Goal: Task Accomplishment & Management: Use online tool/utility

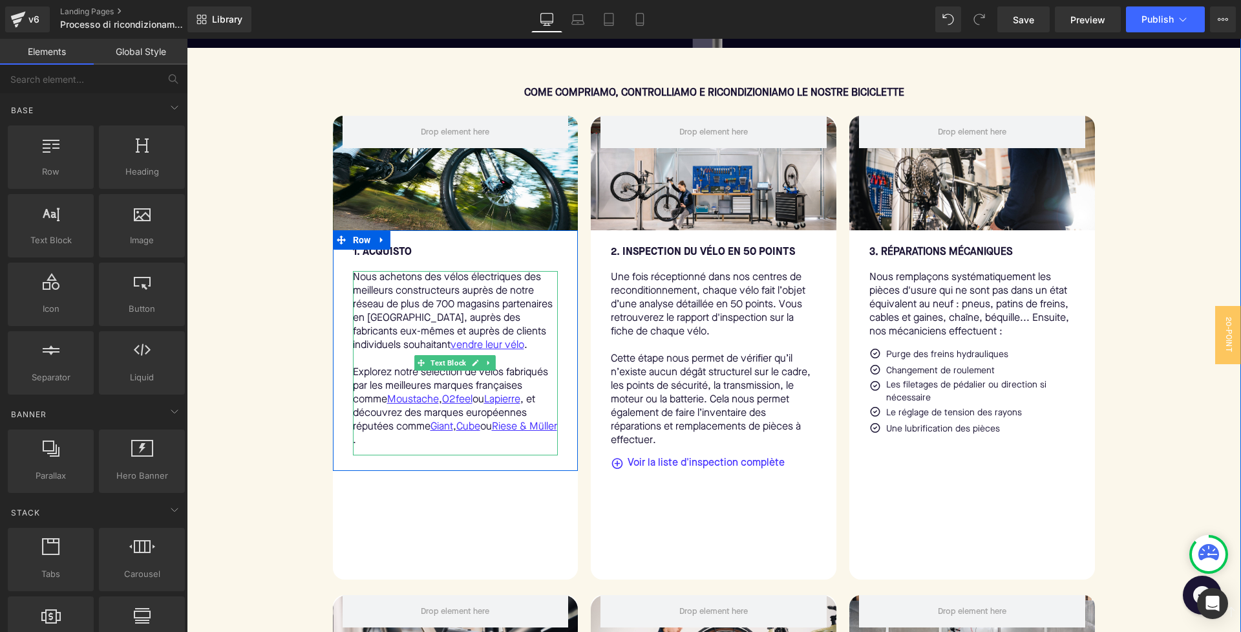
scroll to position [591, 0]
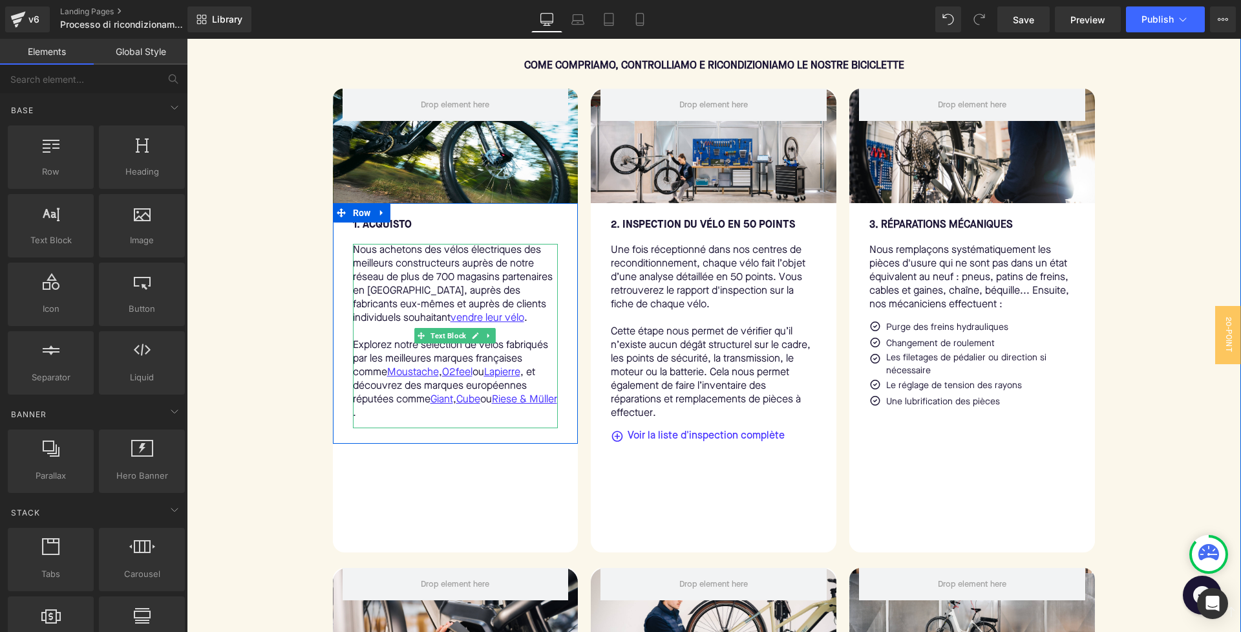
click at [365, 263] on p "Nous achetons des vélos électriques des meilleurs constructeurs auprès de notre…" at bounding box center [456, 284] width 206 height 81
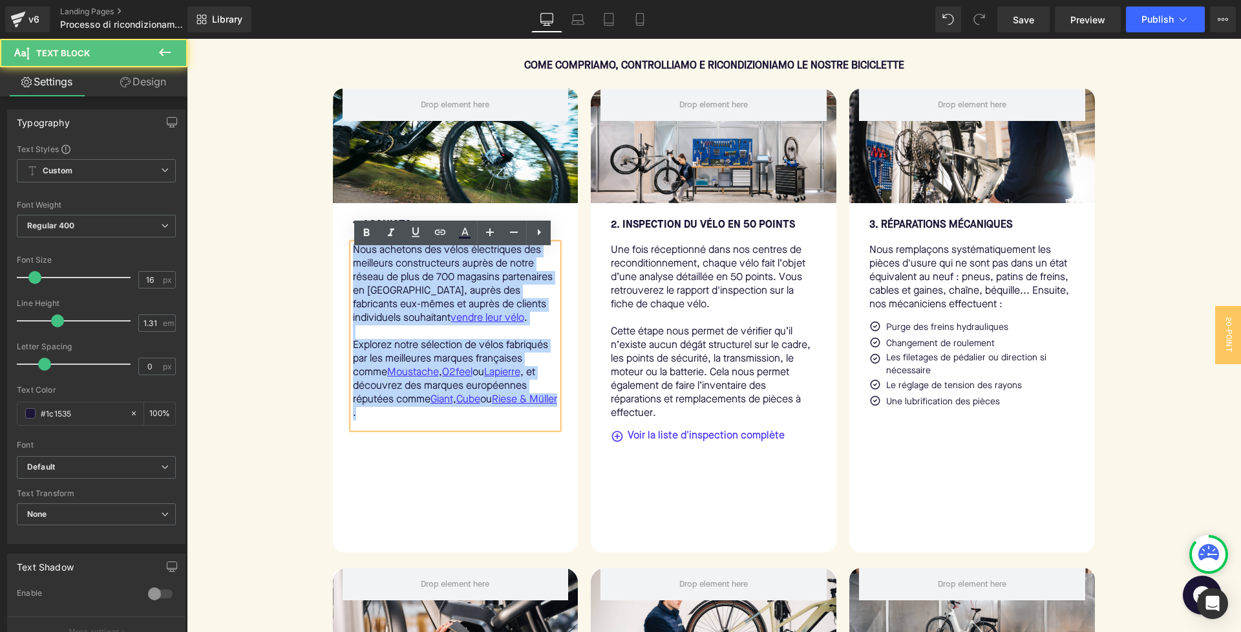
drag, startPoint x: 352, startPoint y: 258, endPoint x: 482, endPoint y: 434, distance: 219.1
click at [482, 428] on div "Nous achetons des vélos électriques des meilleurs constructeurs auprès de notre…" at bounding box center [456, 336] width 206 height 184
copy div "Nous achetons des vélos électriques des meilleurs constructeurs auprès de notre…"
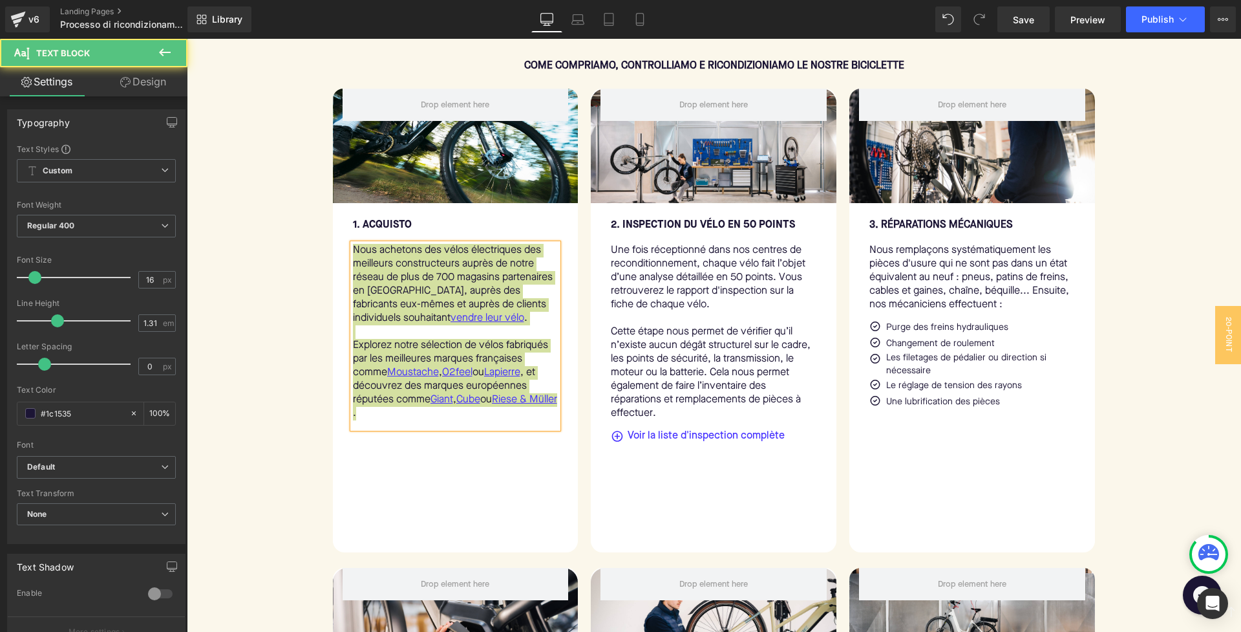
click at [363, 274] on p "Nous achetons des vélos électriques des meilleurs constructeurs auprès de notre…" at bounding box center [456, 284] width 206 height 81
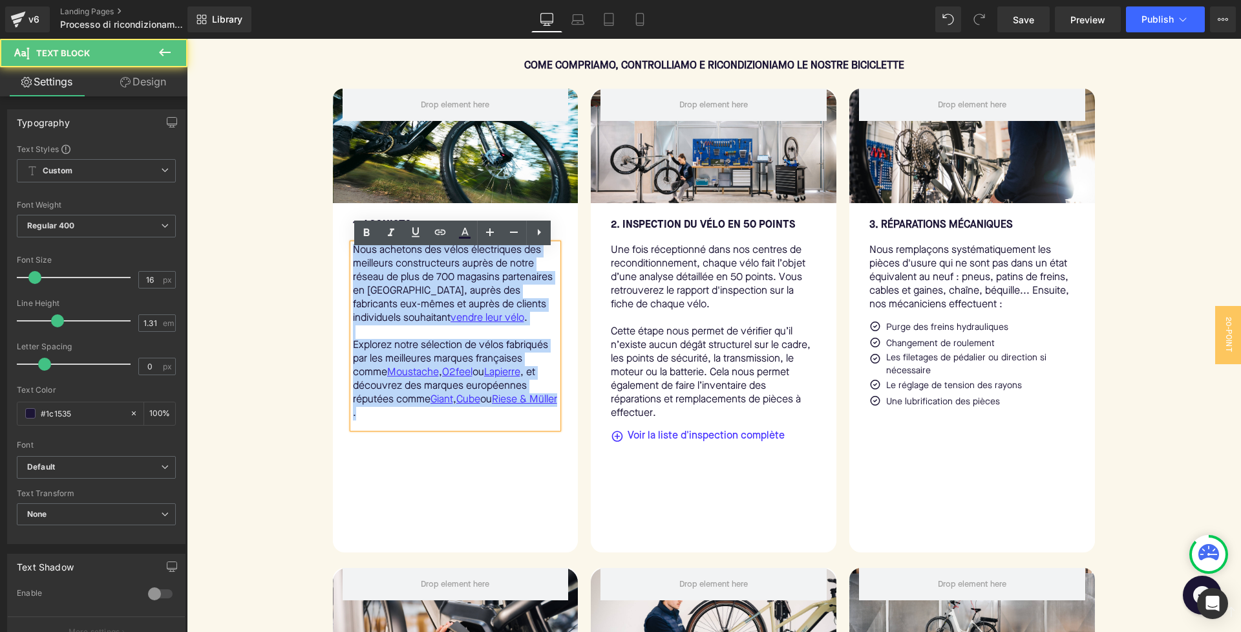
click at [498, 321] on p "Nous achetons des vélos électriques des meilleurs constructeurs auprès de notre…" at bounding box center [456, 284] width 206 height 81
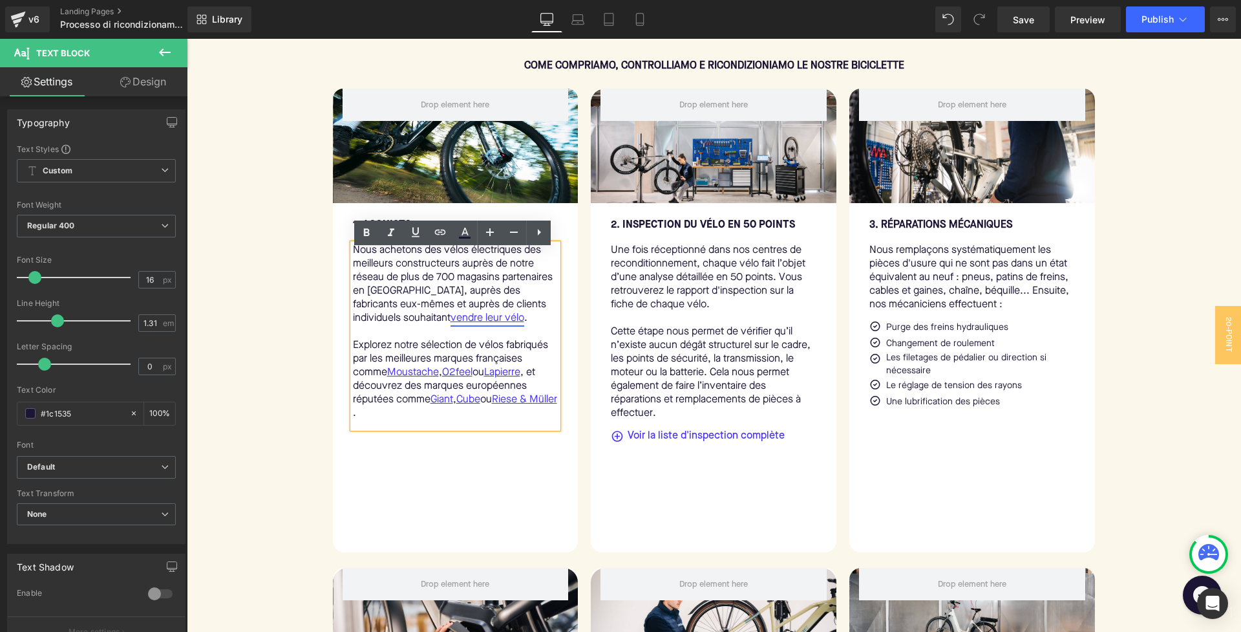
click at [461, 325] on link "vendre leur vélo" at bounding box center [488, 319] width 74 height 14
click at [501, 318] on p "Nous achetons des vélos électriques des meilleurs constructeurs auprès de notre…" at bounding box center [456, 284] width 206 height 81
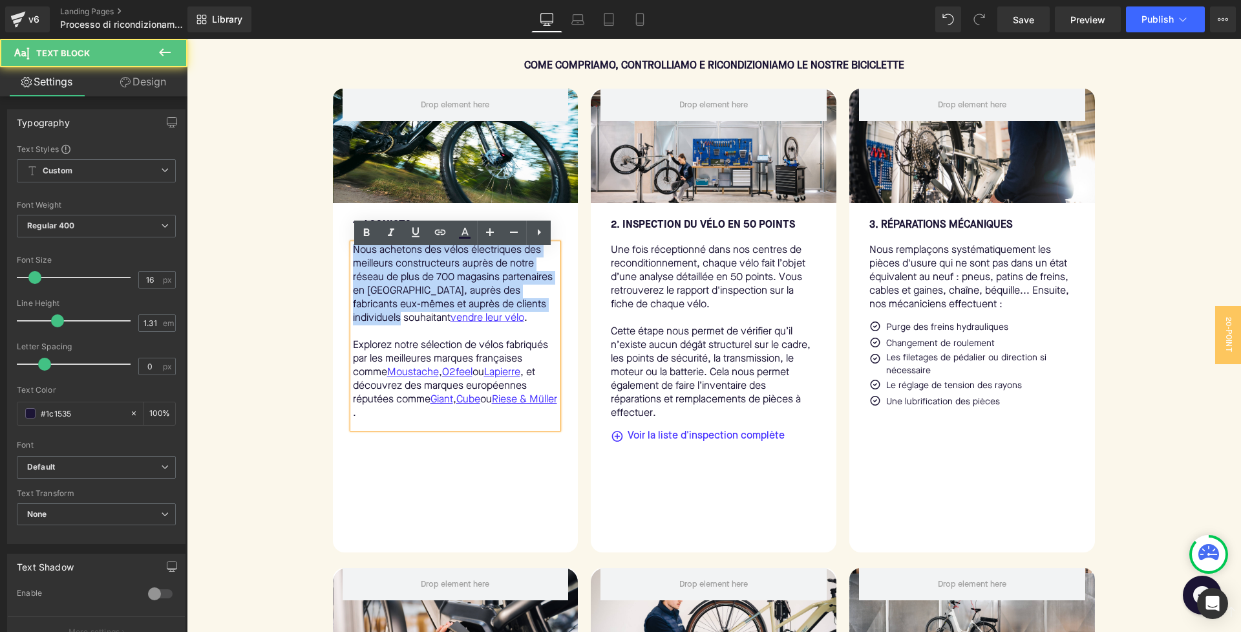
drag, startPoint x: 399, startPoint y: 324, endPoint x: 347, endPoint y: 259, distance: 83.7
click at [353, 259] on div "Nous achetons des vélos électriques des meilleurs constructeurs auprès de notre…" at bounding box center [456, 336] width 206 height 184
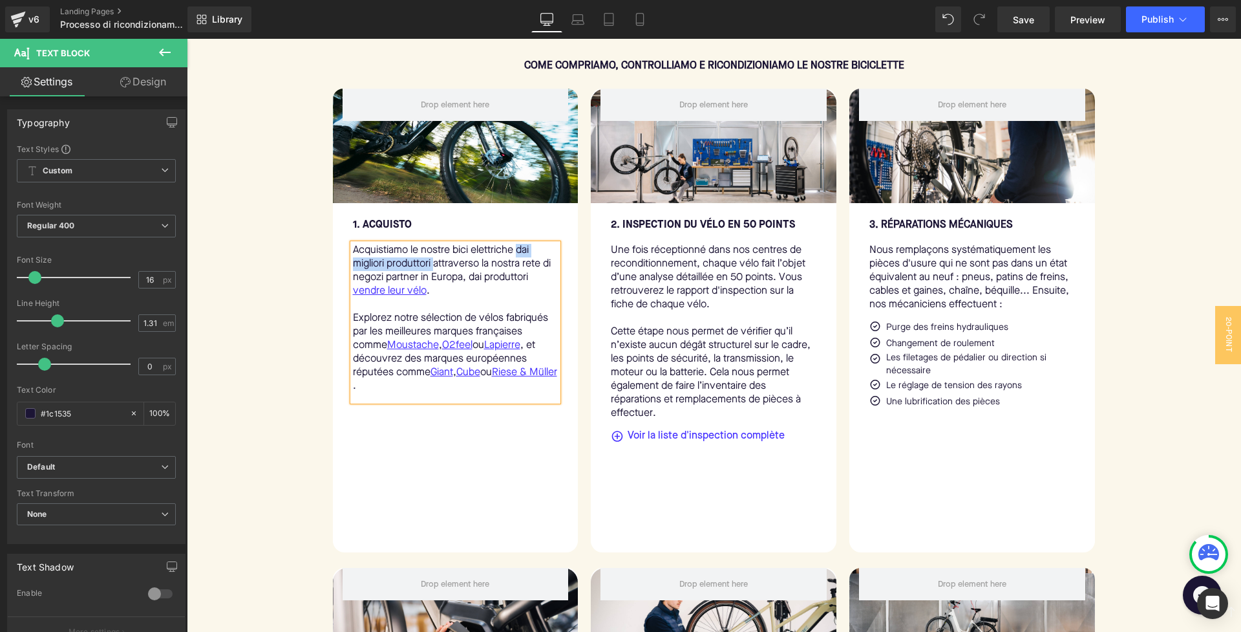
drag, startPoint x: 433, startPoint y: 273, endPoint x: 520, endPoint y: 257, distance: 88.1
click at [520, 257] on p "Acquistiamo le nostre bici elettriche dai migliori produttori attraverso la nos…" at bounding box center [456, 271] width 206 height 54
click at [538, 286] on p "Acquistiamo le nostre bici elettriche delle migliori marche attraverso la nostr…" at bounding box center [456, 271] width 206 height 54
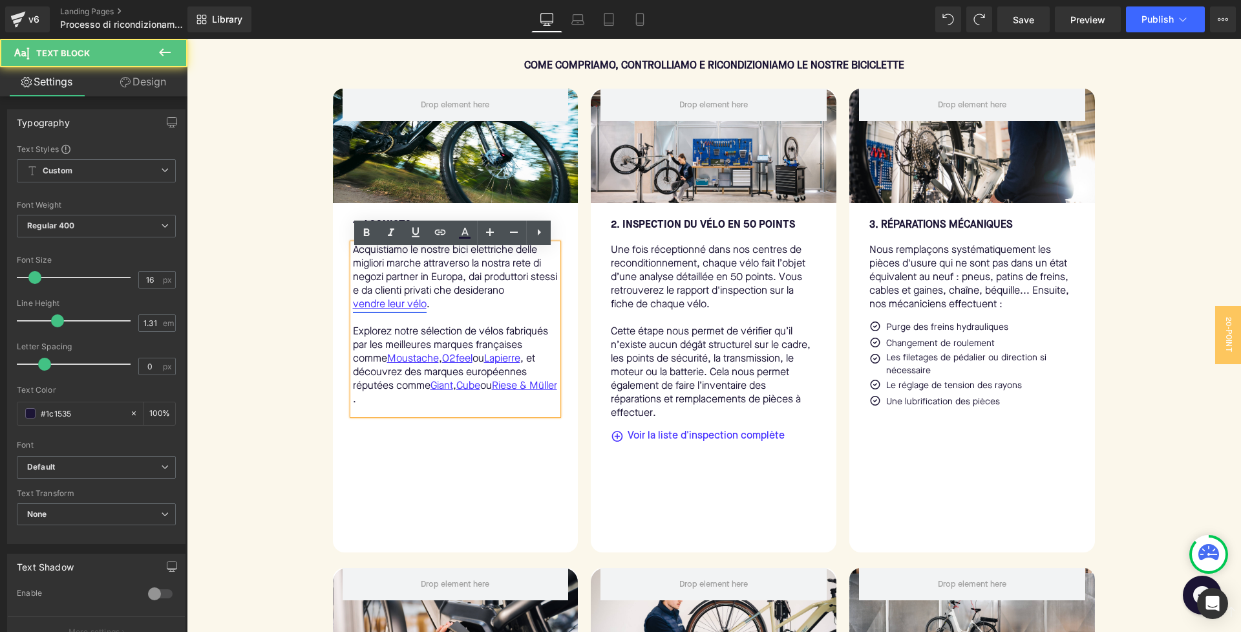
click at [372, 310] on link "vendre leur vélo" at bounding box center [390, 305] width 74 height 14
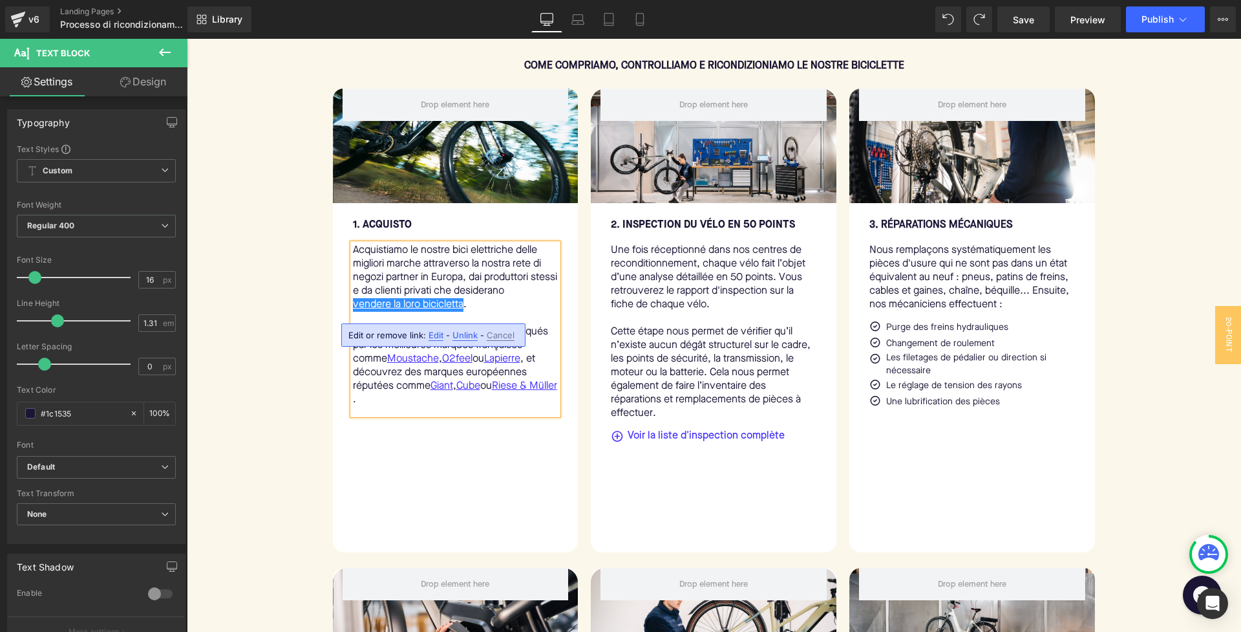
click at [429, 339] on span "Edit" at bounding box center [436, 335] width 15 height 11
click at [467, 337] on input "/pages/sell-your-e-bike" at bounding box center [444, 339] width 199 height 32
drag, startPoint x: 474, startPoint y: 337, endPoint x: 393, endPoint y: 340, distance: 81.5
click at [393, 340] on input "/pages/sell-your-e-bike" at bounding box center [444, 339] width 199 height 32
type input "/pages/vendere-la-tua-bici"
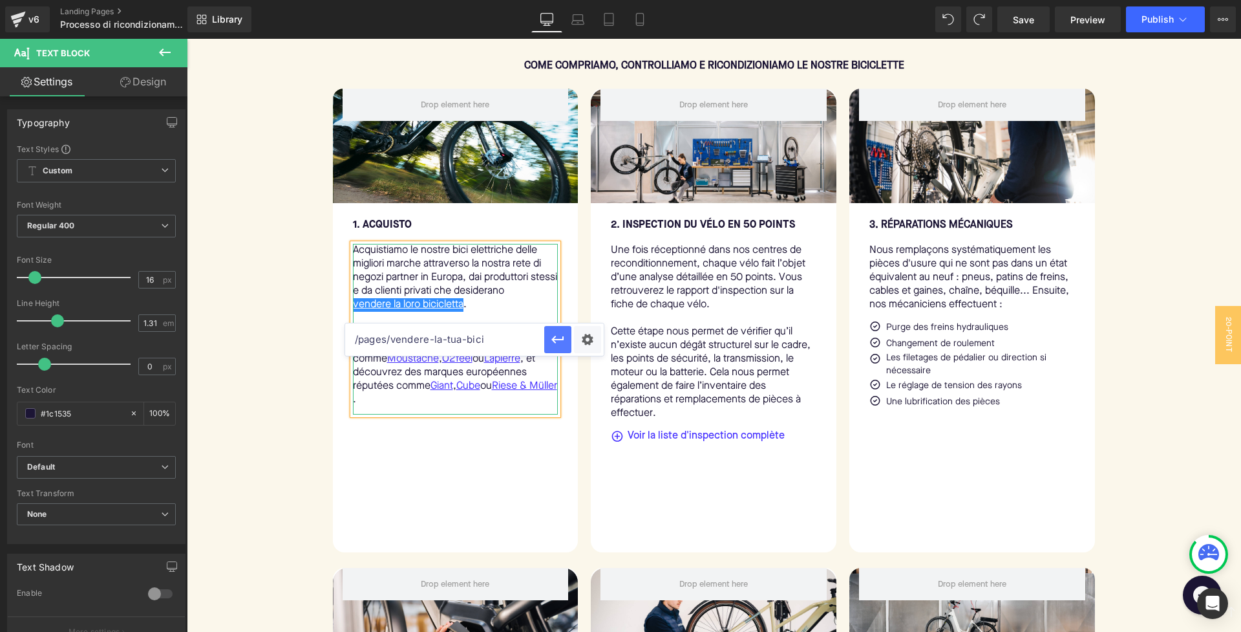
click at [550, 345] on icon "button" at bounding box center [558, 340] width 16 height 16
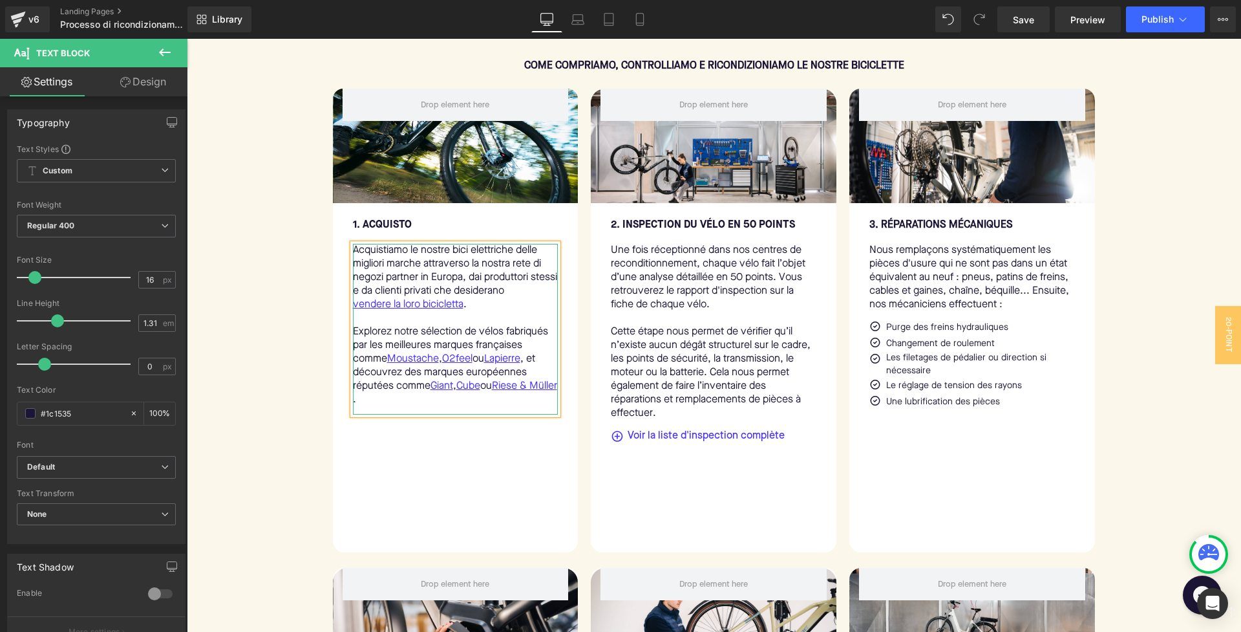
click at [418, 354] on p "Explorez notre sélection de vélos fabriqués par les meilleures marques français…" at bounding box center [456, 365] width 206 height 81
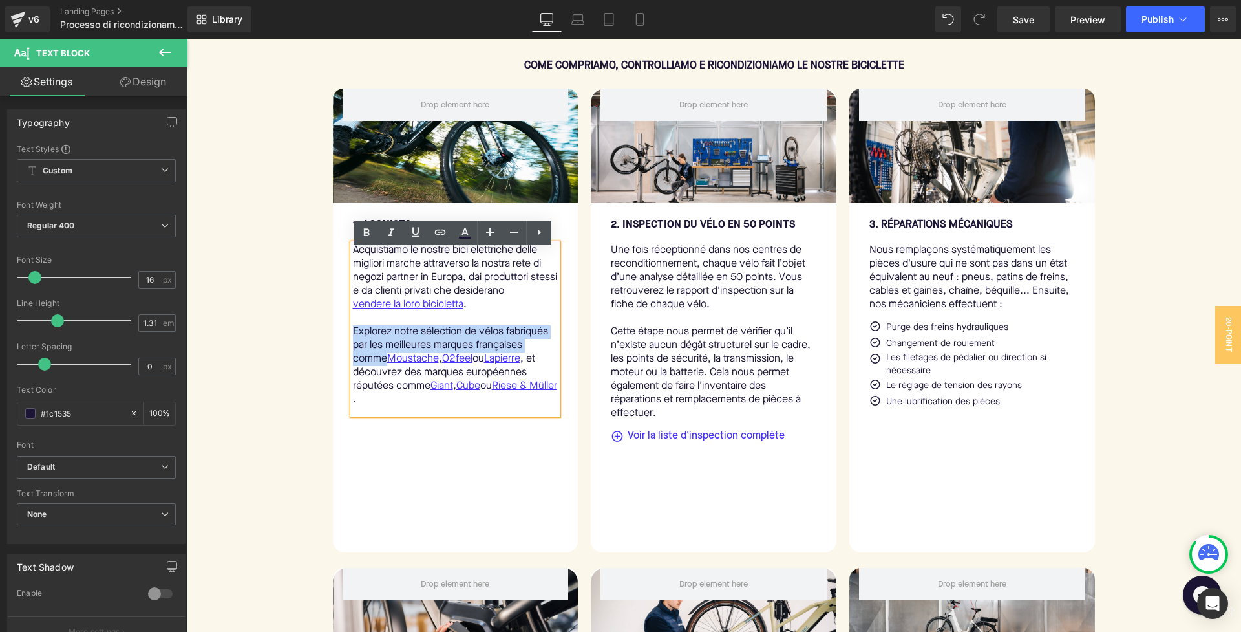
drag, startPoint x: 350, startPoint y: 337, endPoint x: 385, endPoint y: 367, distance: 46.8
click at [385, 368] on p "Explorez notre sélection de vélos fabriqués par les meilleures marques français…" at bounding box center [456, 365] width 206 height 81
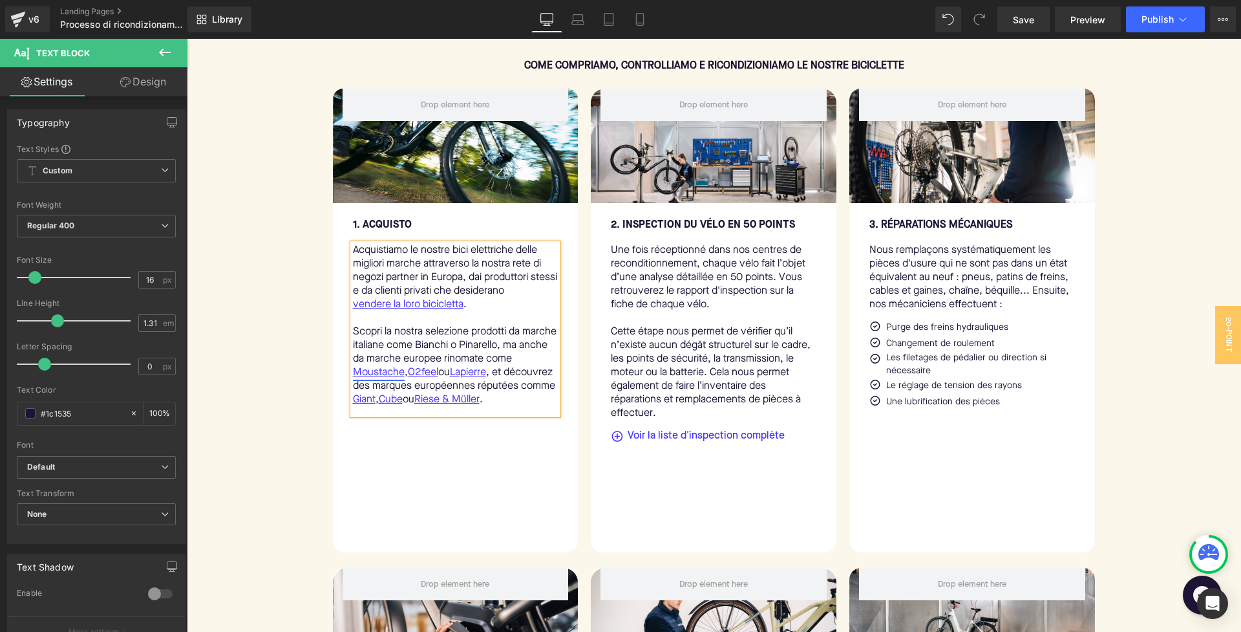
drag, startPoint x: 428, startPoint y: 409, endPoint x: 350, endPoint y: 381, distance: 83.2
click at [353, 381] on p "Scopri la nostra selezione prodotti da marche italiane come Bianchi o Pinarello…" at bounding box center [456, 365] width 206 height 81
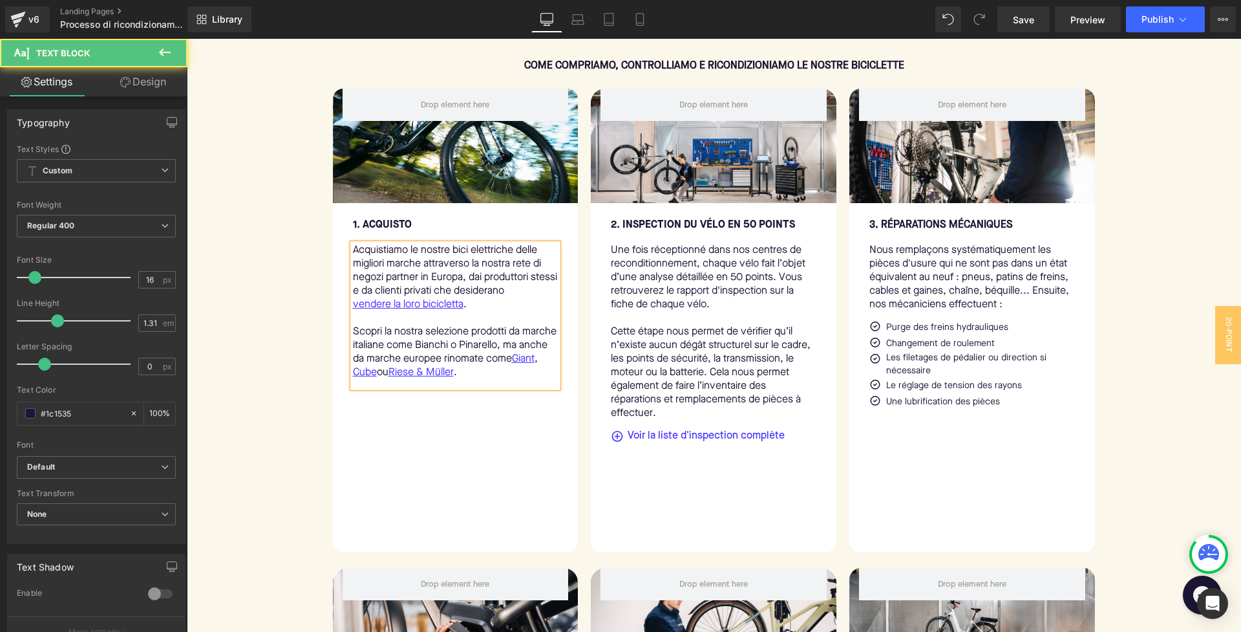
click at [460, 348] on p "Scopri la nostra selezione prodotti da marche italiane come Bianchi o Pinarello…" at bounding box center [456, 352] width 206 height 54
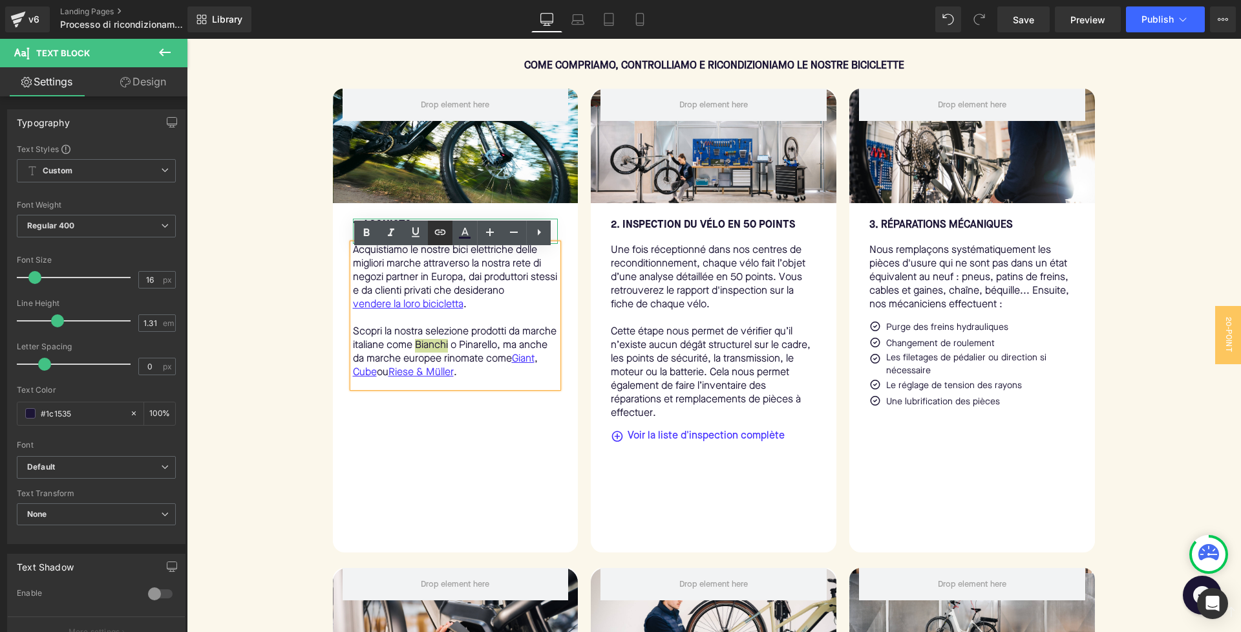
click at [441, 233] on icon at bounding box center [440, 232] width 16 height 16
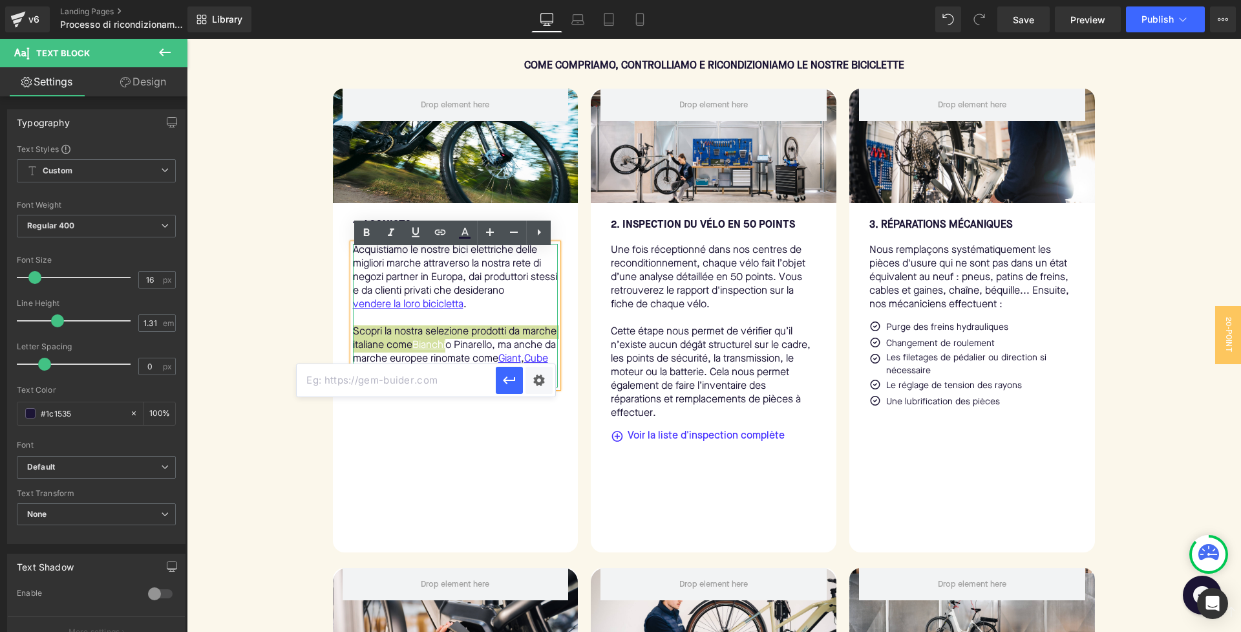
click at [346, 379] on input "text" at bounding box center [396, 380] width 199 height 32
type input "/collections/bianchi"
click at [500, 389] on button "button" at bounding box center [509, 380] width 27 height 27
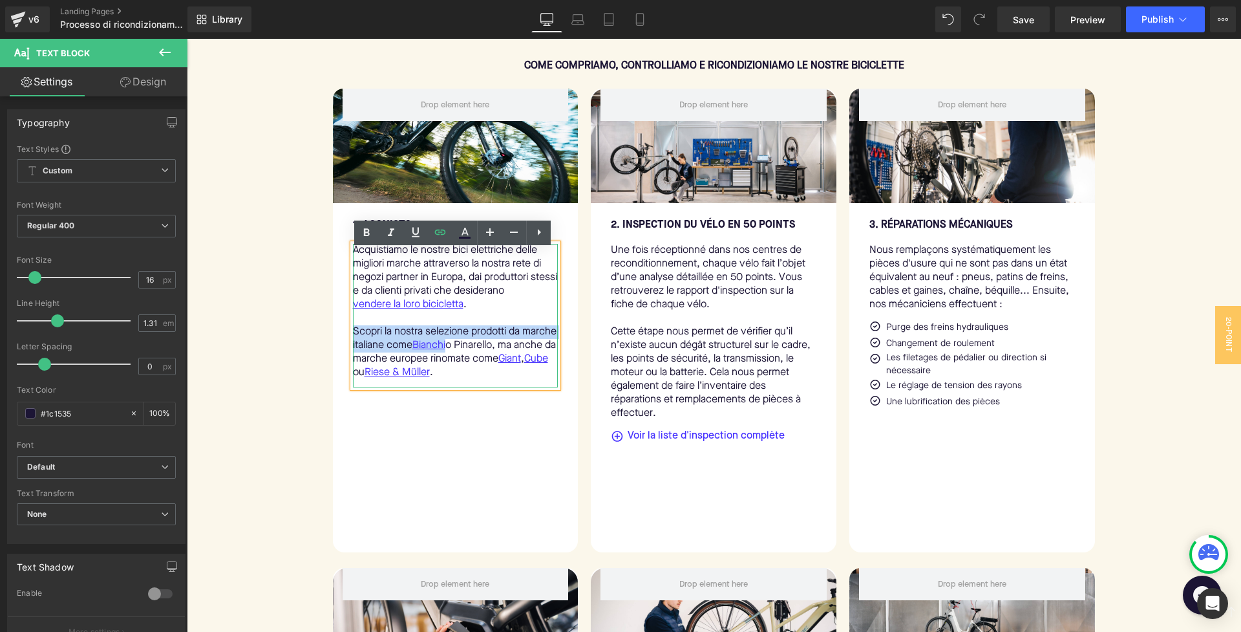
click at [510, 355] on p "Scopri la nostra selezione prodotti da marche italiane come Bianchi o Pinarello…" at bounding box center [456, 352] width 206 height 54
click at [434, 237] on icon at bounding box center [440, 232] width 16 height 16
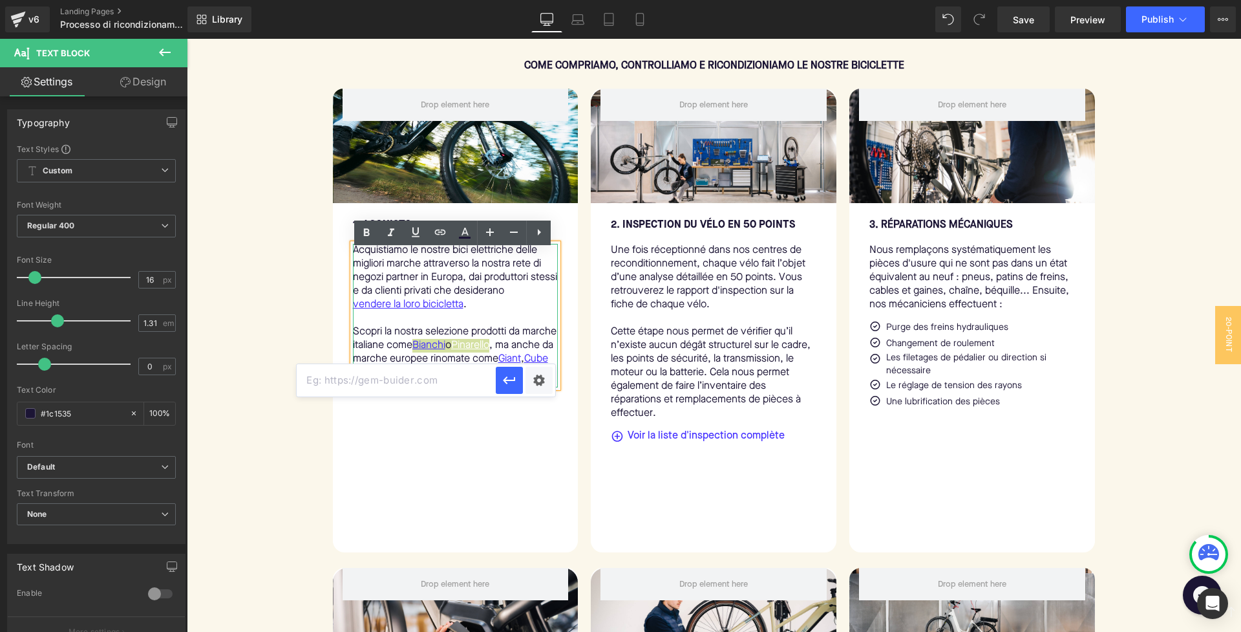
click at [338, 385] on input "text" at bounding box center [396, 380] width 199 height 32
type input "/collections/pinarello"
click at [522, 377] on button "button" at bounding box center [509, 380] width 27 height 27
click at [448, 366] on p "Scopri la nostra selezione prodotti da marche italiane come Bianchi o Pinarello…" at bounding box center [456, 352] width 206 height 54
click at [462, 454] on div "Row 1. acquisto Text Block Acquistiamo le nostre bici elettriche delle migliori…" at bounding box center [456, 320] width 246 height 463
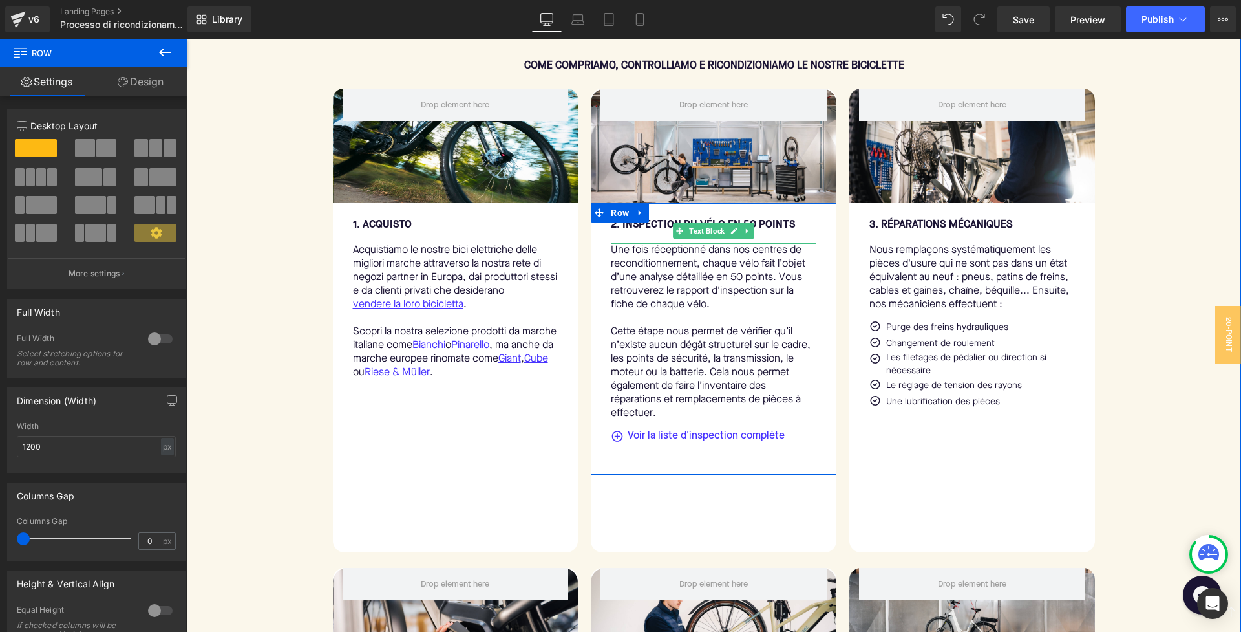
click at [654, 230] on bold "2. INSPECTION DU VÉLO EN 50 POINTS" at bounding box center [703, 225] width 184 height 10
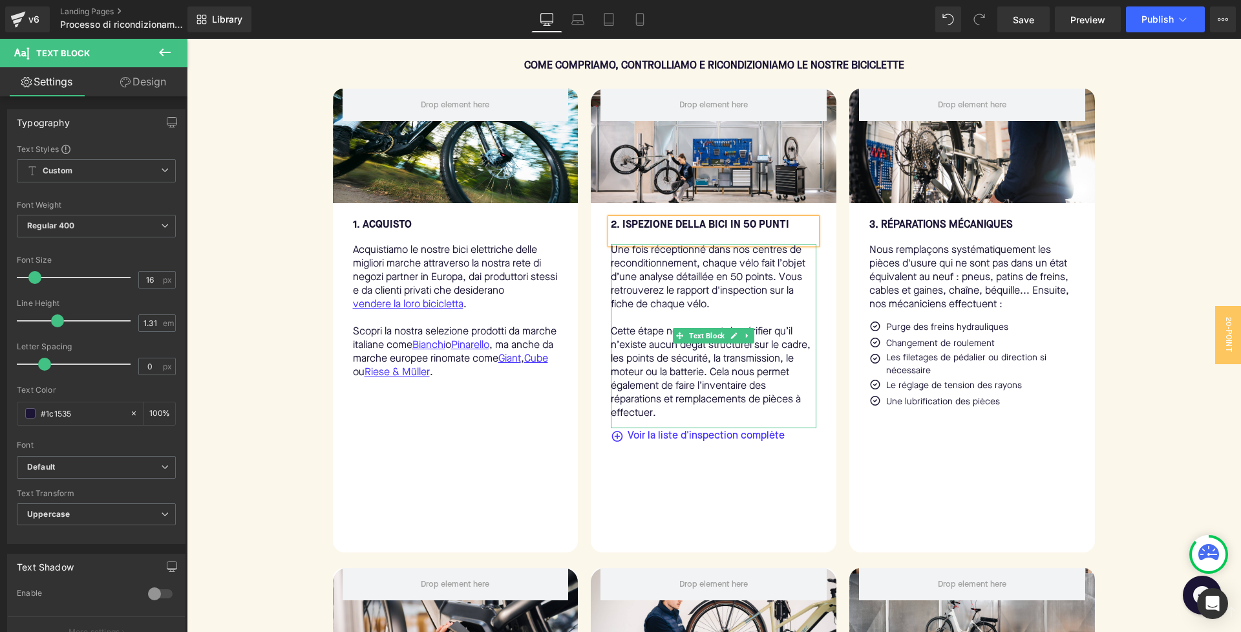
click at [653, 285] on p "Une fois réceptionné dans nos centres de reconditionnement, chaque vélo fait l’…" at bounding box center [714, 278] width 206 height 68
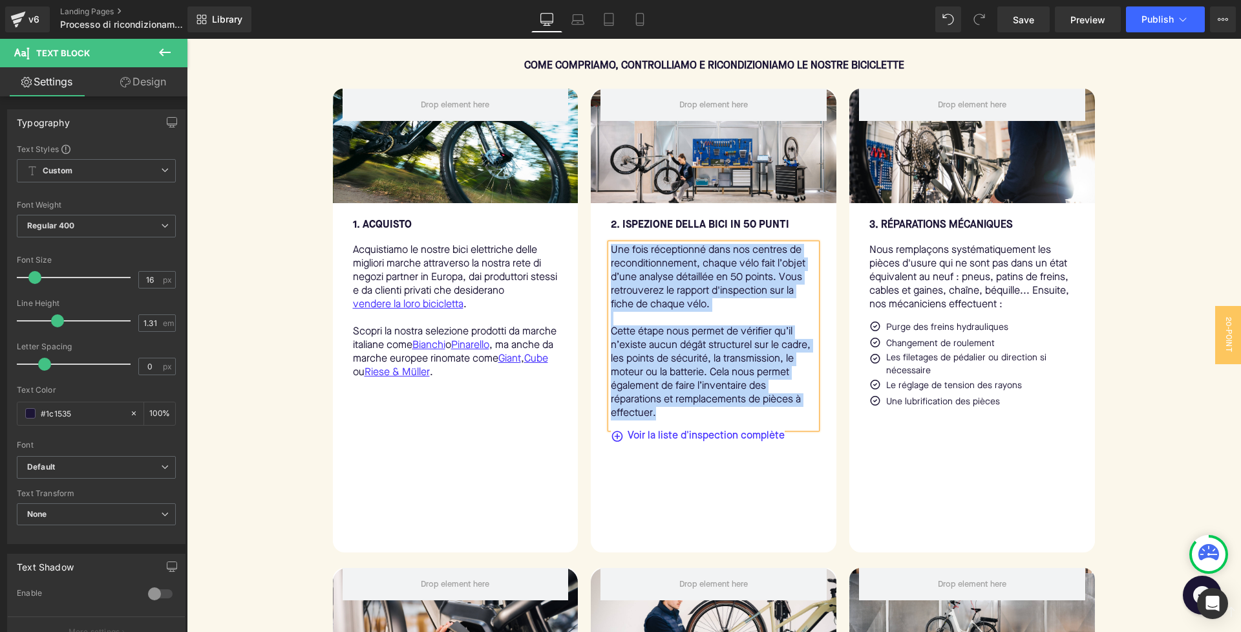
copy div "Une fois réceptionné dans nos centres de reconditionnement, chaque vélo fait l’…"
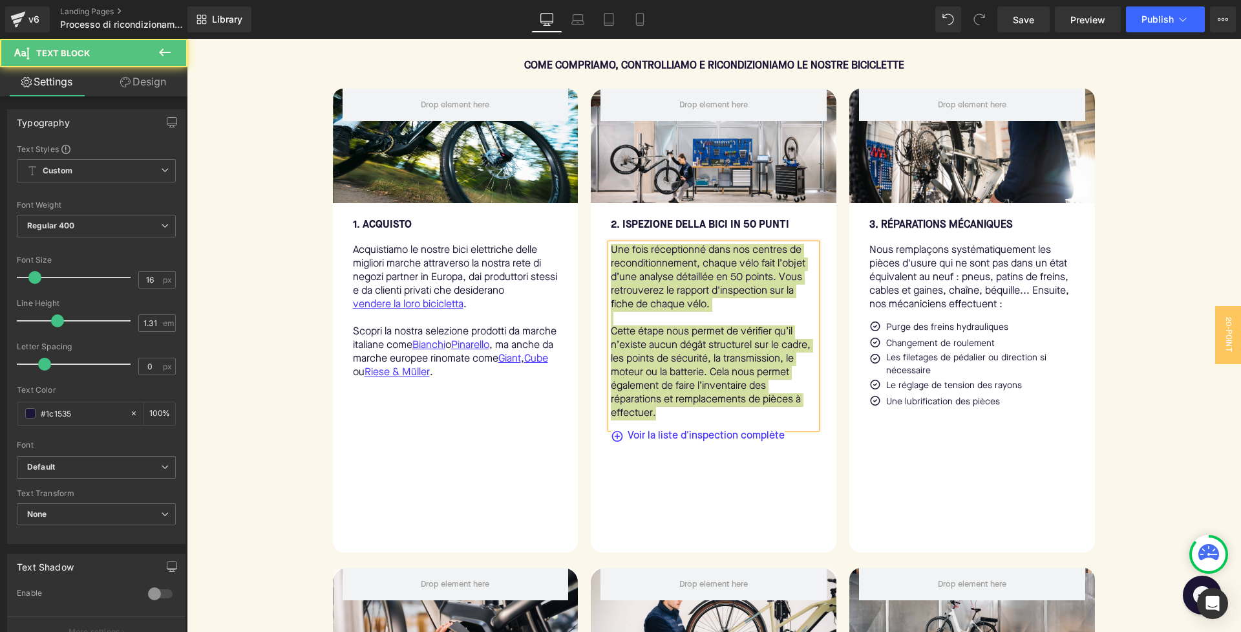
drag, startPoint x: 661, startPoint y: 611, endPoint x: 703, endPoint y: 378, distance: 236.5
click at [703, 378] on p "Cette étape nous permet de vérifier qu’il n’existe aucun dégât structurel sur l…" at bounding box center [714, 372] width 206 height 95
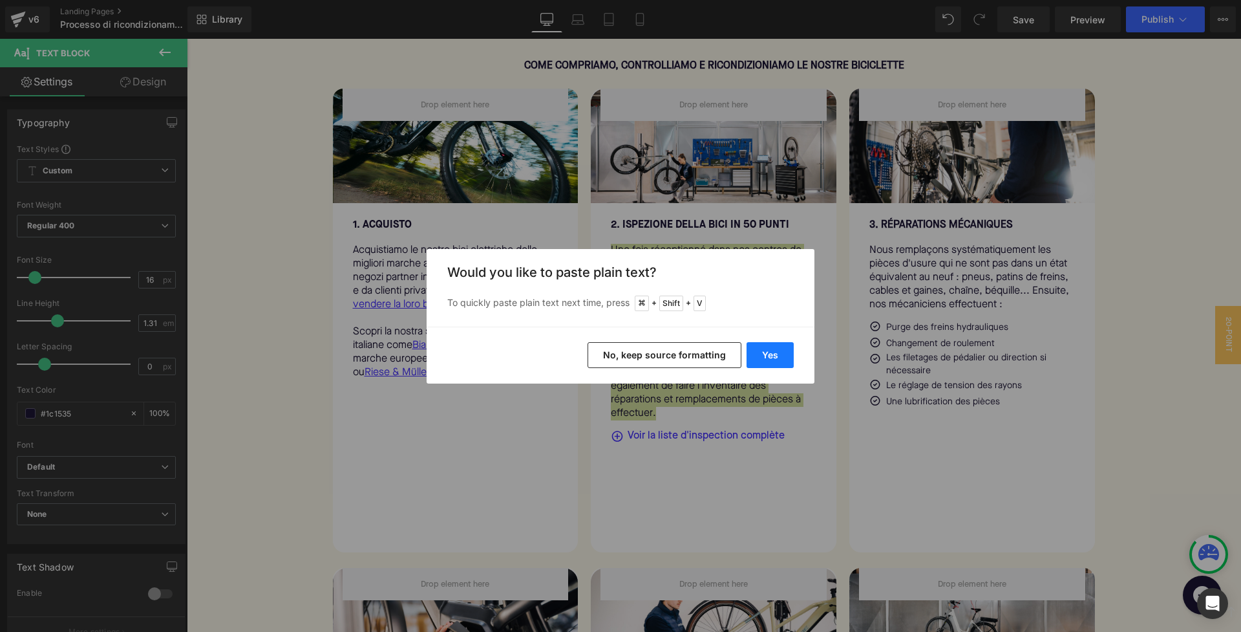
click at [761, 345] on button "Yes" at bounding box center [770, 355] width 47 height 26
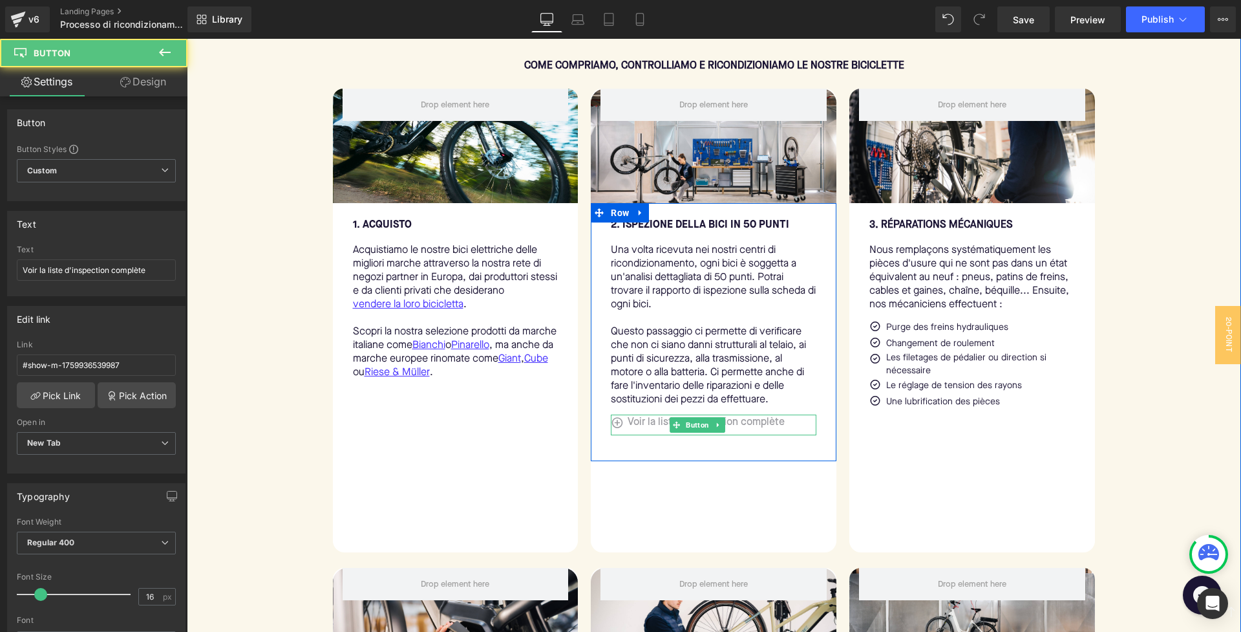
click at [652, 429] on span "Voir la liste d'inspection complète" at bounding box center [706, 423] width 157 height 14
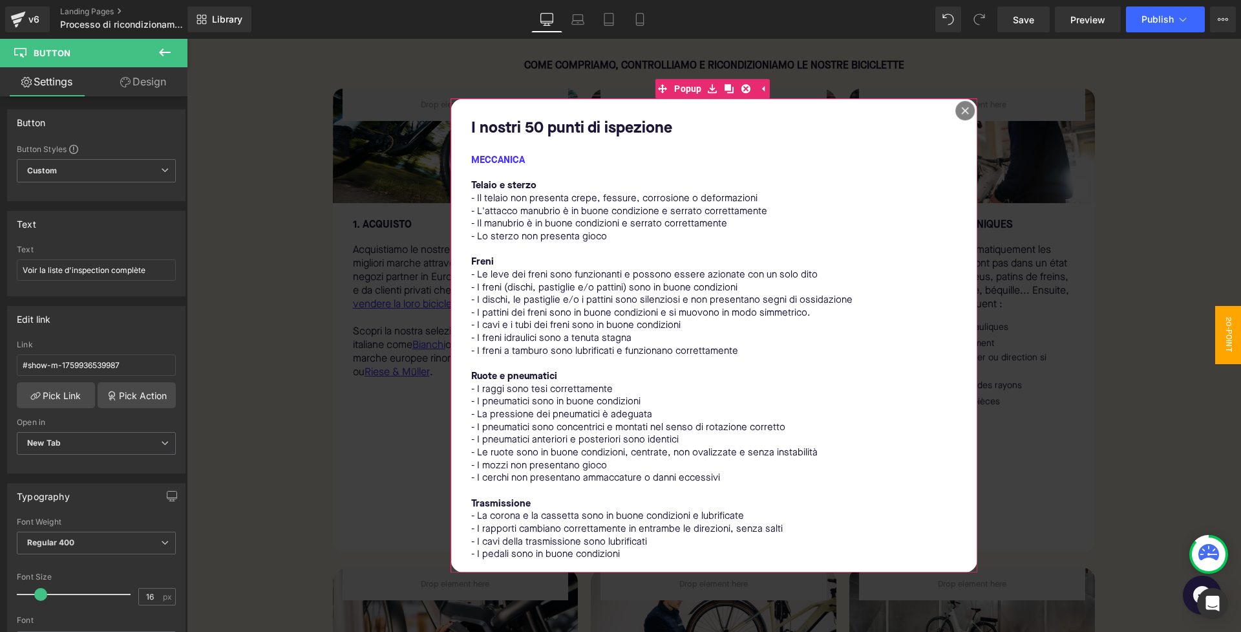
click at [958, 118] on div at bounding box center [964, 110] width 19 height 19
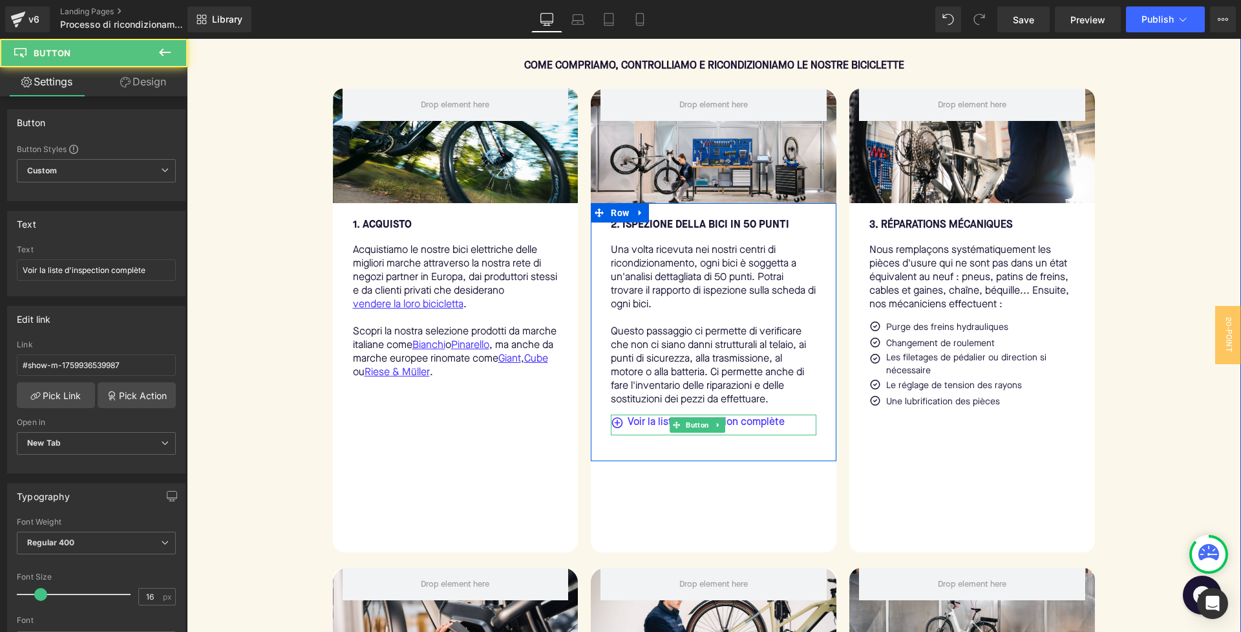
click at [806, 435] on div "Voir la liste d'inspection complète" at bounding box center [714, 424] width 206 height 21
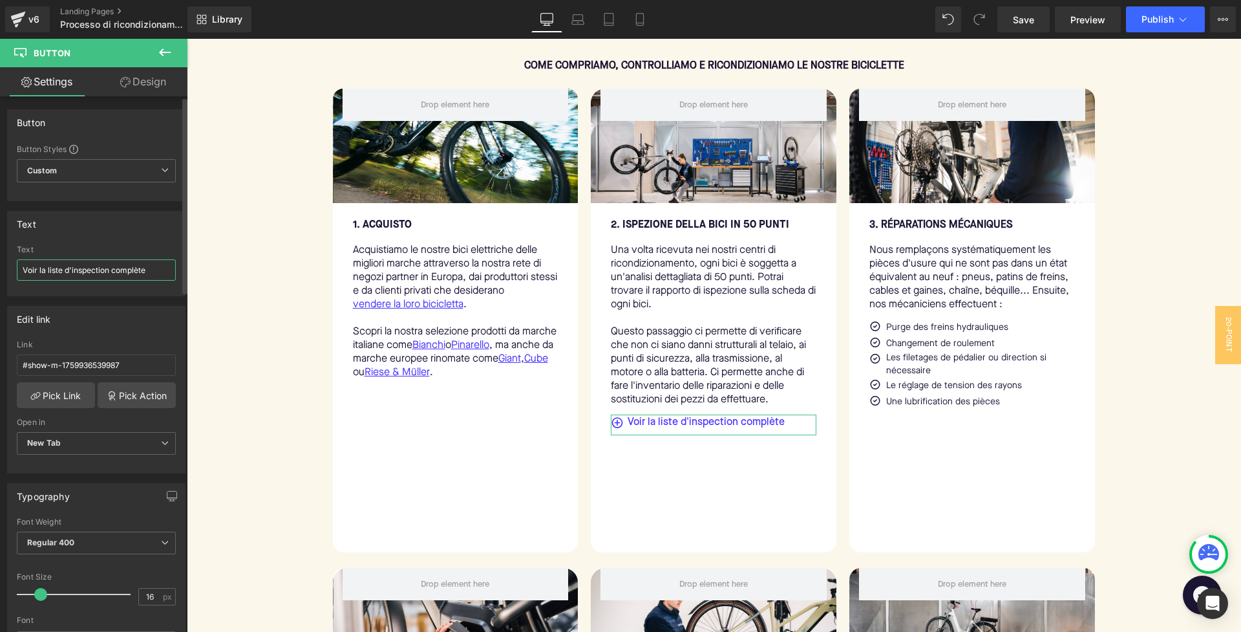
click at [158, 271] on input "Voir la liste d'inspection complète" at bounding box center [96, 269] width 159 height 21
click at [55, 272] on input "Vedi l'elenco completo dei punti di ispezione" at bounding box center [96, 269] width 159 height 21
type input "[DEMOGRAPHIC_DATA] l'elenco dei punti di ispezione"
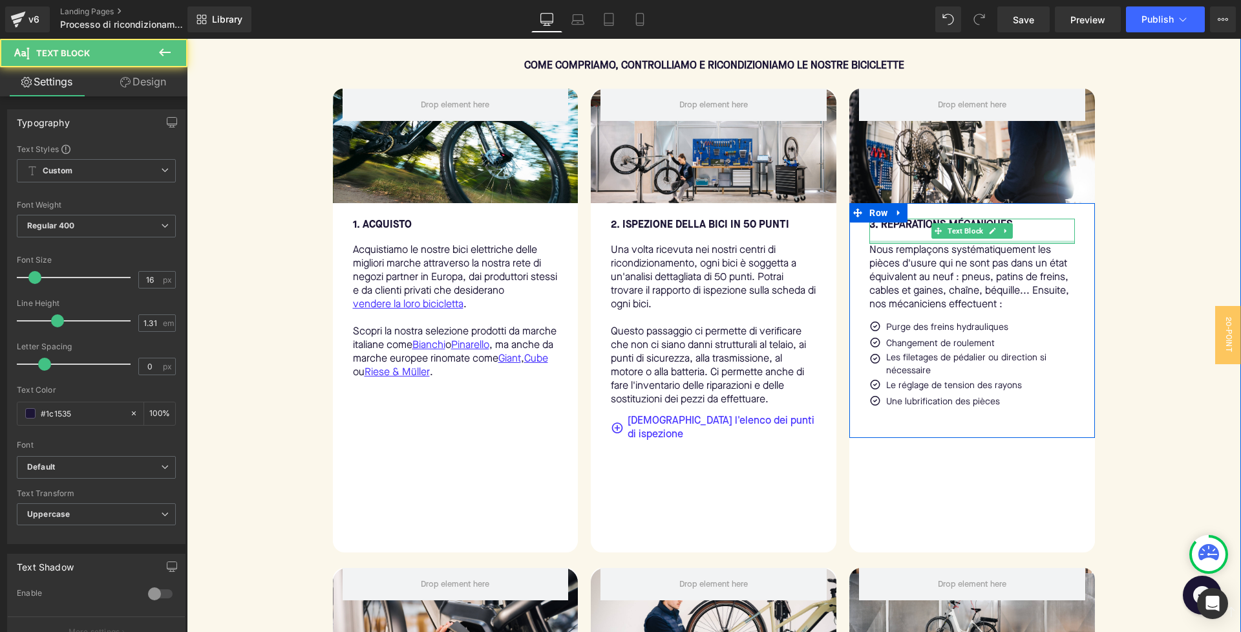
click at [893, 244] on div at bounding box center [972, 241] width 206 height 3
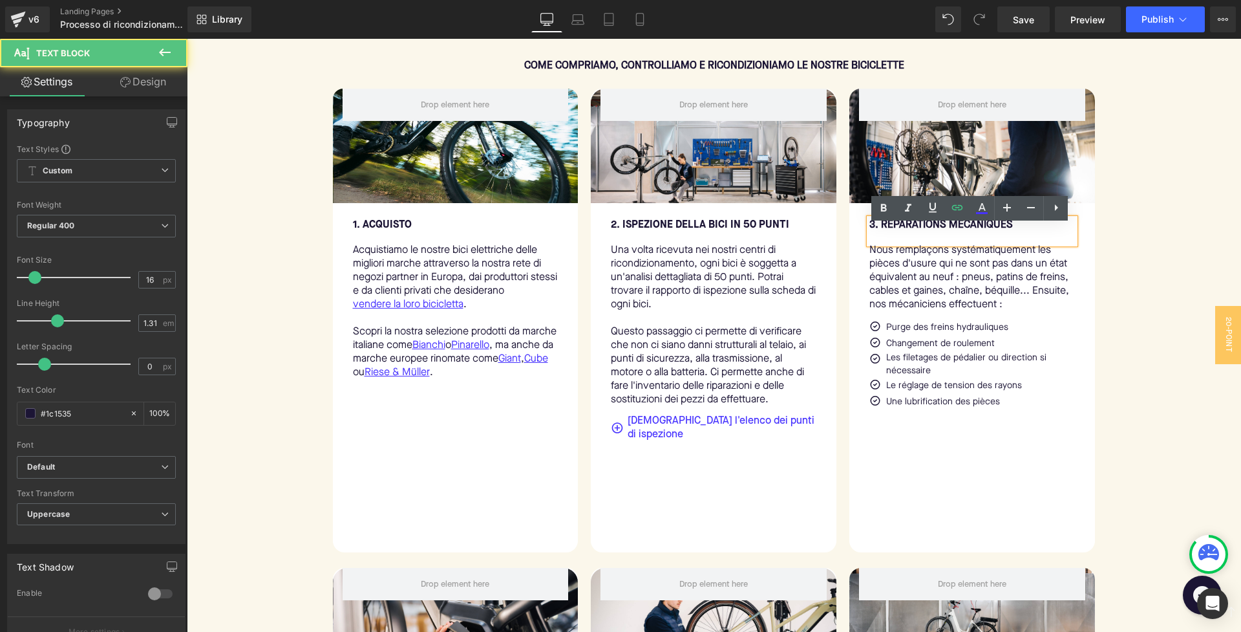
click at [895, 230] on b "3. RÉPARATIONS MÉCANIQUES" at bounding box center [941, 225] width 144 height 10
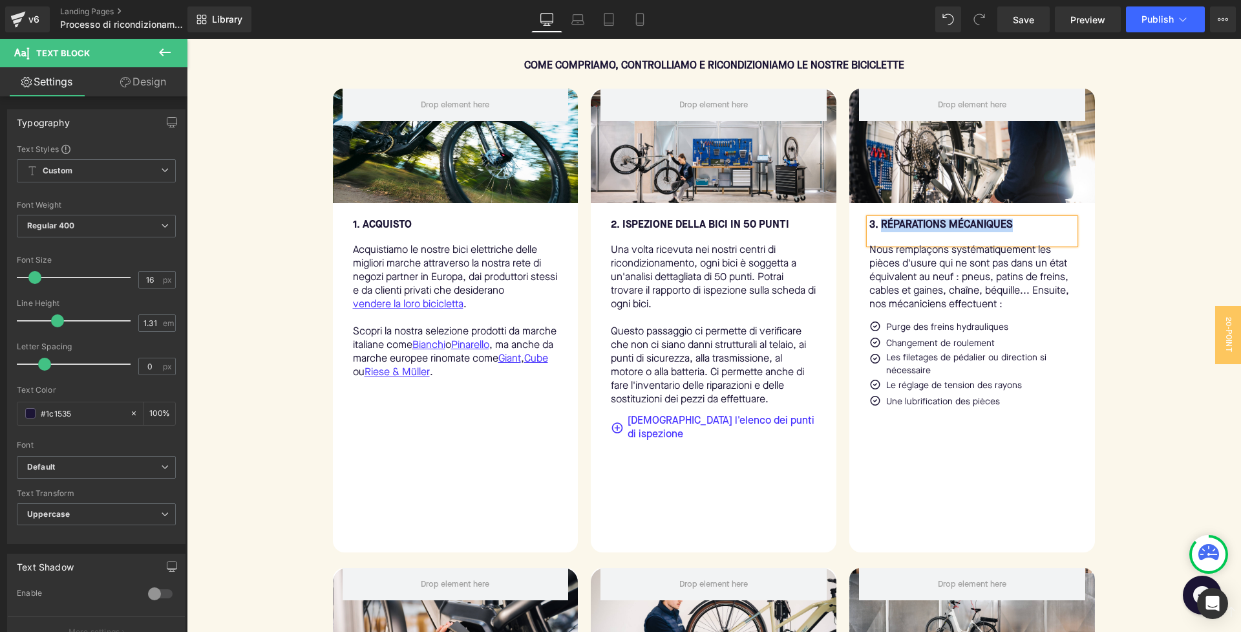
copy b "RÉPARATIONS MÉCANIQUES"
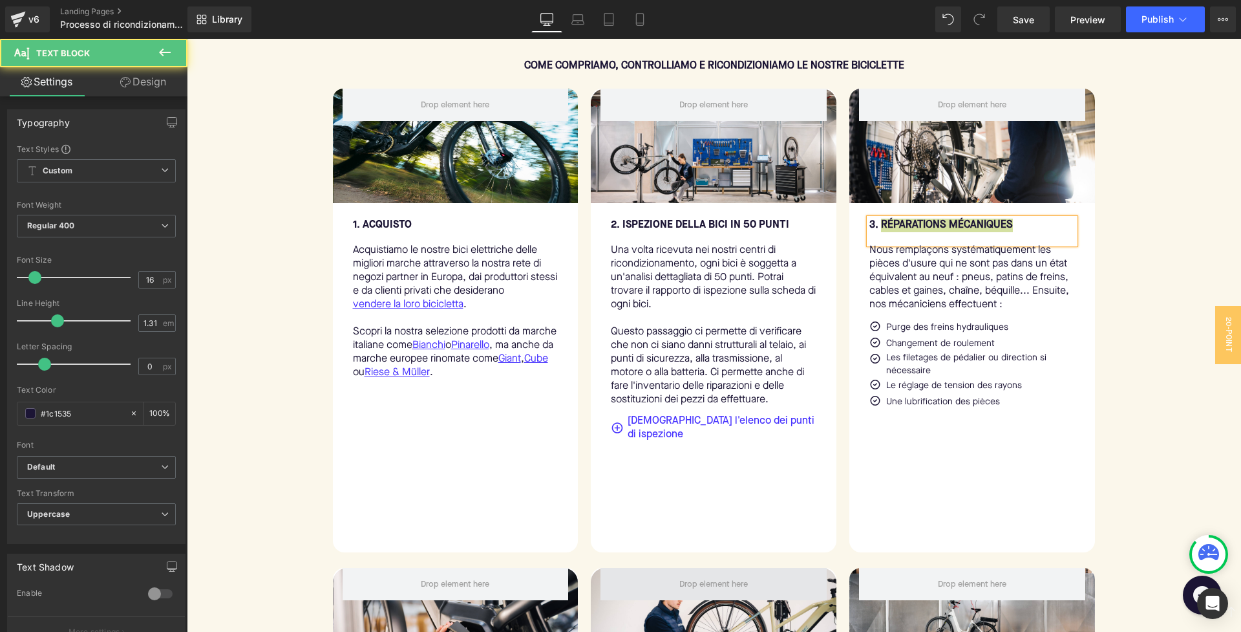
click at [937, 230] on b "3. RÉPARATIONS MÉCANIQUES" at bounding box center [941, 225] width 144 height 10
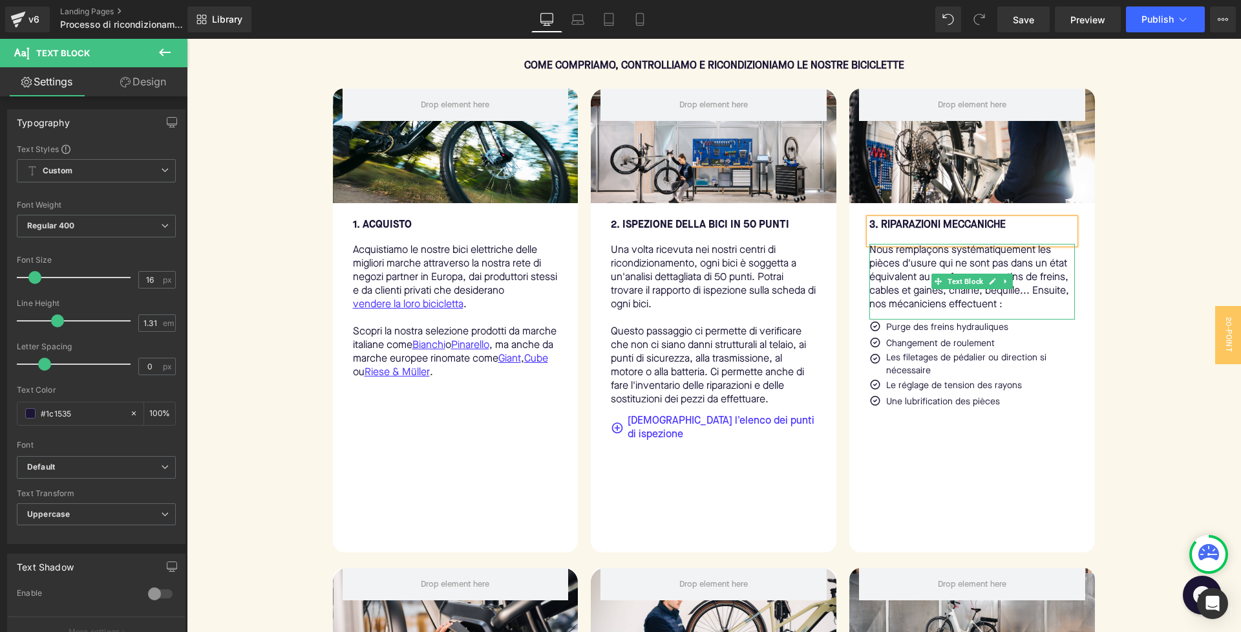
click at [968, 303] on p "Nous remplaçons systématiquement les pièces d'usure qui ne sont pas dans un éta…" at bounding box center [972, 278] width 206 height 68
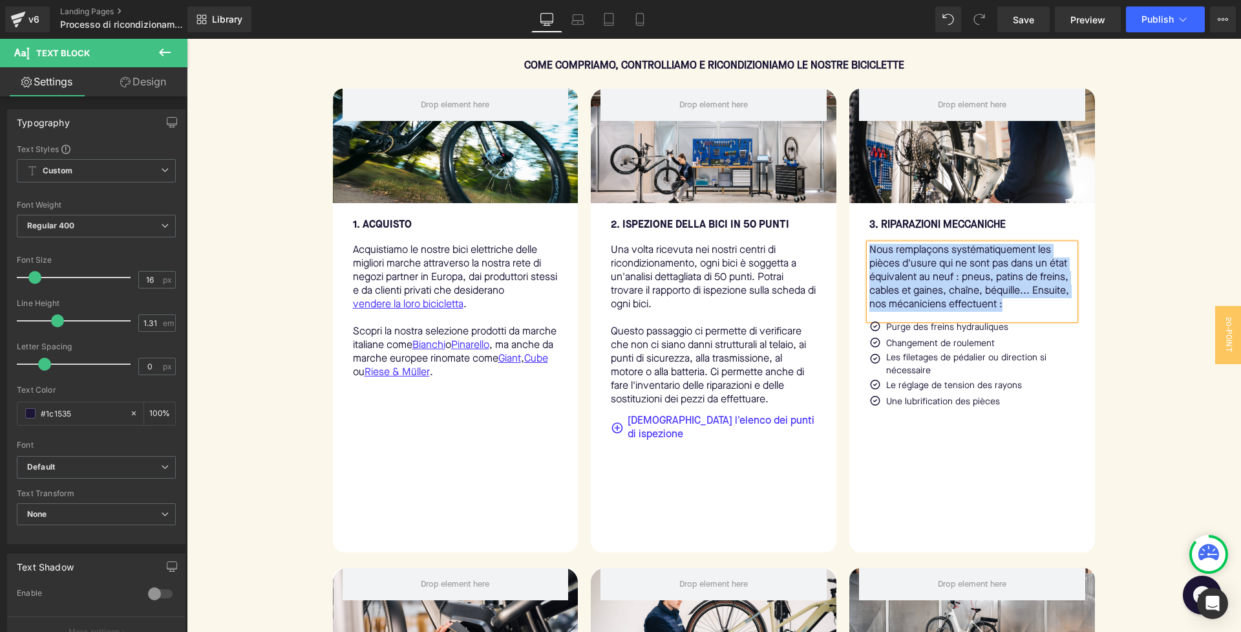
copy p "Nous remplaçons systématiquement les pièces d'usure qui ne sont pas dans un éta…"
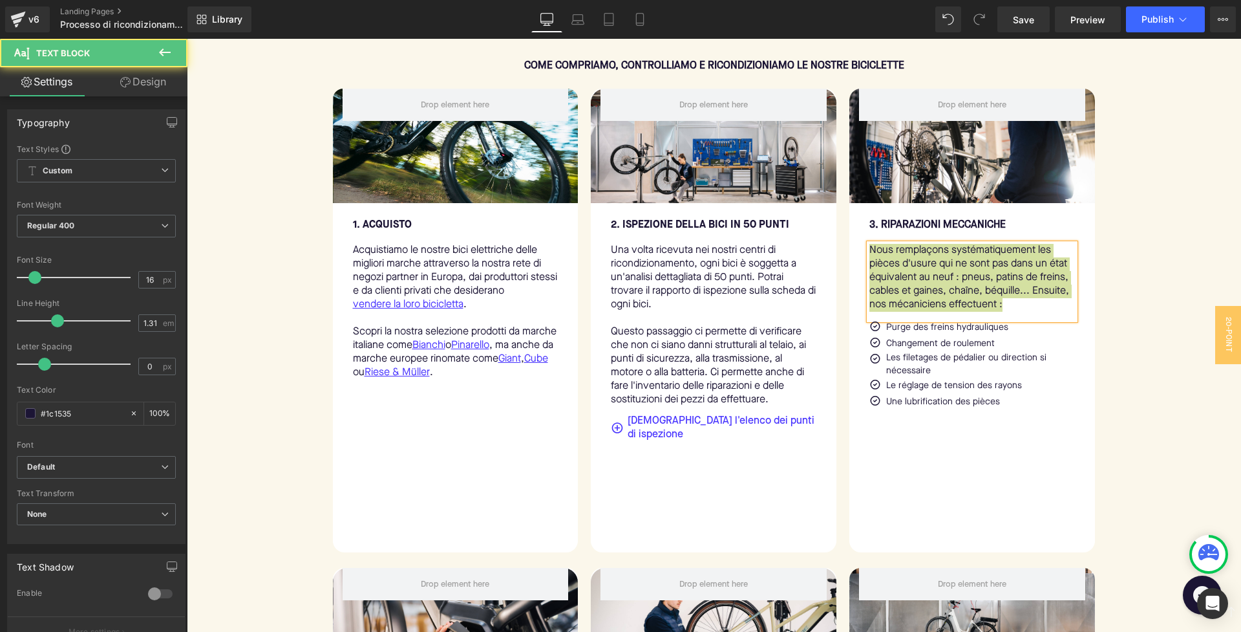
click at [961, 312] on p "Nous remplaçons systématiquement les pièces d'usure qui ne sont pas dans un éta…" at bounding box center [972, 278] width 206 height 68
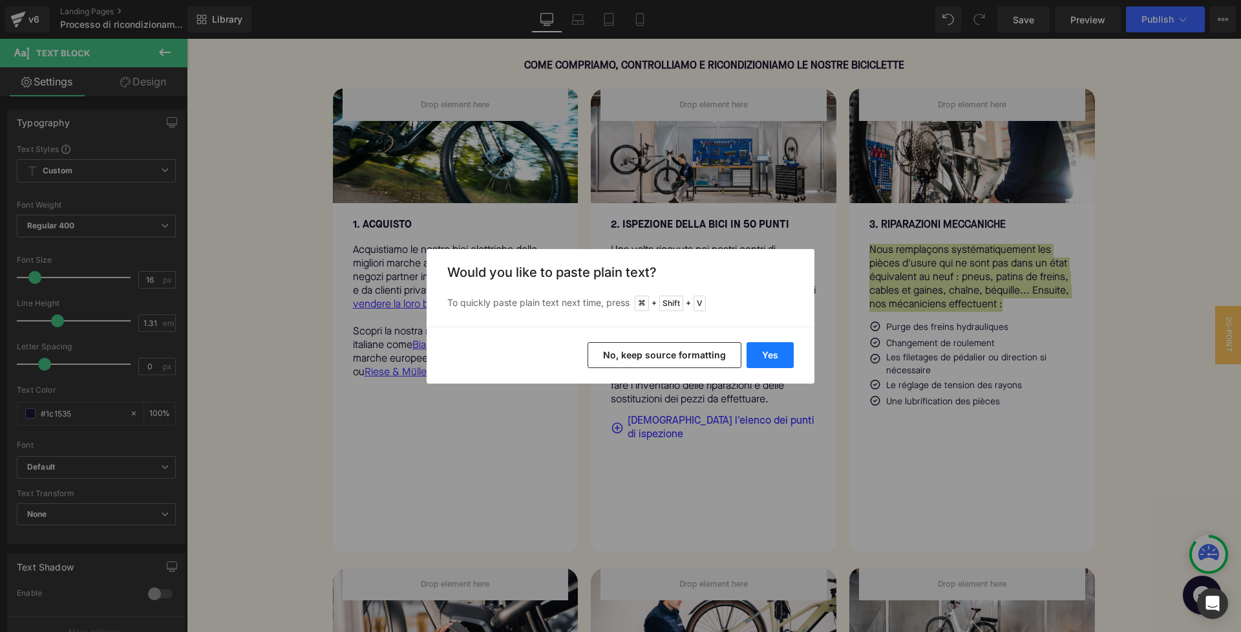
click at [763, 356] on button "Yes" at bounding box center [770, 355] width 47 height 26
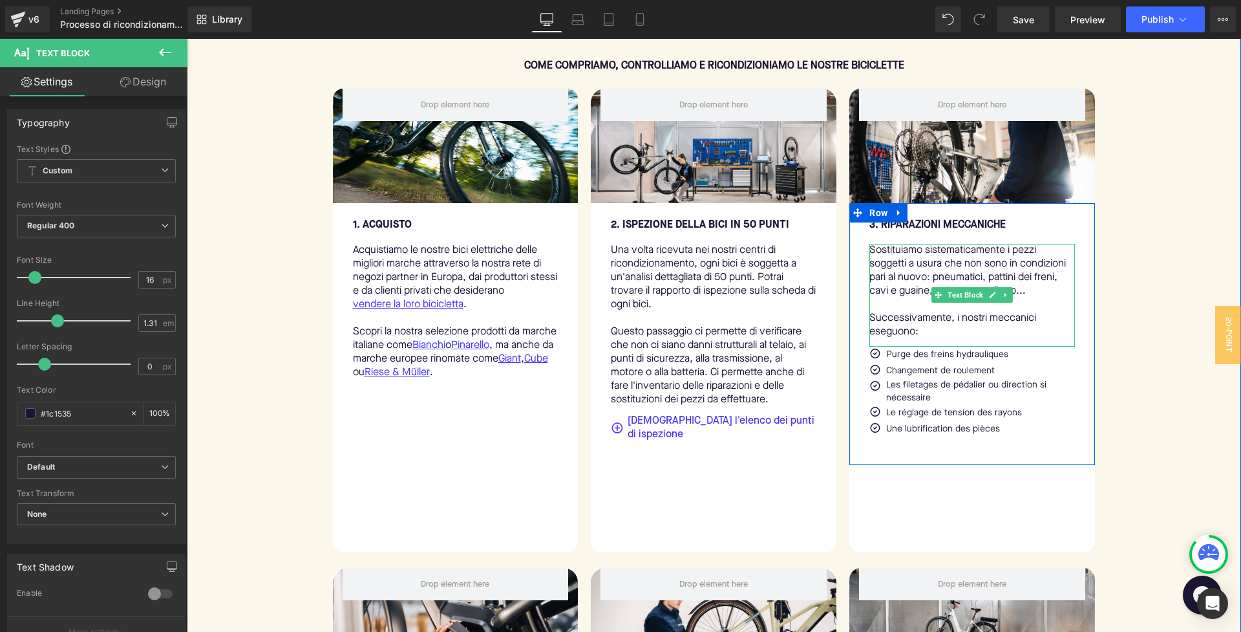
click at [915, 293] on p "Sostituiamo sistematicamente i pezzi soggetti a usura che non sono in condizion…" at bounding box center [972, 271] width 206 height 54
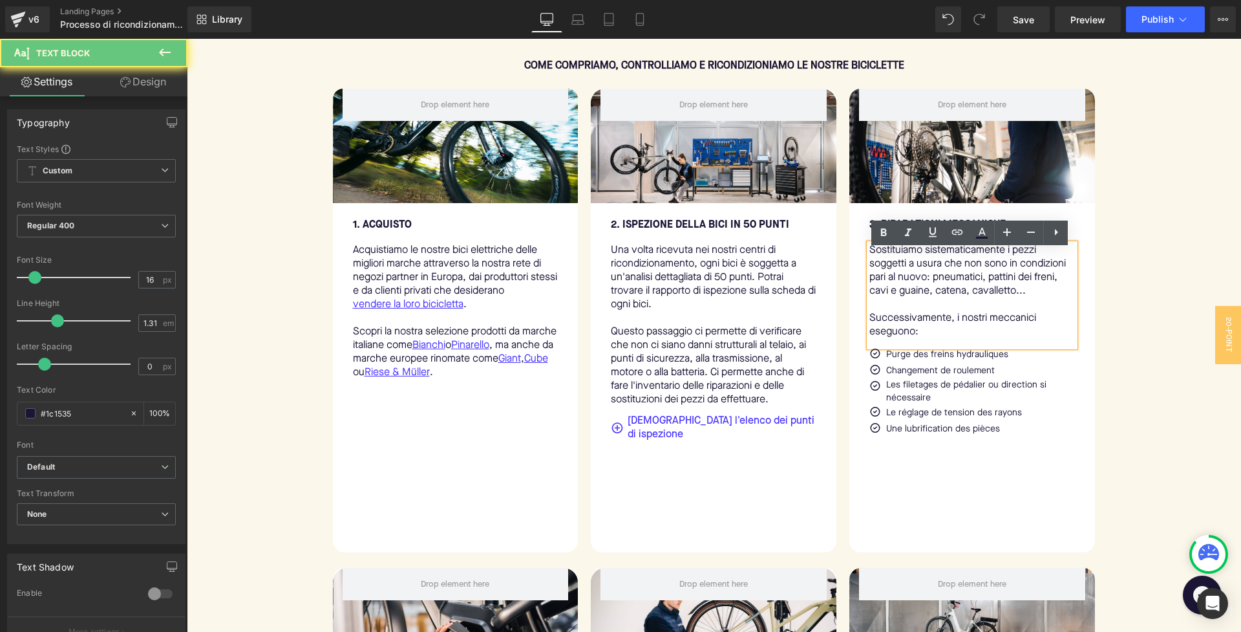
click at [886, 312] on p at bounding box center [972, 305] width 206 height 14
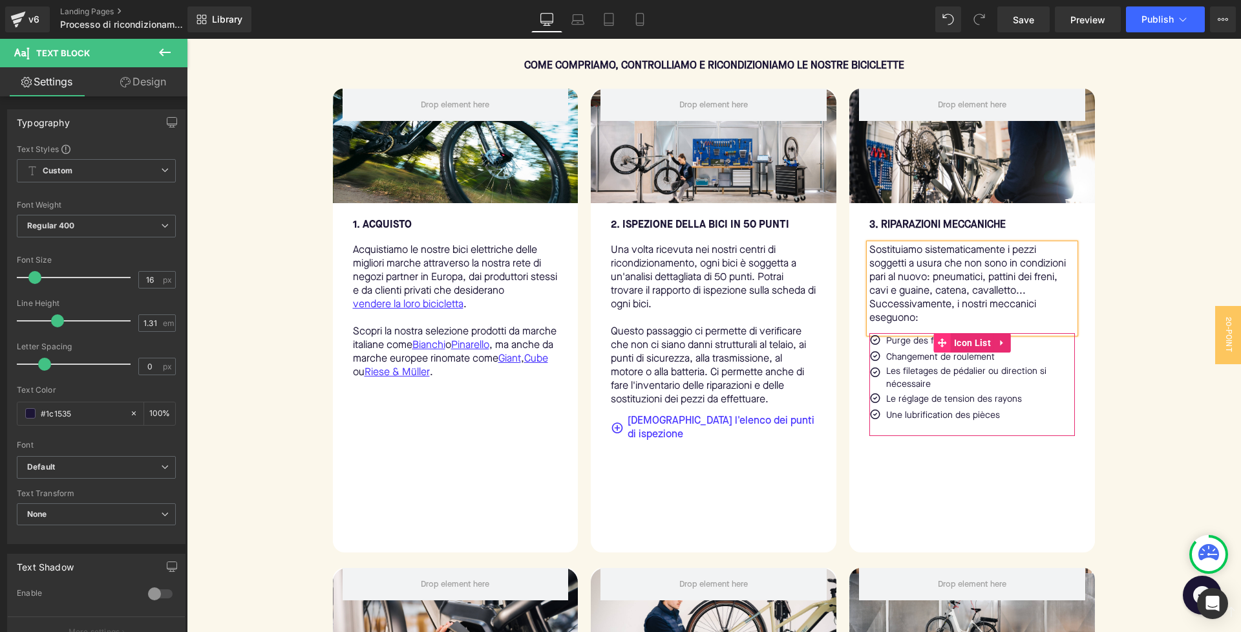
click at [942, 352] on span at bounding box center [942, 342] width 17 height 19
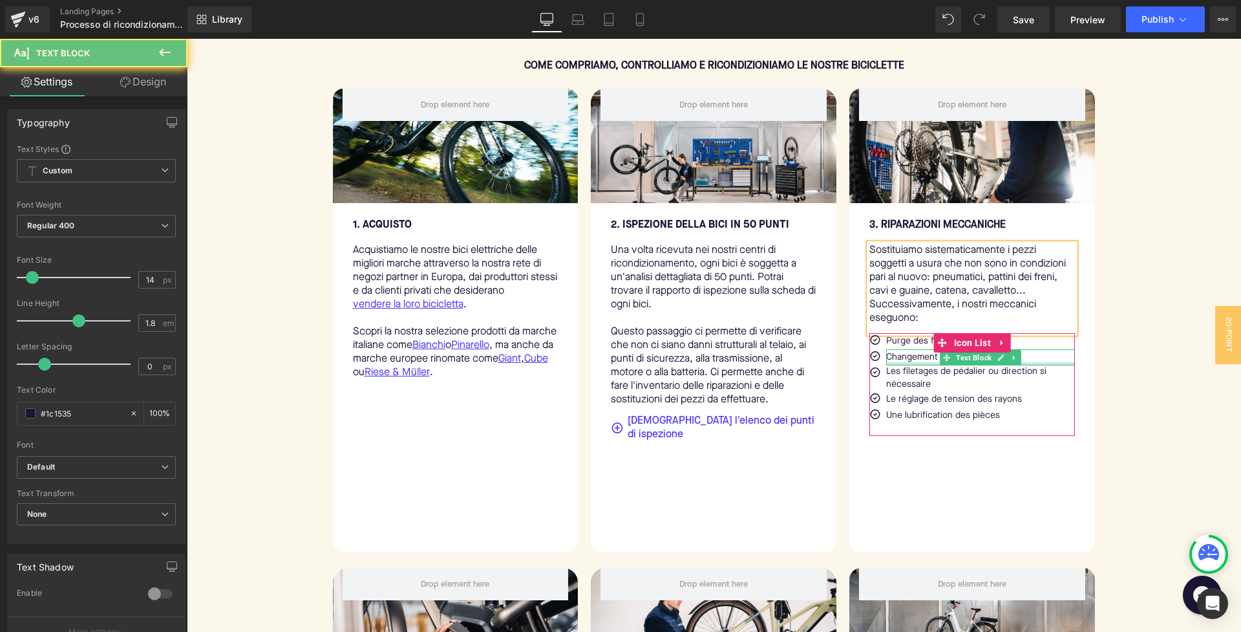
click at [910, 365] on div at bounding box center [980, 363] width 189 height 3
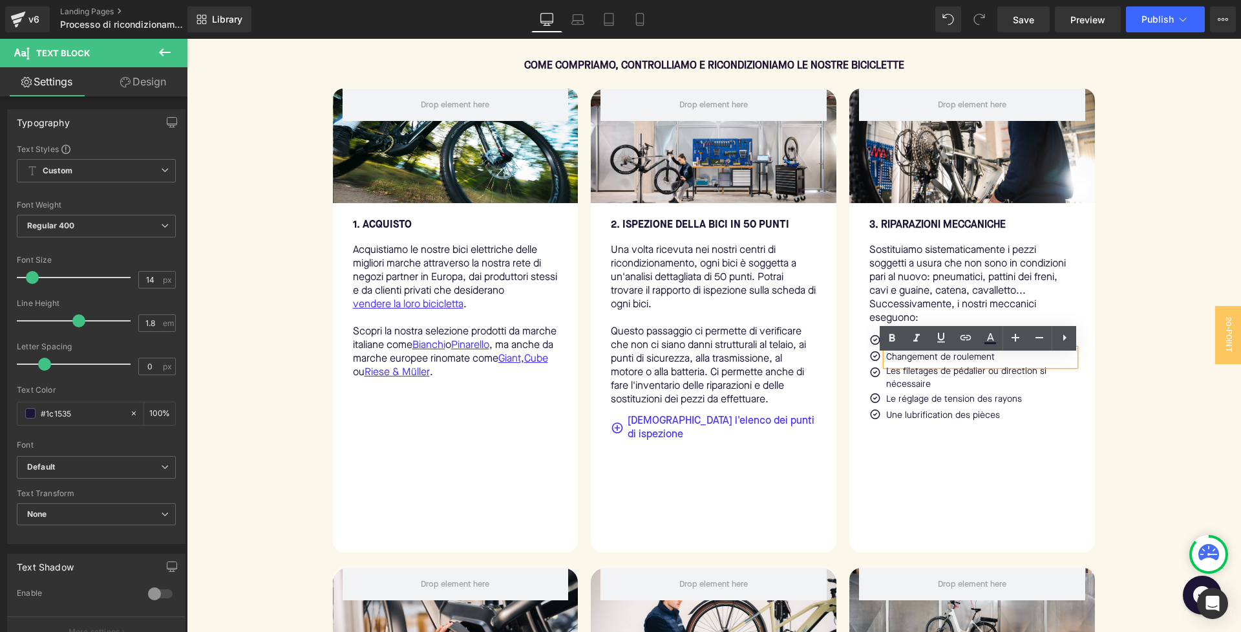
click at [1017, 450] on div "3. riparazioni meccaniche Text Block Sostituiamo sistematicamente i pezzi sogge…" at bounding box center [972, 327] width 246 height 248
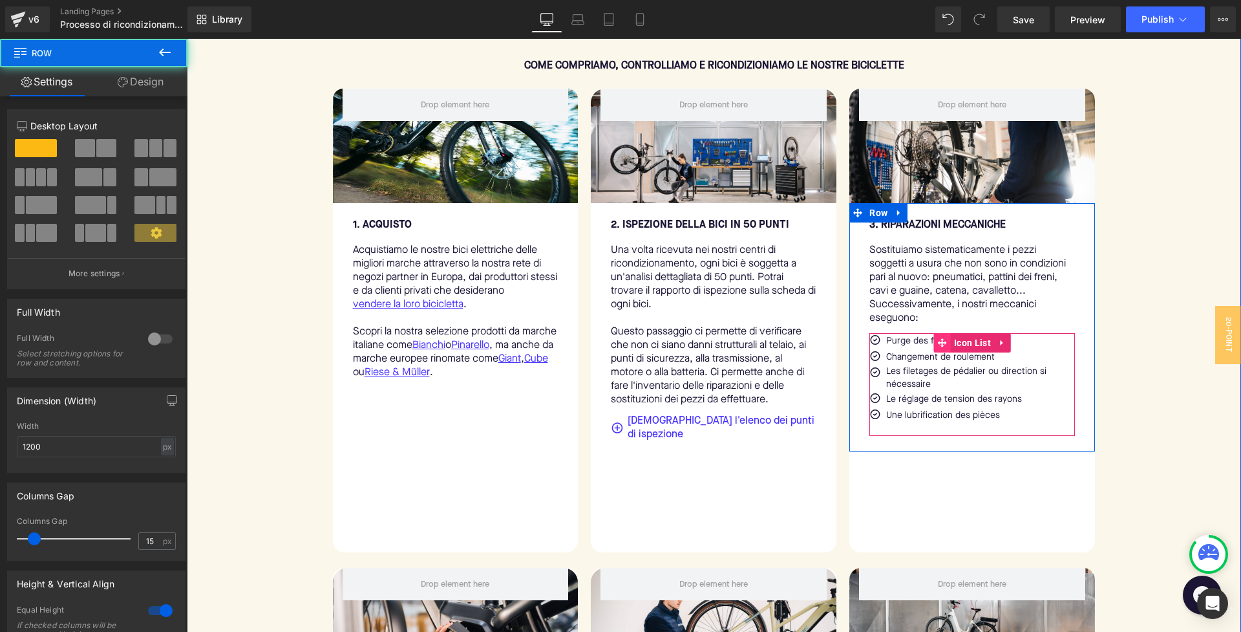
click at [948, 349] on span at bounding box center [942, 342] width 17 height 19
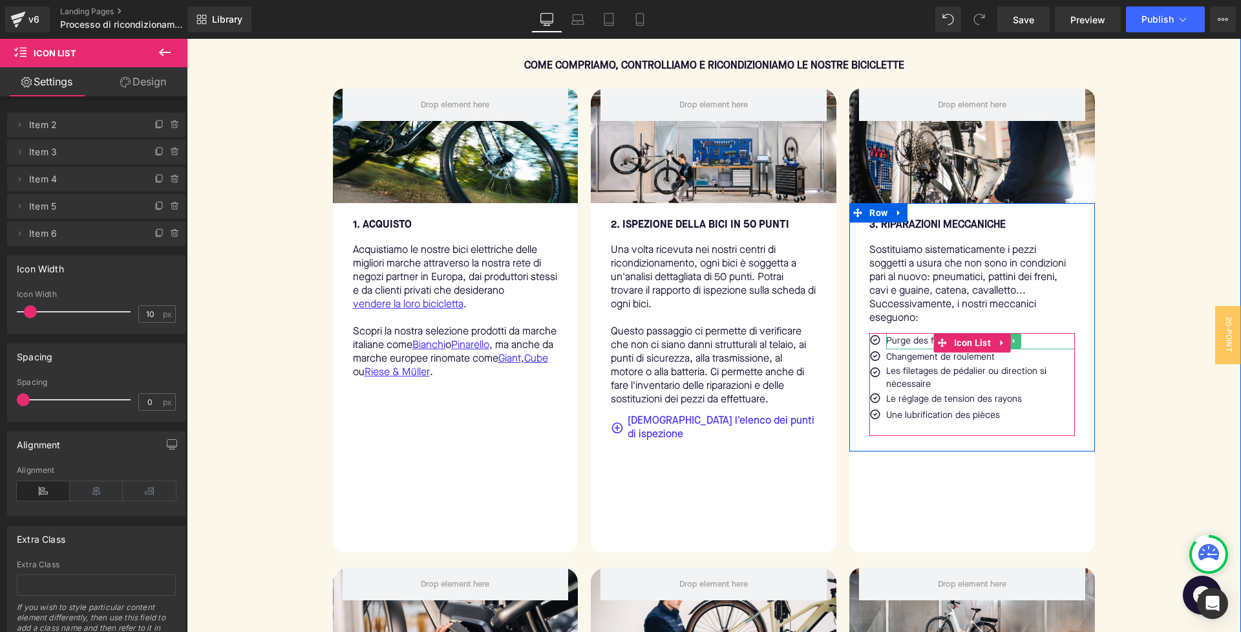
click at [902, 346] on p "Purge des freins hydrauliques" at bounding box center [980, 341] width 189 height 16
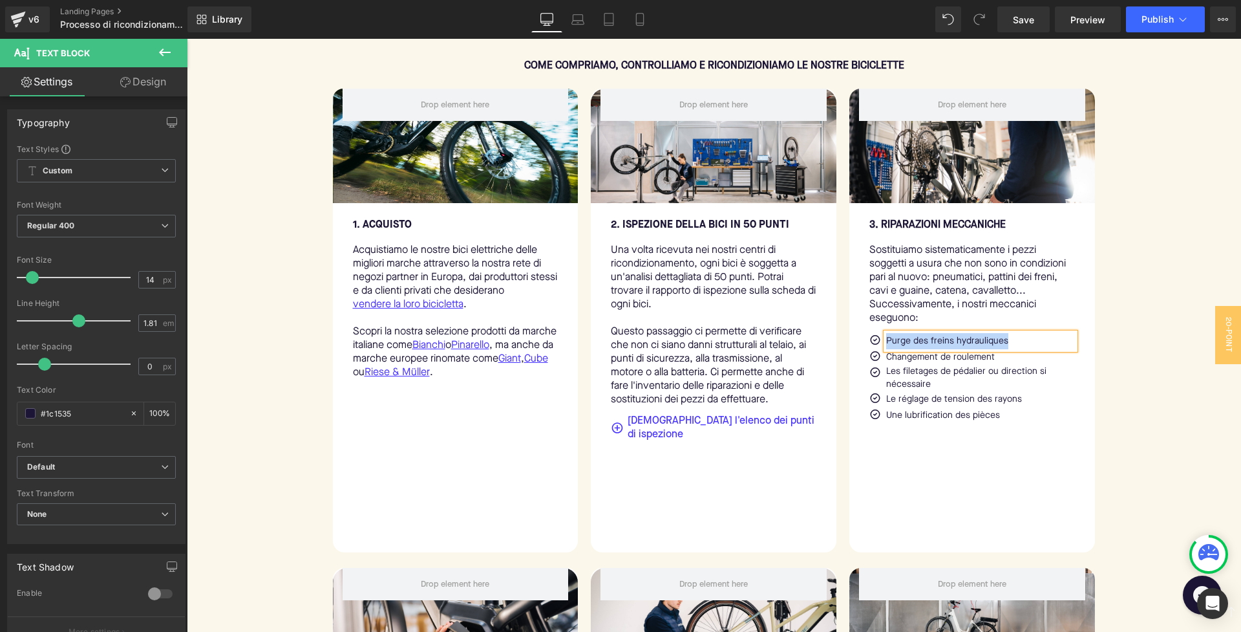
copy p "Purge des freins hydrauliques"
click at [919, 348] on p "Purge des freins hydrauliques" at bounding box center [980, 341] width 189 height 16
click at [910, 365] on p "Changement de roulement" at bounding box center [980, 357] width 189 height 16
copy p "Changement de roulement"
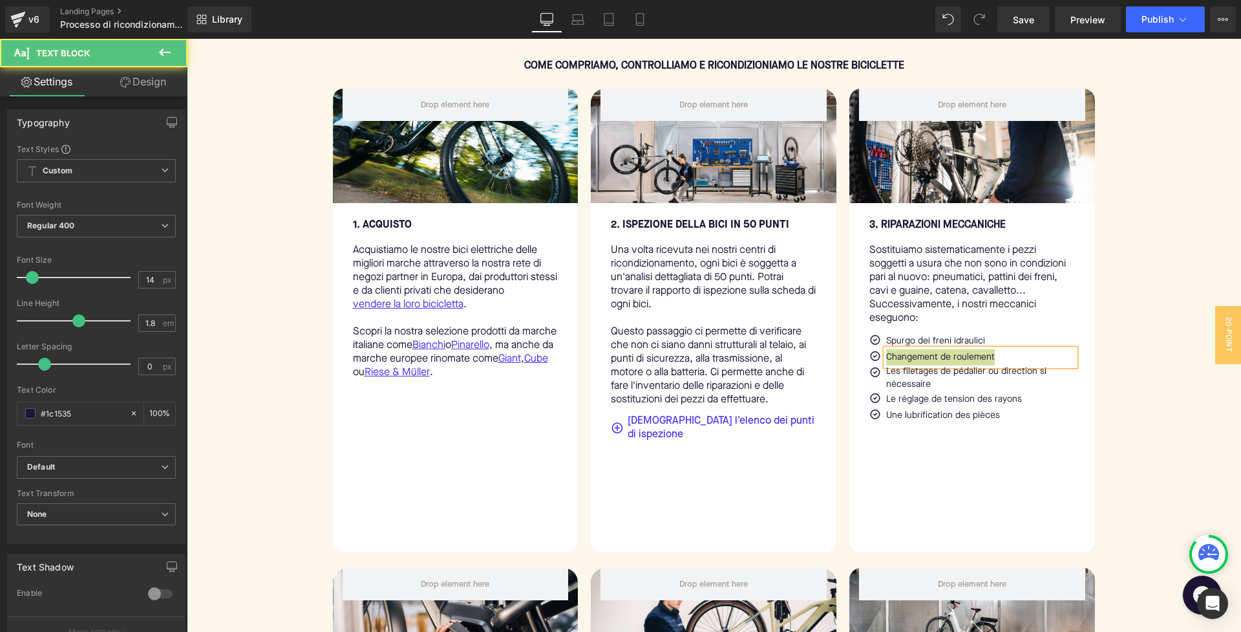
click at [928, 361] on p "Changement de roulement" at bounding box center [980, 357] width 189 height 16
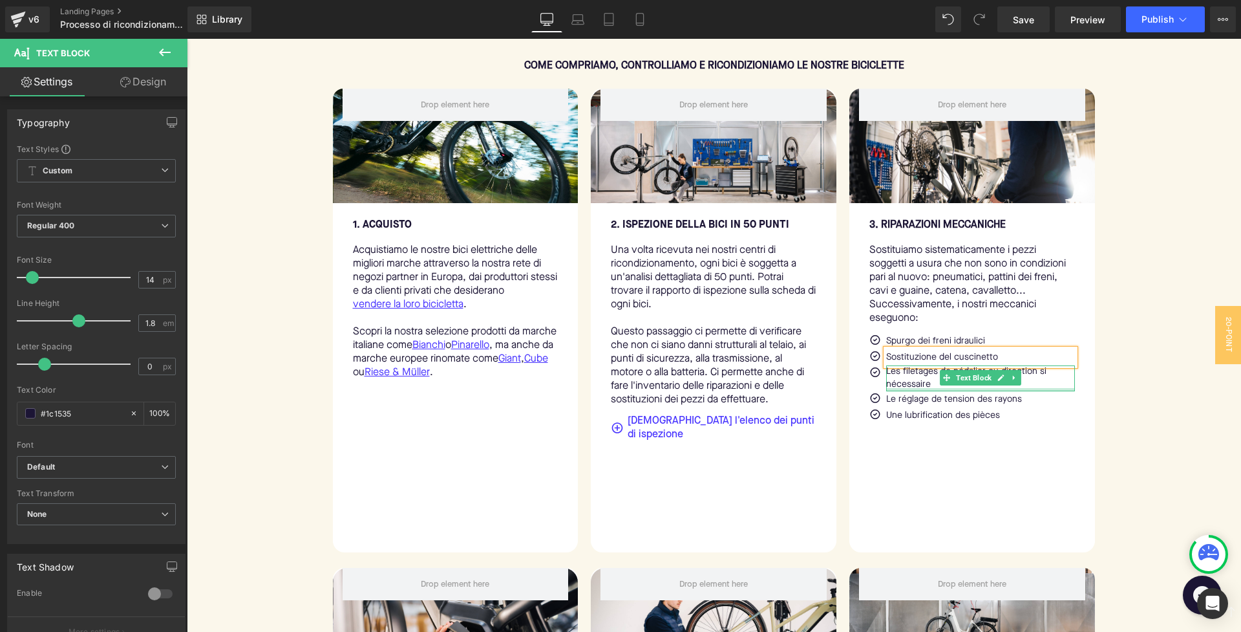
click at [919, 390] on div "Les filetages de pédalier ou direction si nécessaire Text Block" at bounding box center [980, 377] width 189 height 25
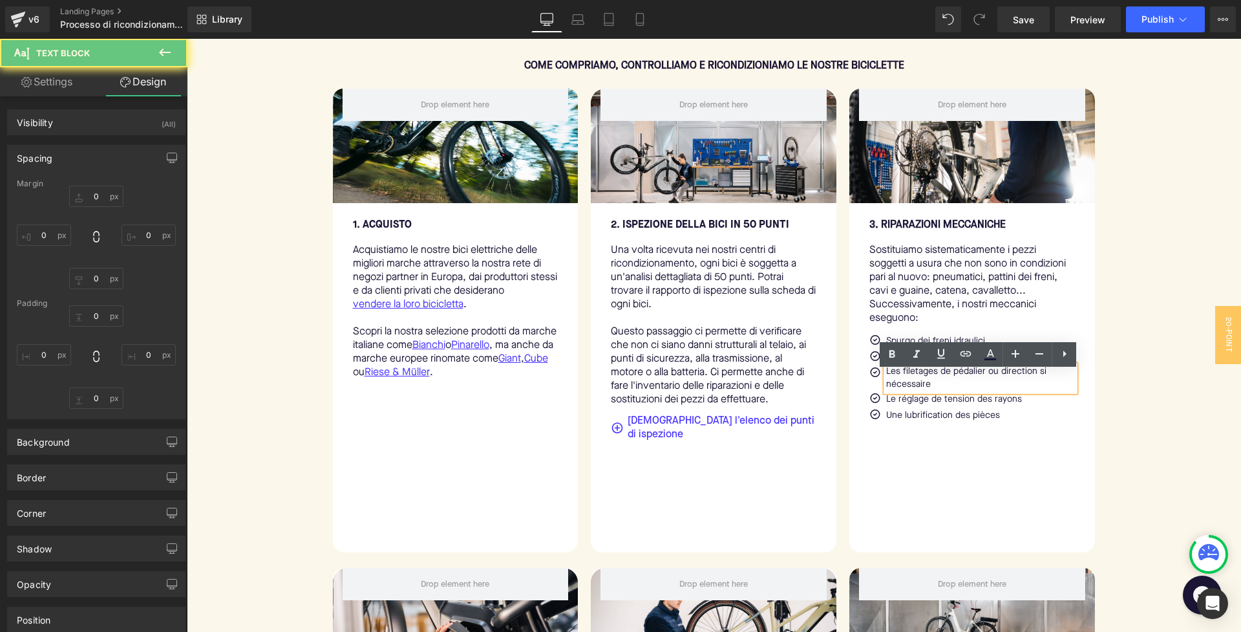
type input "0"
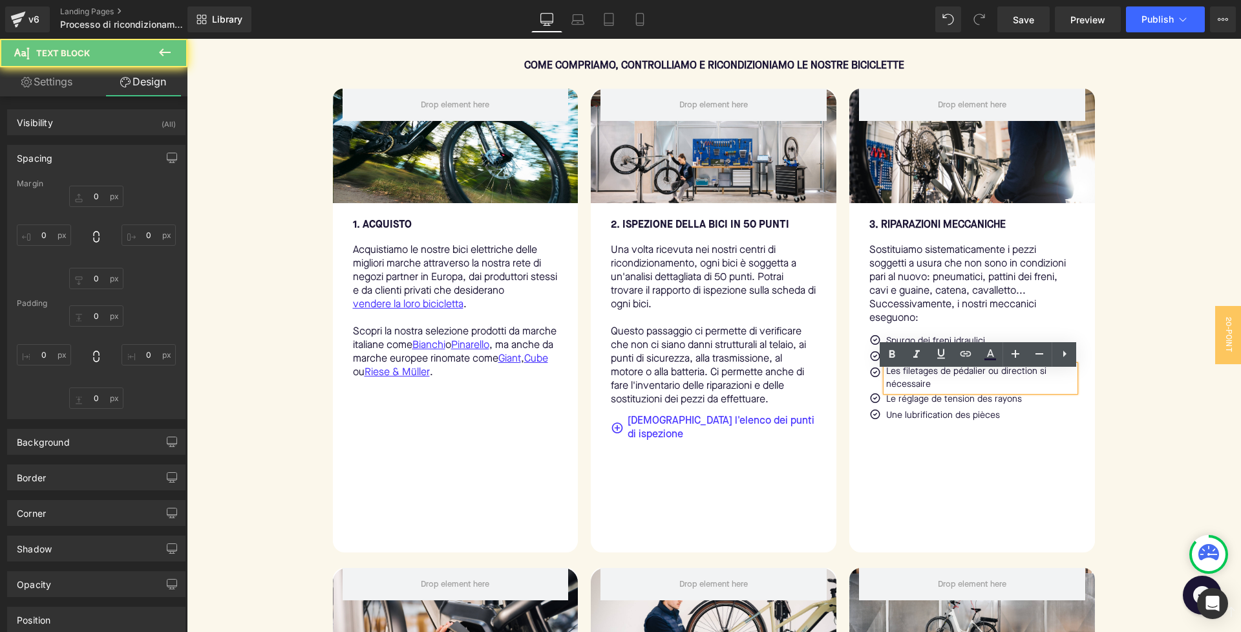
type input "0"
click at [918, 387] on p "Les filetages de pédalier ou direction si nécessaire" at bounding box center [980, 377] width 189 height 25
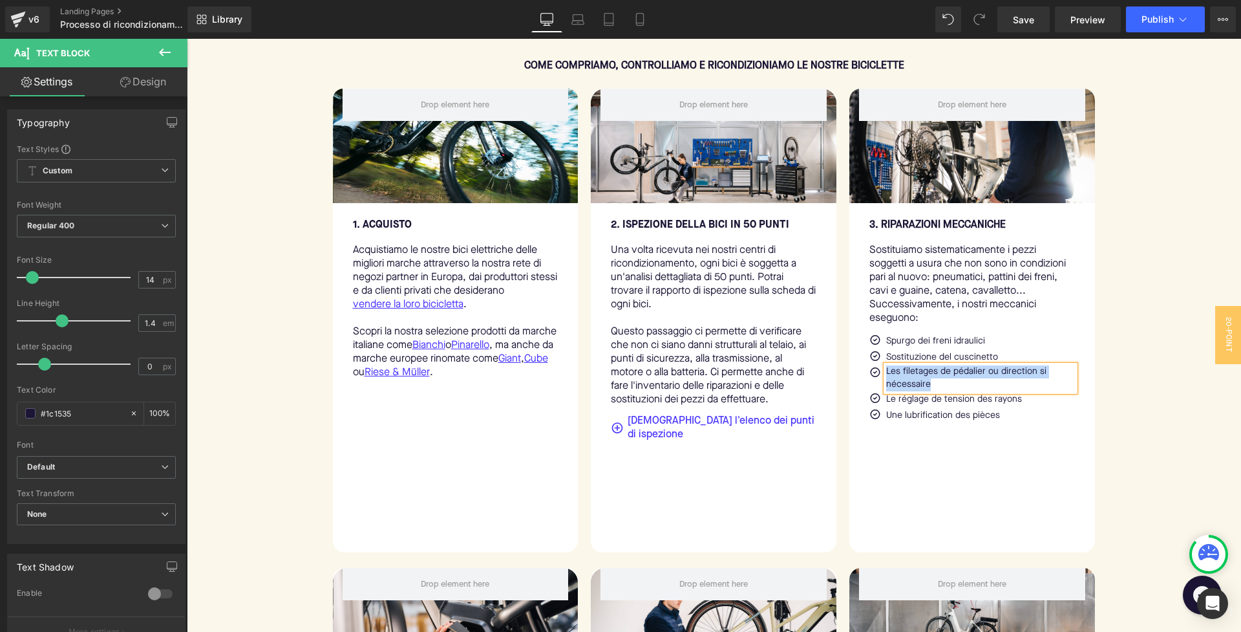
copy p "Les filetages de pédalier ou direction si nécessaire"
click at [977, 388] on p "Les filetages de pédalier ou direction si nécessaire" at bounding box center [980, 377] width 189 height 25
click at [981, 401] on span "Text Block" at bounding box center [973, 399] width 41 height 16
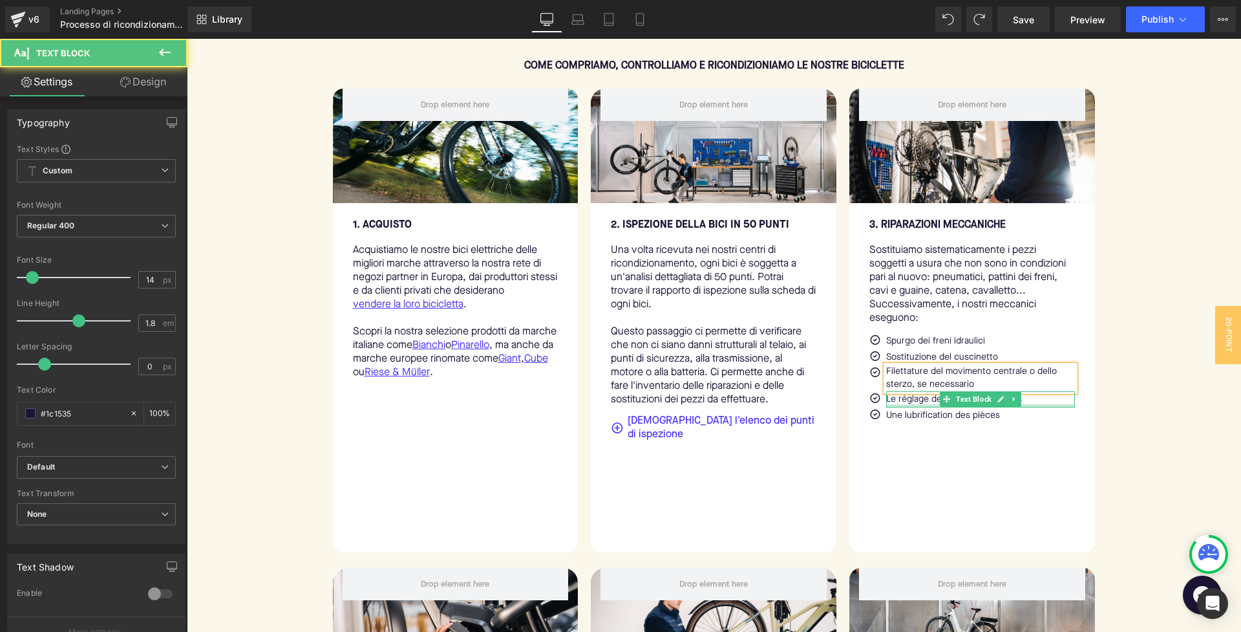
click at [1038, 407] on div at bounding box center [980, 405] width 189 height 3
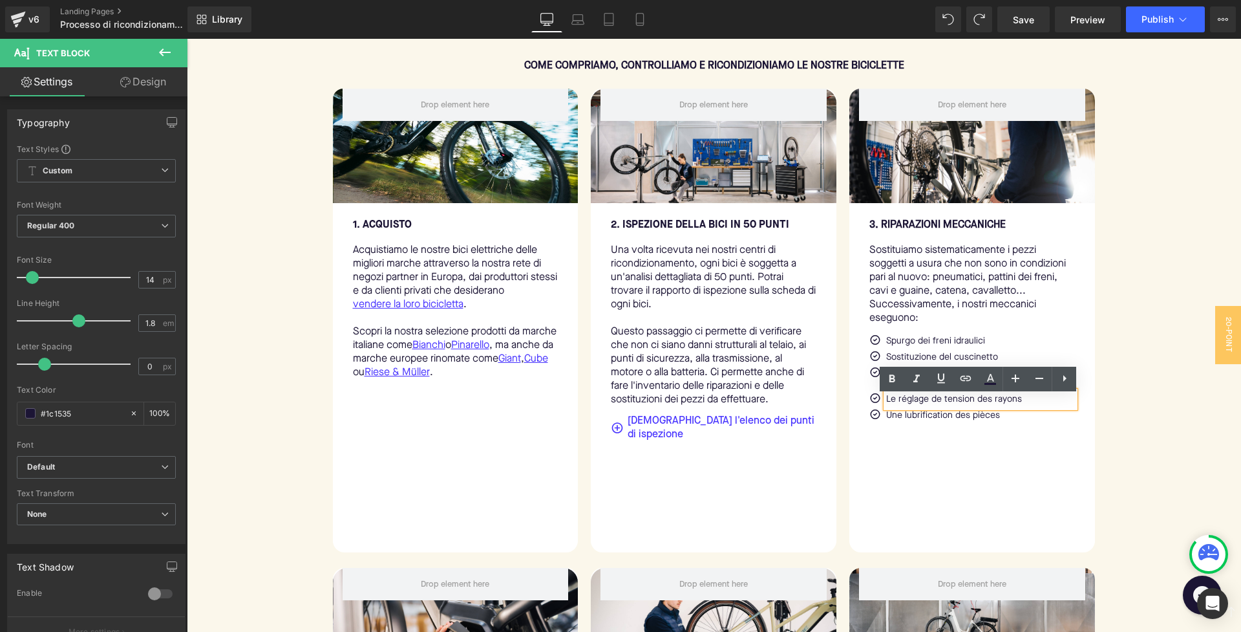
click at [1019, 401] on p "Le réglage de tension des rayons" at bounding box center [980, 399] width 189 height 16
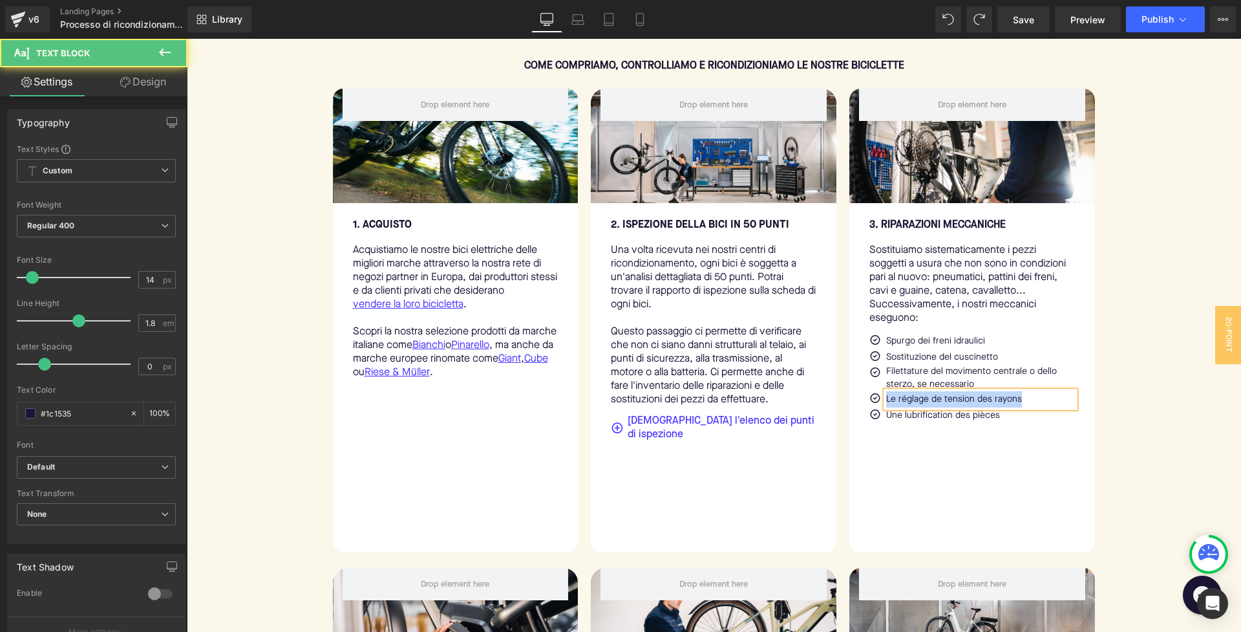
copy p "Le réglage de tension des rayons"
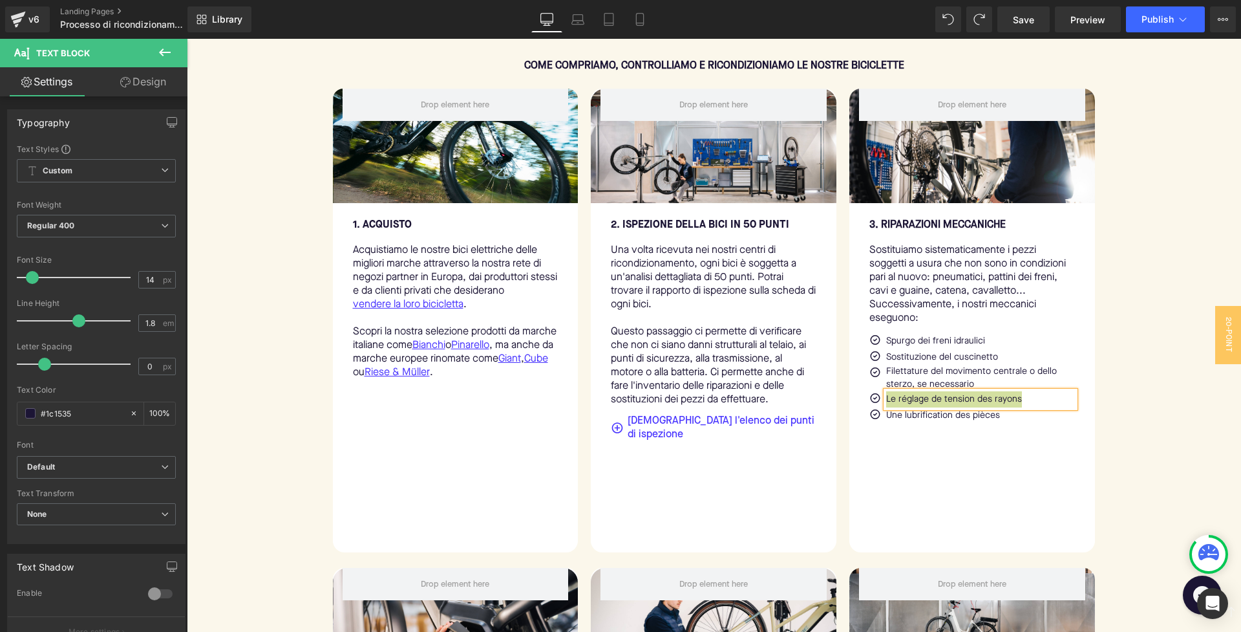
click at [981, 403] on p "Le réglage de tension des rayons" at bounding box center [980, 399] width 189 height 16
click at [1019, 421] on link at bounding box center [1015, 415] width 14 height 16
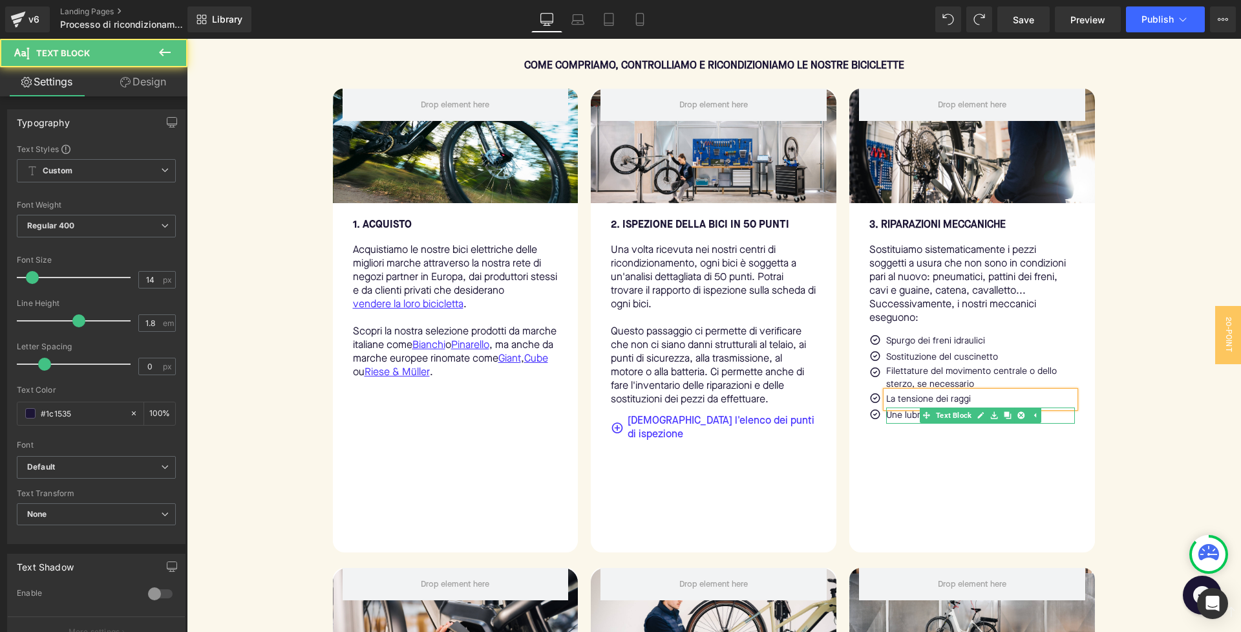
click at [1059, 423] on p "Une lubrification des pièces" at bounding box center [980, 415] width 189 height 16
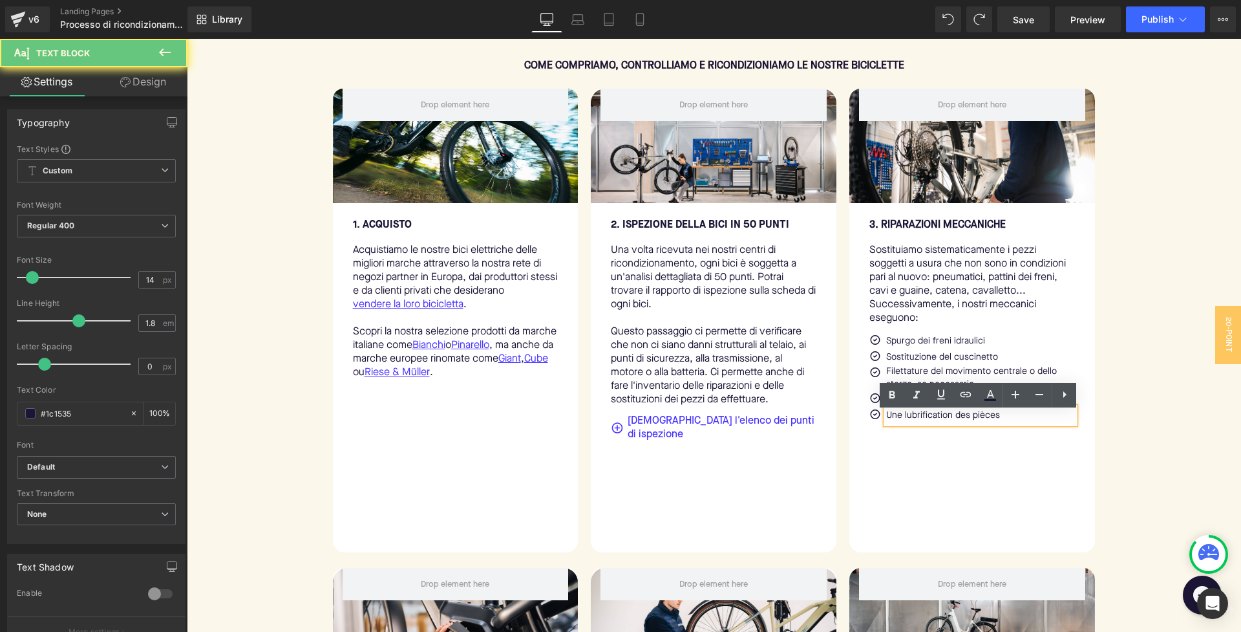
click at [1043, 423] on p "Une lubrification des pièces" at bounding box center [980, 415] width 189 height 16
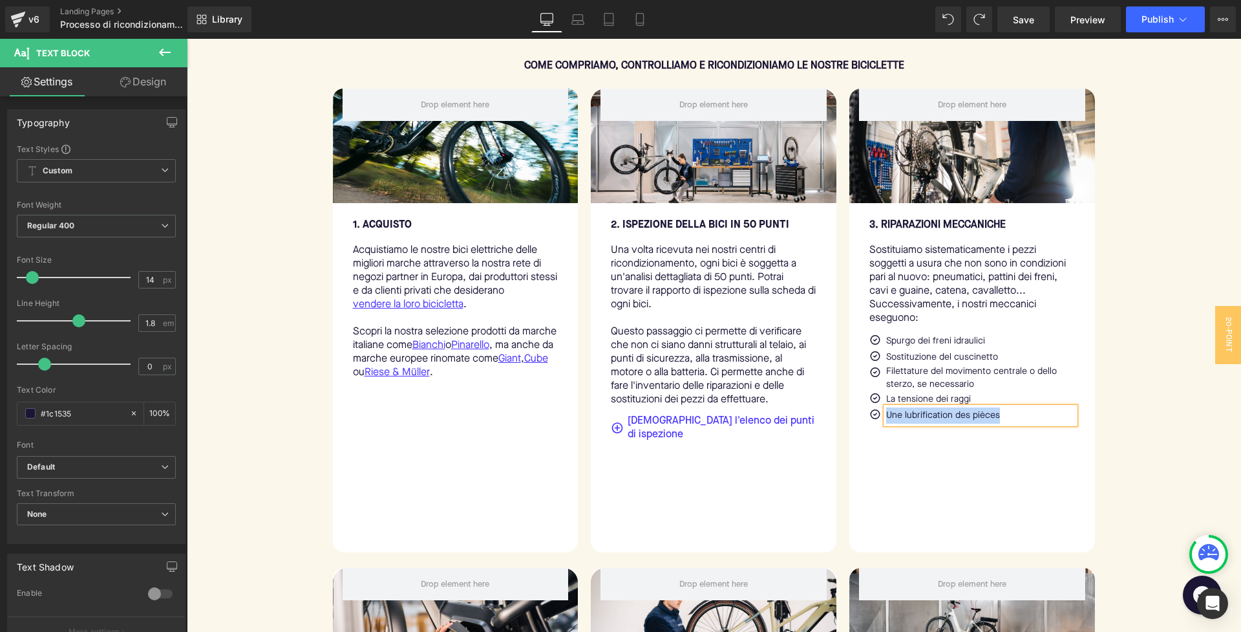
copy p "Une lubrification des pièces"
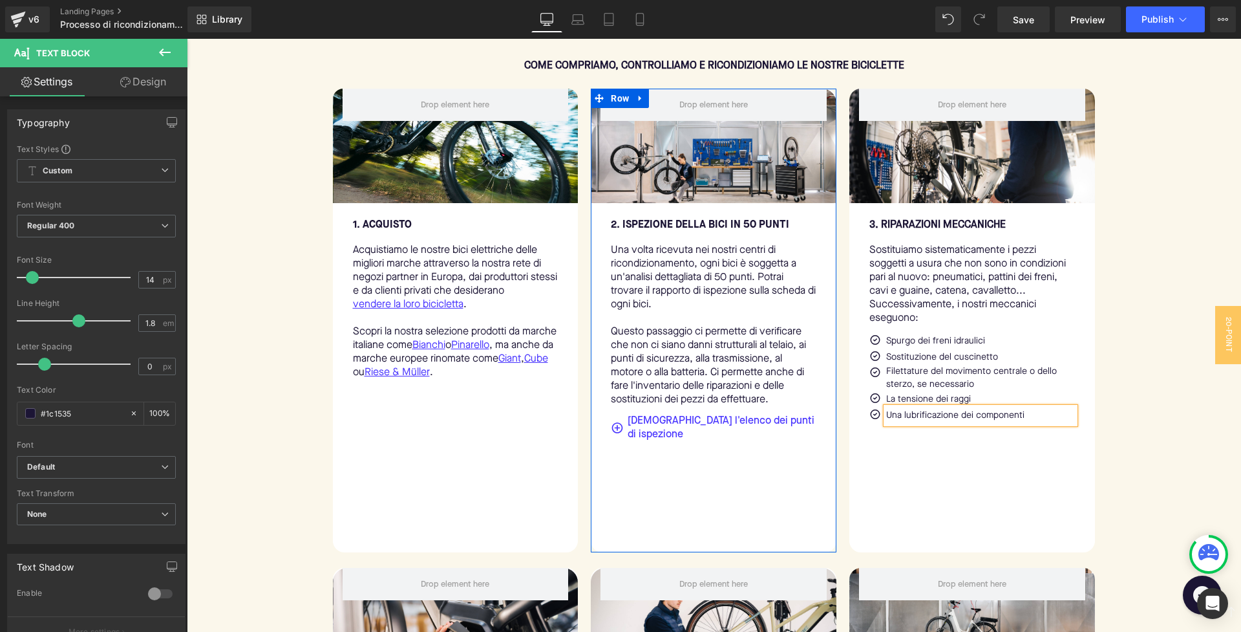
click at [806, 502] on div "Row 2. Ispezione della bici in 50 punti Text Block Una volta ricevuta nei nostr…" at bounding box center [714, 320] width 246 height 463
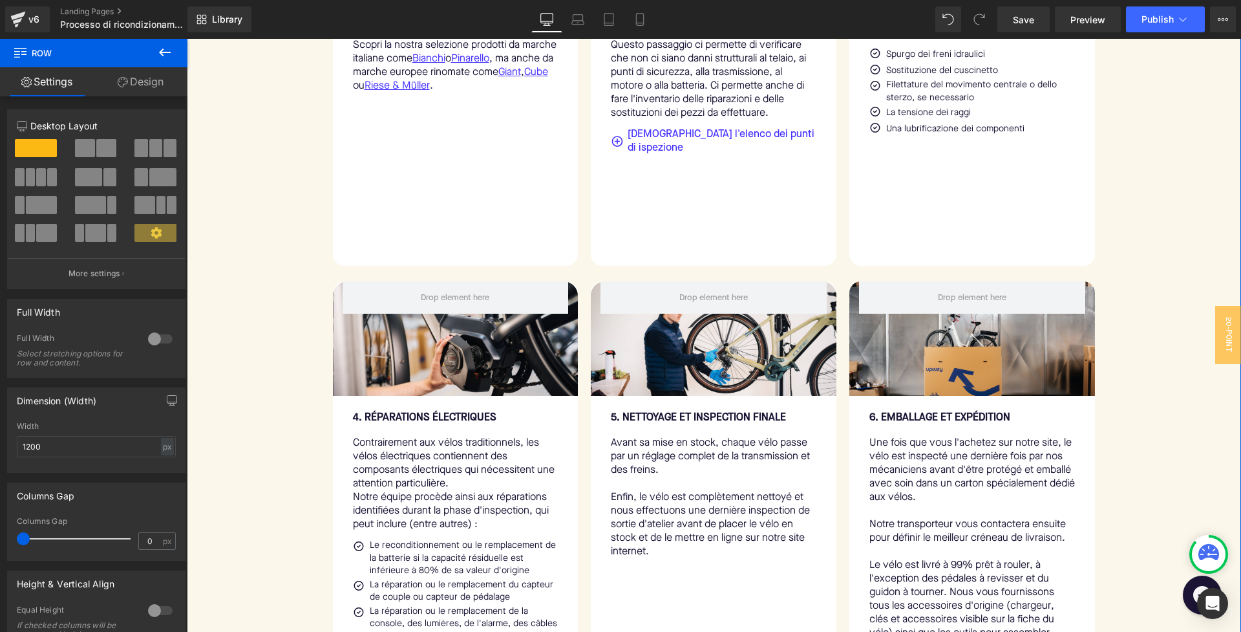
scroll to position [895, 0]
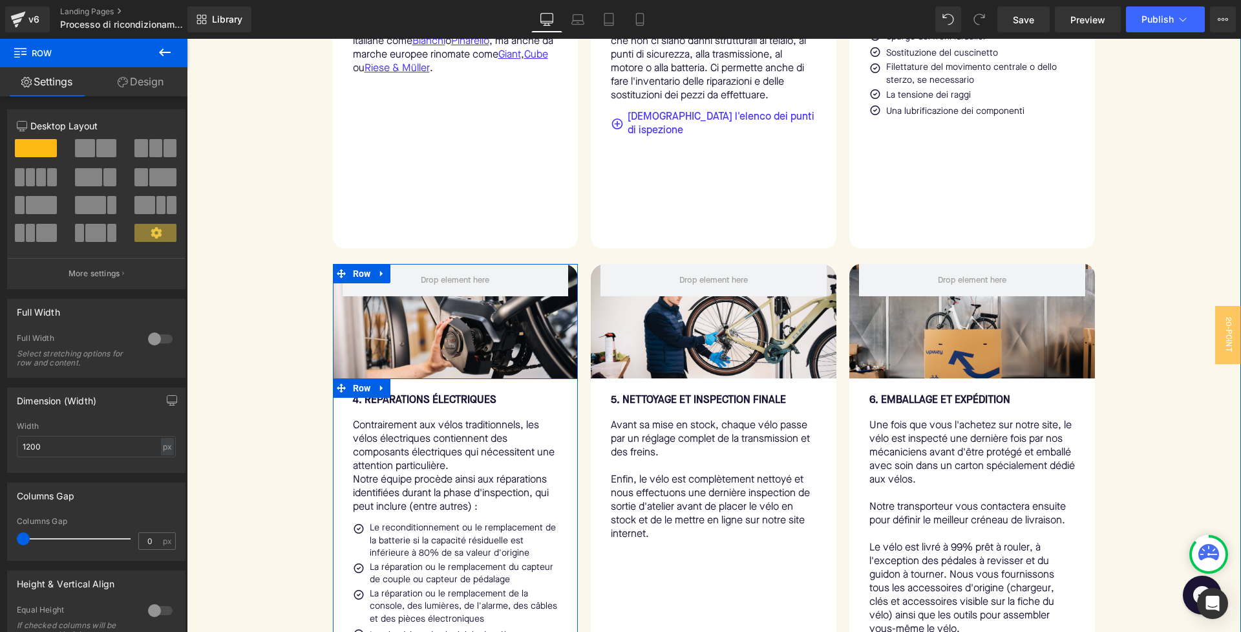
click at [447, 405] on span "4. RÉPARATIONS ÉLECTRIQUES" at bounding box center [425, 400] width 144 height 10
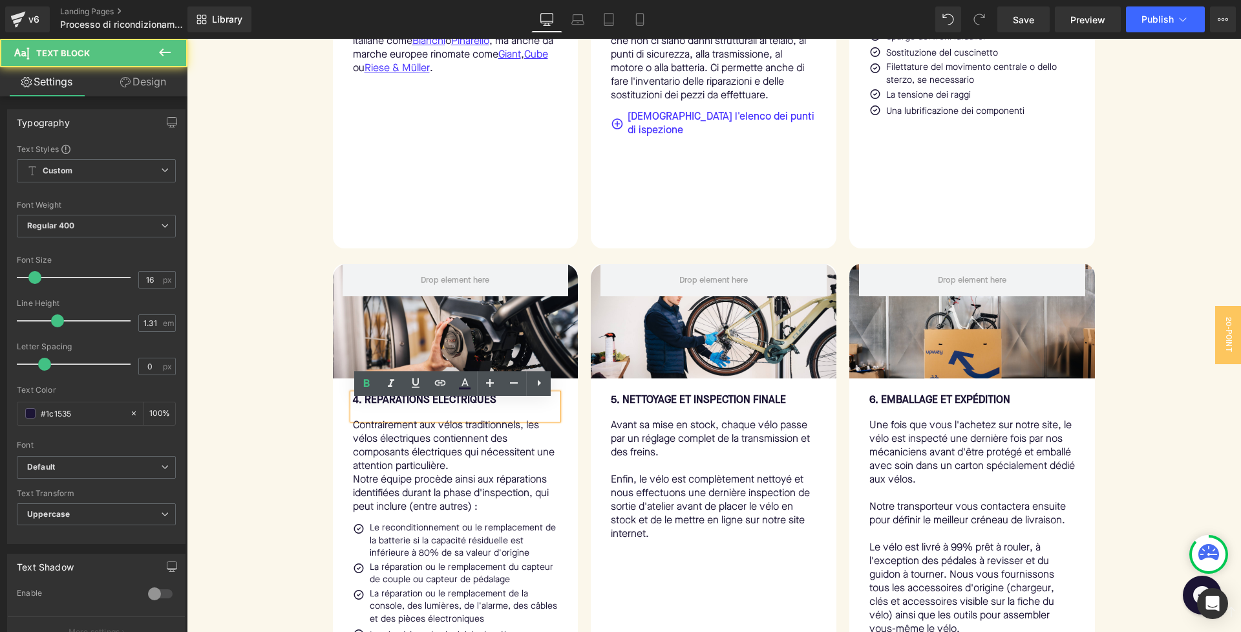
click at [505, 407] on p "4. RÉPARATIONS ÉLECTRIQUES" at bounding box center [456, 401] width 206 height 14
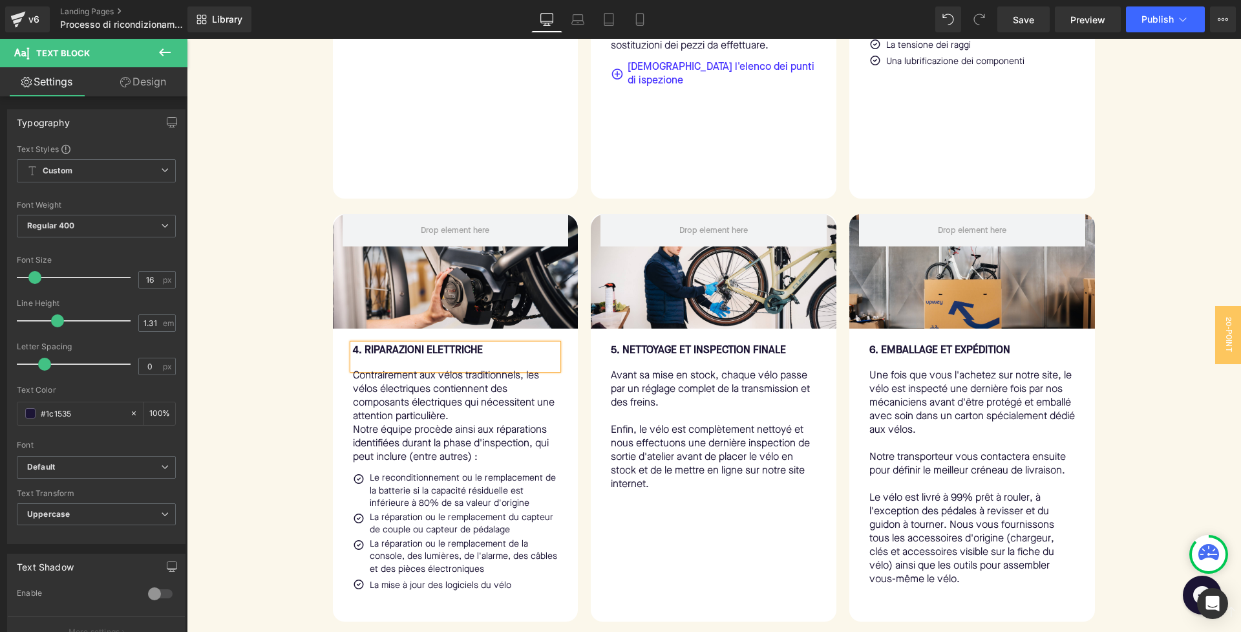
scroll to position [946, 0]
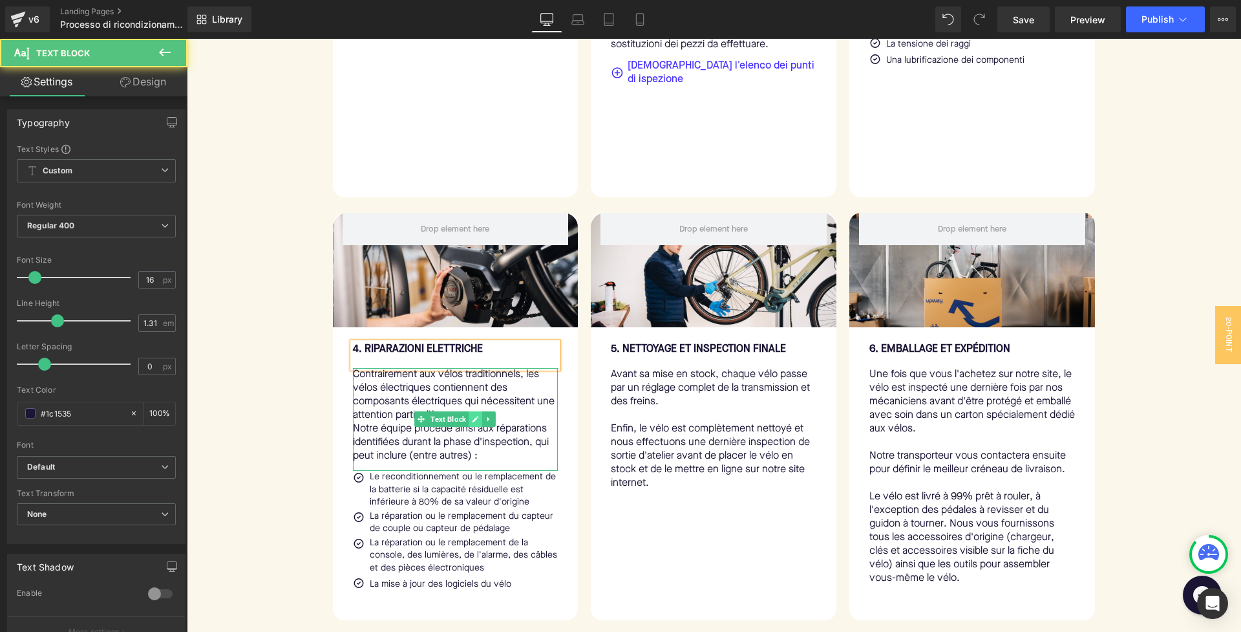
click at [476, 421] on div "Contrairement aux vélos traditionnels, les vélos électriques contiennent des co…" at bounding box center [456, 419] width 206 height 103
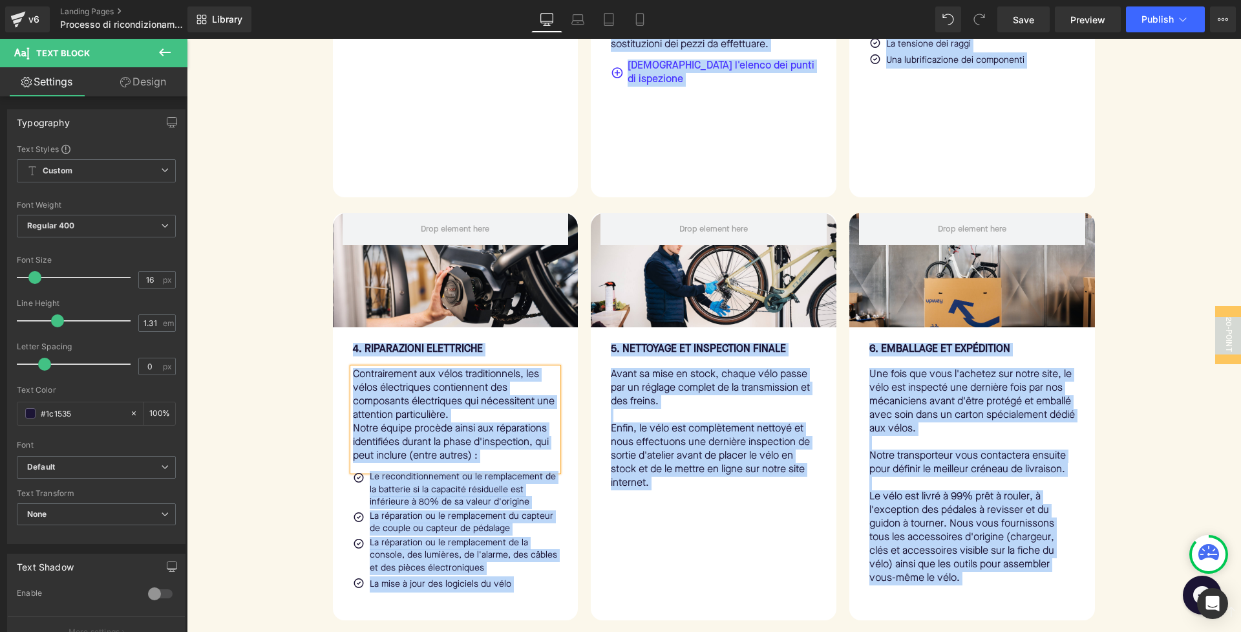
copy body "COME FUNZIONA Text Block Separator Dal nostro centro di ricondizionamento a cas…"
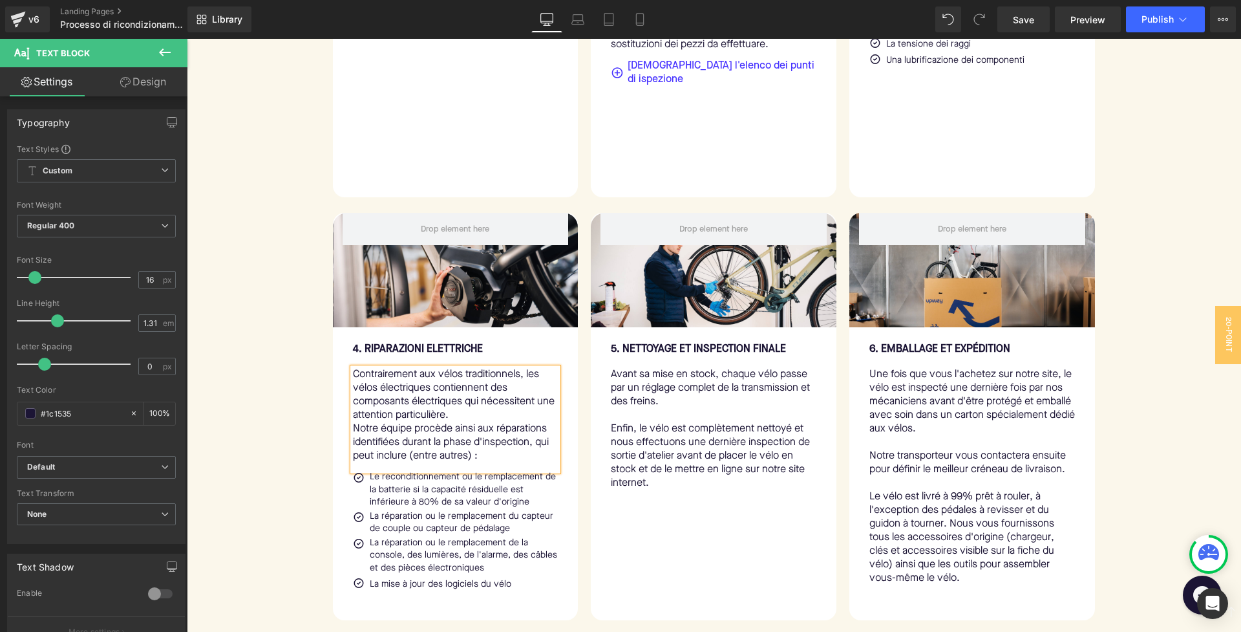
click at [434, 421] on p "Contrairement aux vélos traditionnels, les vélos électriques contiennent des co…" at bounding box center [456, 395] width 206 height 54
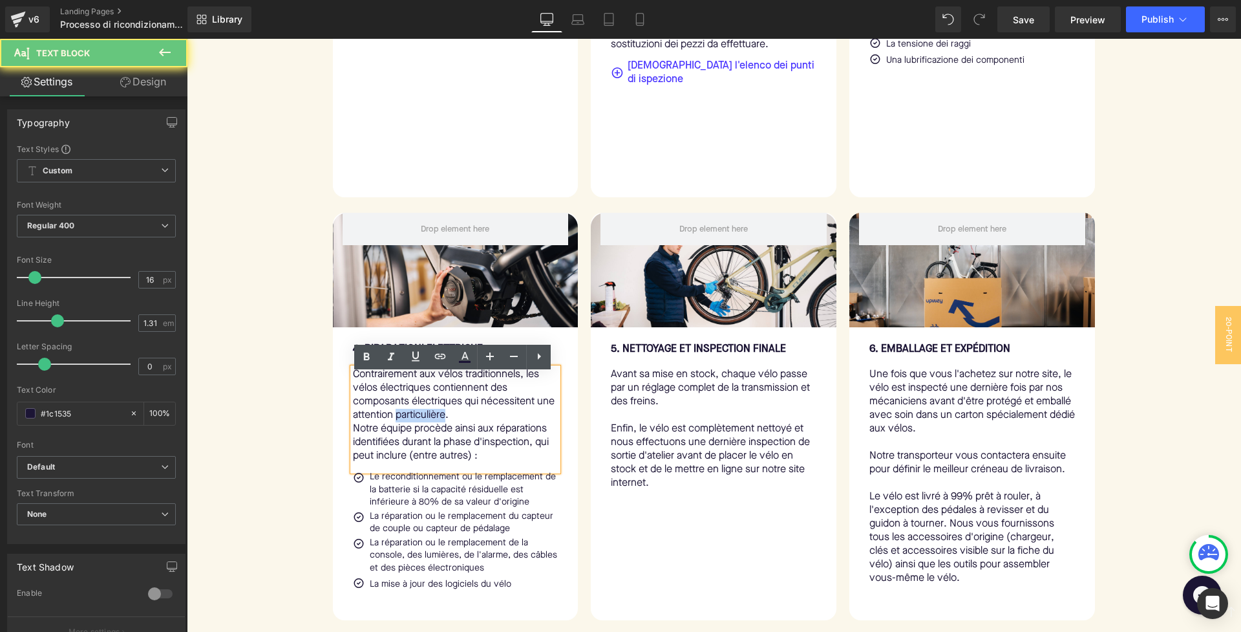
click at [434, 421] on p "Contrairement aux vélos traditionnels, les vélos électriques contiennent des co…" at bounding box center [456, 395] width 206 height 54
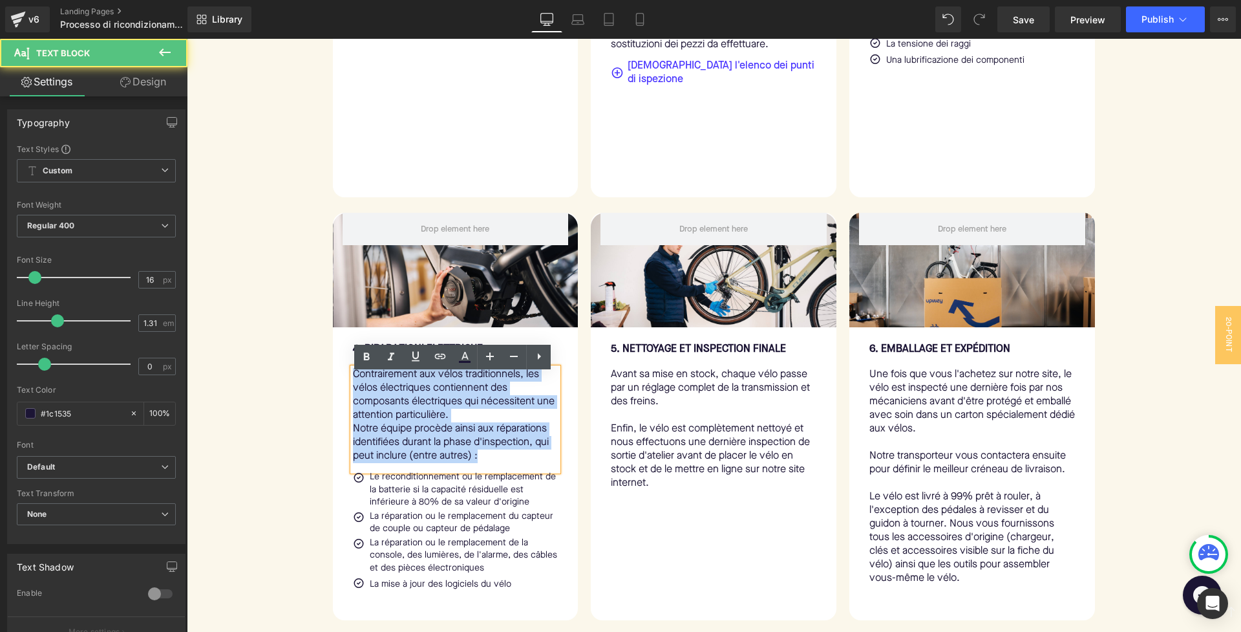
drag, startPoint x: 489, startPoint y: 469, endPoint x: 327, endPoint y: 371, distance: 188.8
click at [327, 371] on div "Row 4. RIPARAZIONI ELETTRICHE Text Block Contrairement aux vélos traditionnels,…" at bounding box center [455, 416] width 259 height 407
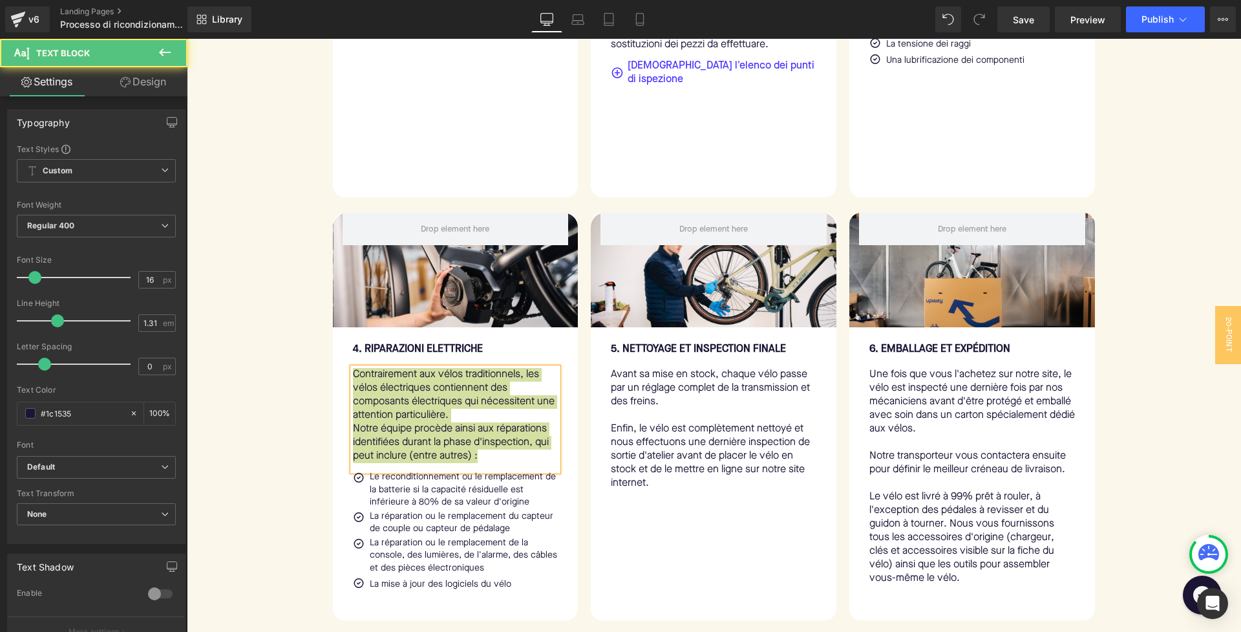
click at [407, 440] on p "Notre équipe procède ainsi aux réparations identifiées durant la phase d'inspec…" at bounding box center [456, 442] width 206 height 41
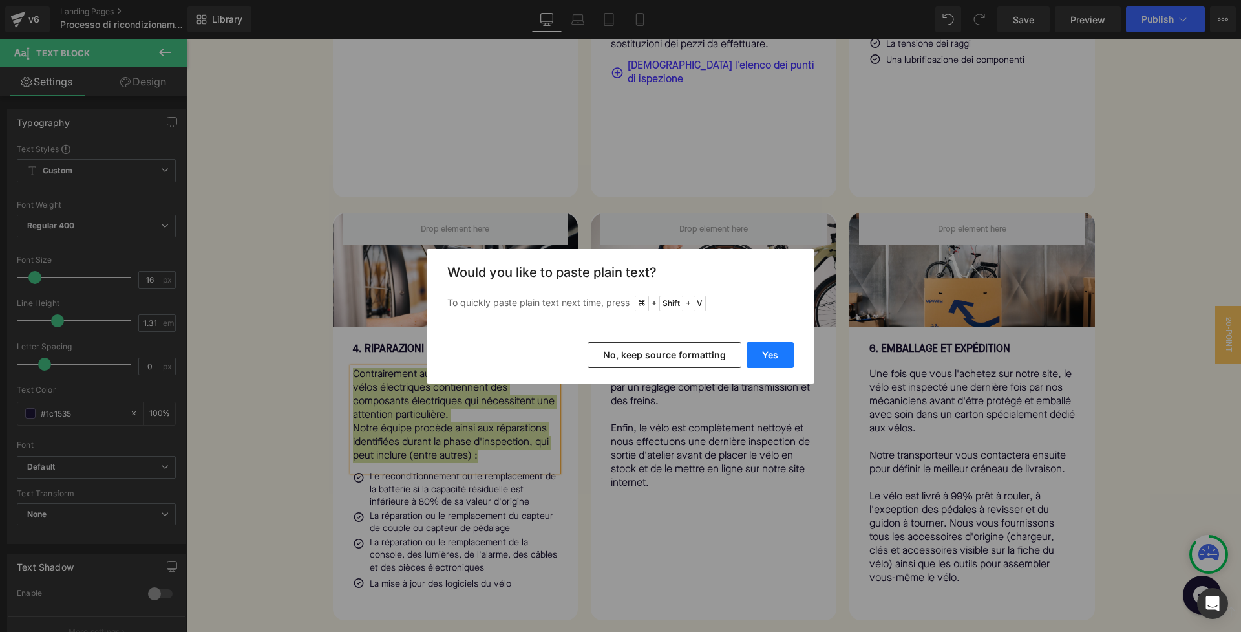
click at [774, 347] on button "Yes" at bounding box center [770, 355] width 47 height 26
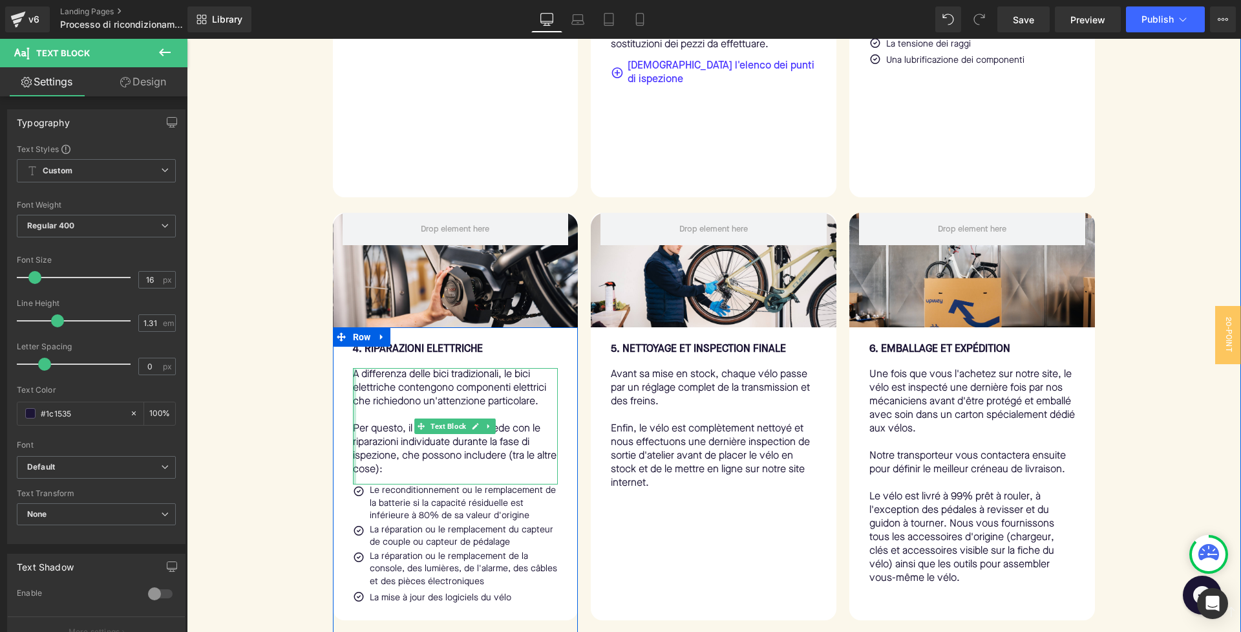
click at [353, 438] on div at bounding box center [354, 426] width 3 height 116
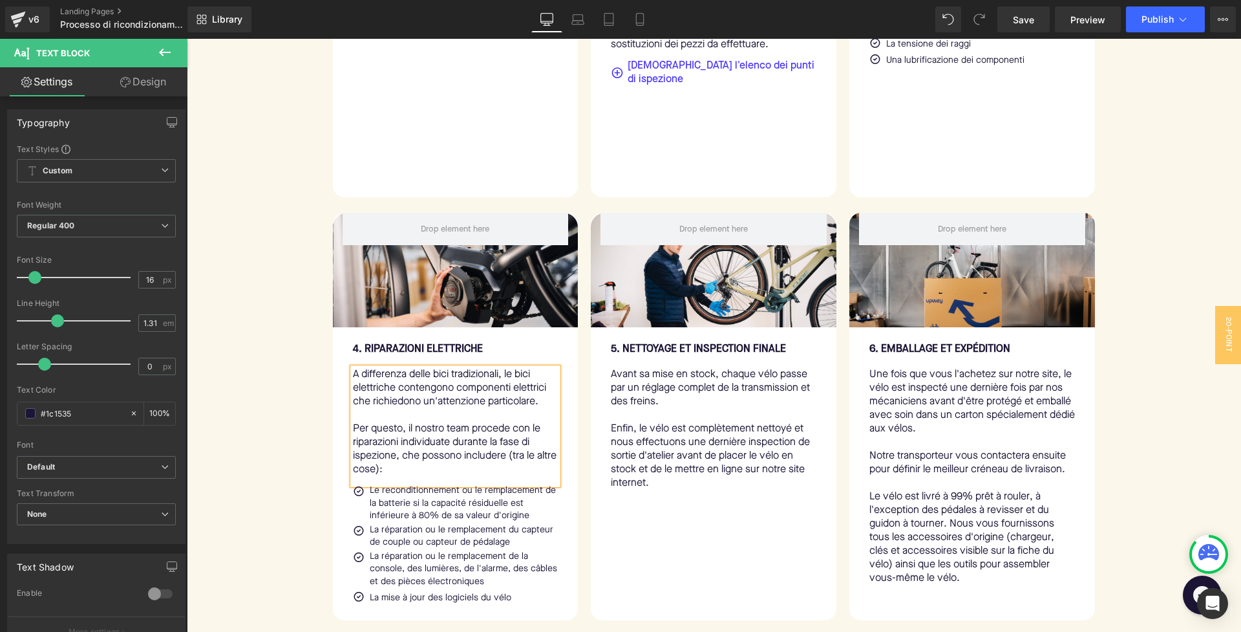
click at [354, 432] on p "Per questo, il nostro team procede con le riparazioni individuate durante la fa…" at bounding box center [456, 449] width 206 height 54
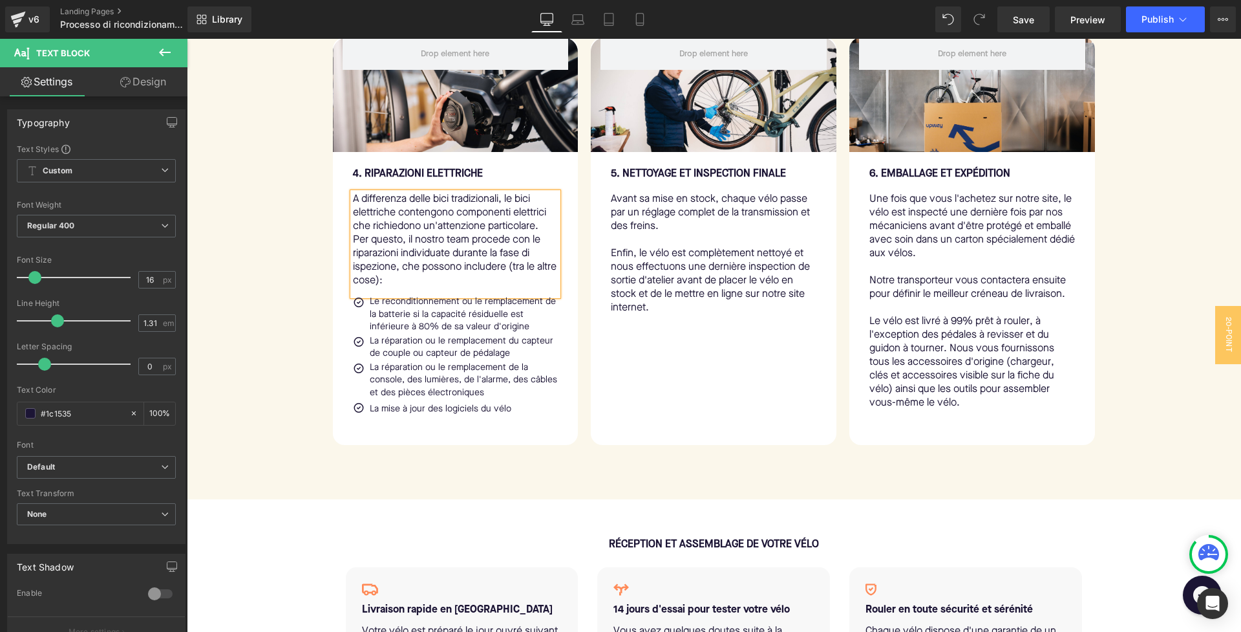
scroll to position [1129, 0]
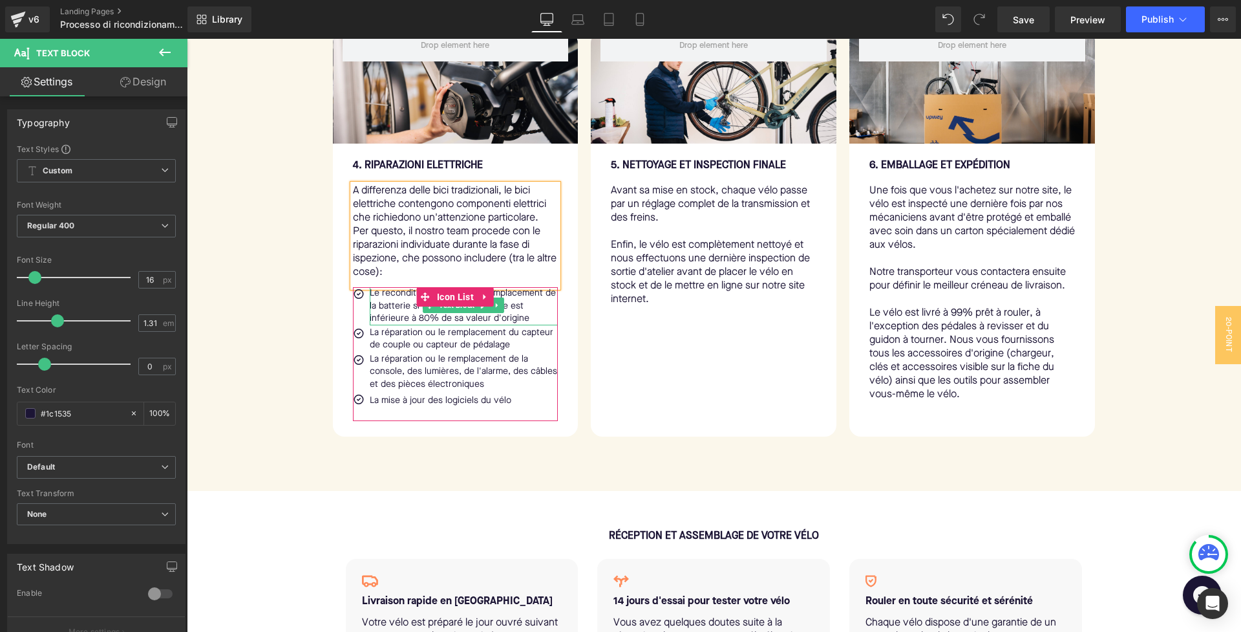
click at [436, 306] on span "Icon List" at bounding box center [455, 296] width 43 height 19
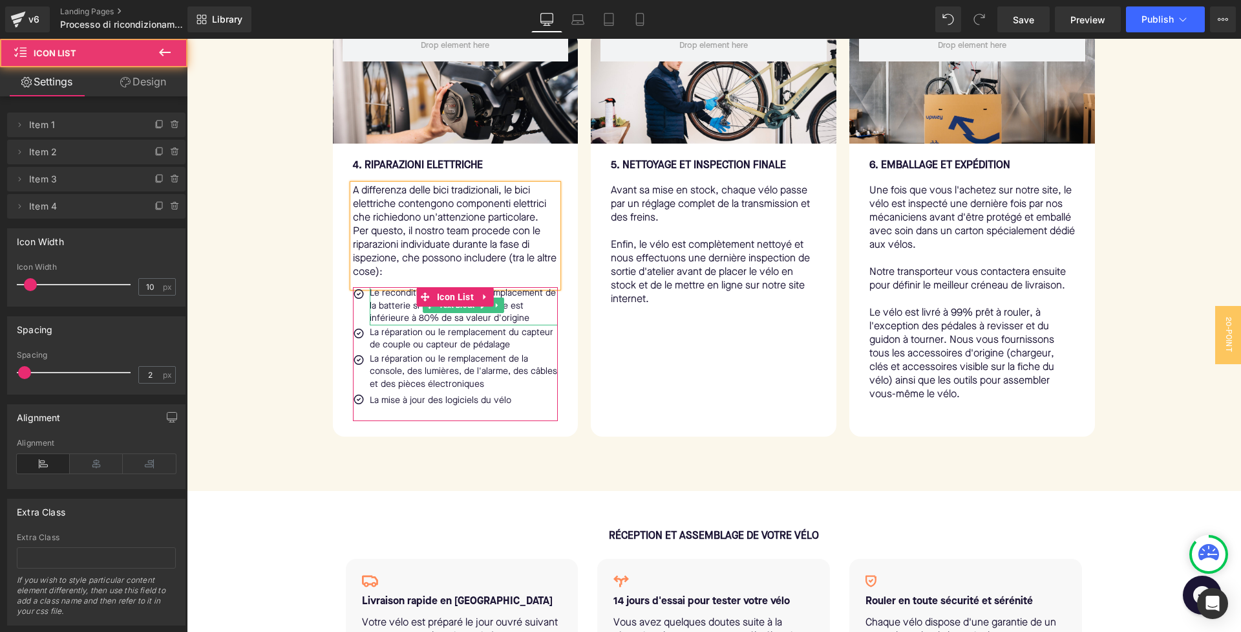
click at [385, 306] on p "Le reconditionnement ou le remplacement de la batterie si la capacité résiduell…" at bounding box center [464, 306] width 189 height 38
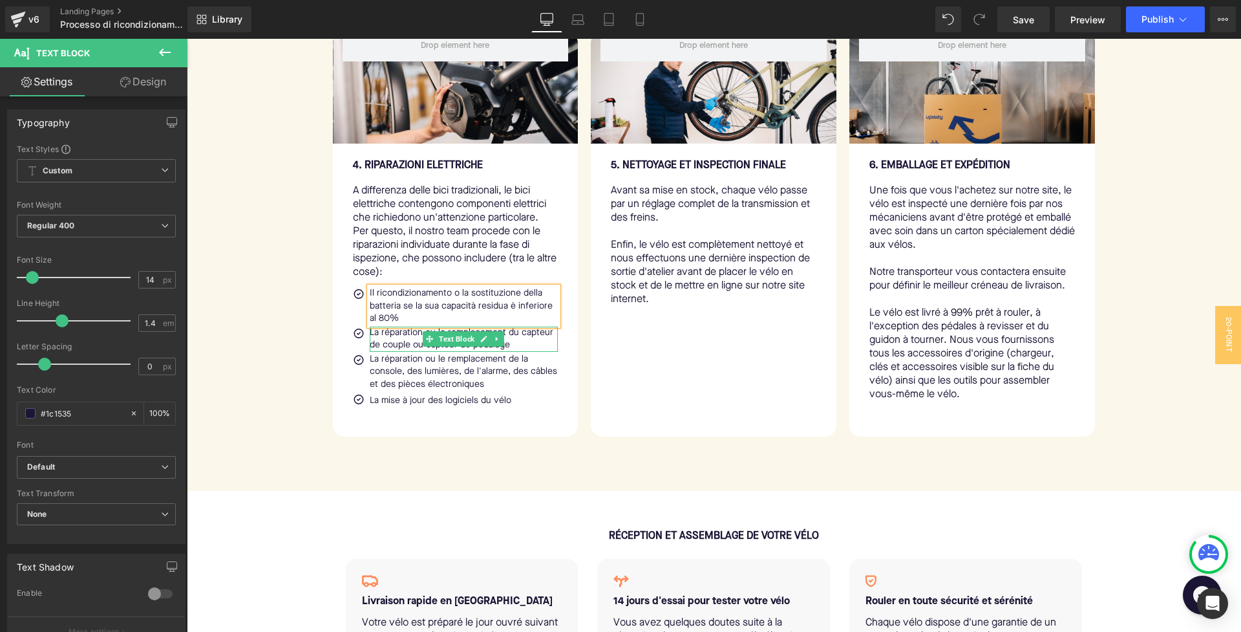
click at [374, 344] on p "La réparation ou le remplacement du capteur de couple ou capteur de pédalage" at bounding box center [464, 338] width 189 height 25
click at [466, 348] on p "La réparation ou le remplacement du capteur de couple ou capteur de pédalage" at bounding box center [464, 338] width 189 height 25
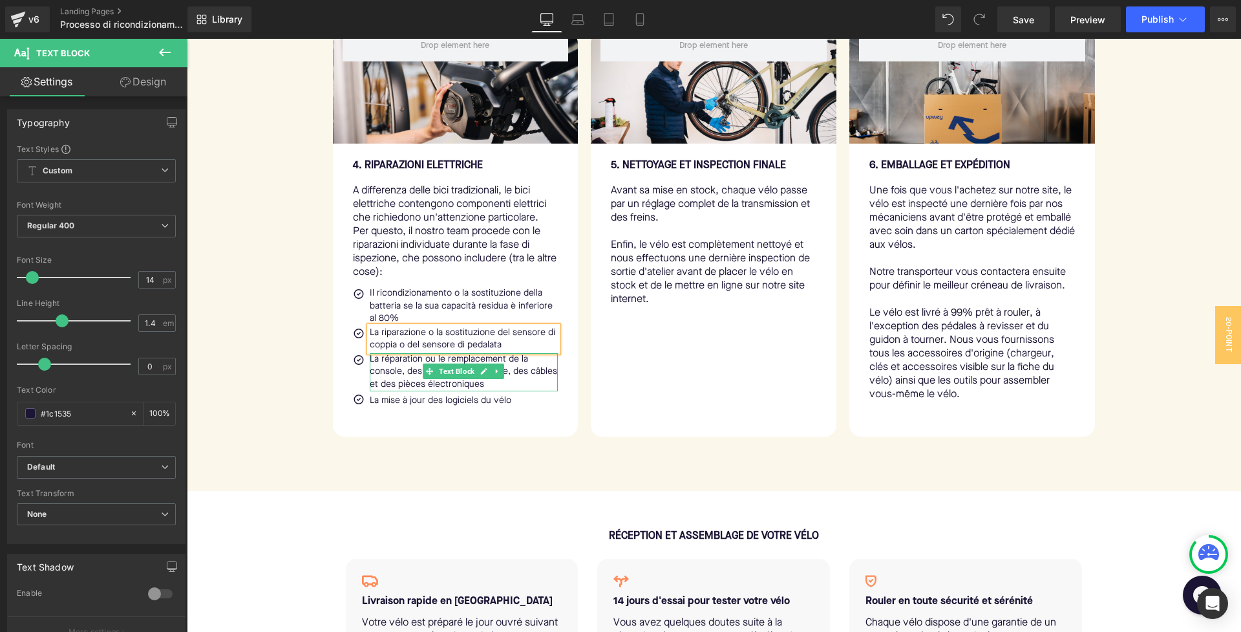
click at [383, 379] on p "La réparation ou le remplacement de la console, des lumières, de l'alarme, des …" at bounding box center [464, 372] width 189 height 38
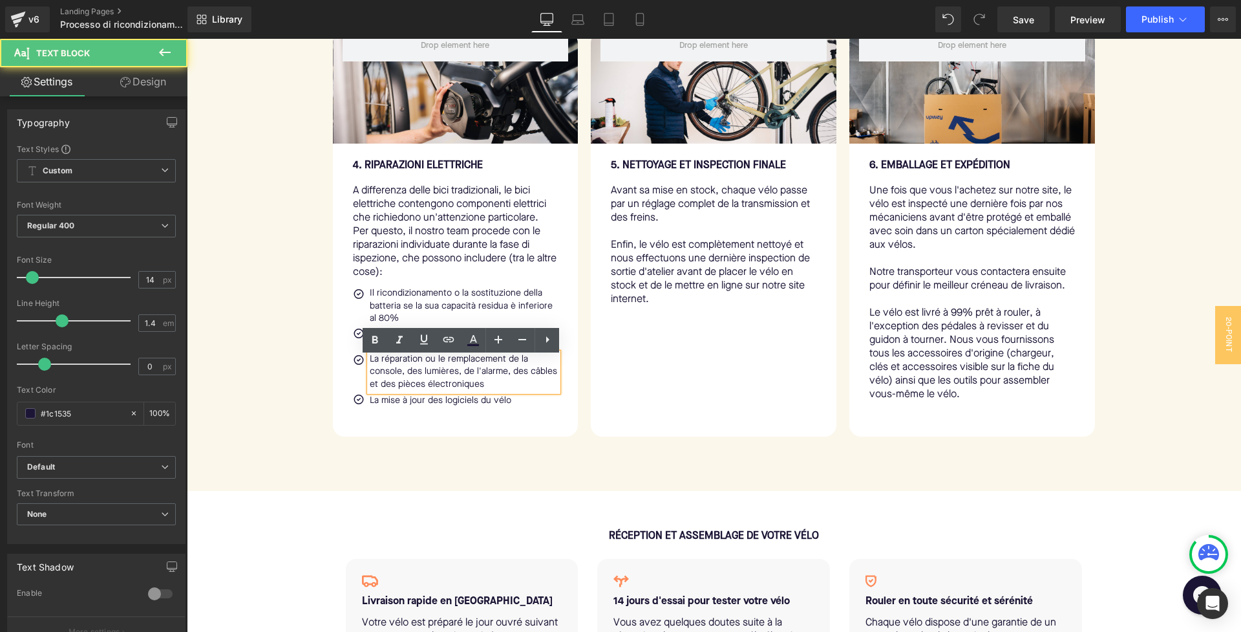
click at [476, 390] on p "La réparation ou le remplacement de la console, des lumières, de l'alarme, des …" at bounding box center [464, 372] width 189 height 38
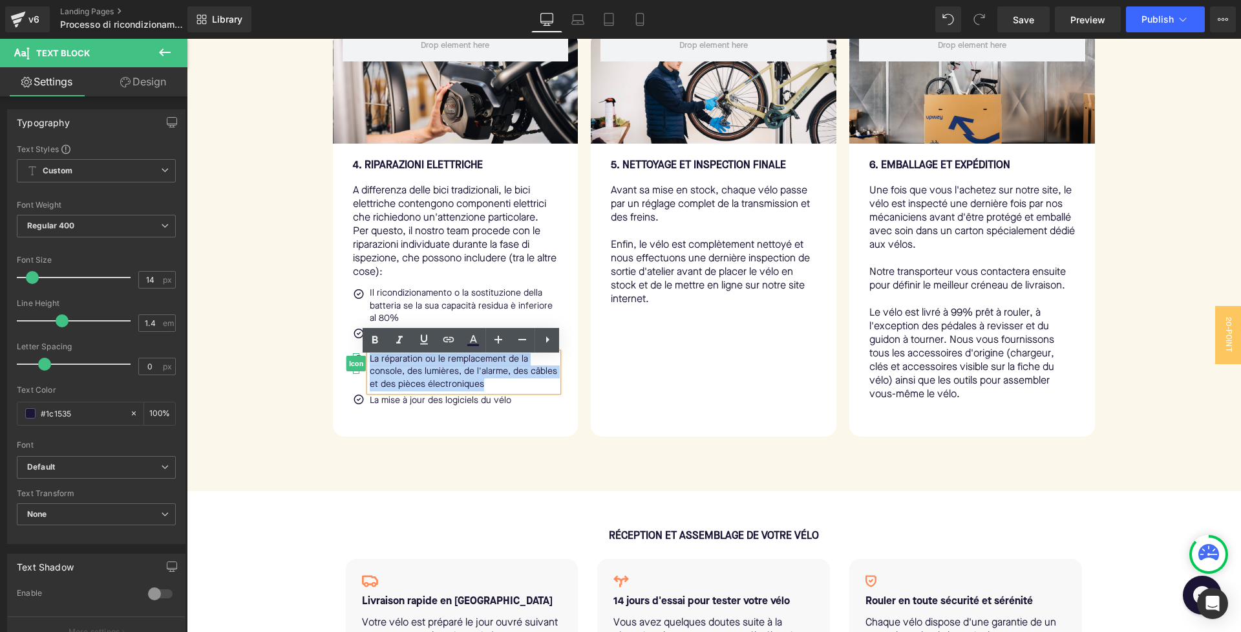
drag, startPoint x: 489, startPoint y: 390, endPoint x: 350, endPoint y: 357, distance: 143.0
click at [353, 357] on li "Icon La réparation ou le remplacement de la console, des lumières, de l'alarme,…" at bounding box center [456, 372] width 206 height 38
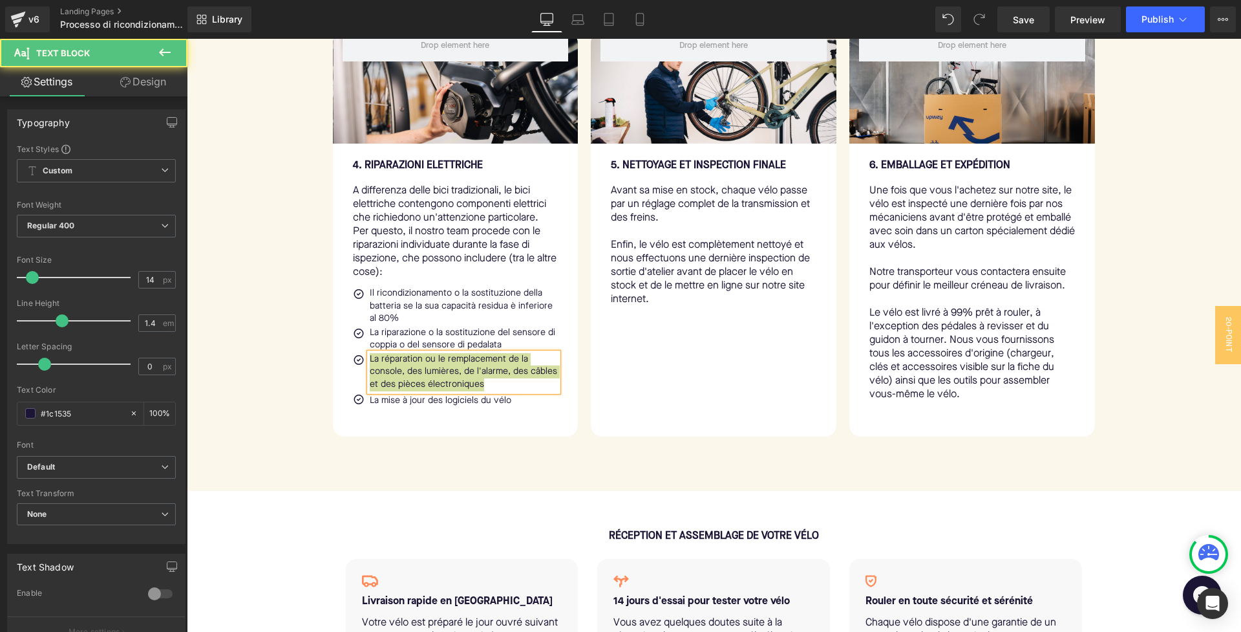
click at [420, 379] on p "La réparation ou le remplacement de la console, des lumières, de l'alarme, des …" at bounding box center [464, 372] width 189 height 38
click at [429, 376] on p "La riparazione o la sostituzione del display, delle luci, dell'alarme, dei cavi…" at bounding box center [464, 372] width 189 height 38
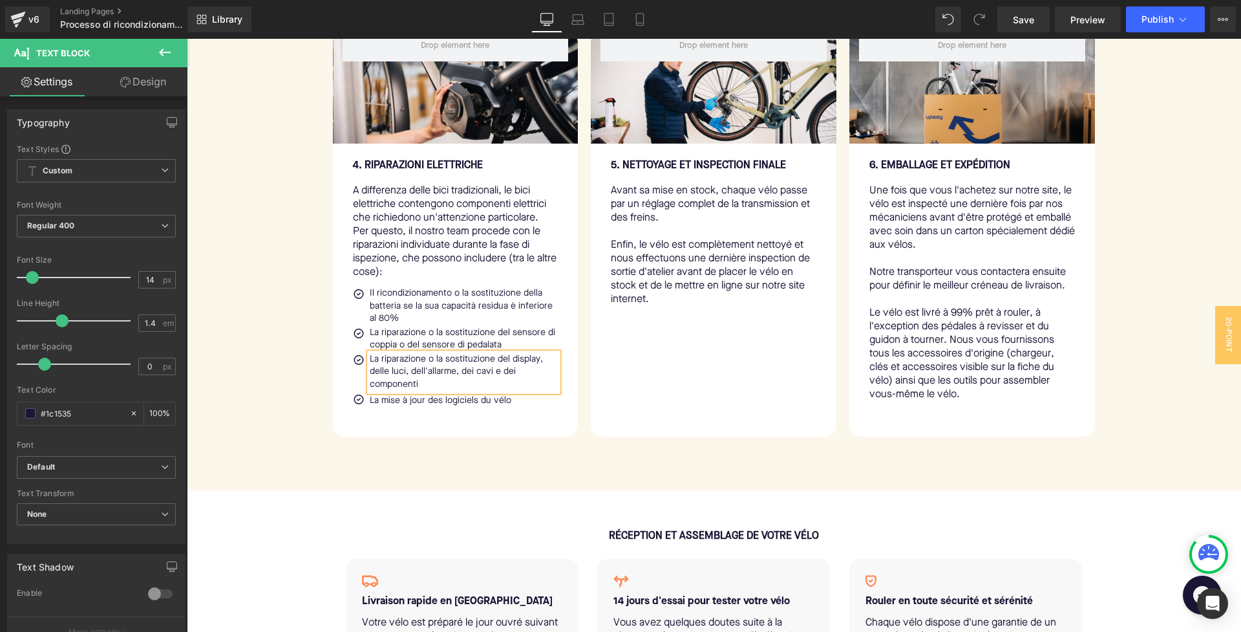
click at [427, 388] on p "La riparazione o la sostituzione del display, delle luci, dell'allarme, dei cav…" at bounding box center [464, 372] width 189 height 38
click at [397, 405] on p "La mise à jour des logiciels du vélo" at bounding box center [464, 400] width 189 height 16
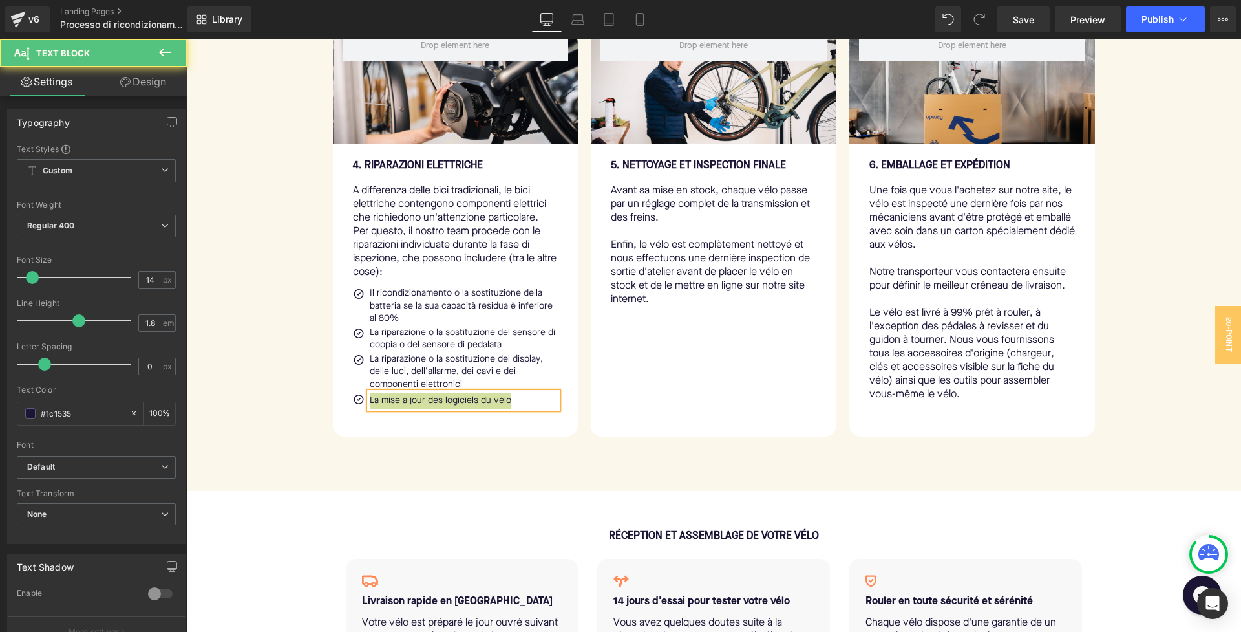
click at [463, 397] on p "La mise à jour des logiciels du vélo" at bounding box center [464, 400] width 189 height 16
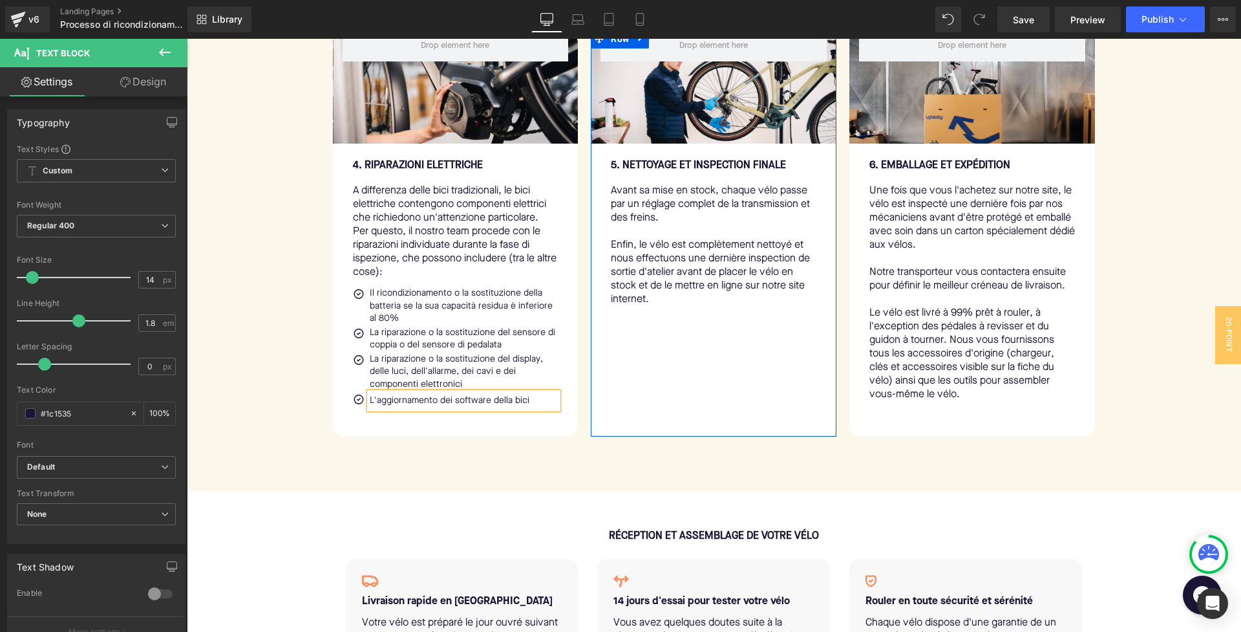
click at [719, 349] on div "Row 5. NETTOYAGE ET INSPECTION FINALE Text Block Avant sa mise en stock, chaque…" at bounding box center [714, 232] width 246 height 407
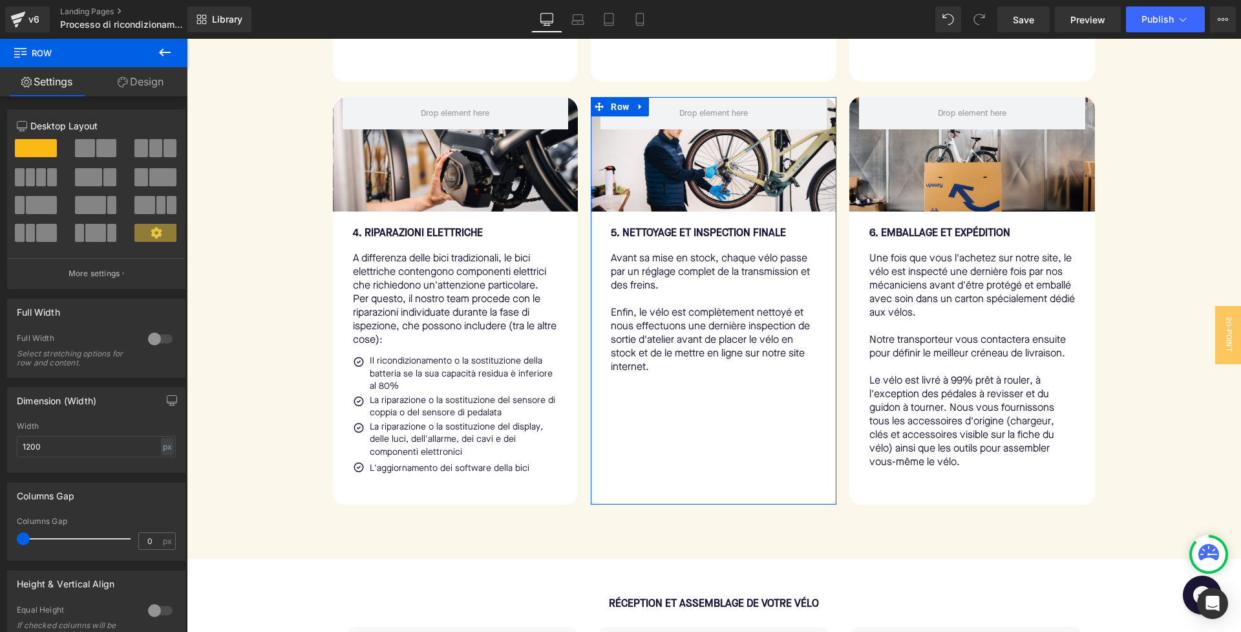
scroll to position [1059, 0]
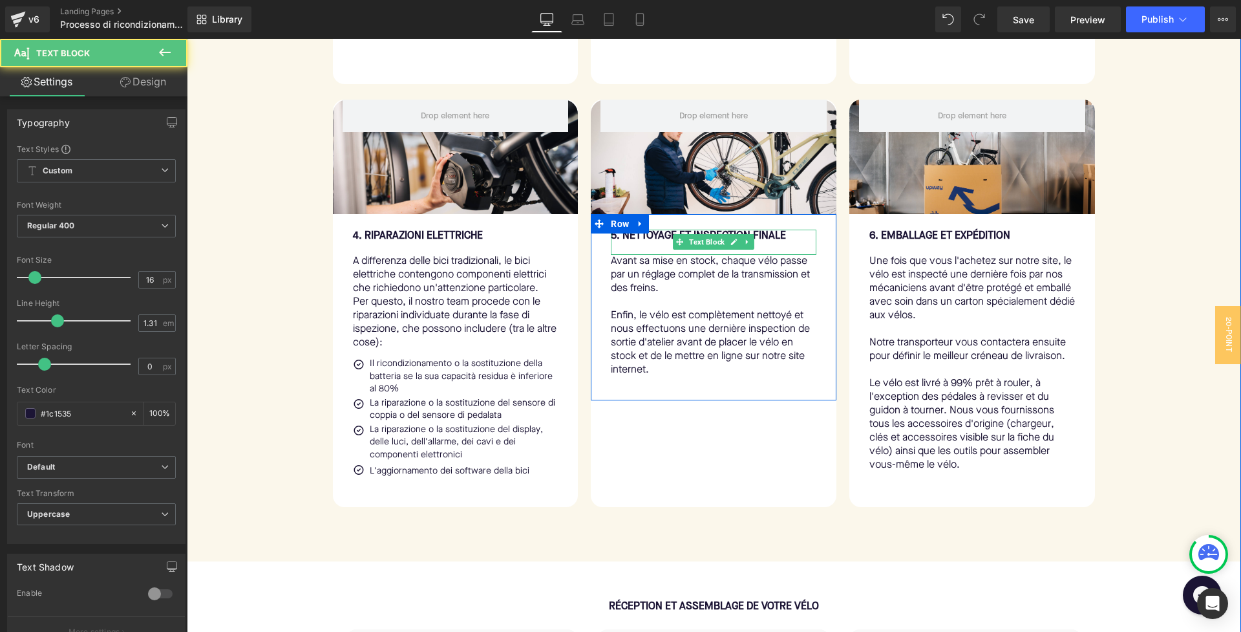
click at [627, 241] on b "5. NETTOYAGE ET INSPECTION FINALE" at bounding box center [698, 236] width 175 height 10
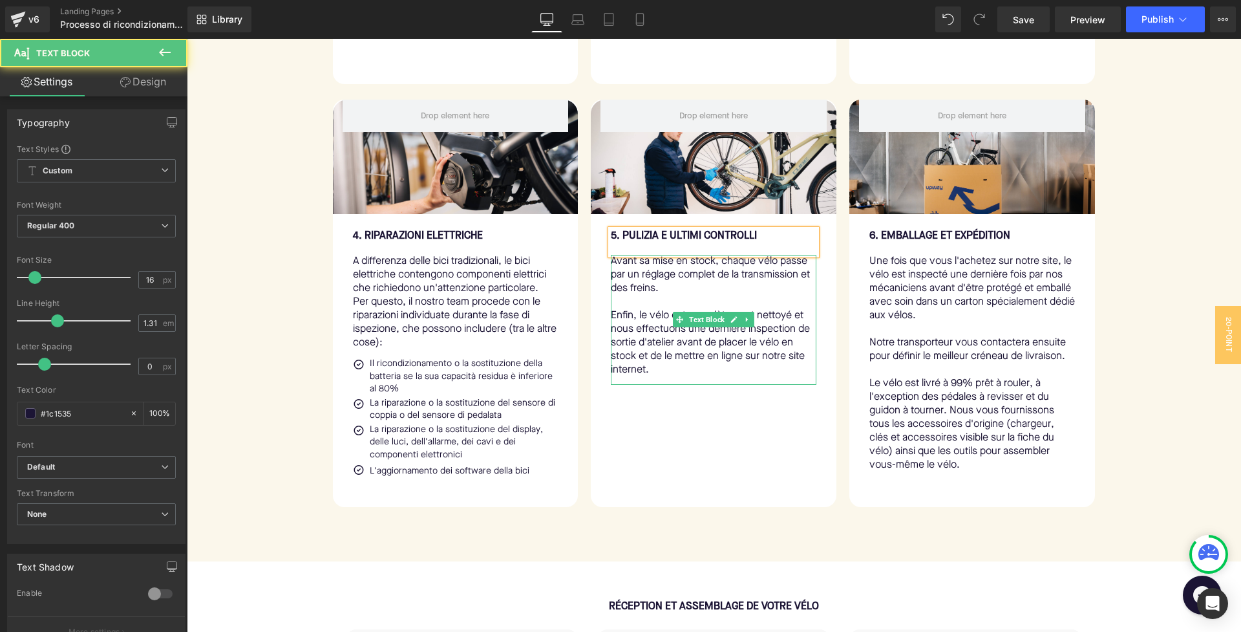
click at [638, 321] on p "Enfin, le vélo est complètement nettoyé et nous effectuons une dernière inspect…" at bounding box center [714, 343] width 206 height 68
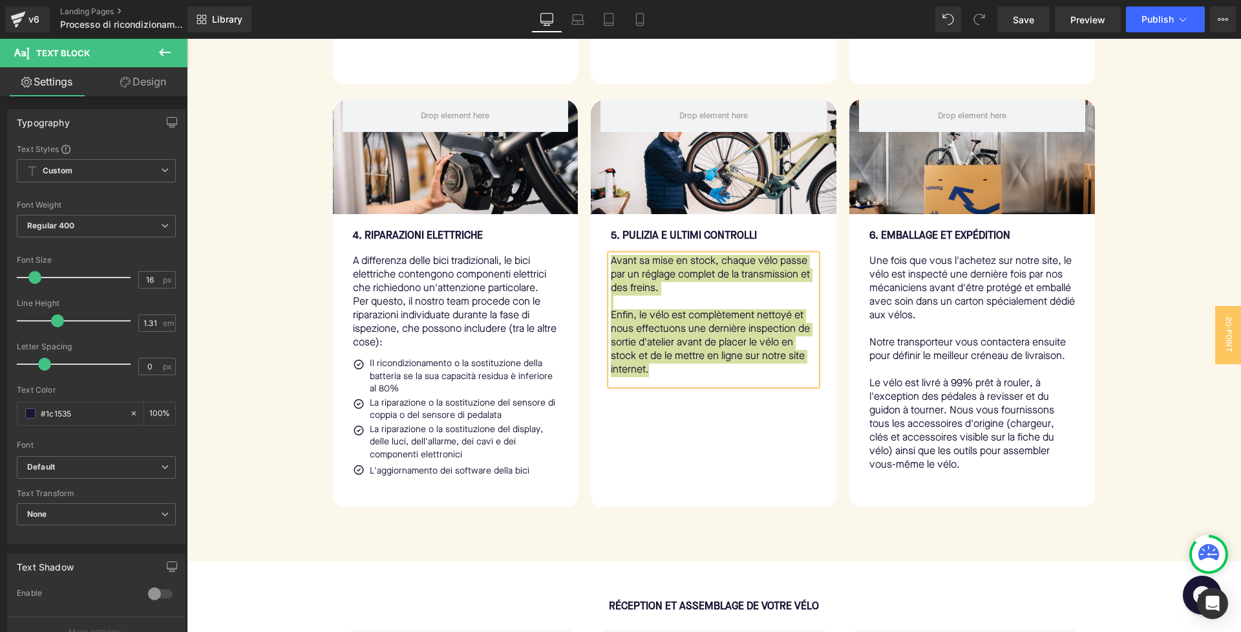
click at [692, 324] on p "Enfin, le vélo est complètement nettoyé et nous effectuons une dernière inspect…" at bounding box center [714, 343] width 206 height 68
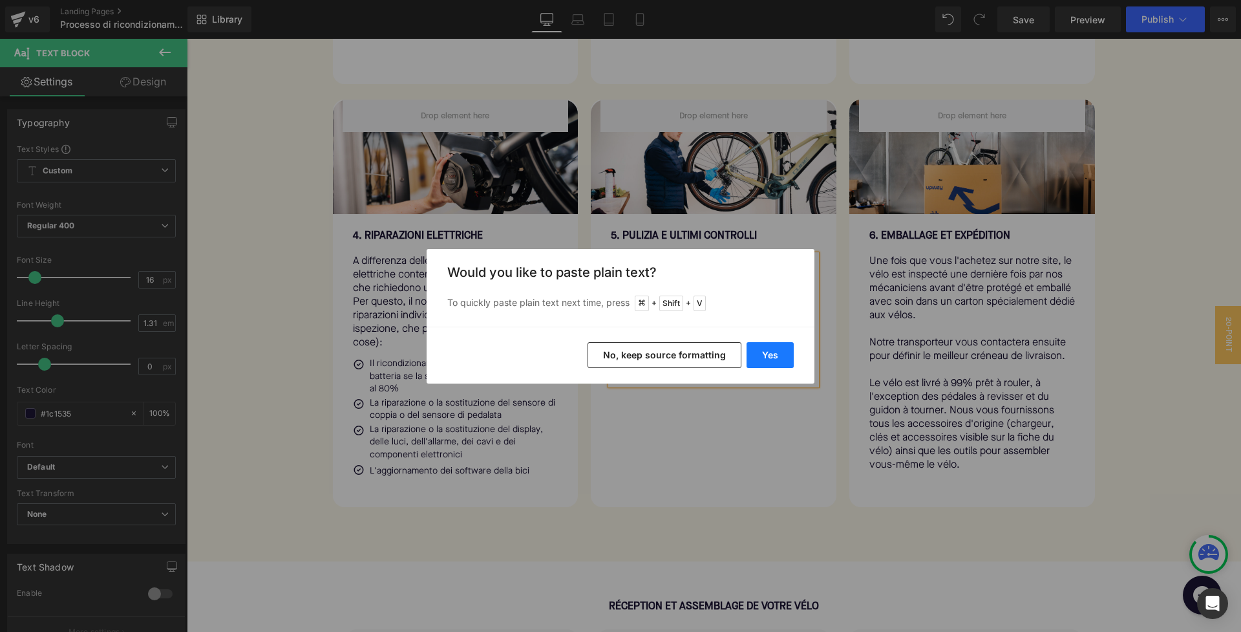
click at [756, 349] on button "Yes" at bounding box center [770, 355] width 47 height 26
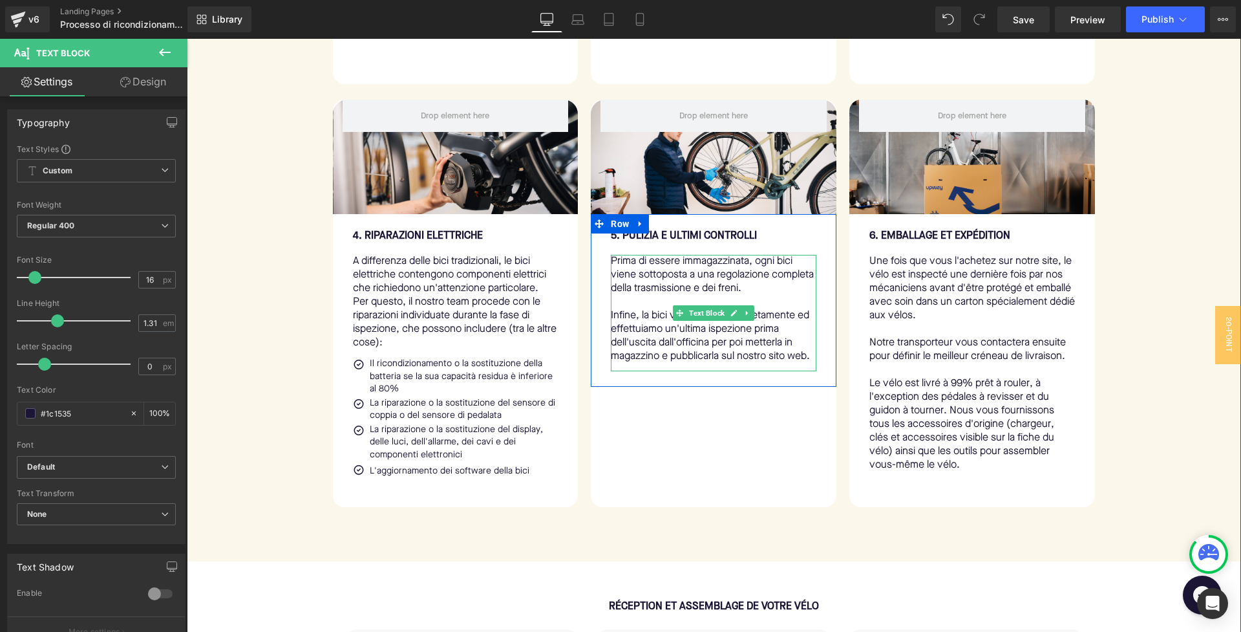
click at [680, 279] on p "Prima di essere immagazzinata, ogni bici viene sottoposta a una regolazione com…" at bounding box center [714, 275] width 206 height 41
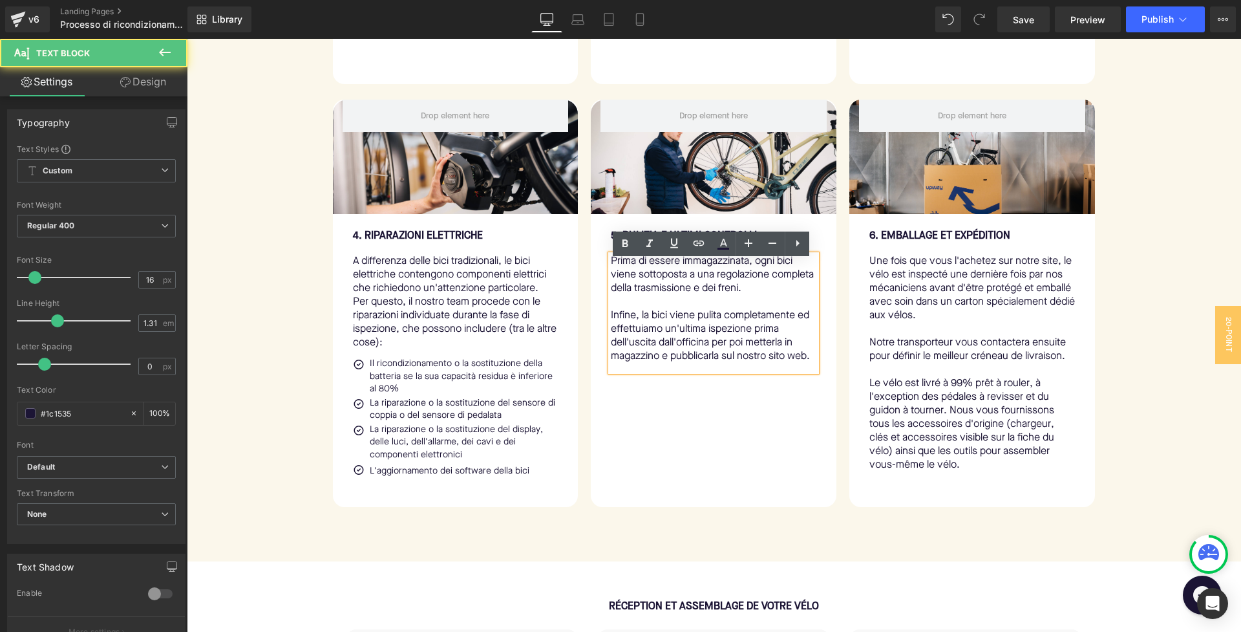
click at [611, 323] on p "Infine, la bici viene pulita completamente ed effettuiamo un'ultima ispezione p…" at bounding box center [714, 336] width 206 height 54
drag, startPoint x: 711, startPoint y: 351, endPoint x: 671, endPoint y: 352, distance: 40.1
click at [671, 352] on p "Infine, la bici viene pulita completamente ed effettuiamo un'ultima ispezione p…" at bounding box center [714, 336] width 206 height 54
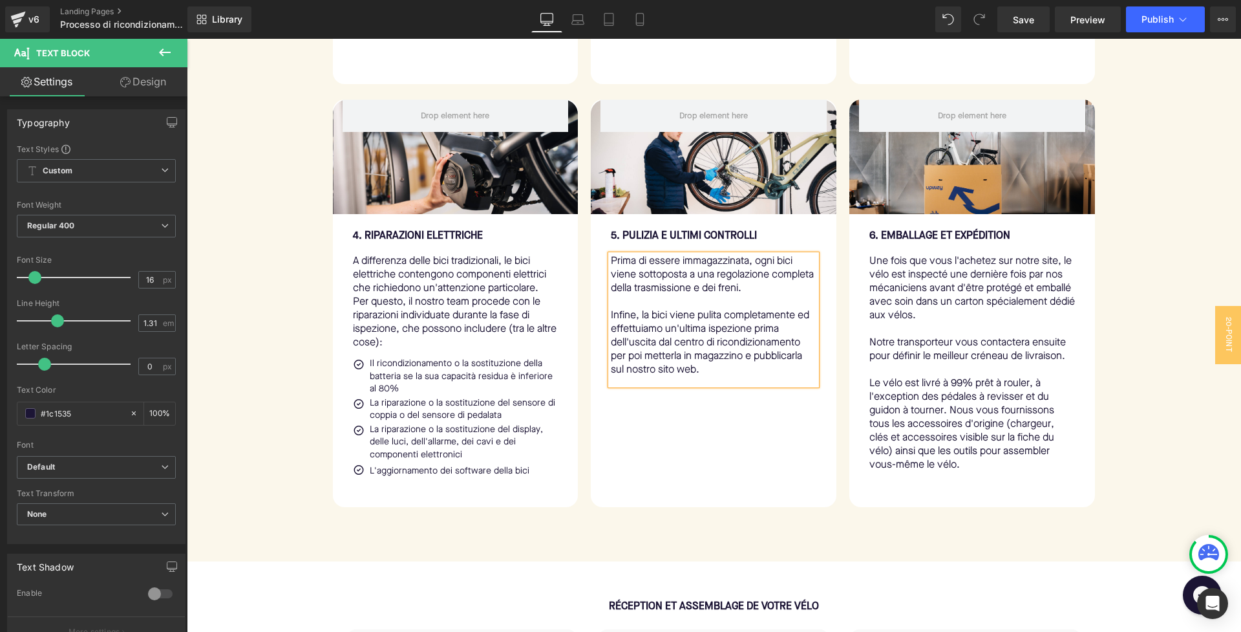
click at [683, 371] on p "Infine, la bici viene pulita completamente ed effettuiamo un'ultima ispezione p…" at bounding box center [714, 343] width 206 height 68
click at [719, 456] on div "Row 5. pulizia e ultimi controlli Text Block Prima di essere immagazzinata, ogn…" at bounding box center [714, 303] width 246 height 407
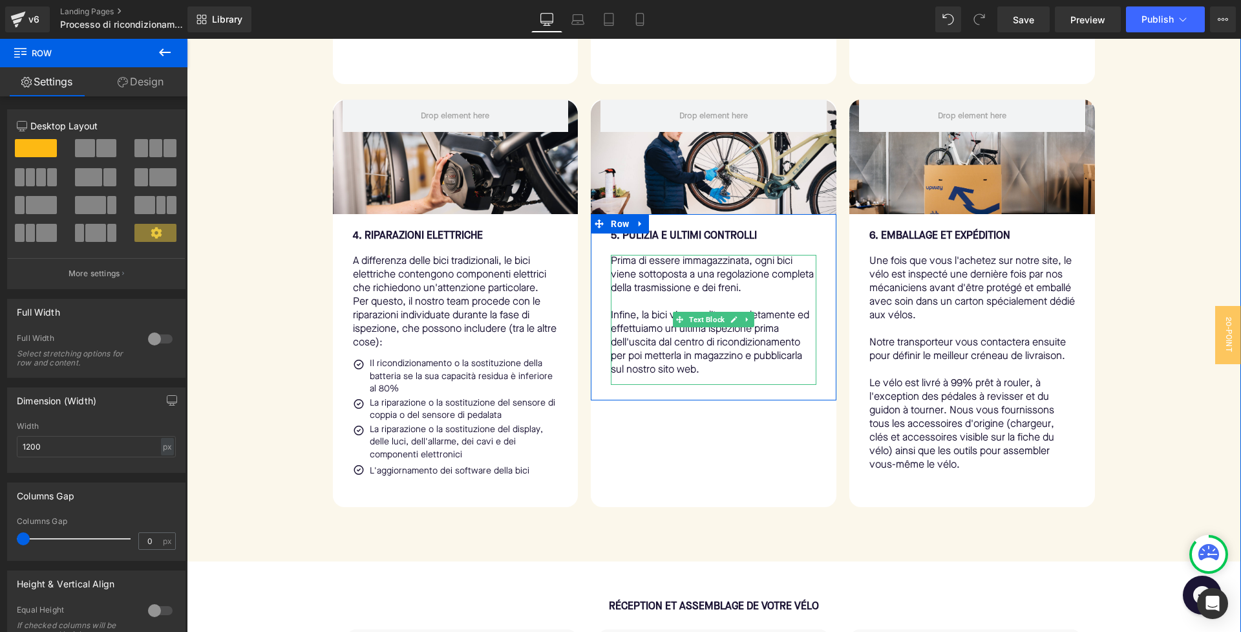
click at [749, 345] on p "Infine, la bici viene pulita completamente ed effettuiamo un'ultima ispezione p…" at bounding box center [714, 343] width 206 height 68
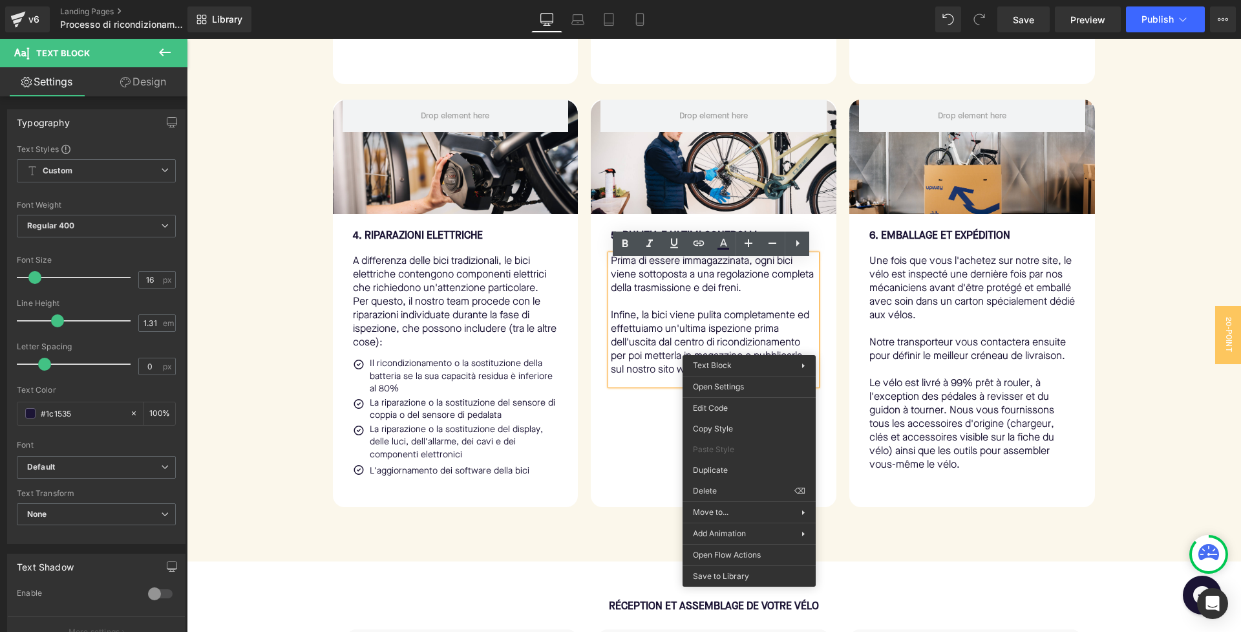
click at [681, 339] on p "Infine, la bici viene pulita completamente ed effettuiamo un'ultima ispezione p…" at bounding box center [714, 343] width 206 height 68
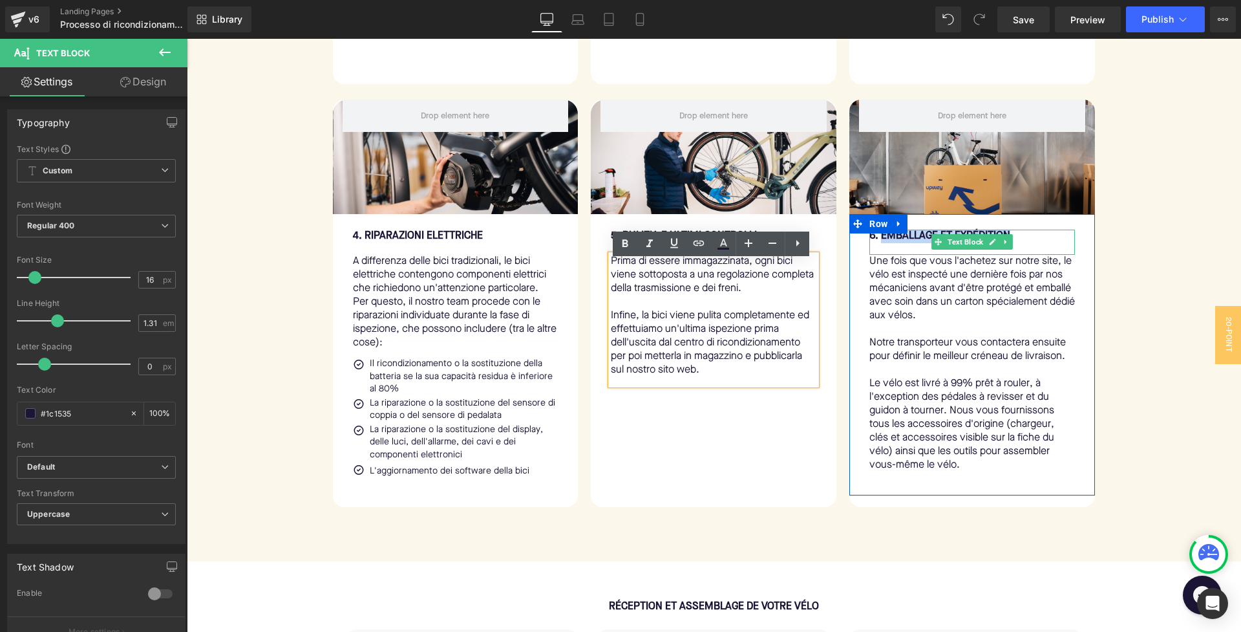
drag, startPoint x: 882, startPoint y: 245, endPoint x: 1034, endPoint y: 255, distance: 152.2
click at [1034, 255] on div "6. EMBALLAGE ET EXPÉDITION" at bounding box center [972, 241] width 206 height 25
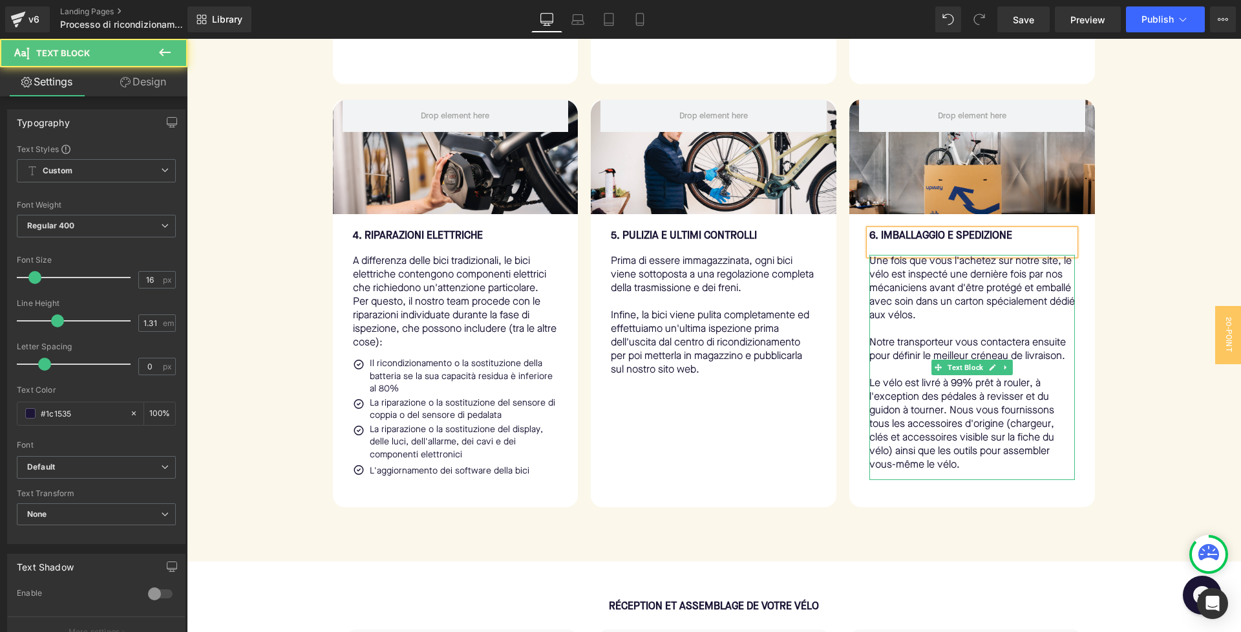
click at [984, 329] on p at bounding box center [972, 330] width 206 height 14
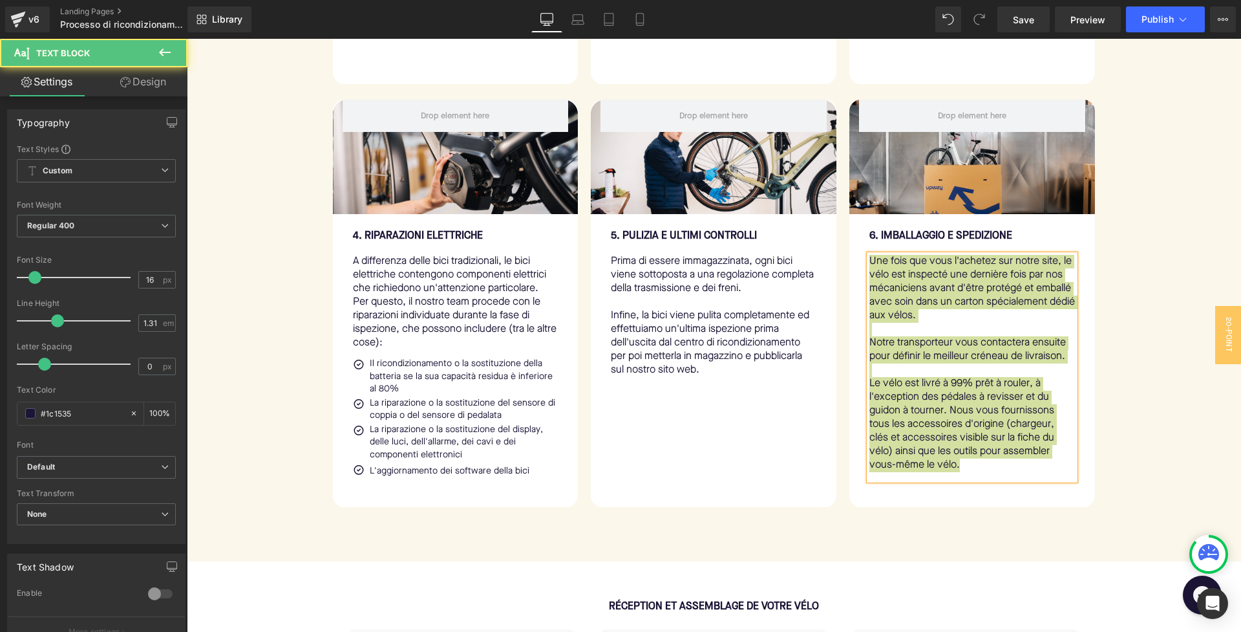
click at [974, 310] on p "Une fois que vous l'achetez sur notre site, le vélo est inspecté une dernière f…" at bounding box center [972, 289] width 206 height 68
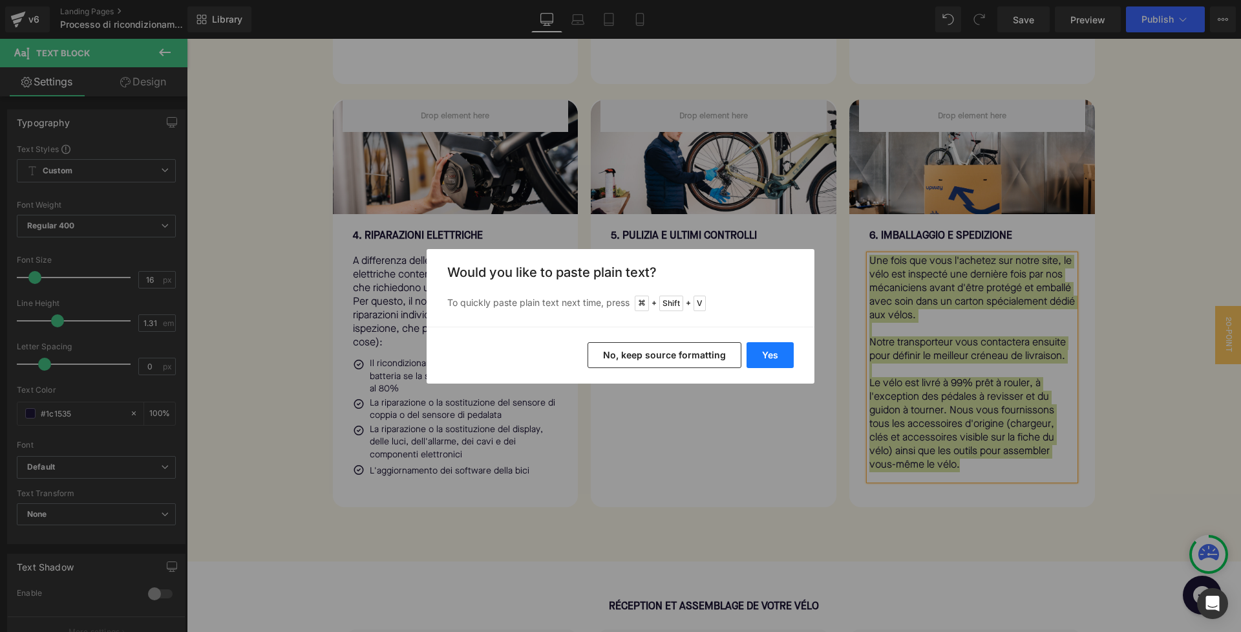
click at [764, 348] on button "Yes" at bounding box center [770, 355] width 47 height 26
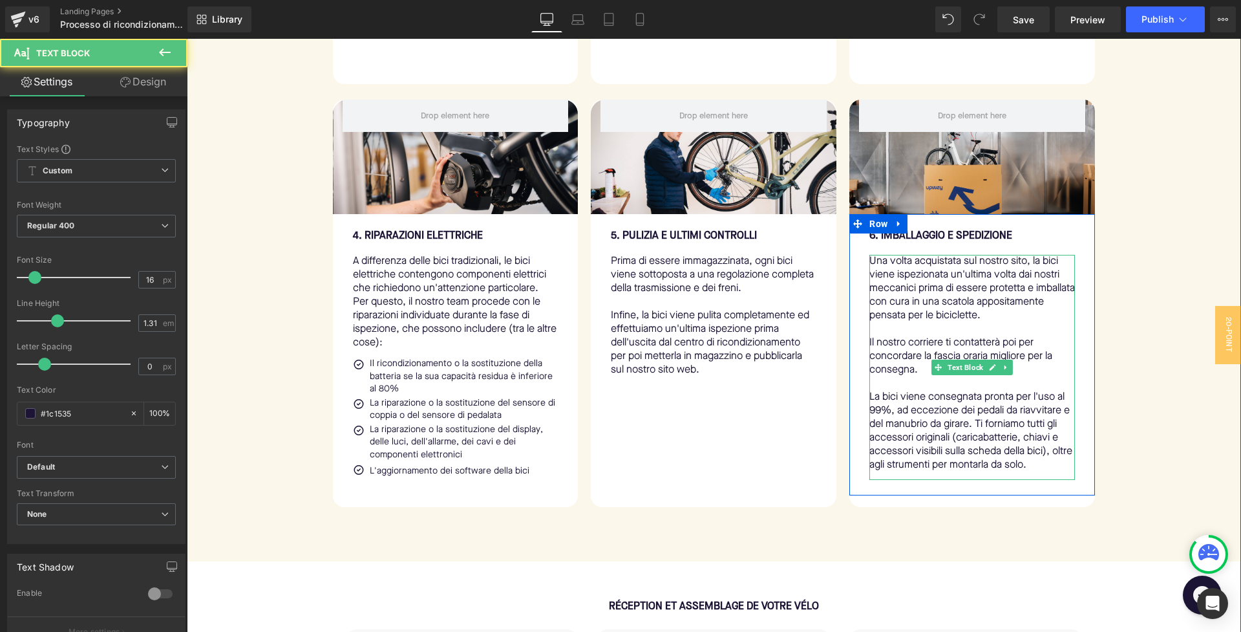
click at [982, 315] on p "Una volta acquistata sul nostro sito, la bici viene ispezionata un'ultima volta…" at bounding box center [972, 289] width 206 height 68
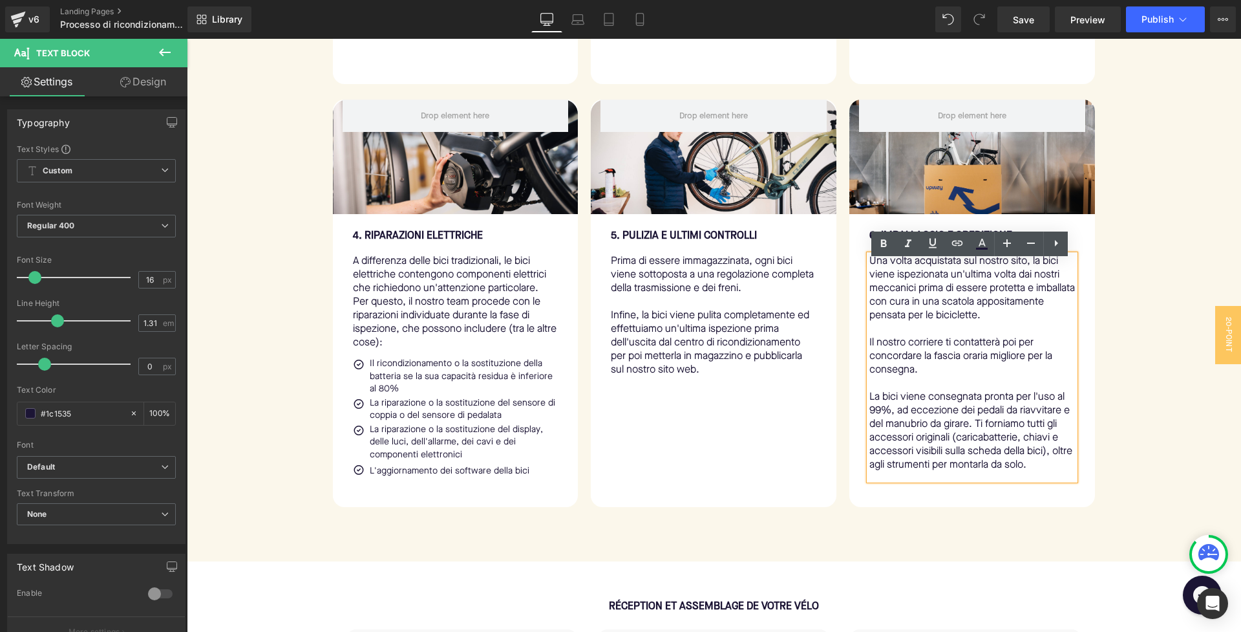
click at [959, 366] on p "Il nostro corriere ti contatterà poi per concordare la fascia oraria migliore p…" at bounding box center [972, 356] width 206 height 41
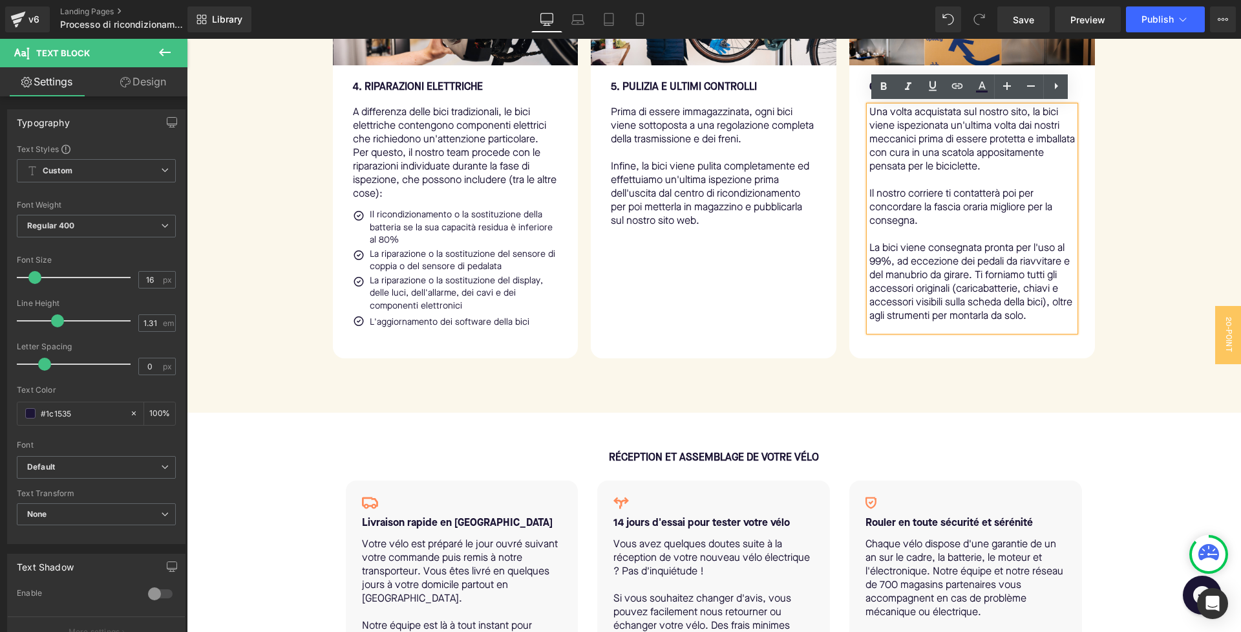
scroll to position [1216, 0]
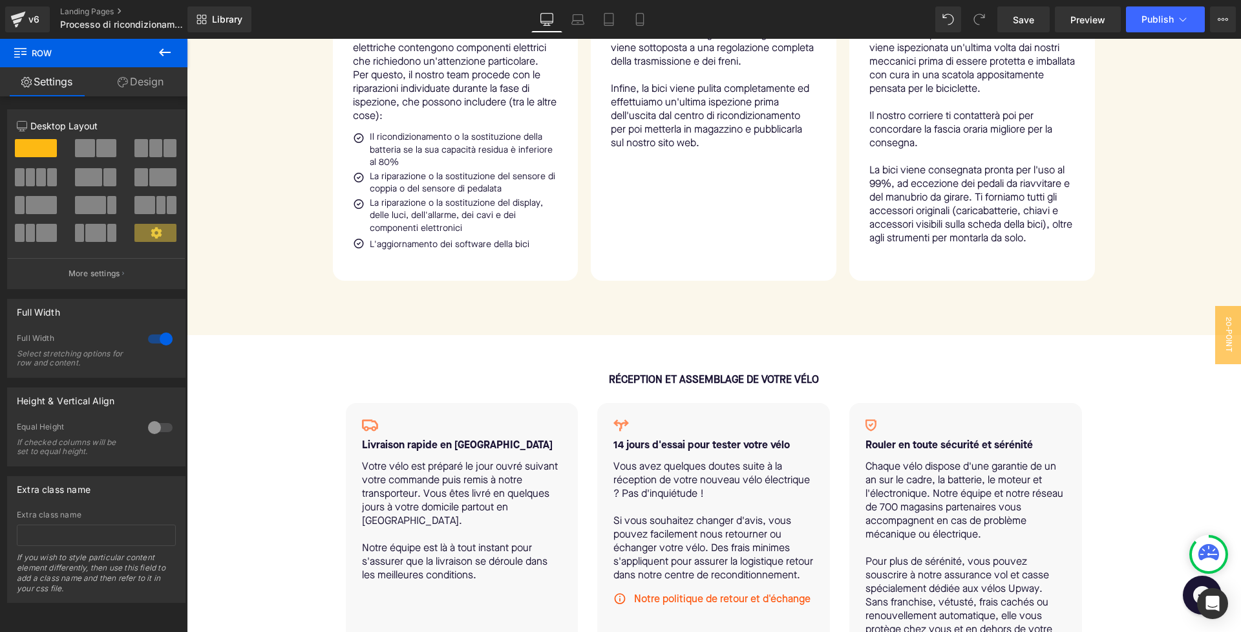
scroll to position [1297, 0]
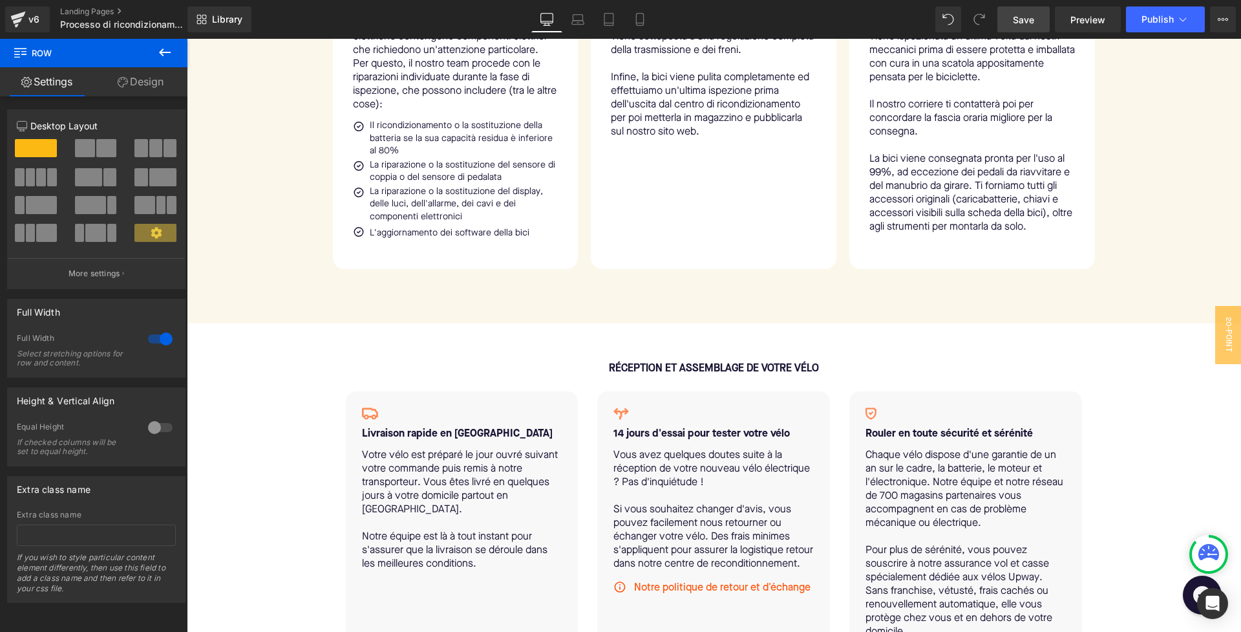
click at [1012, 25] on link "Save" at bounding box center [1023, 19] width 52 height 26
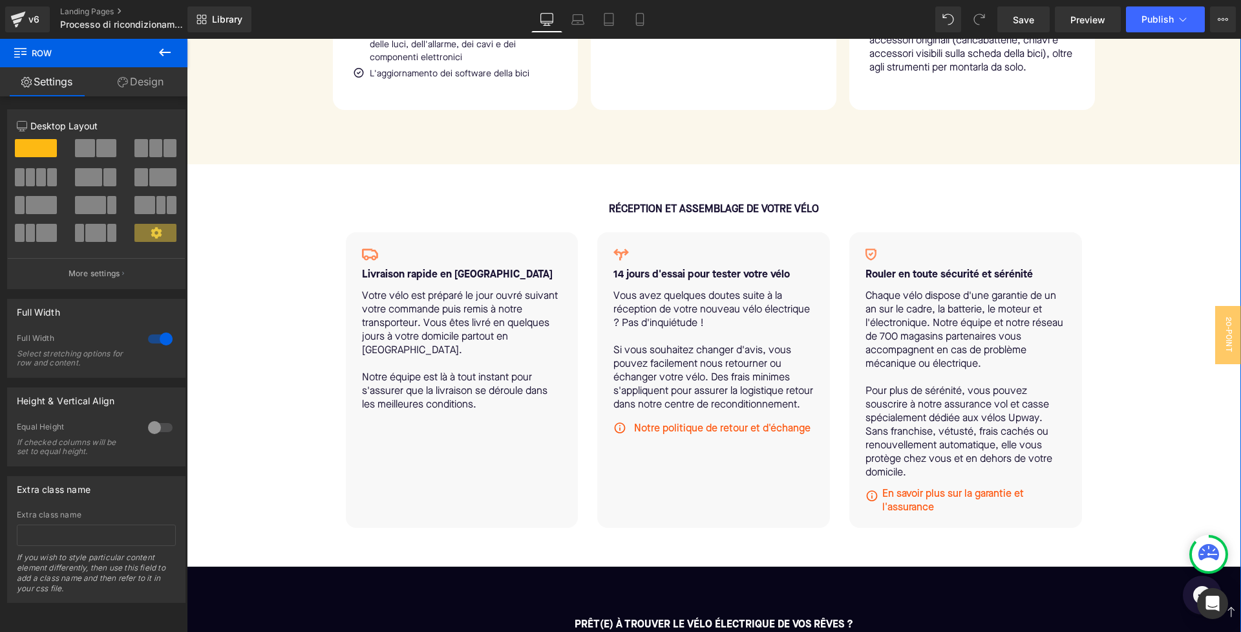
scroll to position [1451, 0]
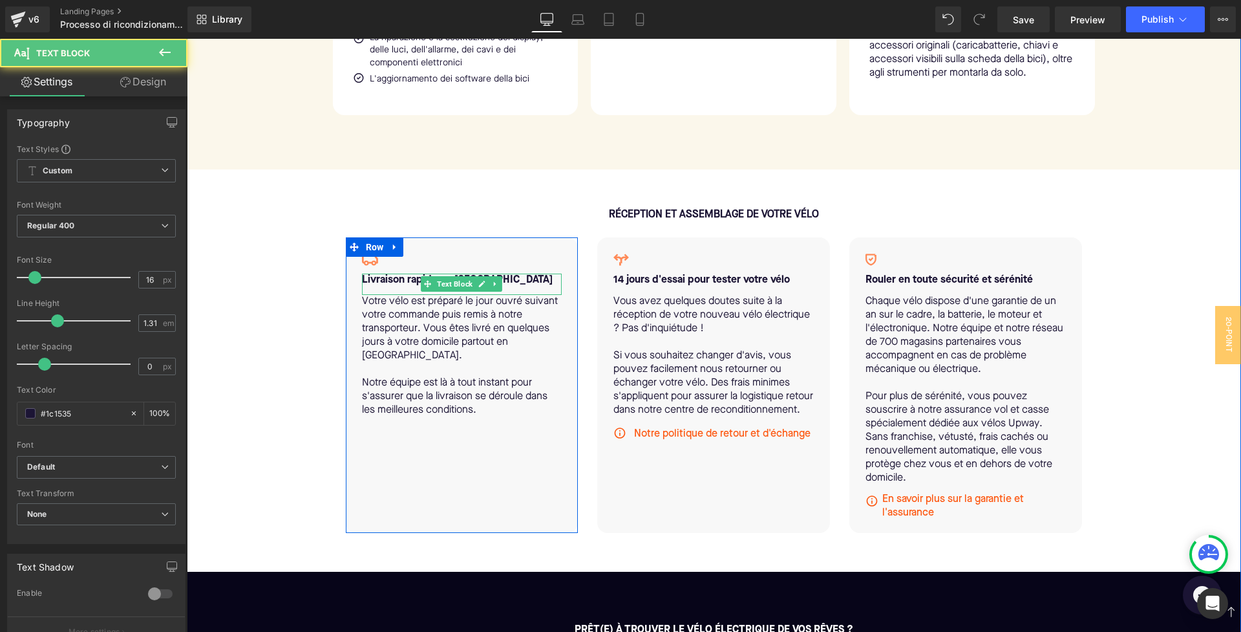
click at [364, 285] on b "Livraison rapide en France métropolitaine" at bounding box center [457, 280] width 191 height 10
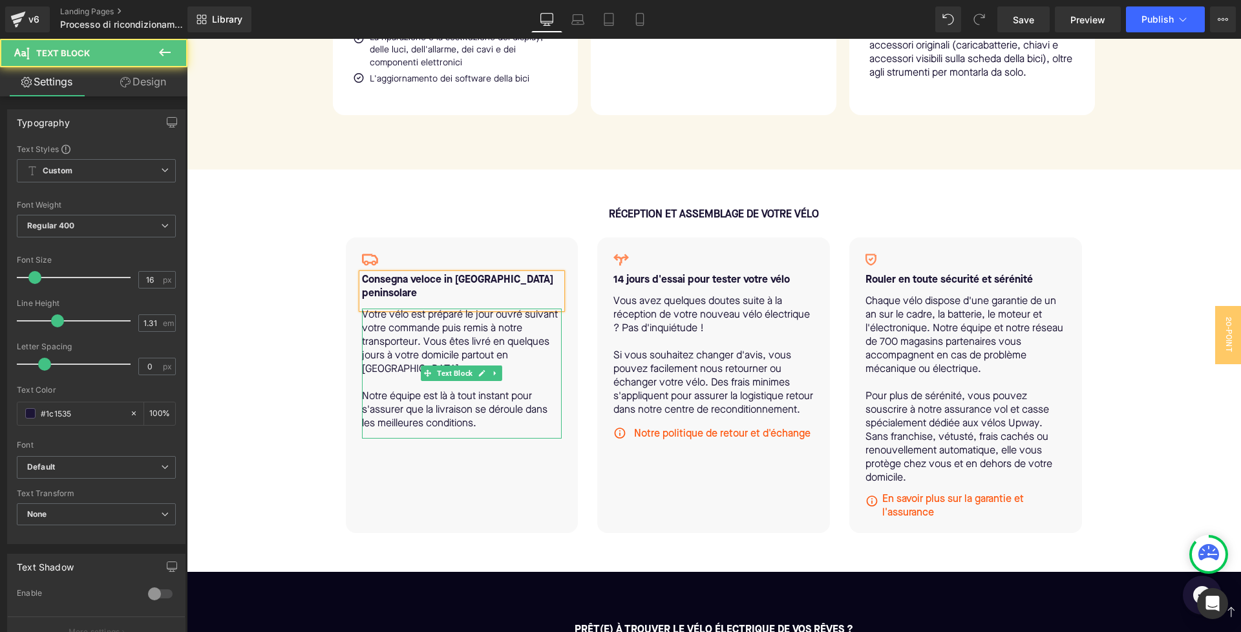
click at [409, 327] on p "Votre vélo est préparé le jour ouvré suivant votre commande puis remis à notre …" at bounding box center [462, 342] width 200 height 68
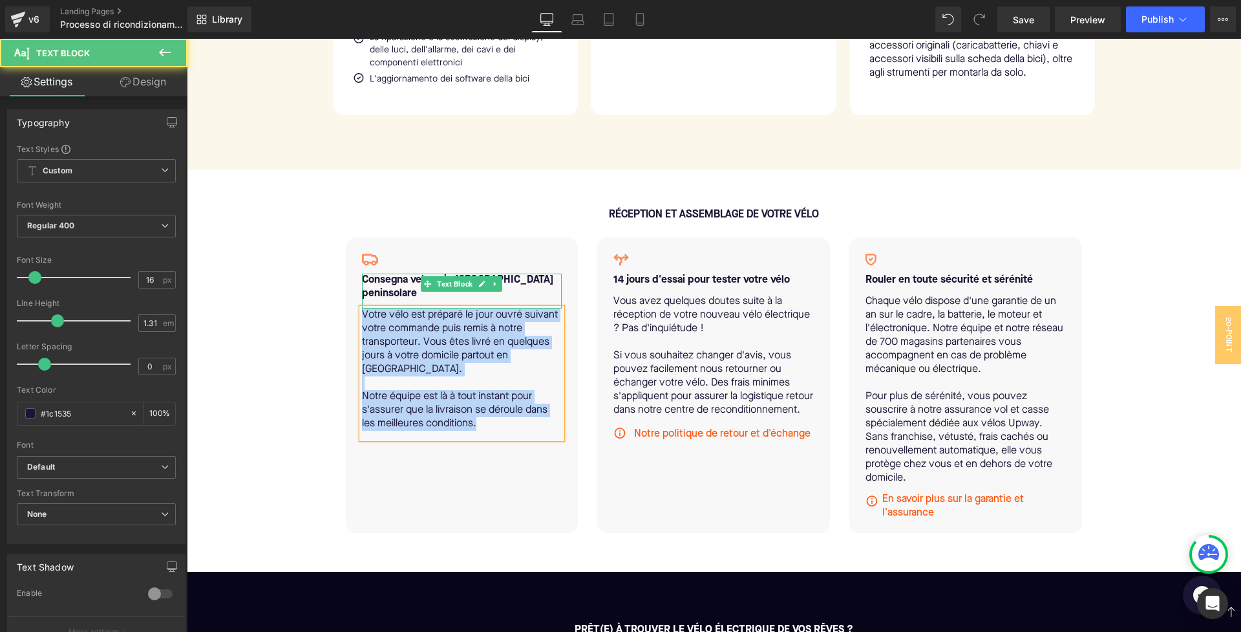
click at [502, 287] on b "Consegna veloce in Italia peninsolare" at bounding box center [457, 287] width 191 height 24
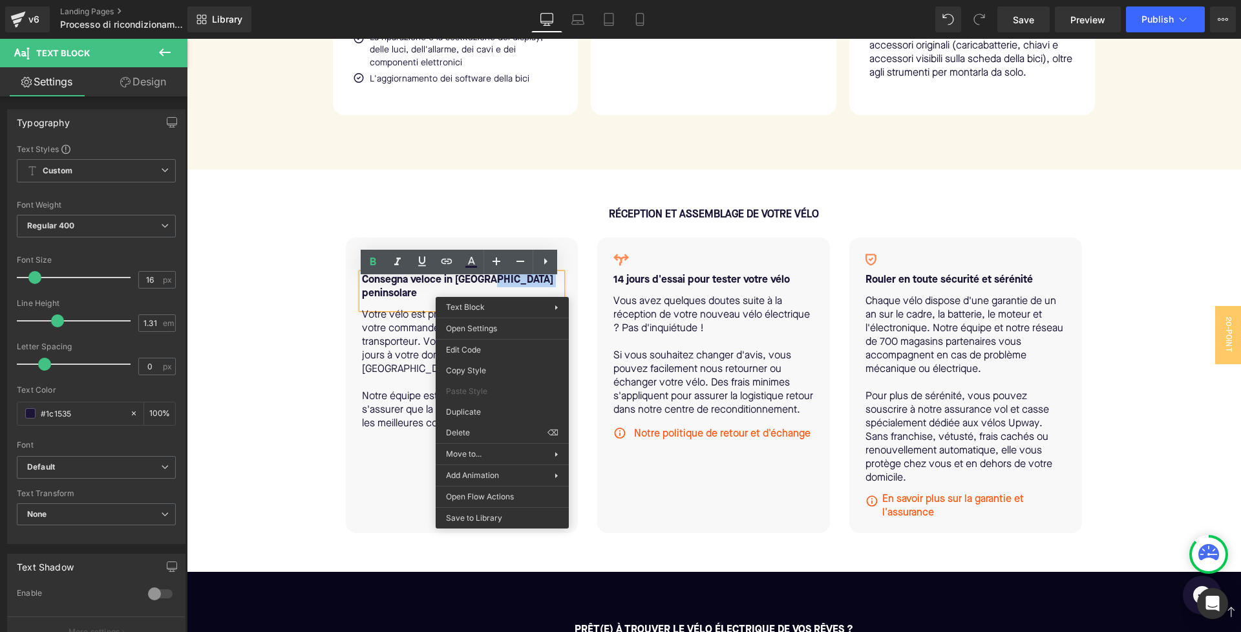
click at [502, 287] on b "Consegna veloce in Italia peninsolare" at bounding box center [457, 287] width 191 height 24
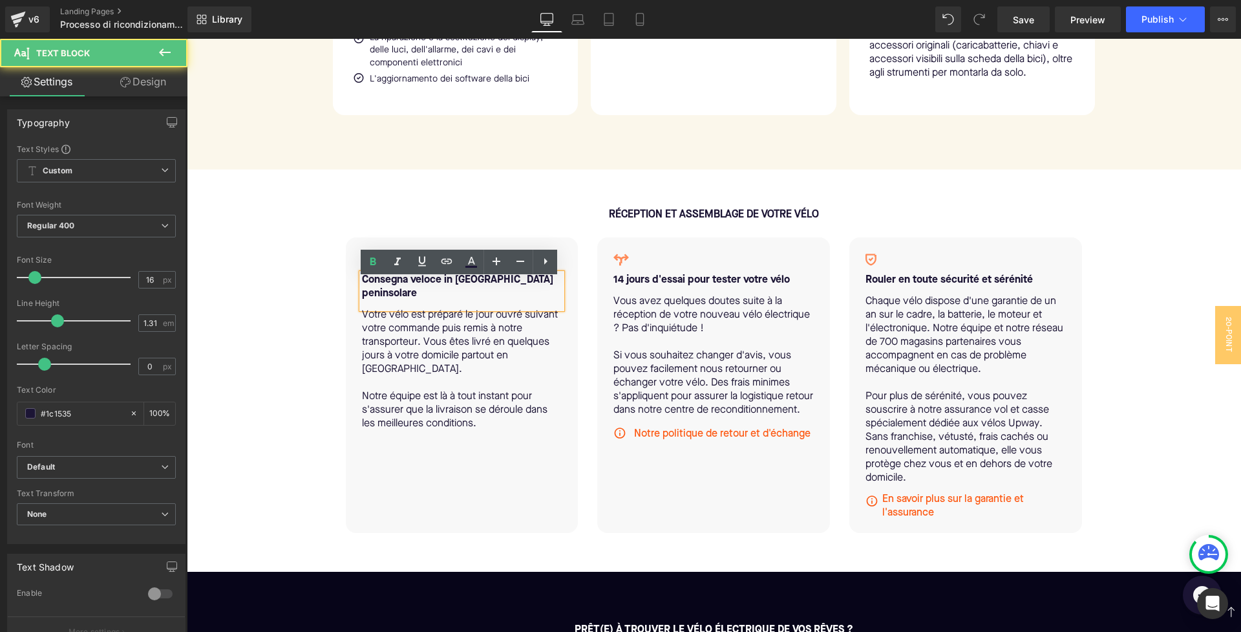
click at [502, 287] on b "Consegna veloce in Italia peninsolare" at bounding box center [457, 287] width 191 height 24
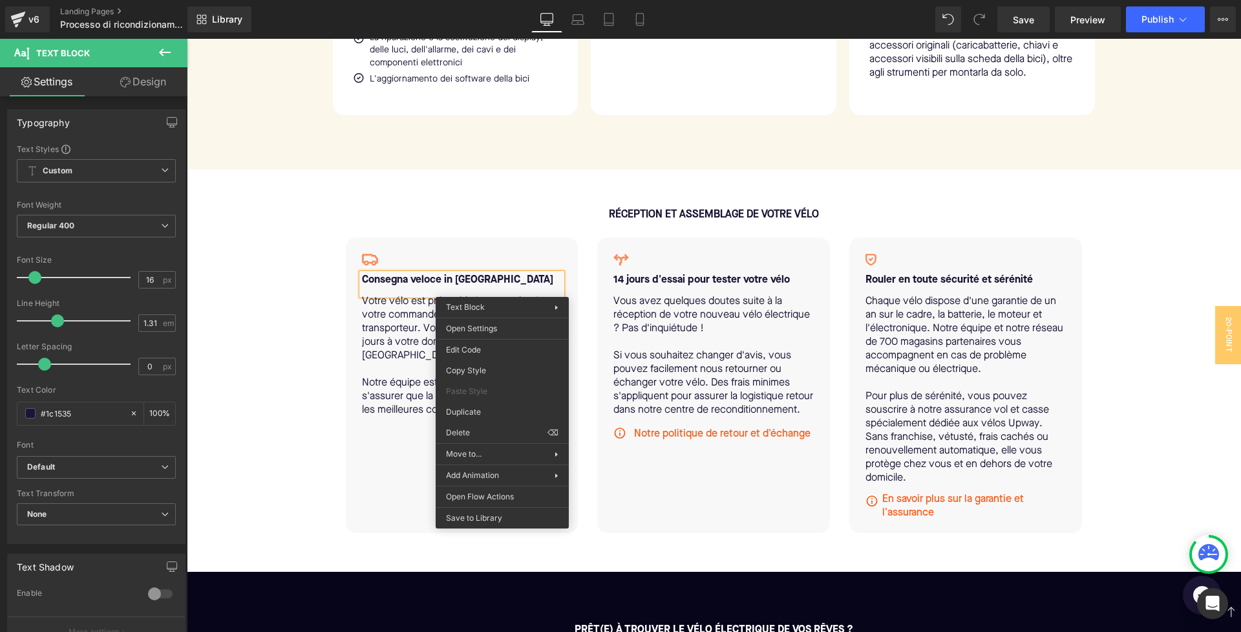
click at [371, 371] on p at bounding box center [462, 370] width 200 height 14
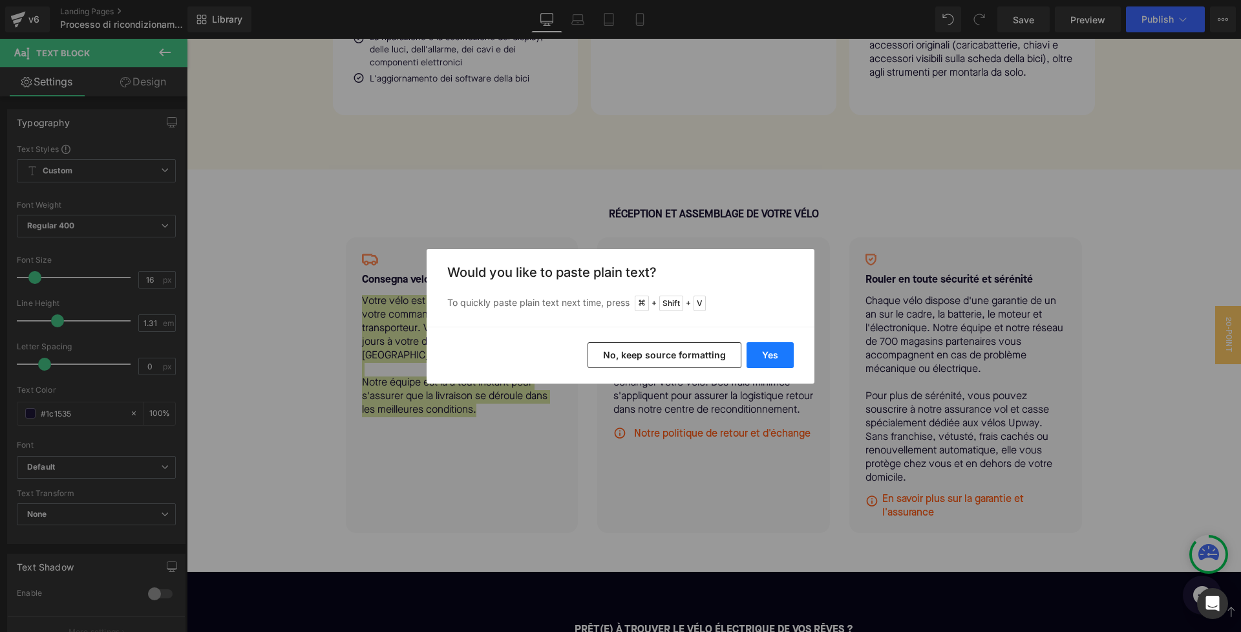
click at [780, 359] on button "Yes" at bounding box center [770, 355] width 47 height 26
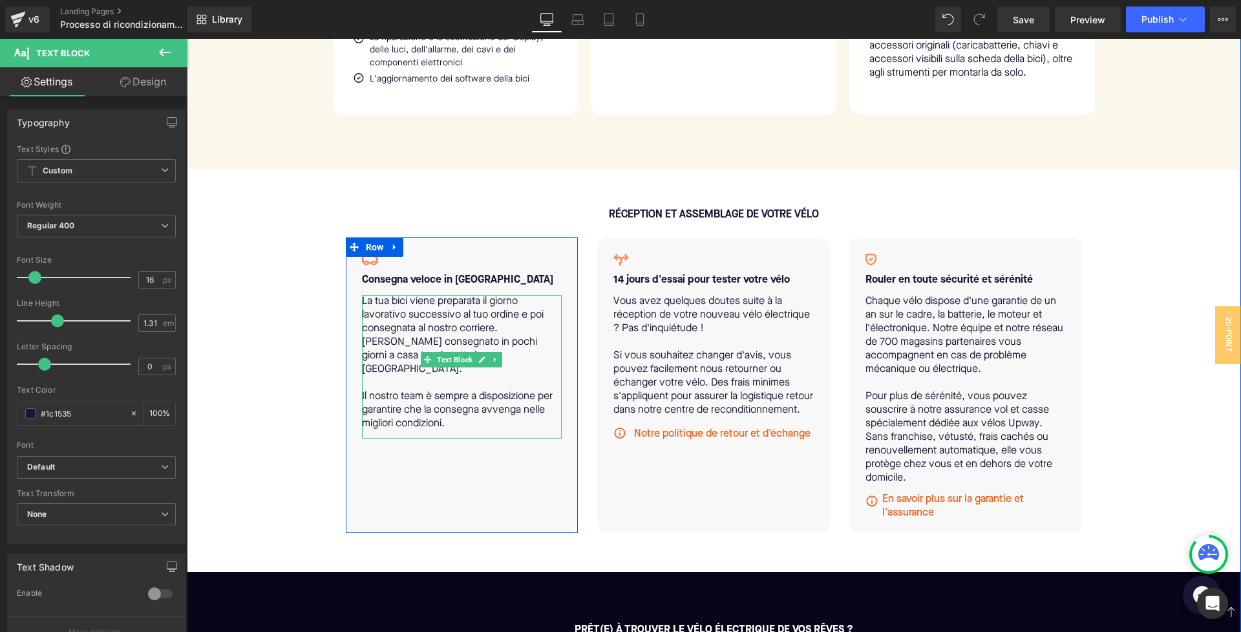
click at [421, 394] on p "Il nostro team è sempre a disposizione per garantire che la consegna avvenga ne…" at bounding box center [462, 410] width 200 height 41
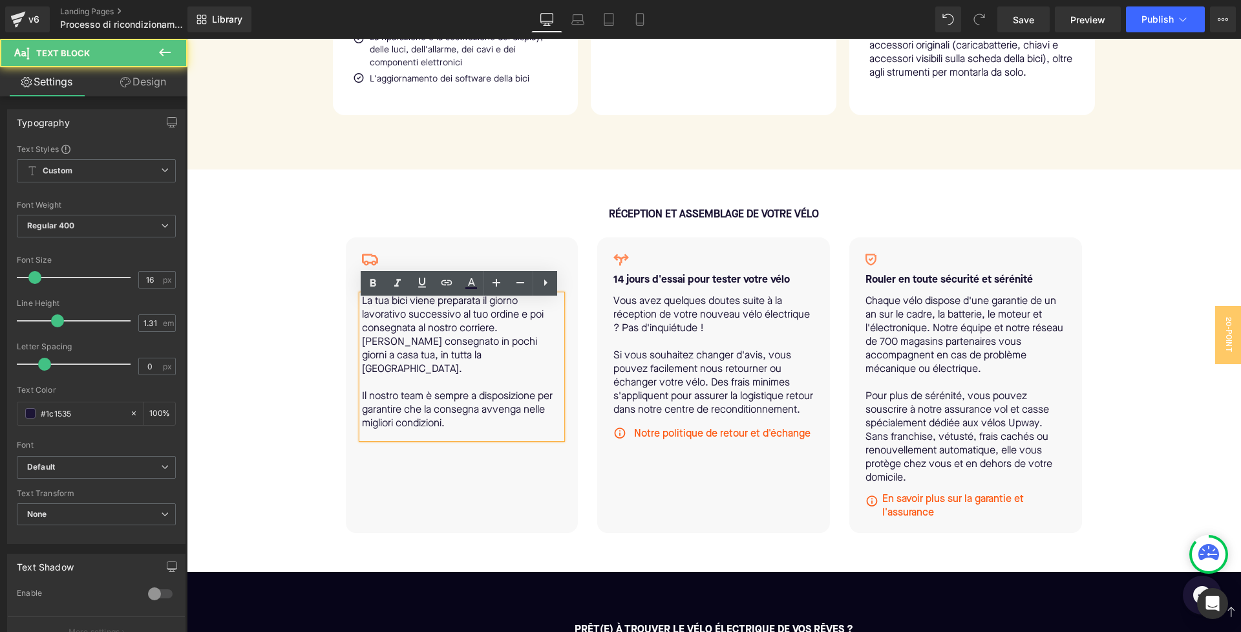
click at [416, 359] on p "La tua bici viene preparata il giorno lavorativo successivo al tuo ordine e poi…" at bounding box center [462, 335] width 200 height 81
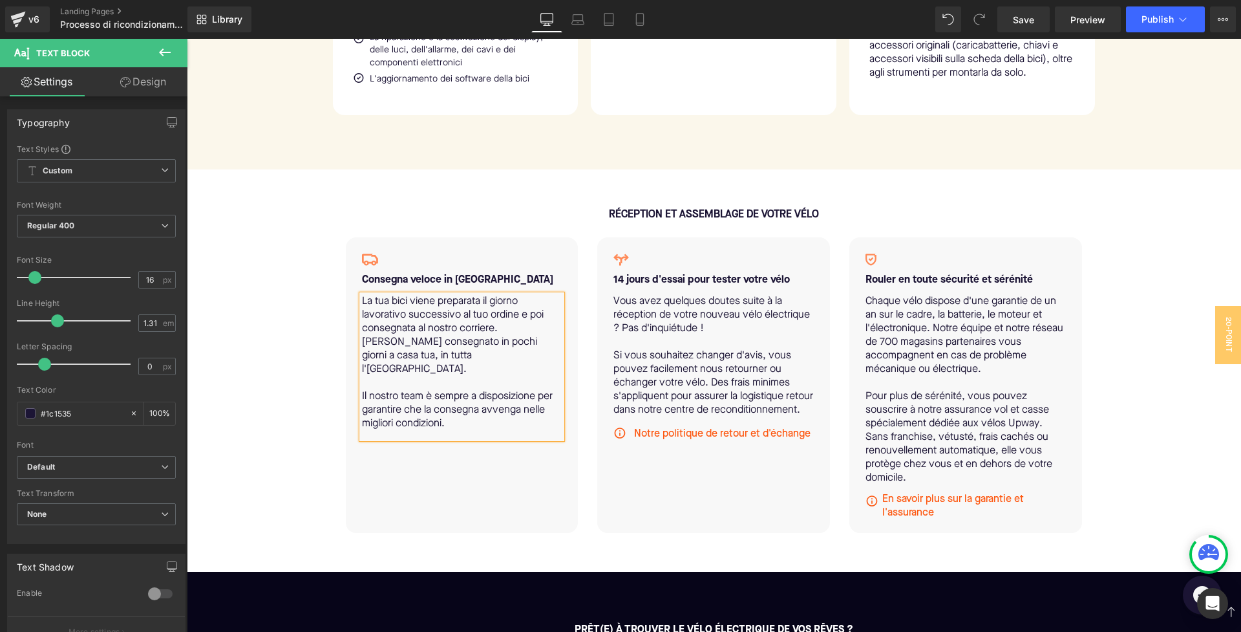
click at [473, 336] on p "La tua bici viene preparata il giorno lavorativo successivo al tuo ordine e poi…" at bounding box center [462, 335] width 200 height 81
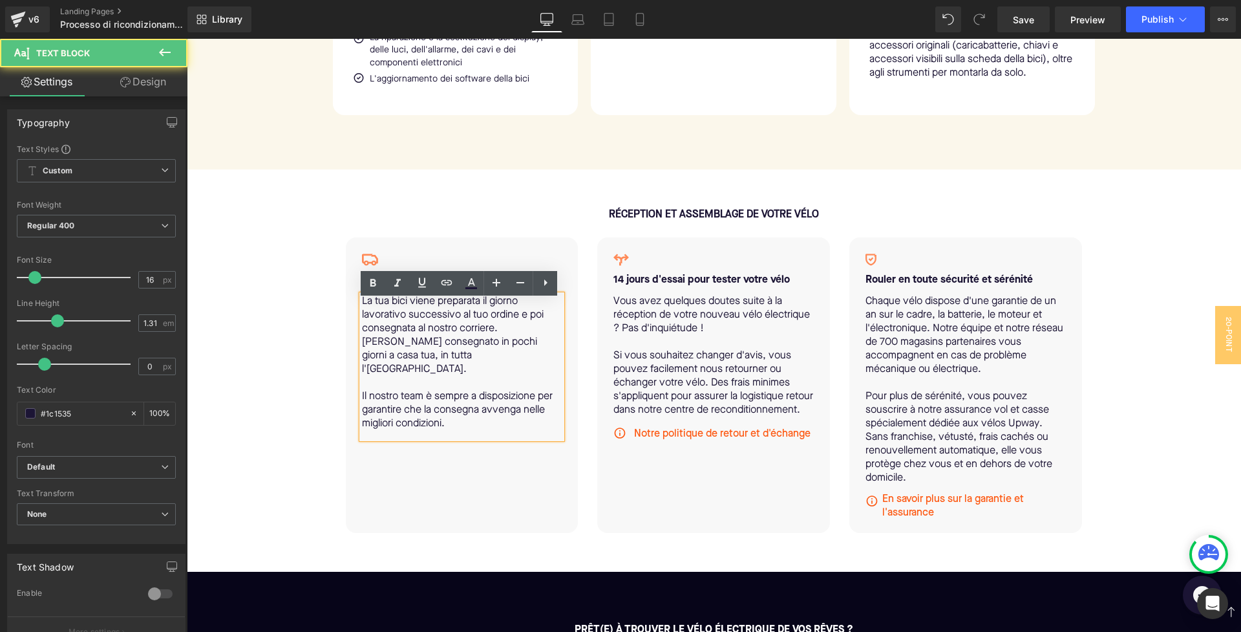
click at [413, 350] on p "La tua bici viene preparata il giorno lavorativo successivo al tuo ordine e poi…" at bounding box center [462, 335] width 200 height 81
click at [531, 335] on p "La tua bici viene preparata il giorno lavorativo successivo al tuo ordine e poi…" at bounding box center [462, 335] width 200 height 81
click at [414, 350] on p "La tua bici viene preparata il giorno lavorativo successivo al tuo ordine e poi…" at bounding box center [462, 335] width 200 height 81
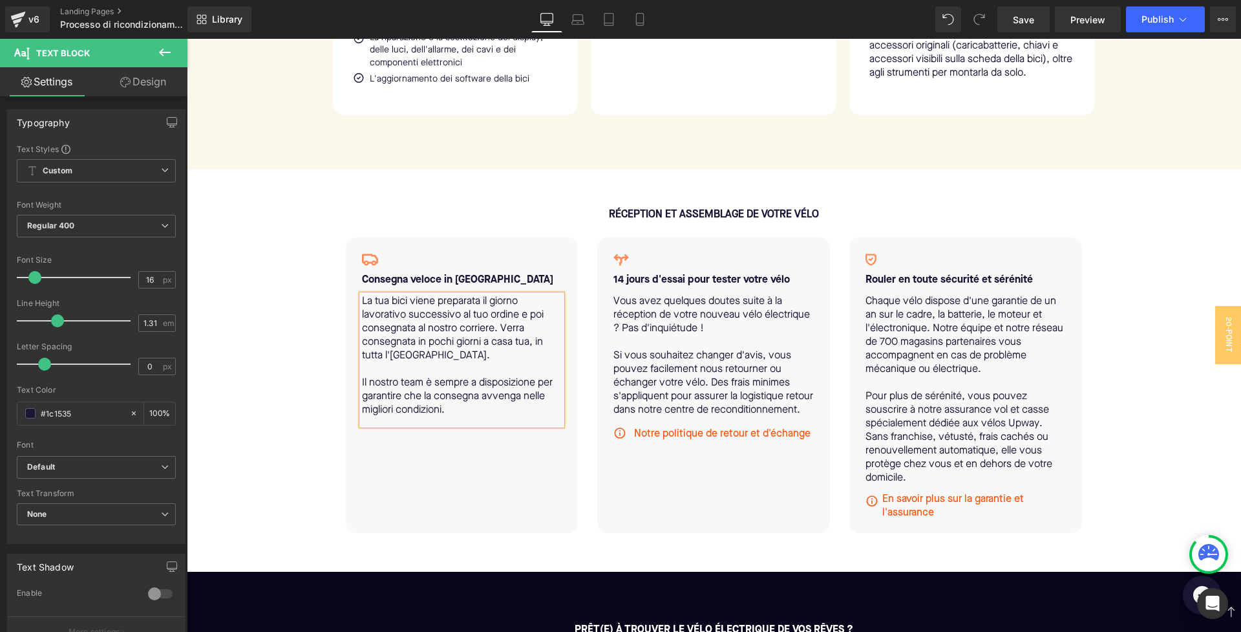
click at [387, 361] on p "La tua bici viene preparata il giorno lavorativo successivo al tuo ordine e poi…" at bounding box center [462, 329] width 200 height 68
click at [437, 407] on p "Il nostro team è sempre a disposizione per garantire che la consegna avvenga ne…" at bounding box center [462, 396] width 200 height 41
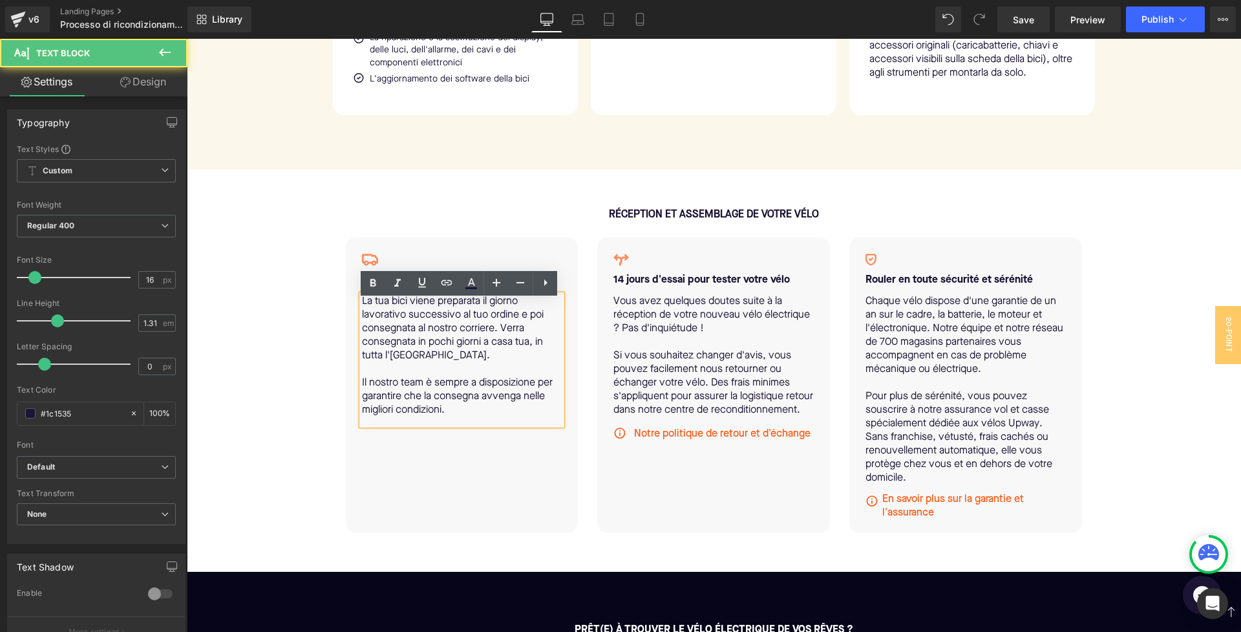
click at [492, 488] on div "Icon Consegna veloce in Italia continentale Text Block La tua bici viene prepar…" at bounding box center [462, 384] width 233 height 295
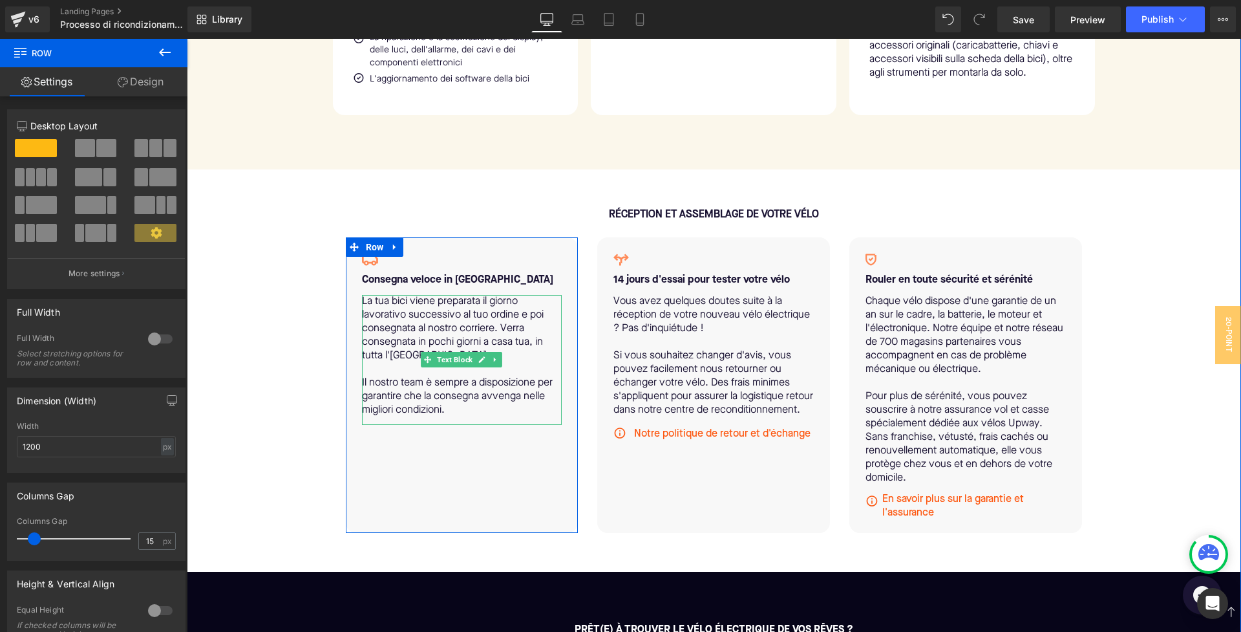
click at [393, 341] on p "La tua bici viene preparata il giorno lavorativo successivo al tuo ordine e poi…" at bounding box center [462, 329] width 200 height 68
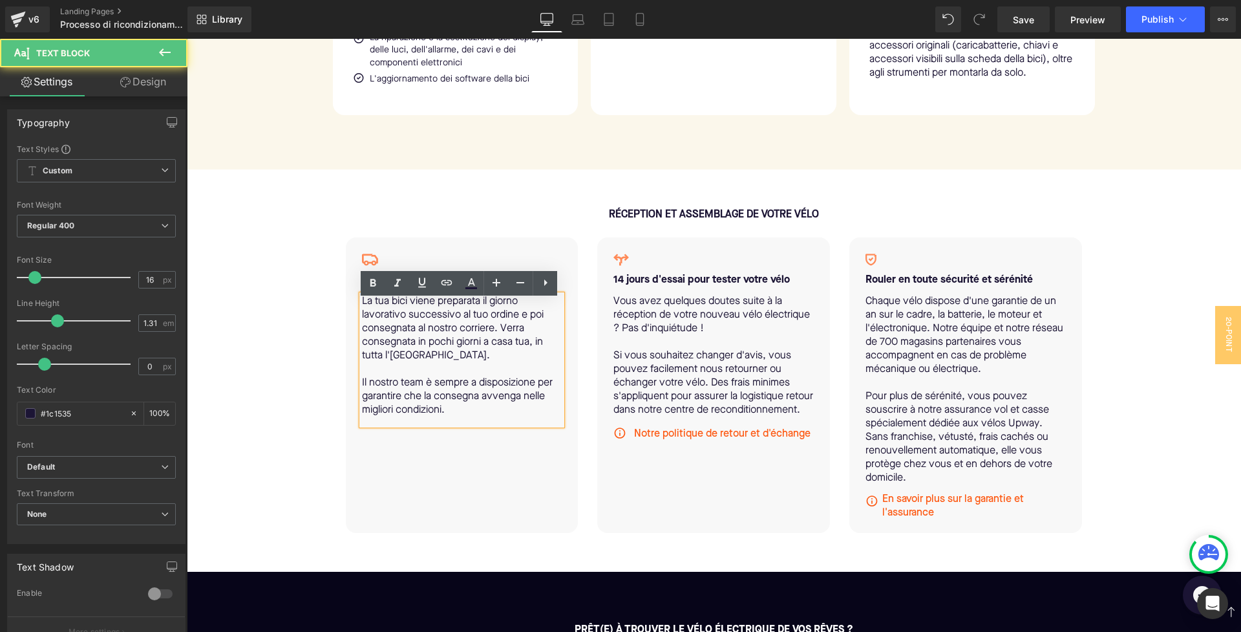
click at [393, 341] on p "La tua bici viene preparata il giorno lavorativo successivo al tuo ordine e poi…" at bounding box center [462, 329] width 200 height 68
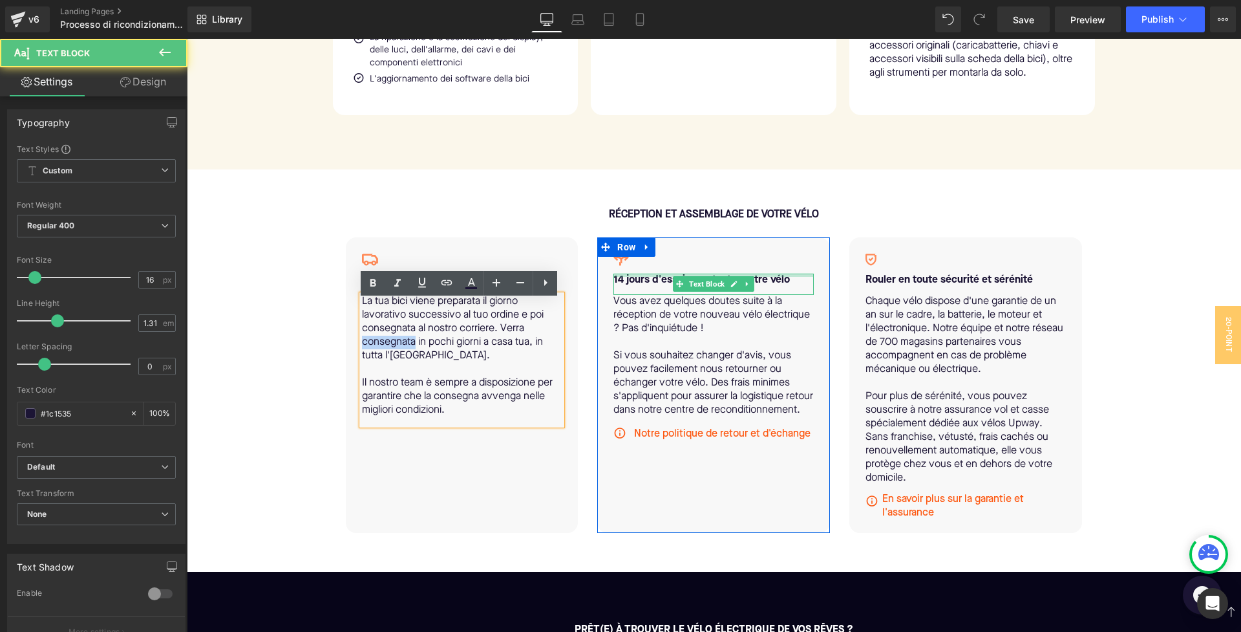
click at [707, 277] on div at bounding box center [713, 274] width 200 height 3
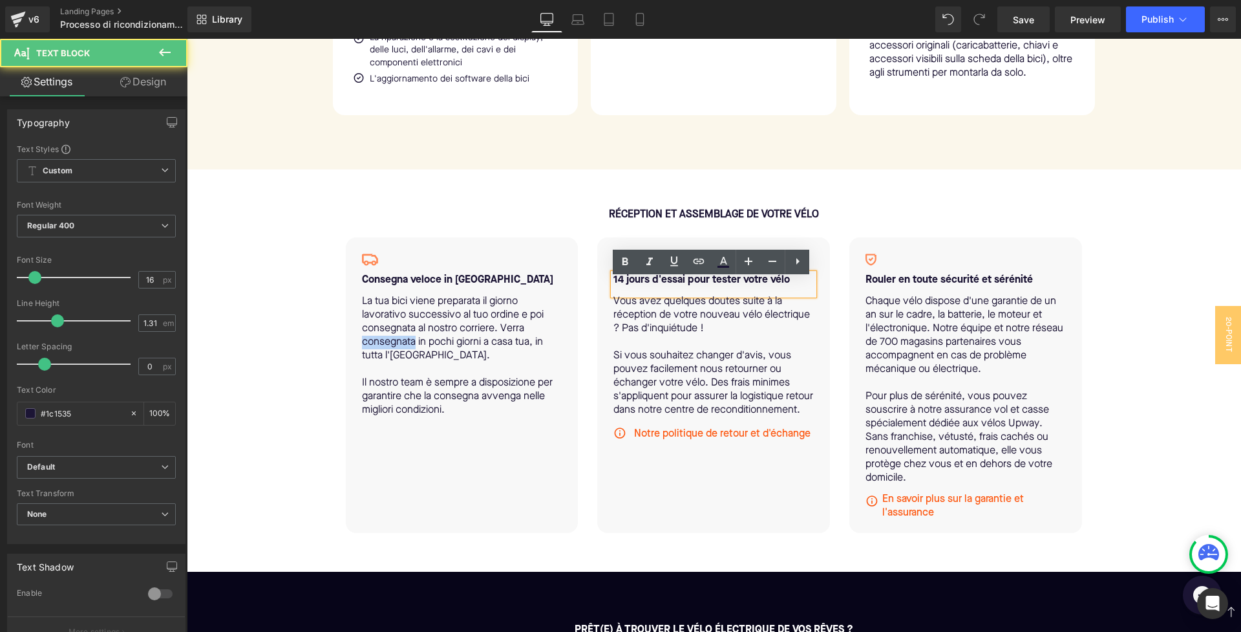
drag, startPoint x: 767, startPoint y: 284, endPoint x: 776, endPoint y: 279, distance: 10.8
click at [767, 284] on b "14 jours d'essai pour tester votre vélo" at bounding box center [701, 280] width 176 height 10
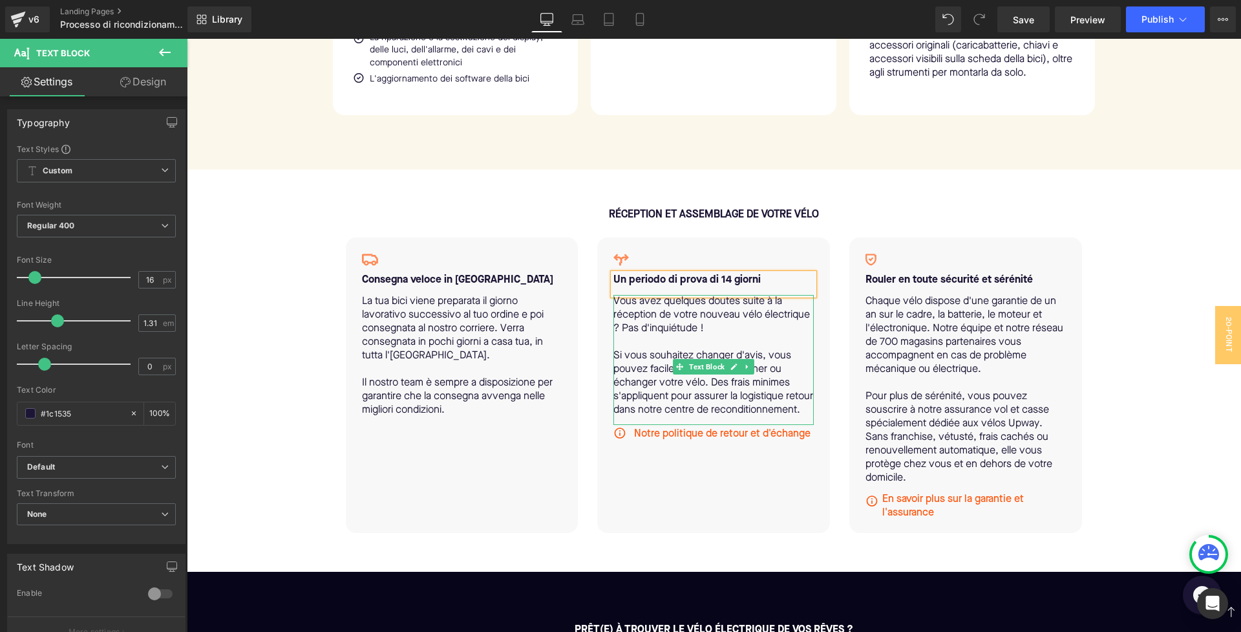
click at [747, 342] on p at bounding box center [713, 342] width 200 height 14
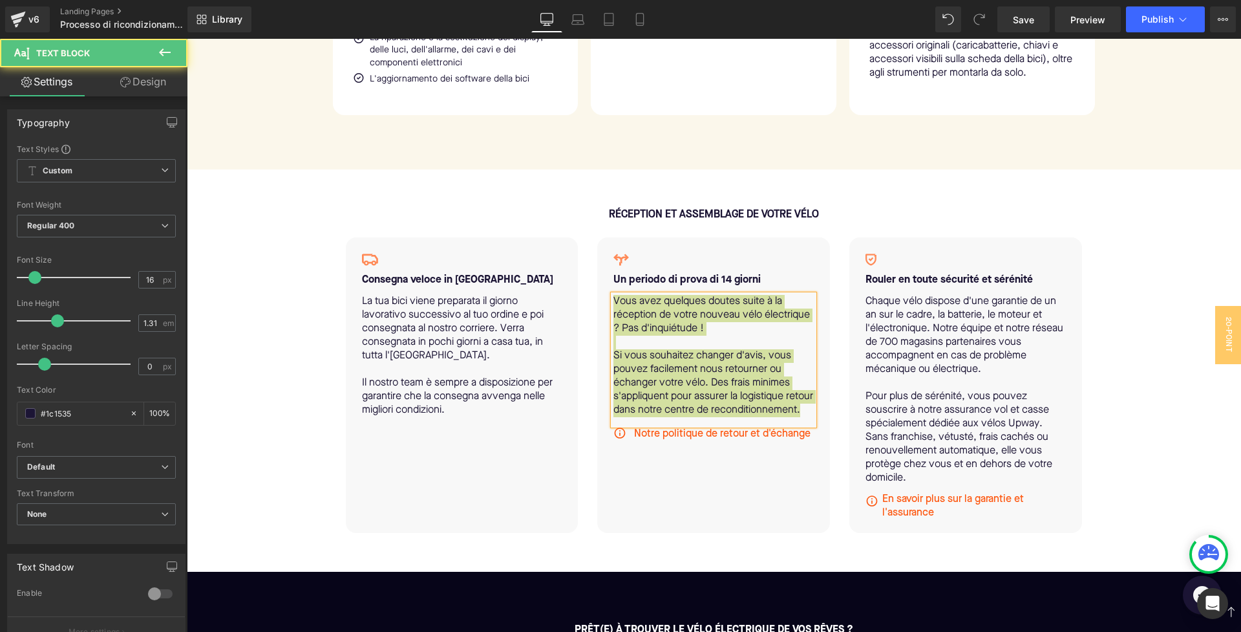
drag, startPoint x: 685, startPoint y: 592, endPoint x: 716, endPoint y: 429, distance: 166.5
click at [716, 417] on p "Si vous souhaitez changer d'avis, vous pouvez facilement nous retourner ou écha…" at bounding box center [713, 383] width 200 height 68
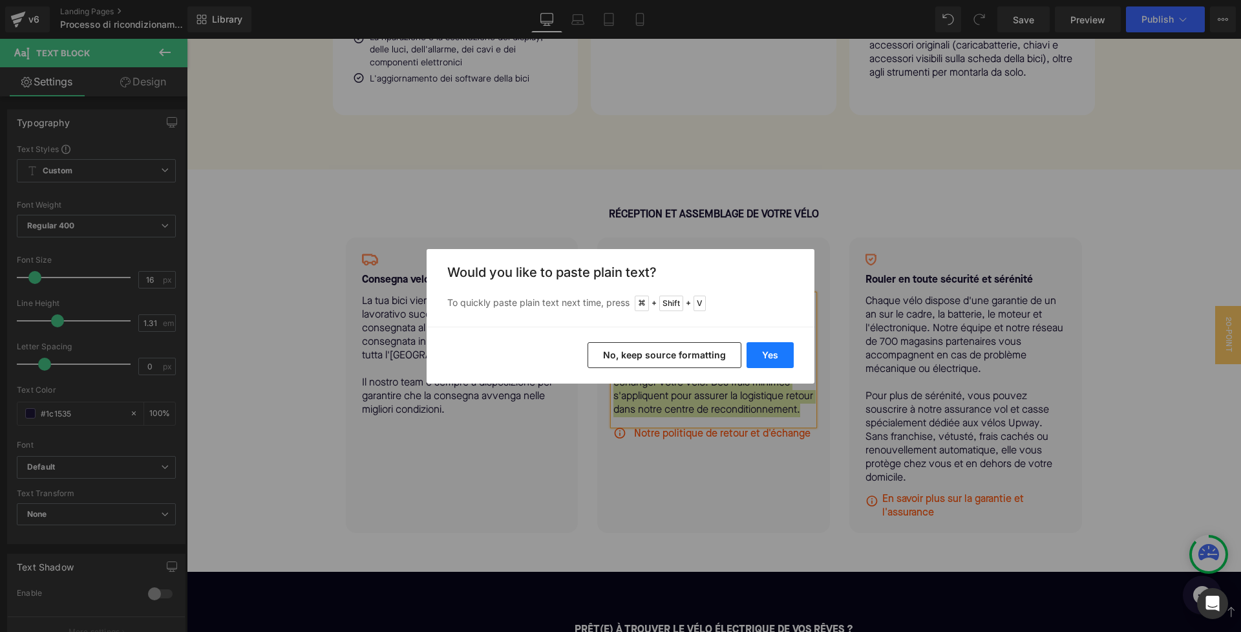
click at [772, 357] on button "Yes" at bounding box center [770, 355] width 47 height 26
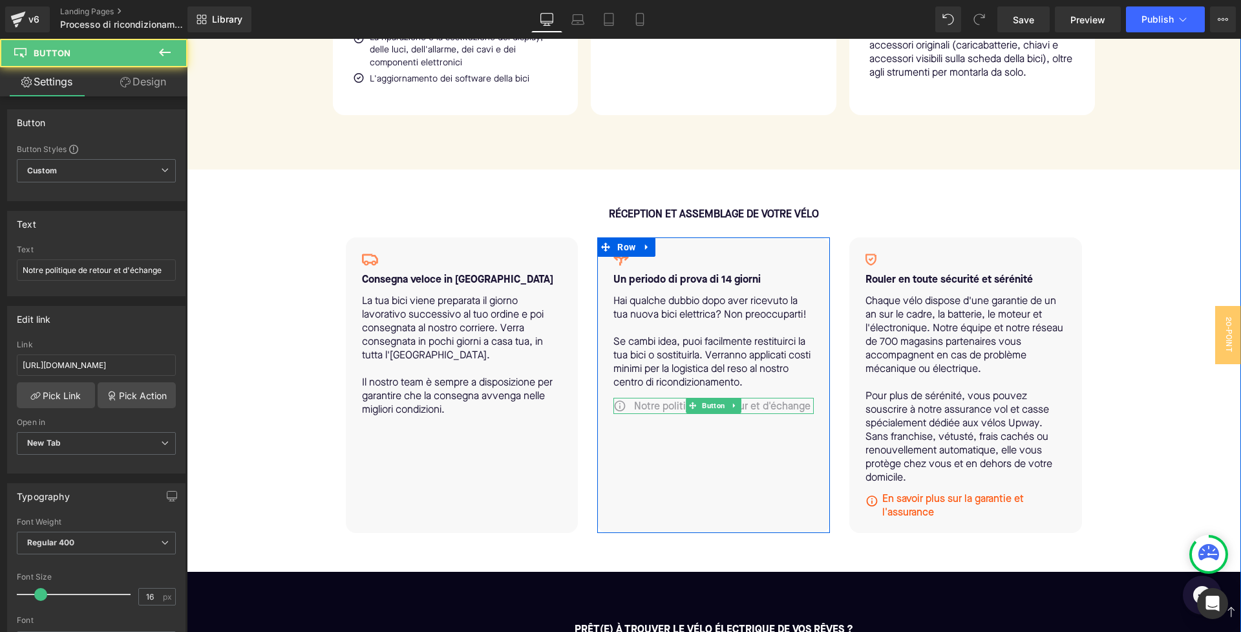
click at [671, 412] on span "Notre politique de retour et d'échange" at bounding box center [722, 407] width 176 height 14
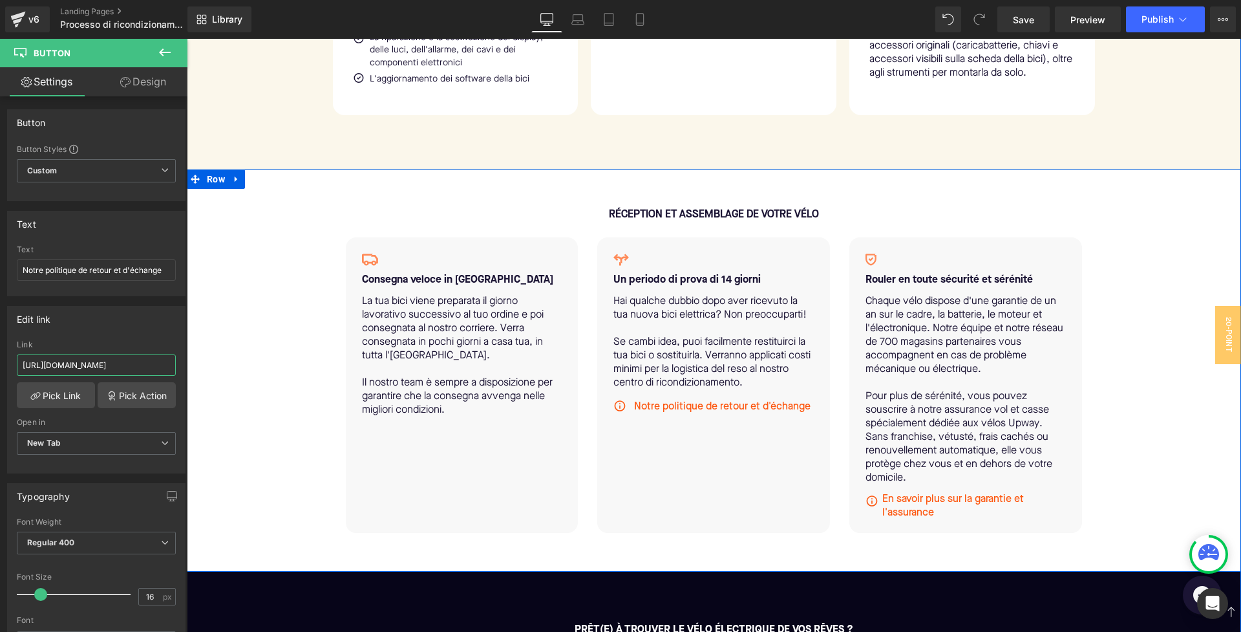
drag, startPoint x: 248, startPoint y: 400, endPoint x: 202, endPoint y: 361, distance: 60.6
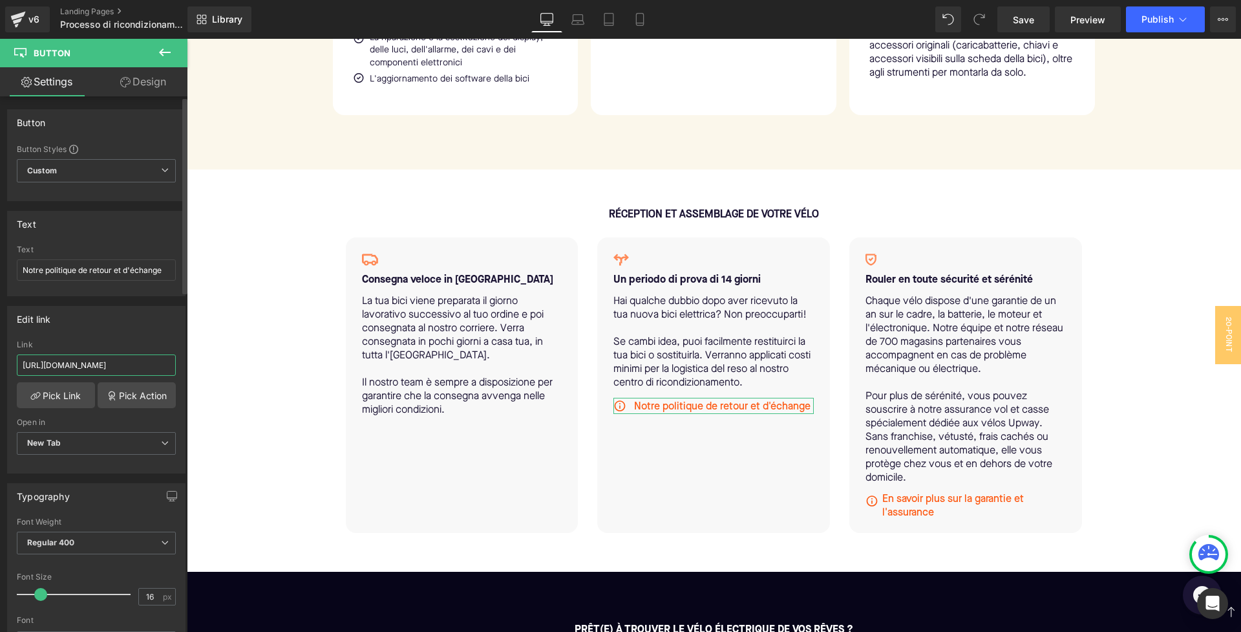
click at [122, 367] on input "https://upway.fr/pages/vos-questions-sur-la-livraison-et-les-retours" at bounding box center [96, 364] width 159 height 21
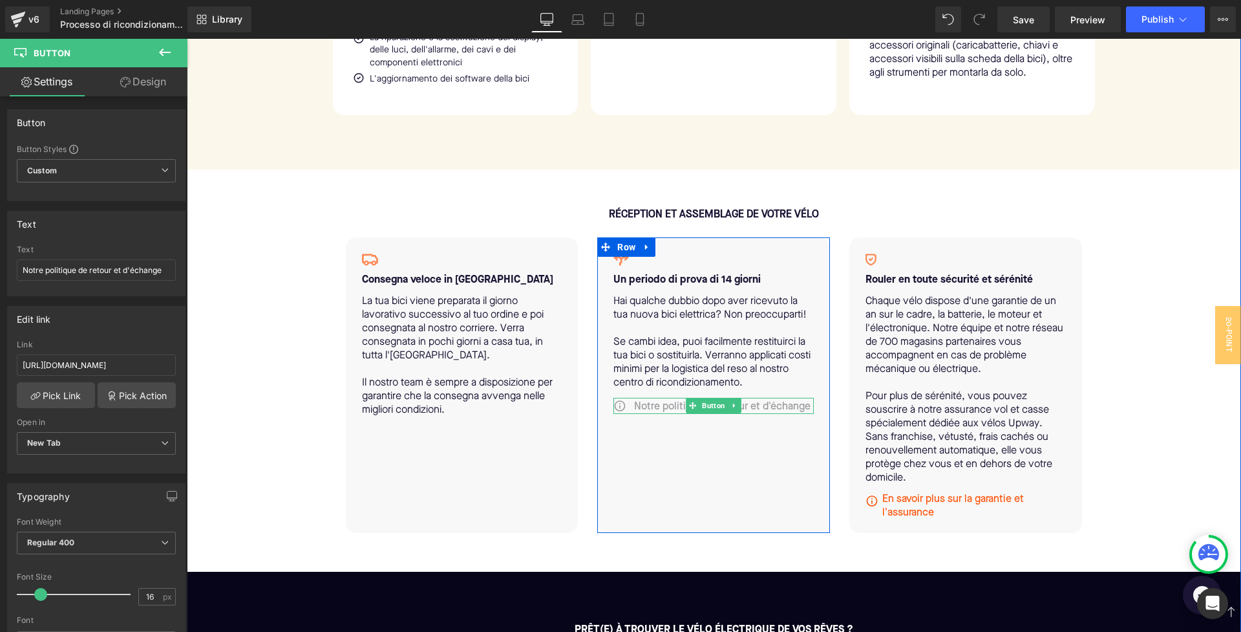
click at [670, 410] on span "Notre politique de retour et d'échange" at bounding box center [722, 407] width 176 height 14
click at [731, 408] on icon at bounding box center [734, 405] width 7 height 8
click at [749, 408] on link at bounding box center [756, 406] width 14 height 16
click at [735, 409] on icon at bounding box center [734, 405] width 7 height 8
click at [738, 409] on icon at bounding box center [741, 405] width 7 height 7
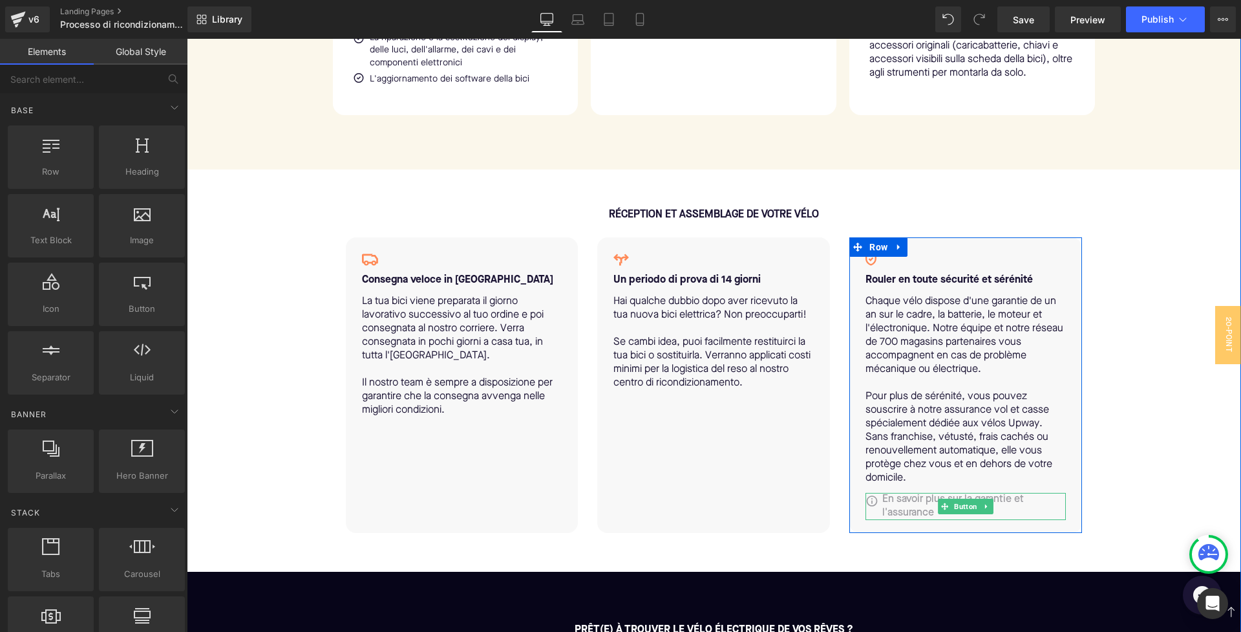
click at [895, 513] on span "En savoir plus sur la garantie et l'assurance" at bounding box center [974, 506] width 184 height 27
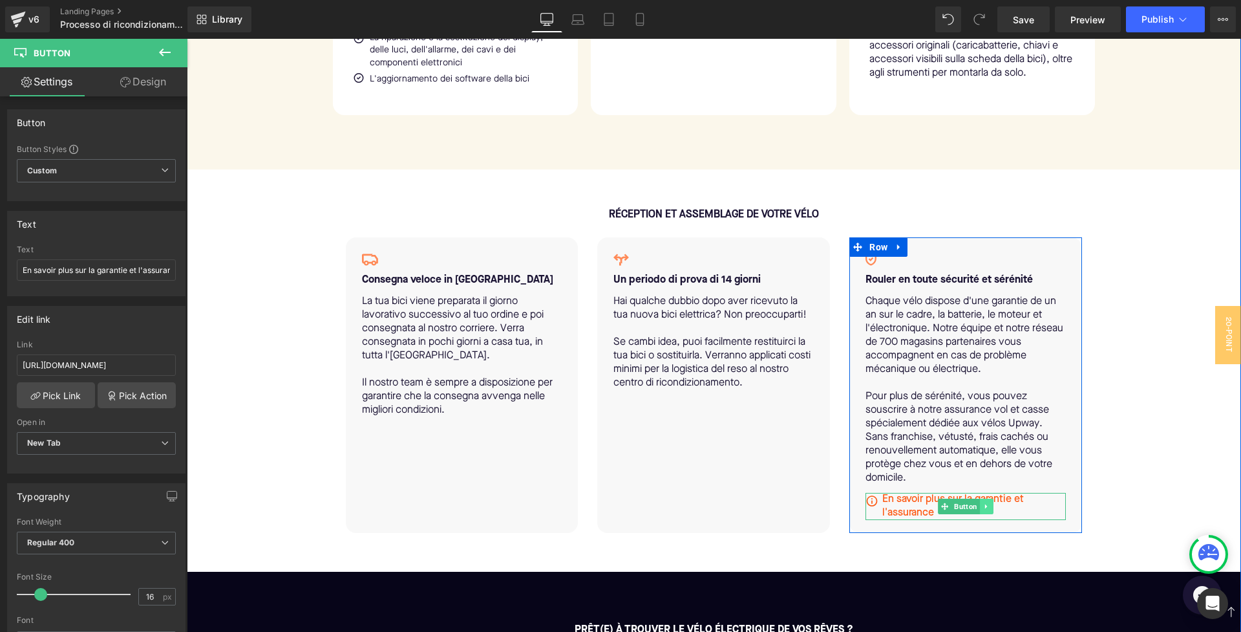
click at [985, 508] on icon at bounding box center [986, 506] width 2 height 5
click at [995, 509] on link at bounding box center [994, 506] width 14 height 16
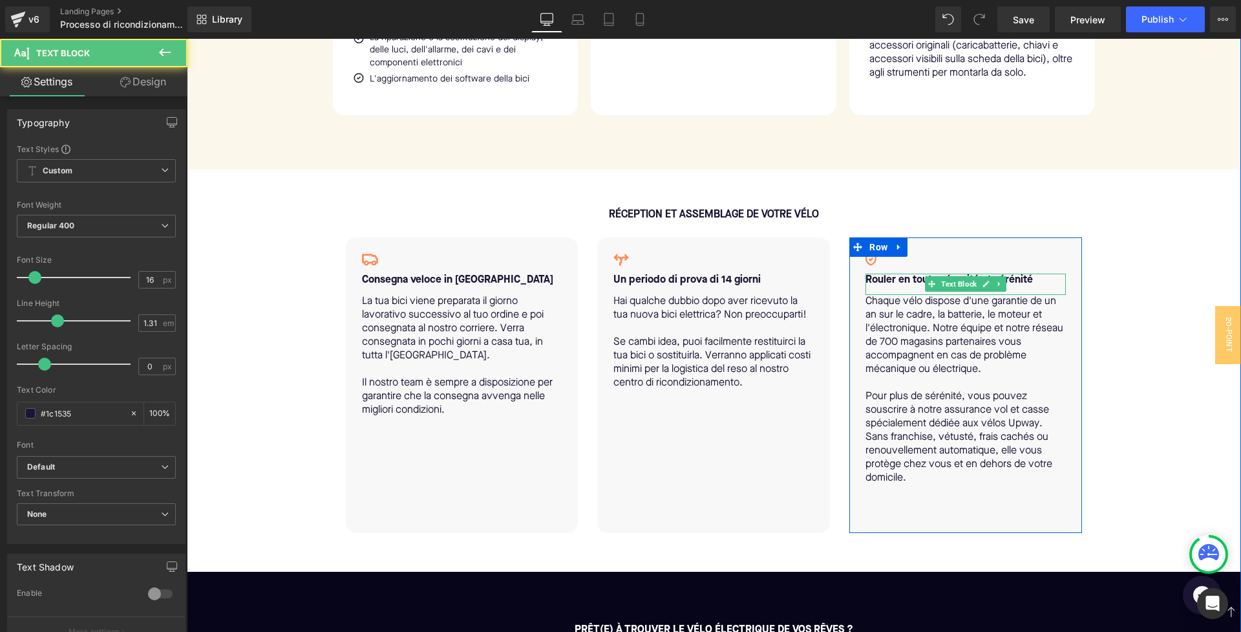
click at [882, 285] on b "Rouler en toute sécurité et sérénité" at bounding box center [949, 280] width 167 height 10
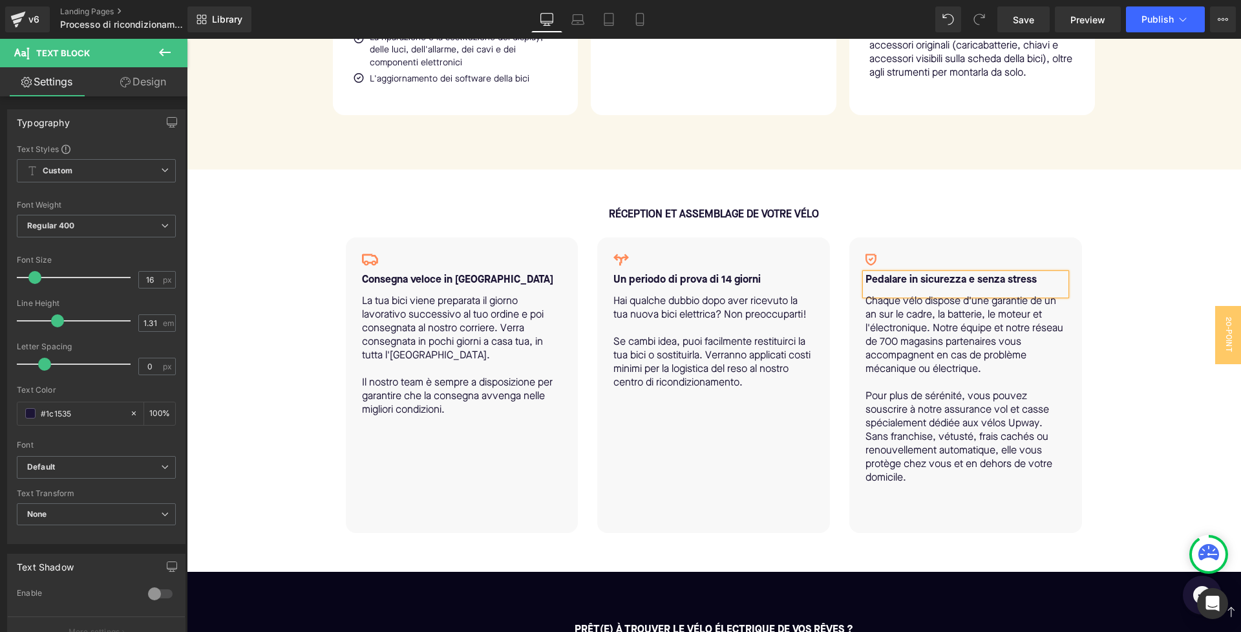
click at [901, 285] on b "Pedalare in sicurezza e senza stress" at bounding box center [951, 280] width 171 height 10
click at [937, 390] on p at bounding box center [966, 383] width 200 height 14
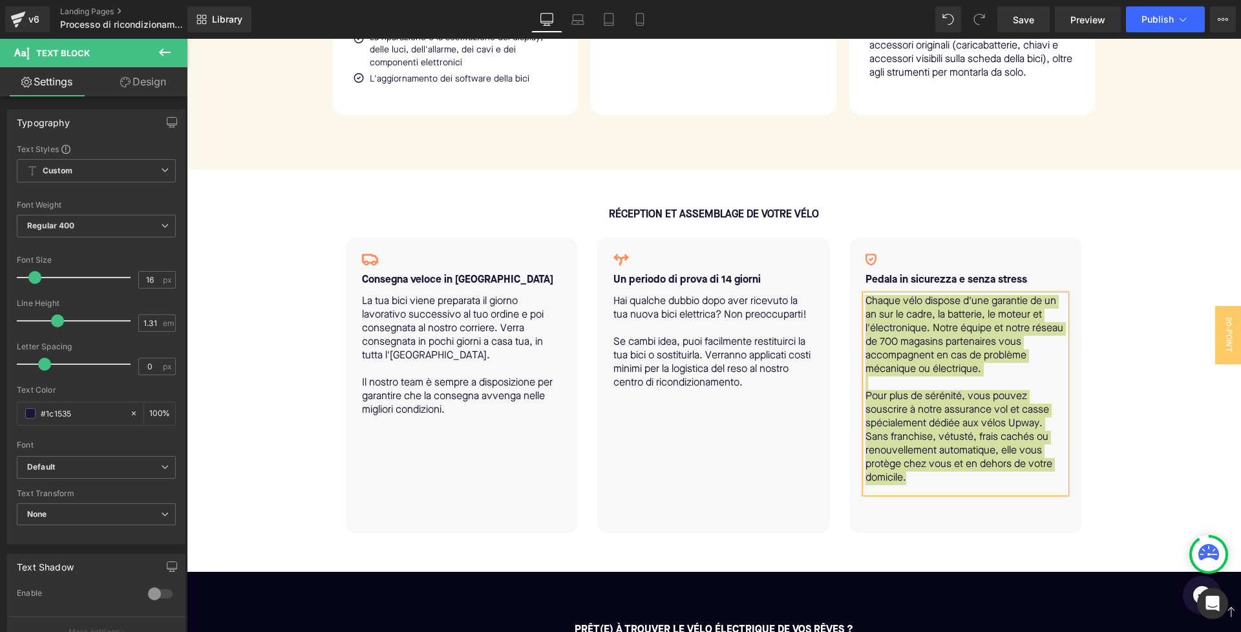
click at [953, 376] on p "Chaque vélo dispose d'une garantie de un an sur le cadre, la batterie, le moteu…" at bounding box center [966, 335] width 200 height 81
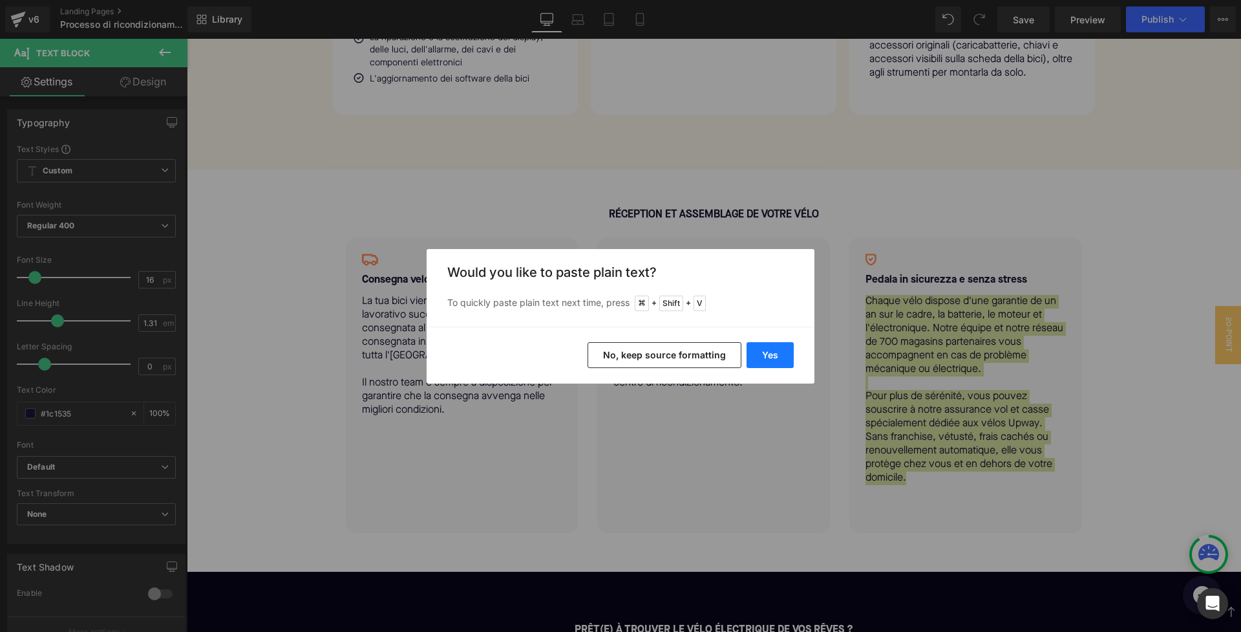
click at [764, 357] on button "Yes" at bounding box center [770, 355] width 47 height 26
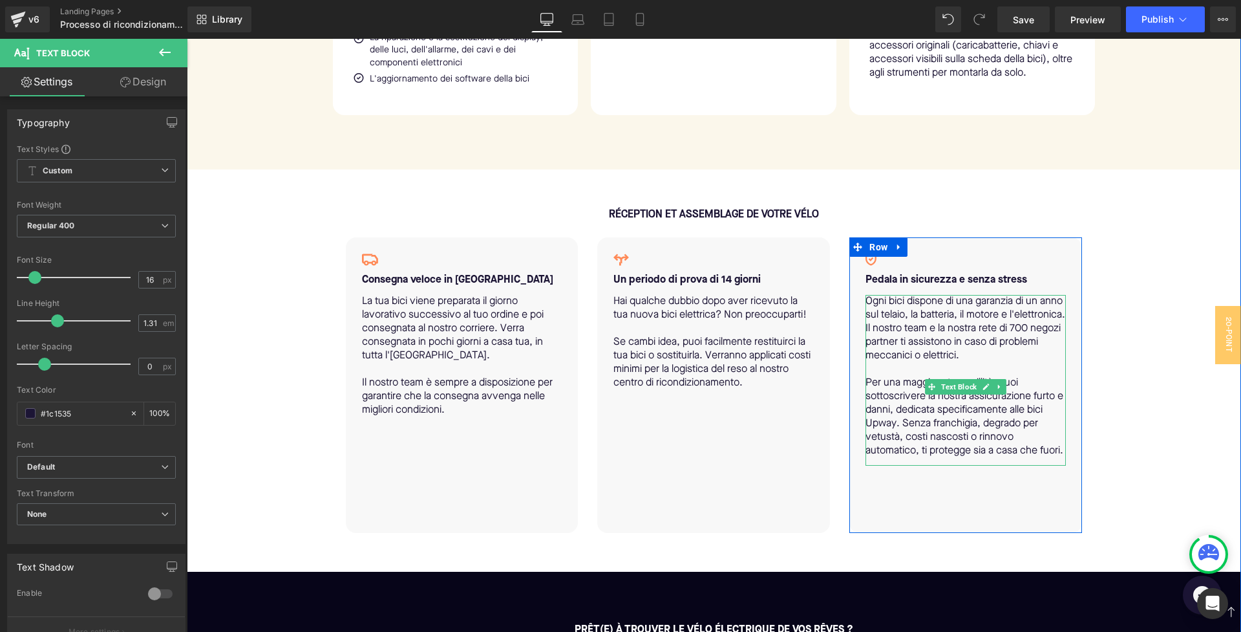
click at [973, 357] on p "Ogni bici dispone di una garanzia di un anno sul telaio, la batteria, il motore…" at bounding box center [966, 329] width 200 height 68
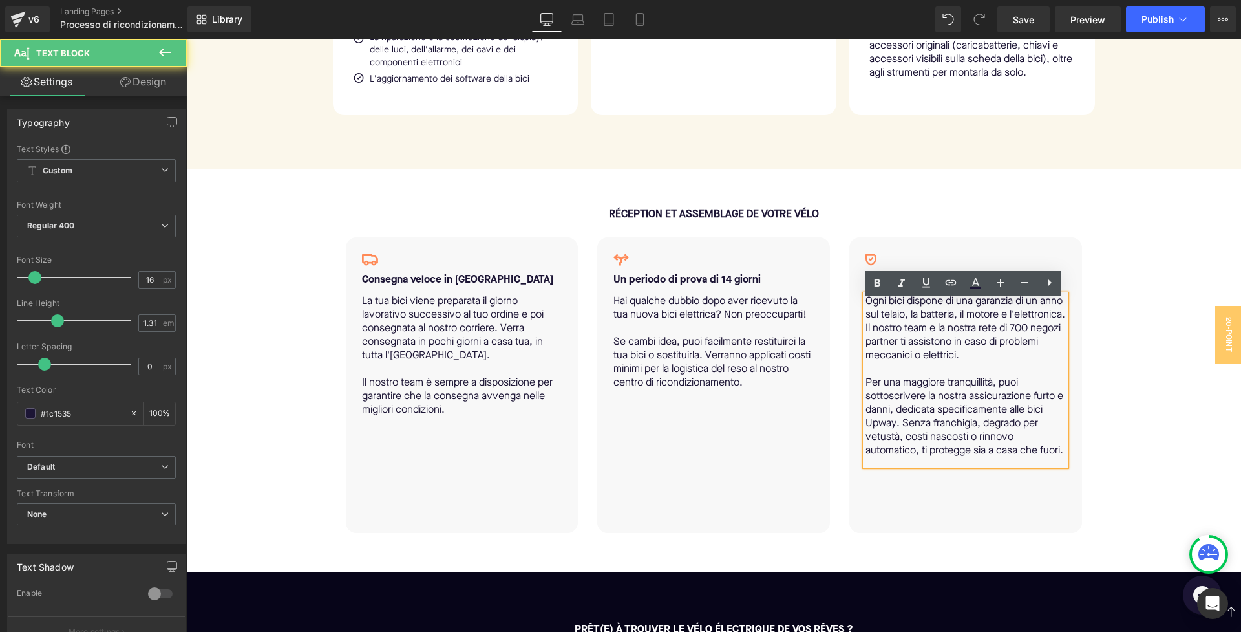
click at [896, 348] on p "Ogni bici dispone di una garanzia di un anno sul telaio, la batteria, il motore…" at bounding box center [966, 329] width 200 height 68
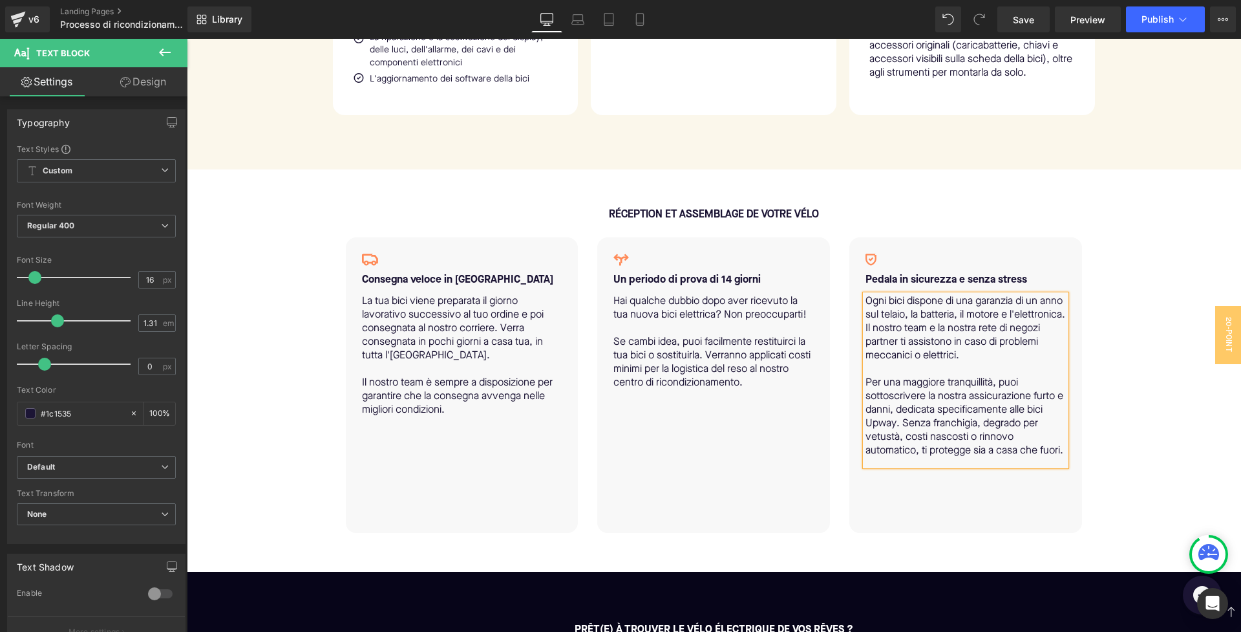
click at [926, 363] on p "Ogni bici dispone di una garanzia di un anno sul telaio, la batteria, il motore…" at bounding box center [966, 329] width 200 height 68
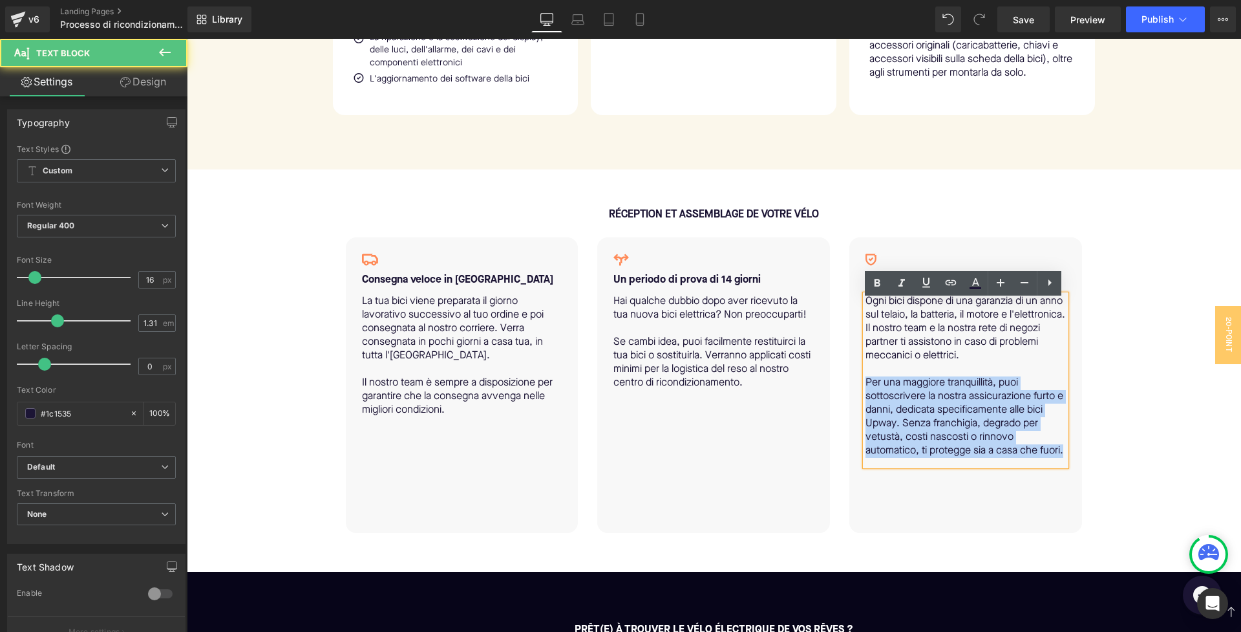
drag, startPoint x: 864, startPoint y: 390, endPoint x: 971, endPoint y: 476, distance: 137.5
click at [971, 465] on div "Ogni bici dispone di una garanzia di un anno sul telaio, la batteria, il motore…" at bounding box center [966, 380] width 200 height 171
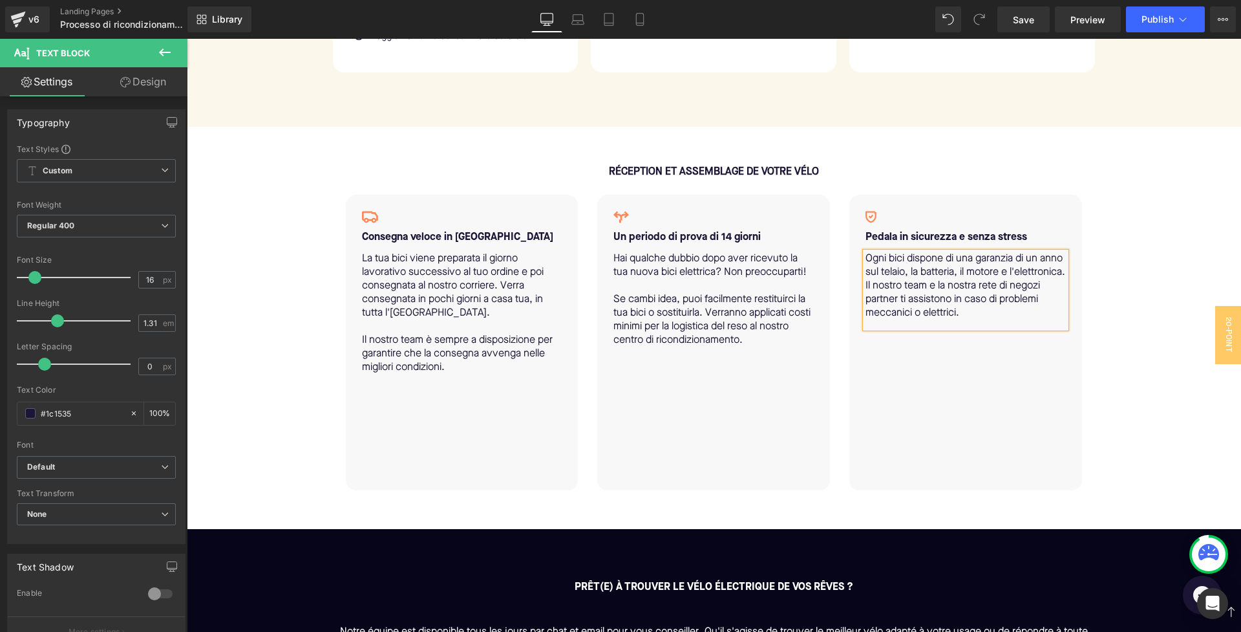
scroll to position [1494, 0]
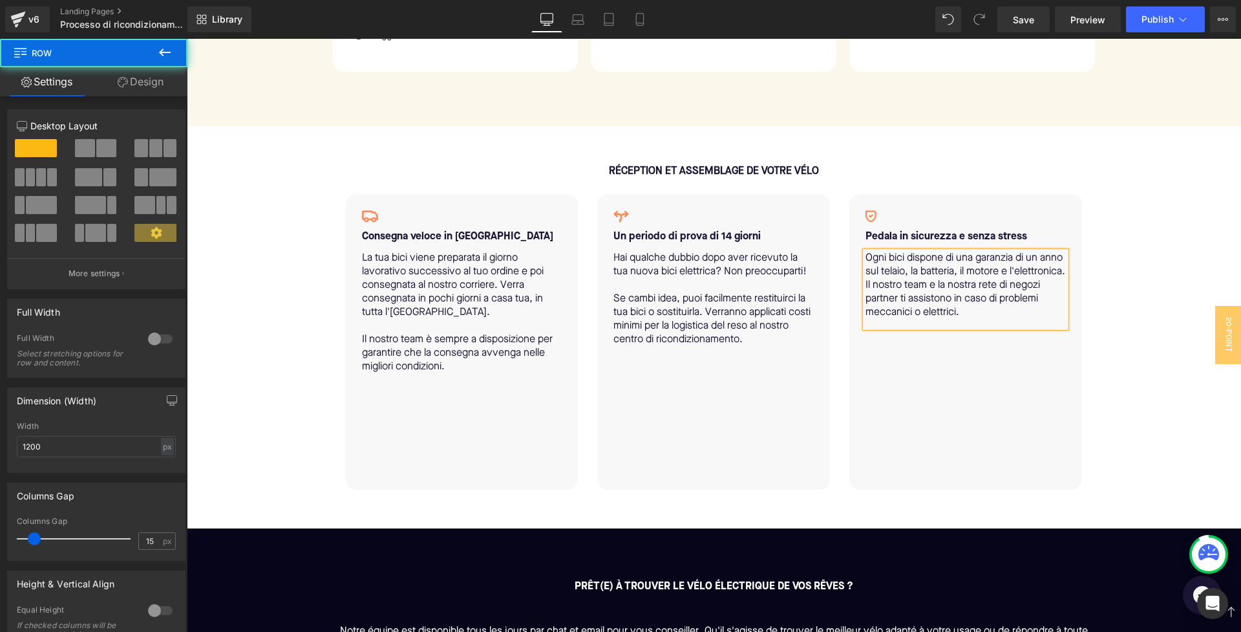
click at [936, 449] on div "Icon Pedala in sicurezza e senza stress Text Block Ogni bici dispone di una gar…" at bounding box center [965, 341] width 233 height 295
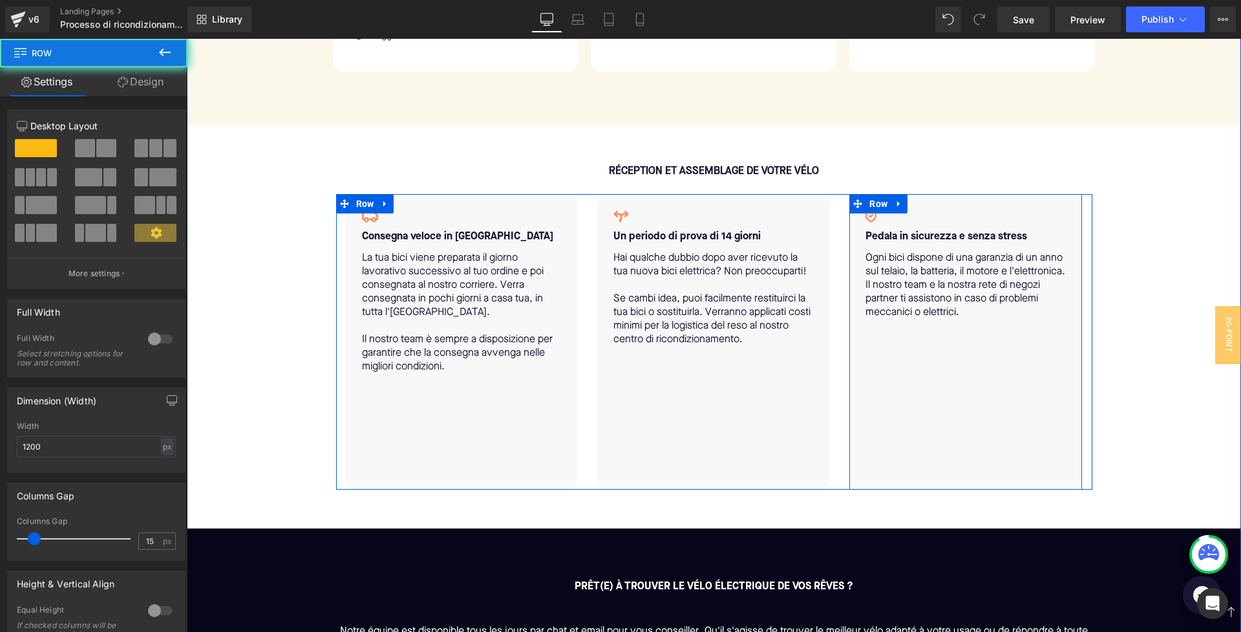
click at [922, 448] on div "Icon Pedala in sicurezza e senza stress Text Block Ogni bici dispone di una gar…" at bounding box center [965, 341] width 233 height 295
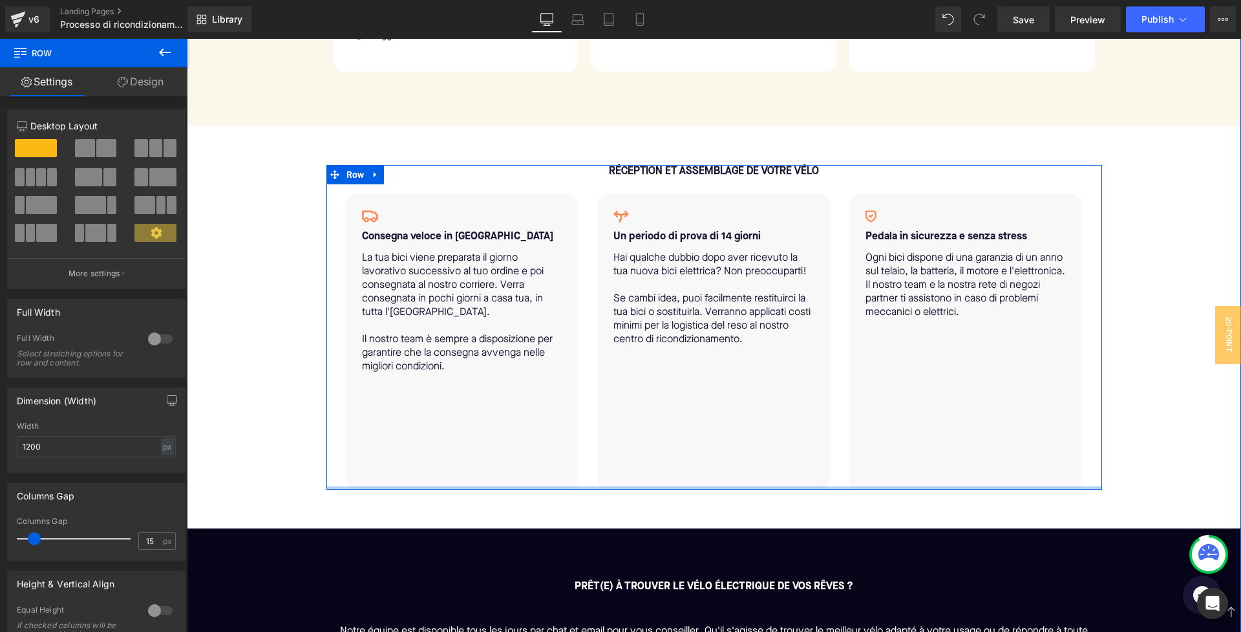
drag, startPoint x: 924, startPoint y: 493, endPoint x: 923, endPoint y: 443, distance: 50.4
click at [923, 443] on div "RÉCEPTION ET ASSEMBLAGE DE VOTRE VÉLO Text Block Icon Consegna veloce in Italia…" at bounding box center [714, 327] width 776 height 324
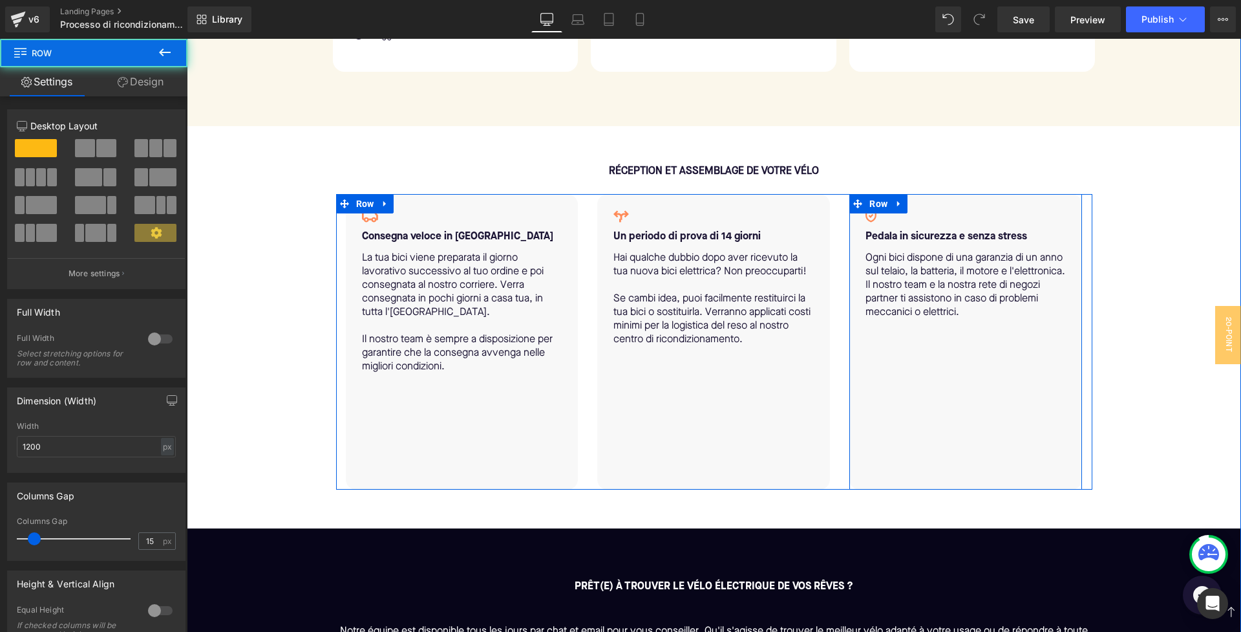
click at [931, 419] on div "Icon Pedala in sicurezza e senza stress Text Block Ogni bici dispone di una gar…" at bounding box center [965, 341] width 233 height 295
click at [915, 418] on div "Icon Pedala in sicurezza e senza stress Text Block Ogni bici dispone di una gar…" at bounding box center [965, 341] width 233 height 295
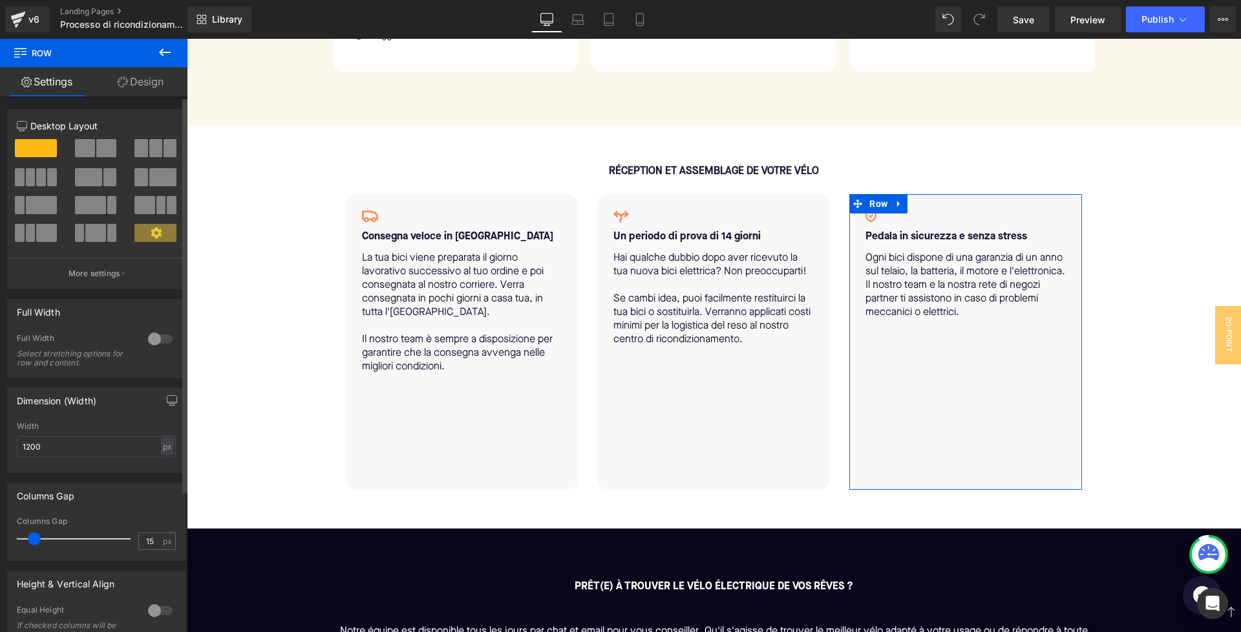
scroll to position [0, 0]
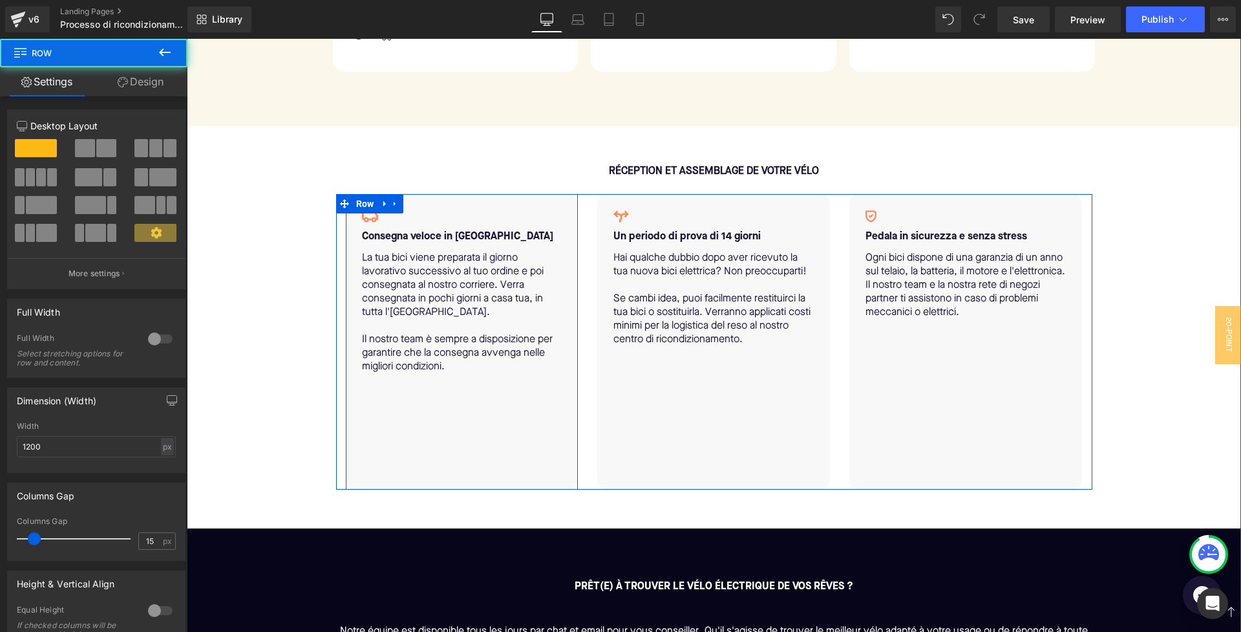
click at [410, 426] on div "Icon Consegna veloce in Italia continentale Text Block La tua bici viene prepar…" at bounding box center [462, 341] width 233 height 295
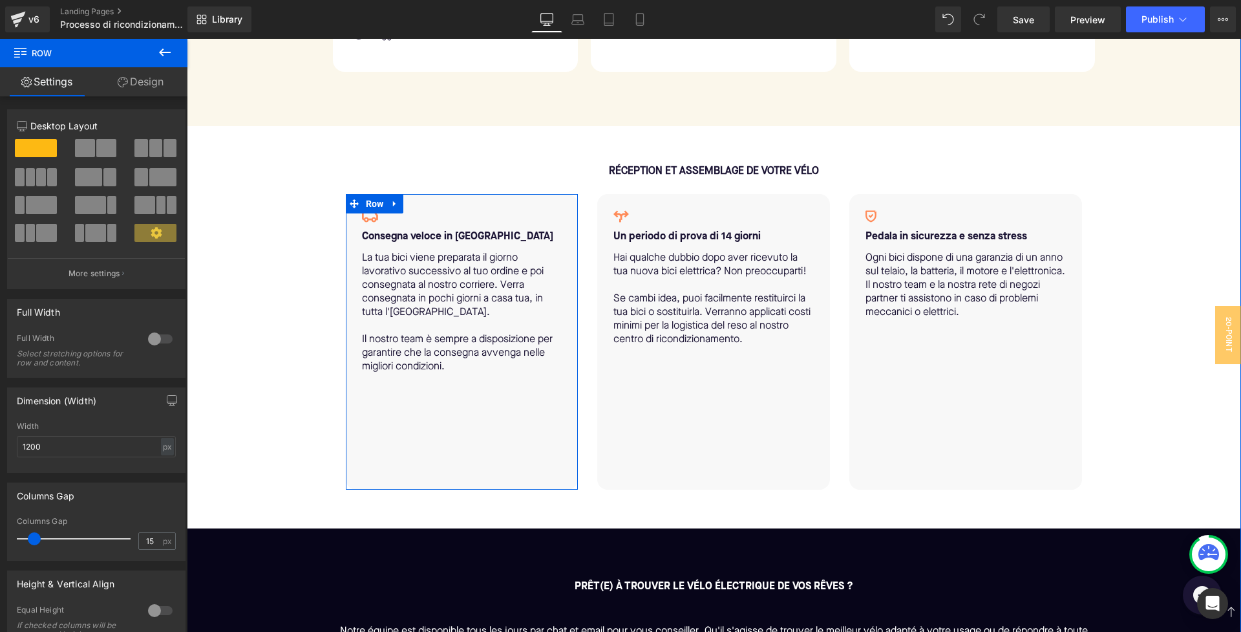
click at [420, 396] on div "Icon Consegna veloce in Italia continentale Text Block La tua bici viene prepar…" at bounding box center [462, 341] width 233 height 295
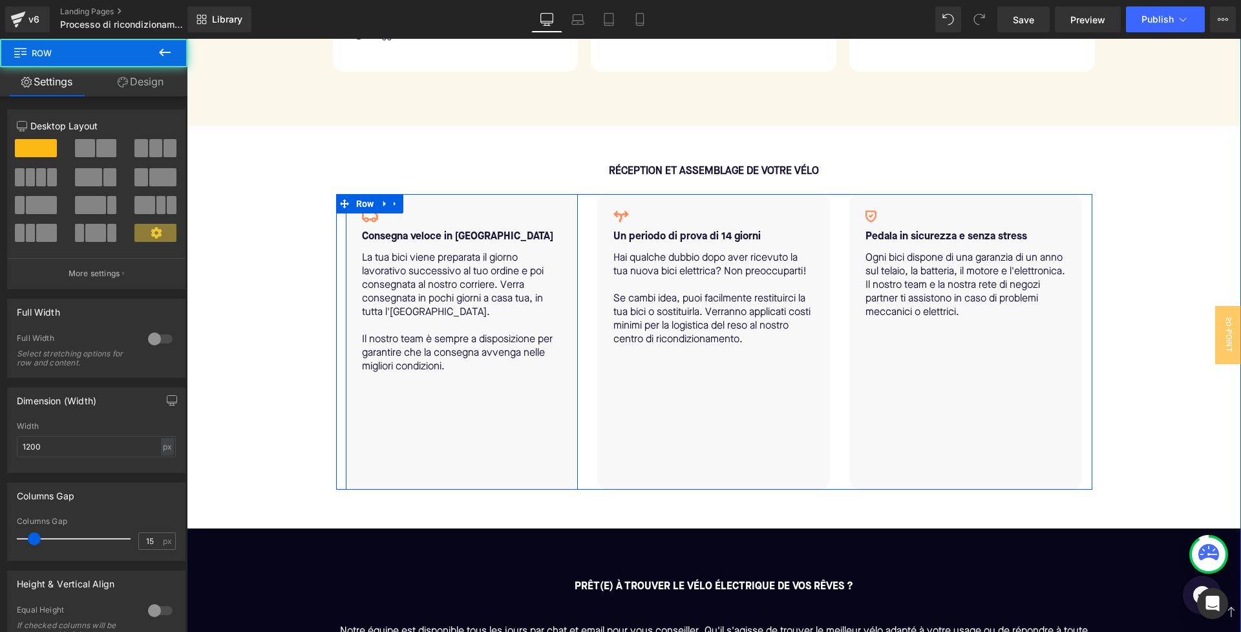
click at [427, 473] on div "Icon Consegna veloce in Italia continentale Text Block La tua bici viene prepar…" at bounding box center [462, 341] width 233 height 295
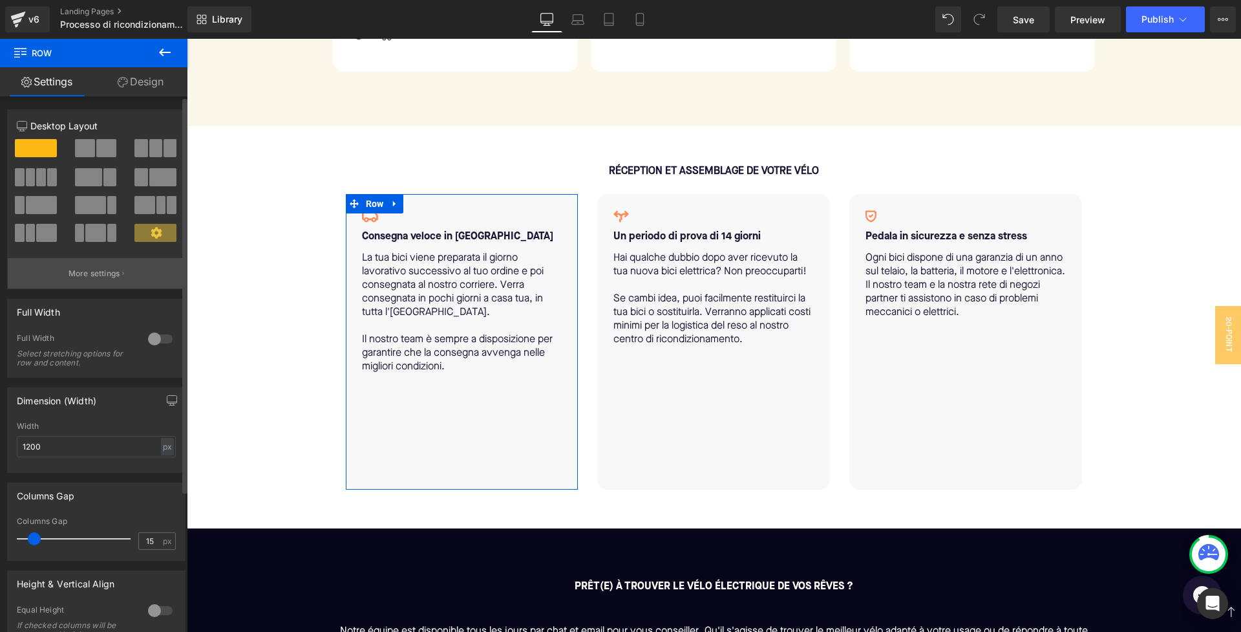
click at [111, 266] on button "More settings" at bounding box center [96, 273] width 177 height 30
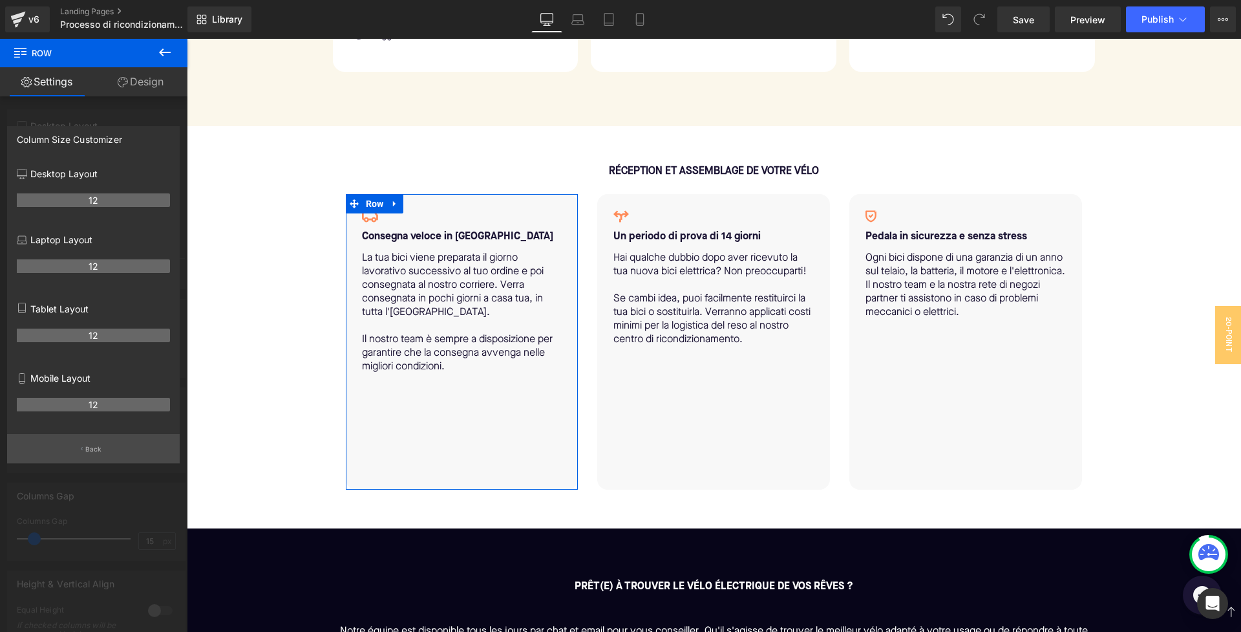
click at [97, 449] on p "Back" at bounding box center [93, 449] width 17 height 10
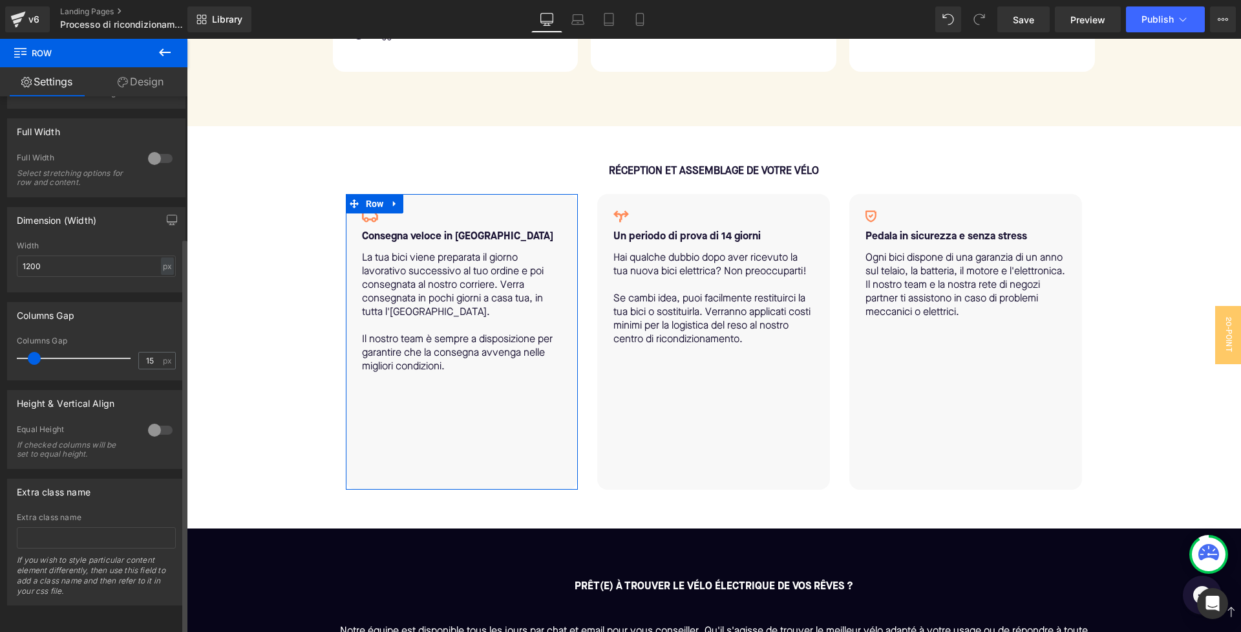
scroll to position [191, 0]
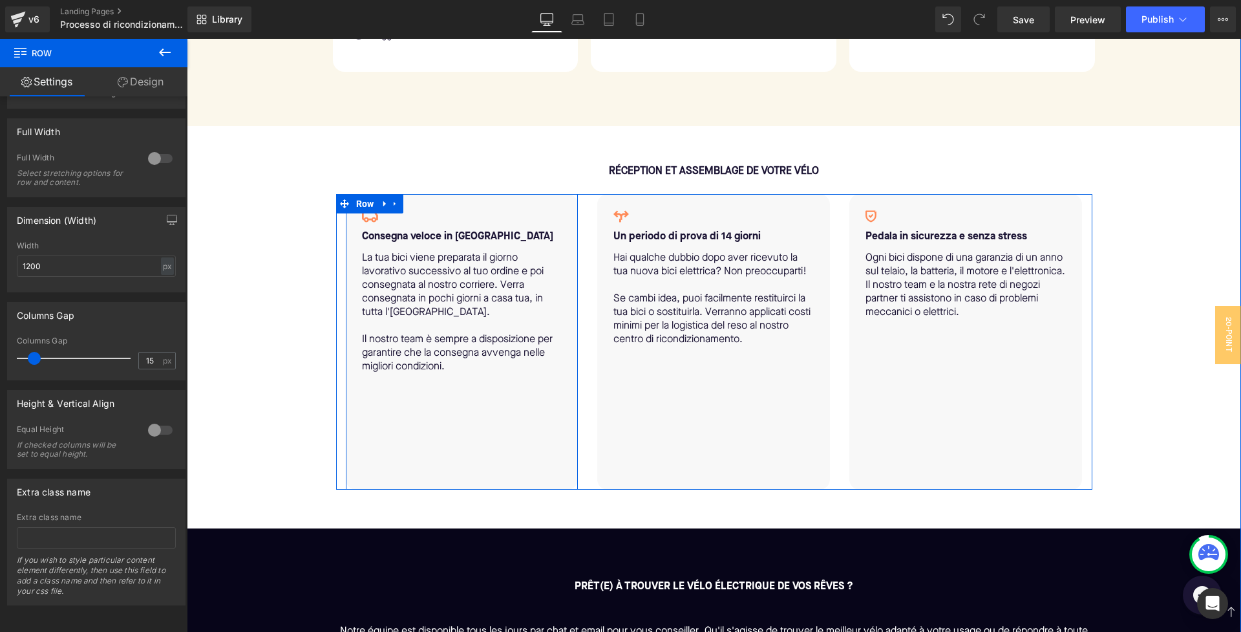
click at [505, 426] on div "Icon Consegna veloce in Italia continentale Text Block La tua bici viene prepar…" at bounding box center [462, 341] width 233 height 295
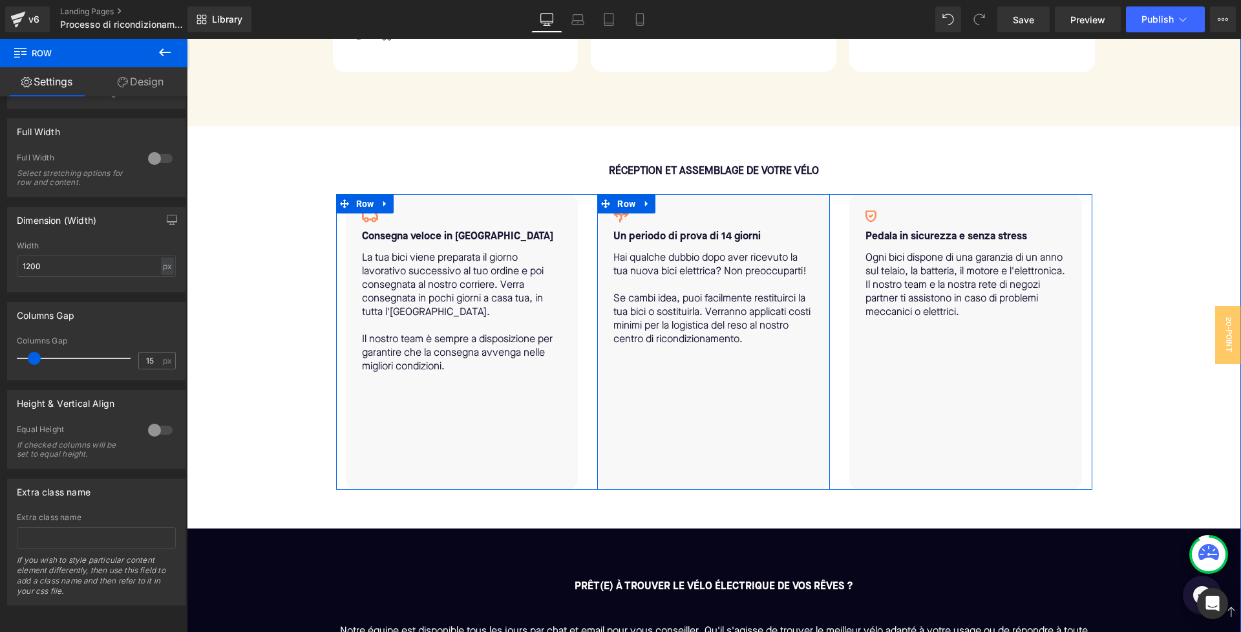
click at [636, 416] on div "Icon Un periodo di prova di 14 giorni Text Block Hai qualche dubbio dopo aver r…" at bounding box center [713, 341] width 233 height 295
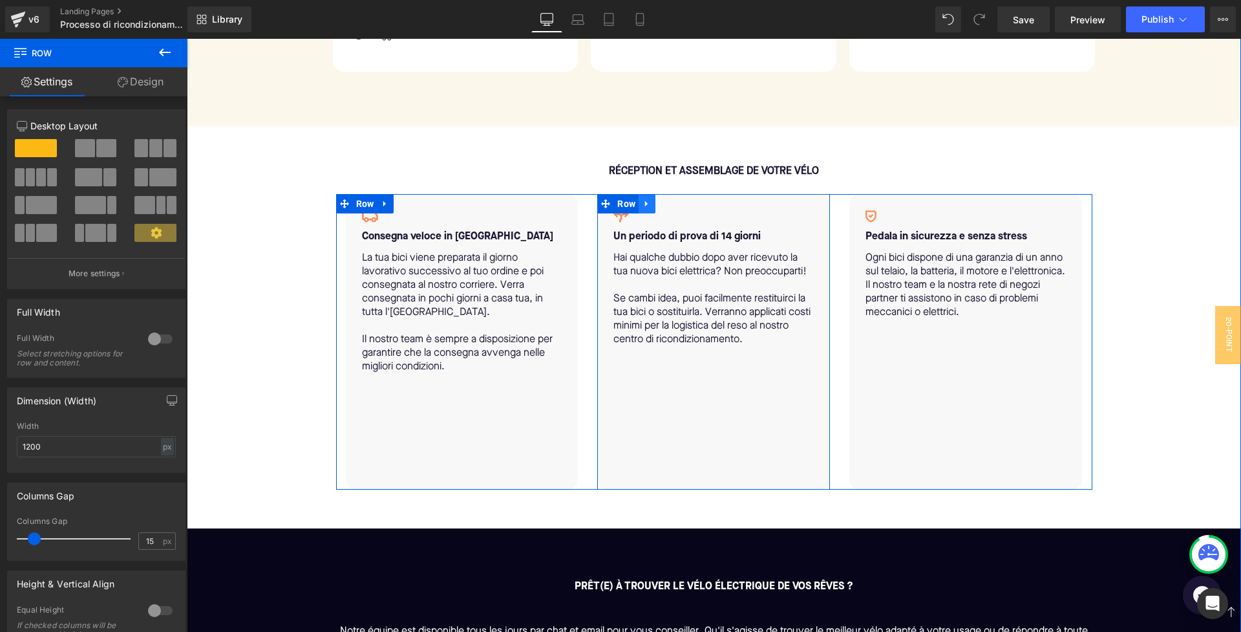
click at [645, 206] on icon at bounding box center [647, 203] width 9 height 10
click at [665, 374] on div "Icon Un periodo di prova di 14 giorni Text Block Hai qualche dubbio dopo aver r…" at bounding box center [713, 341] width 233 height 295
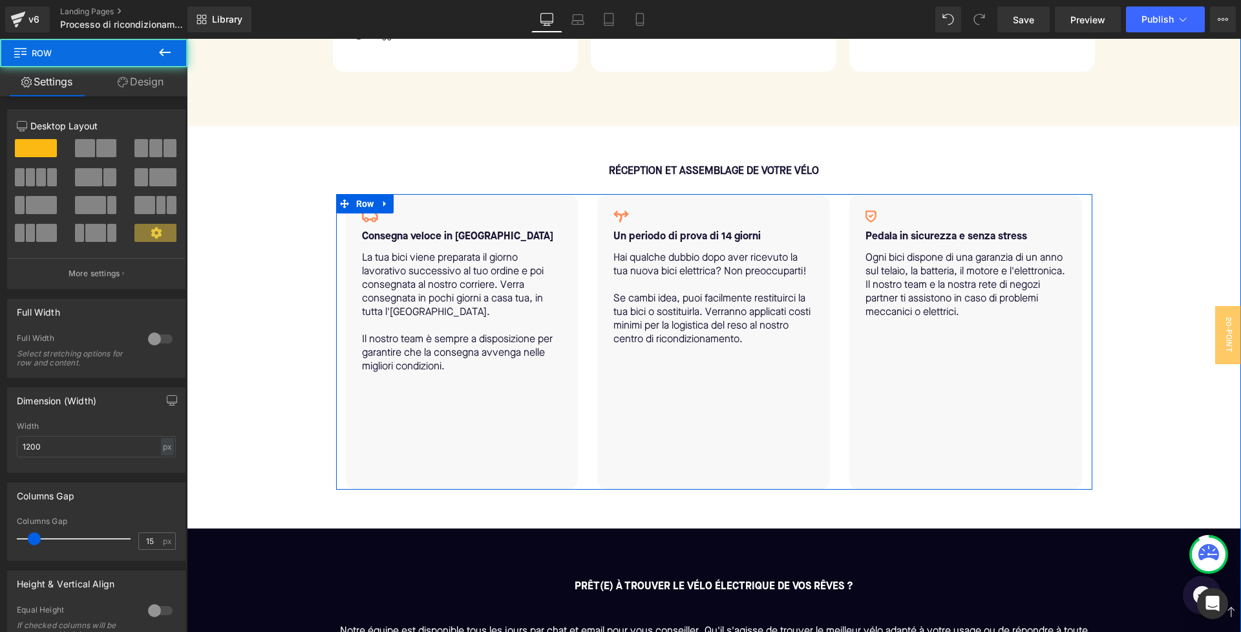
click at [888, 348] on div "Icon Pedala in sicurezza e senza stress Text Block Ogni bici dispone di una gar…" at bounding box center [965, 341] width 233 height 295
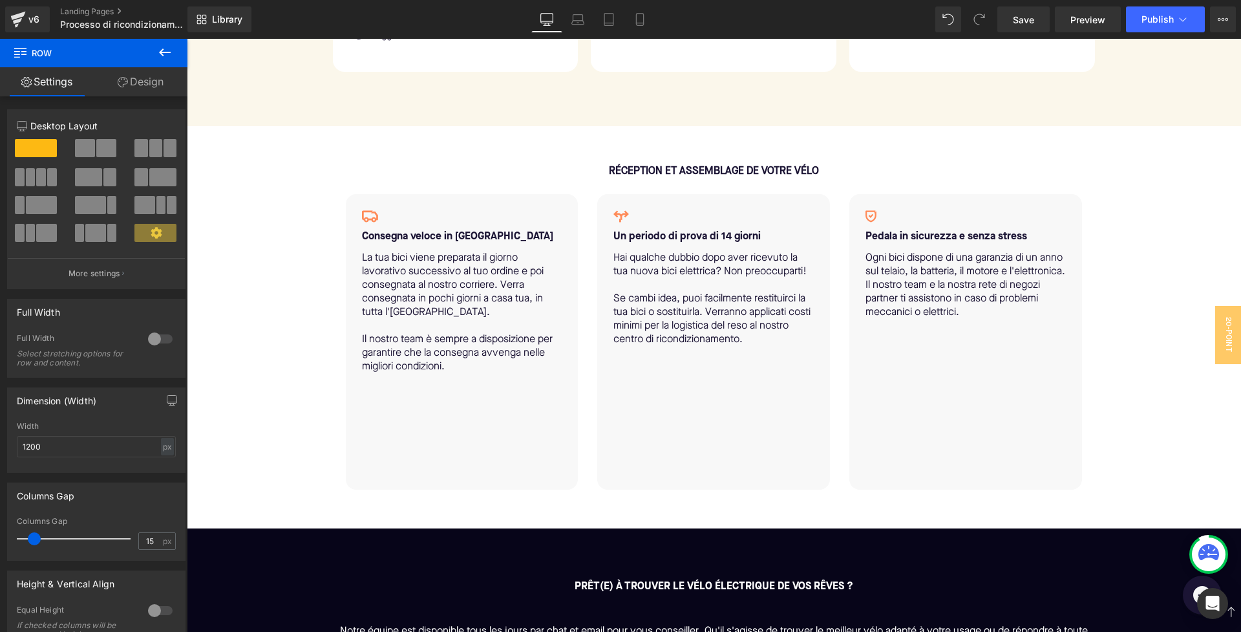
click at [152, 52] on button at bounding box center [164, 53] width 45 height 28
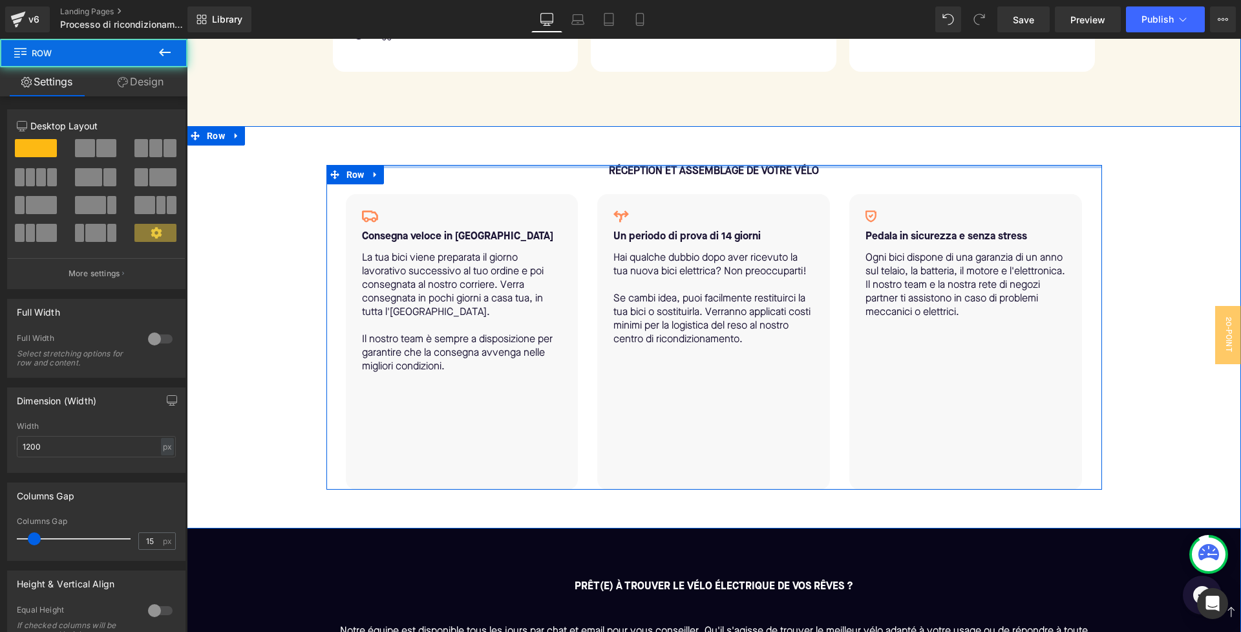
click at [395, 168] on div at bounding box center [714, 166] width 776 height 3
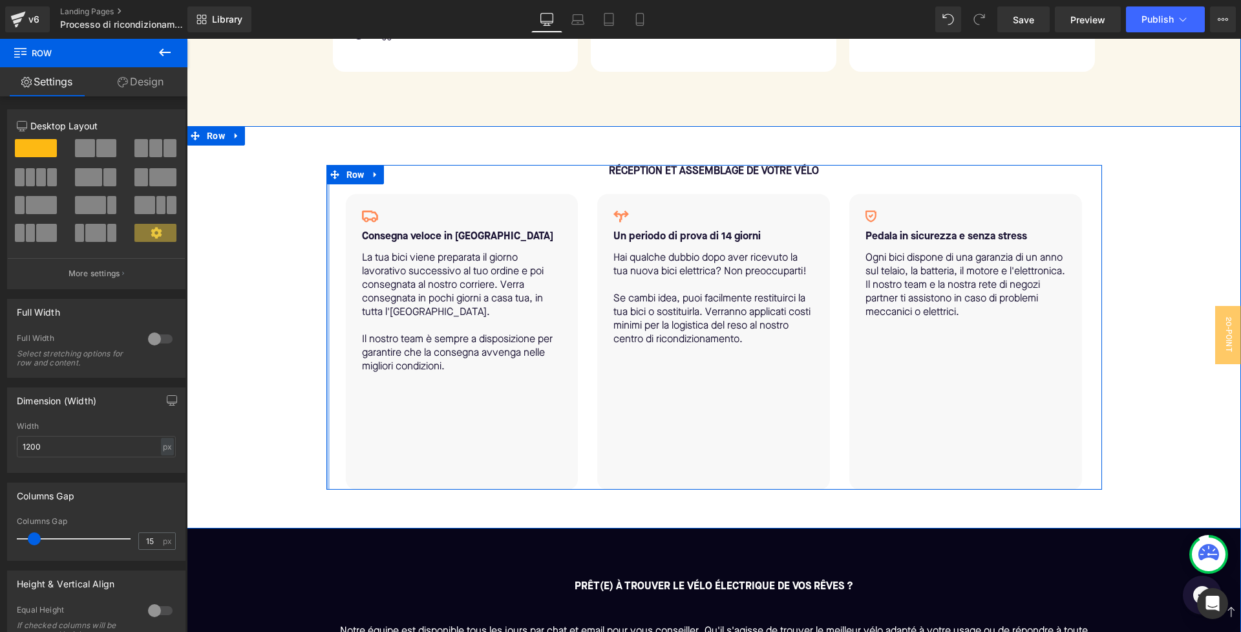
click at [326, 240] on div at bounding box center [327, 327] width 3 height 324
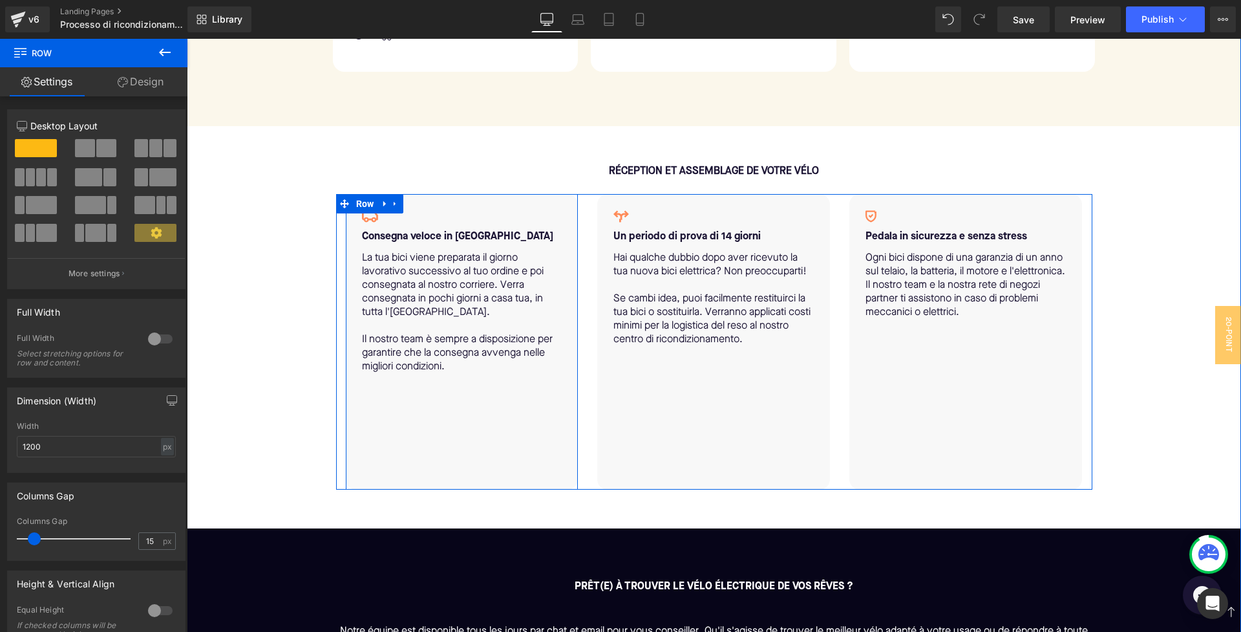
click at [403, 414] on div "Icon Consegna veloce in Italia continentale Text Block La tua bici viene prepar…" at bounding box center [462, 341] width 233 height 295
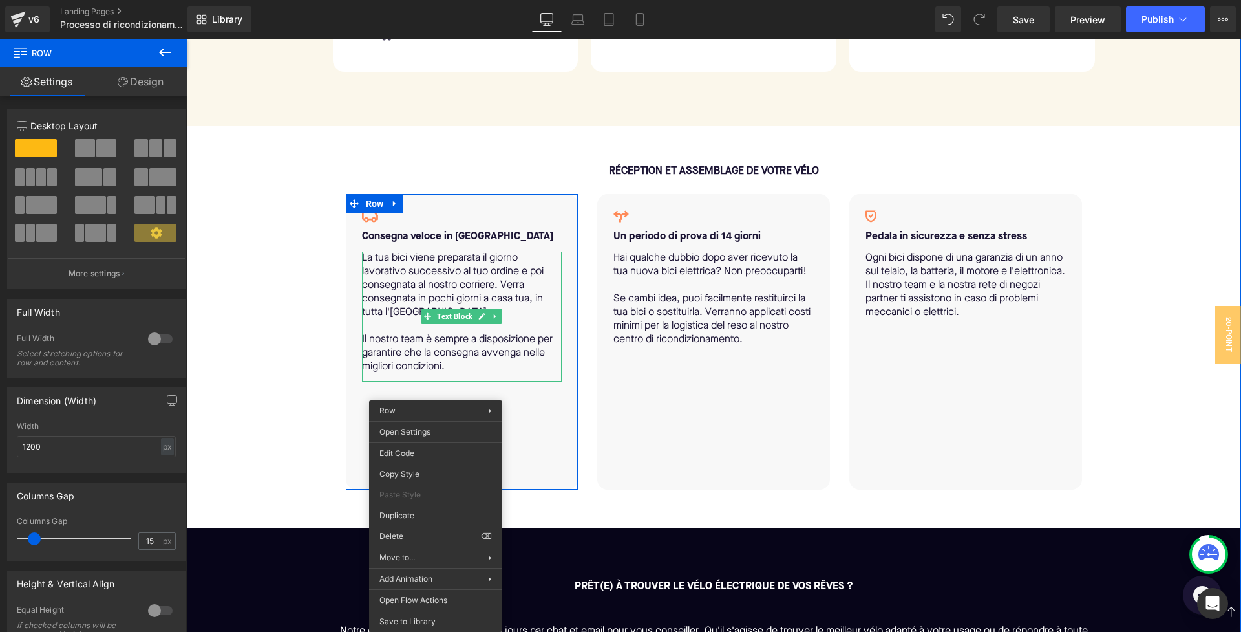
click at [522, 302] on p "La tua bici viene preparata il giorno lavorativo successivo al tuo ordine e poi…" at bounding box center [462, 285] width 200 height 68
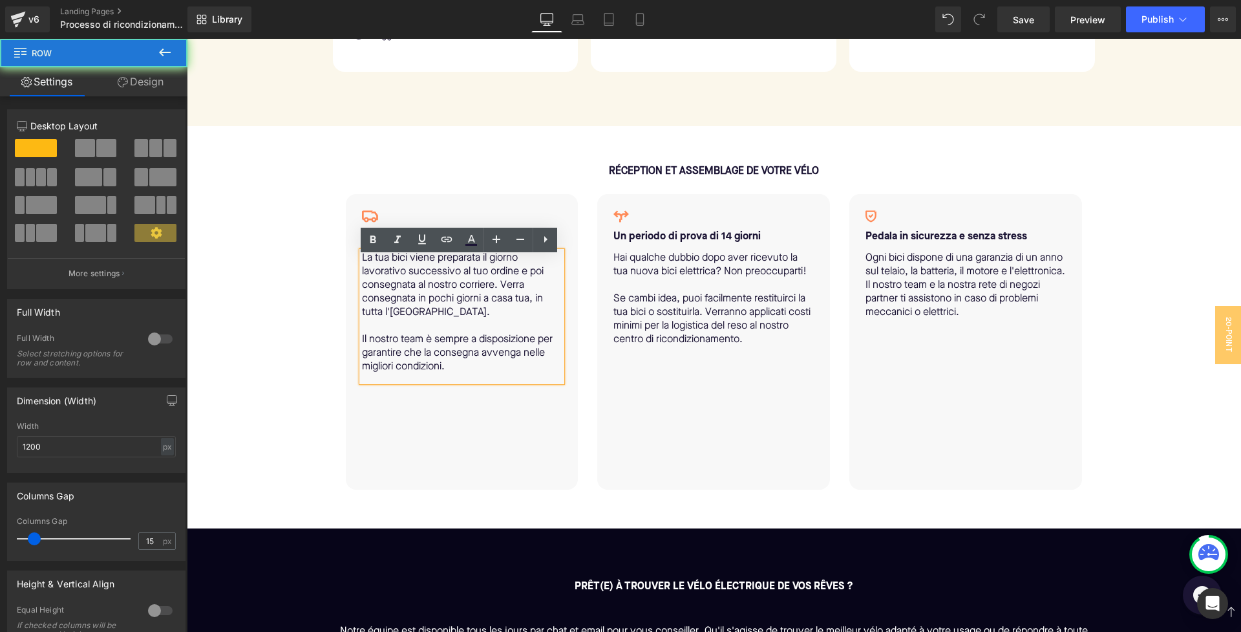
click at [331, 328] on div "RÉCEPTION ET ASSEMBLAGE DE VOTRE VÉLO Text Block Icon Consegna veloce in Italia…" at bounding box center [714, 327] width 776 height 324
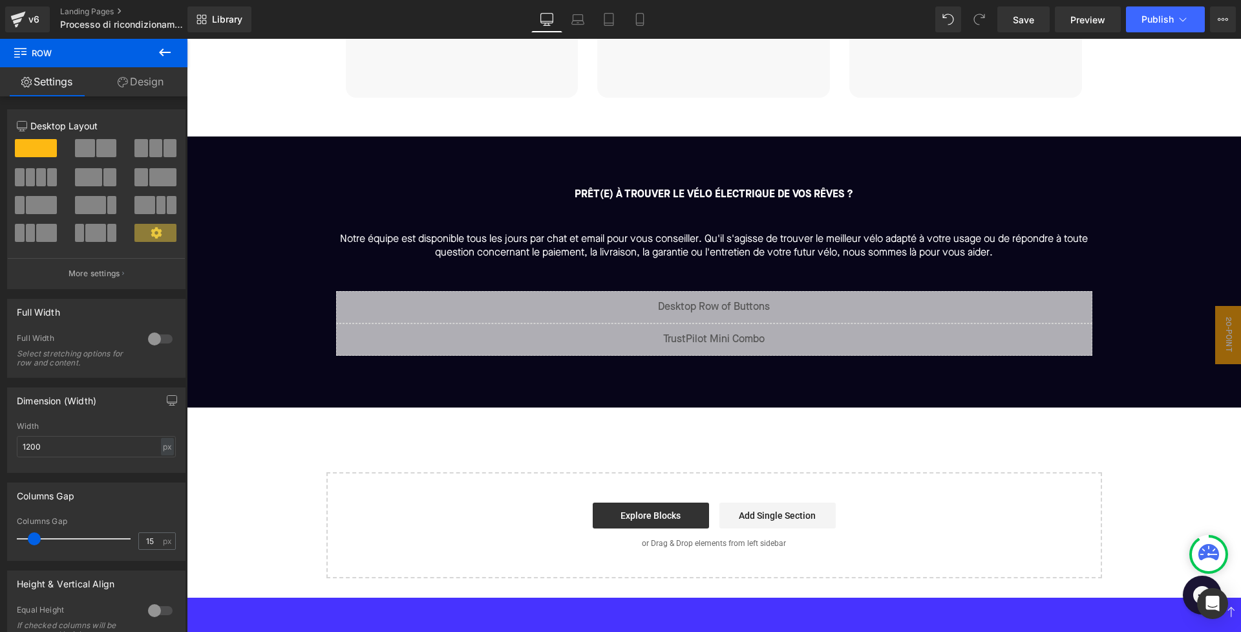
scroll to position [1889, 0]
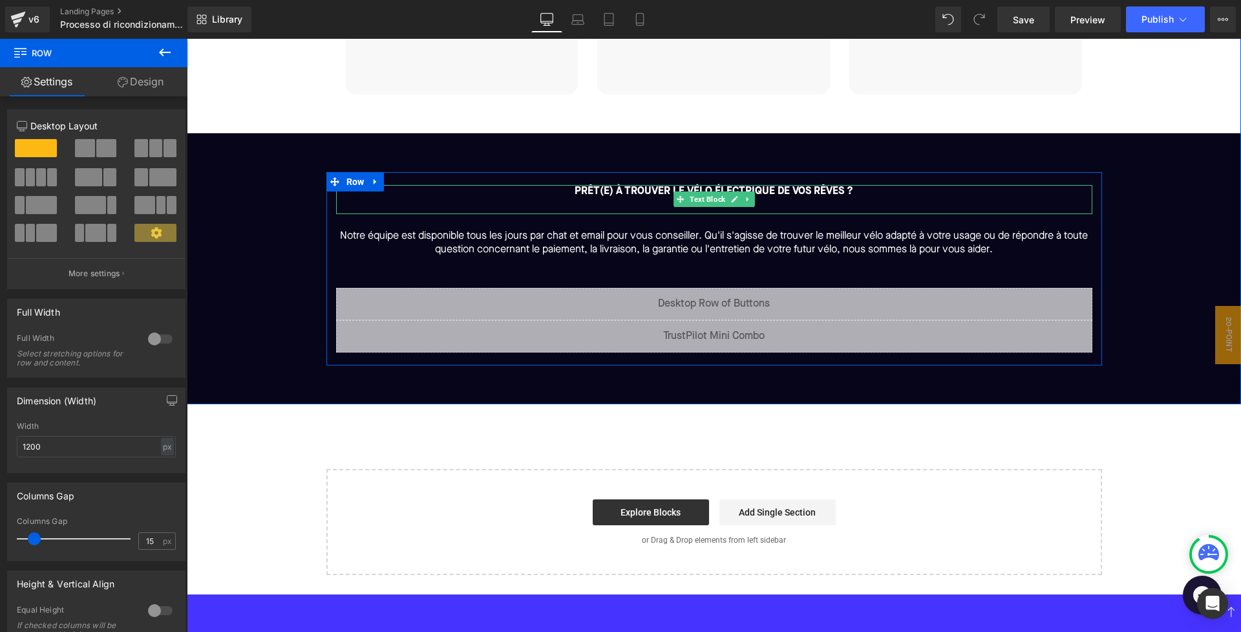
click at [603, 197] on b "PRÊT(E) À TROUVER LE VÉLO ÉLECTRIQUE DE VOS RÊVES ?" at bounding box center [714, 191] width 279 height 10
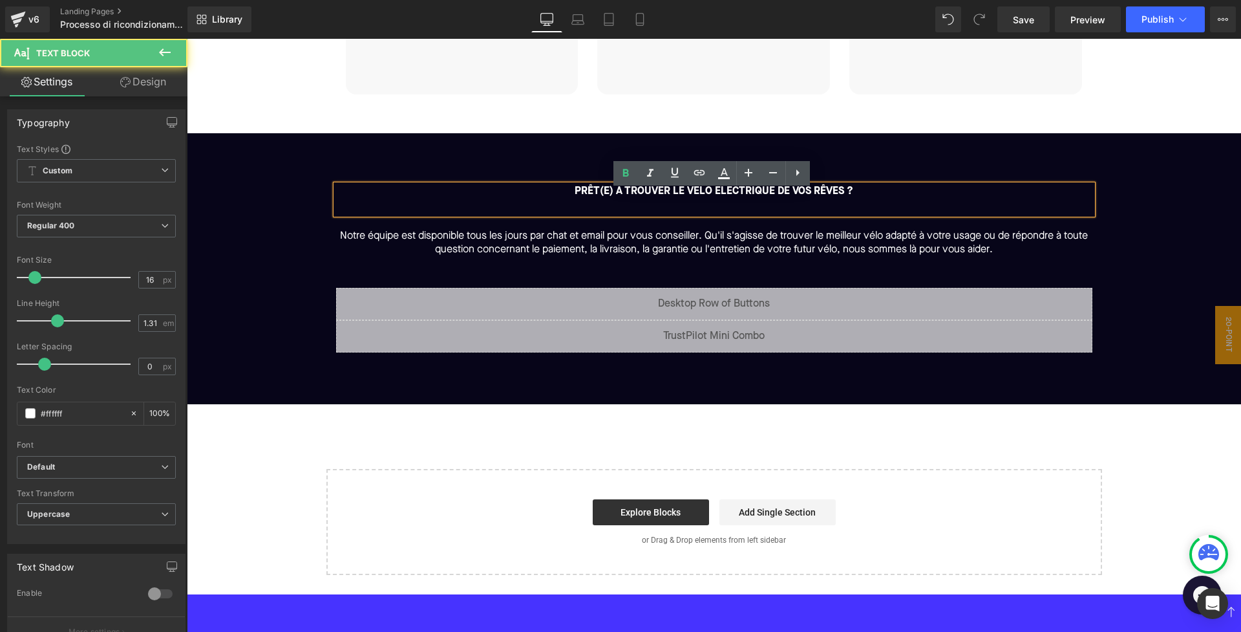
click at [580, 197] on b "PRÊT(E) À TROUVER LE VÉLO ÉLECTRIQUE DE VOS RÊVES ?" at bounding box center [714, 191] width 279 height 10
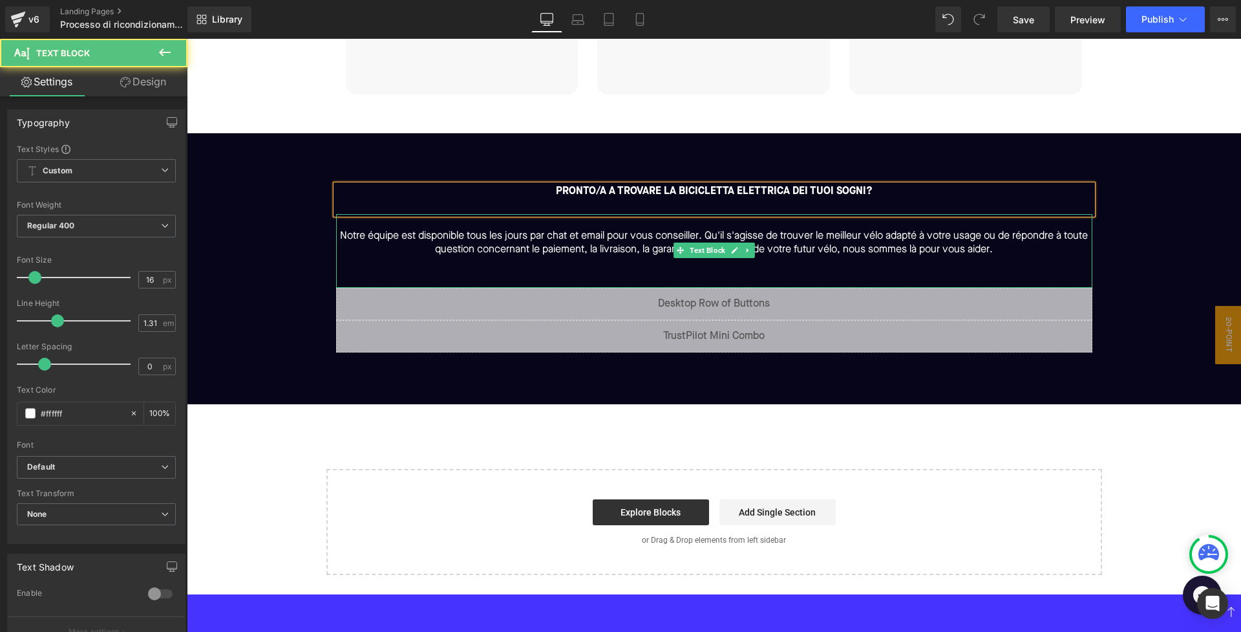
click at [352, 242] on p "Notre équipe est disponible tous les jours par chat et email pour vous conseill…" at bounding box center [714, 242] width 756 height 27
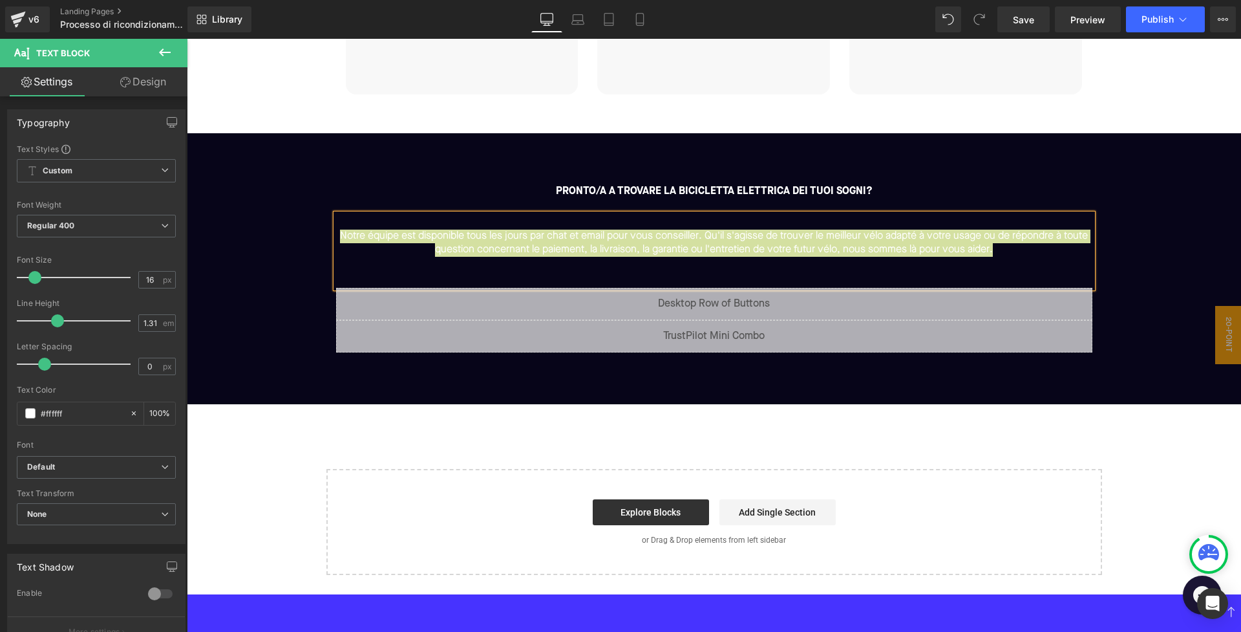
click at [579, 257] on p "Notre équipe est disponible tous les jours par chat et email pour vous conseill…" at bounding box center [714, 242] width 756 height 27
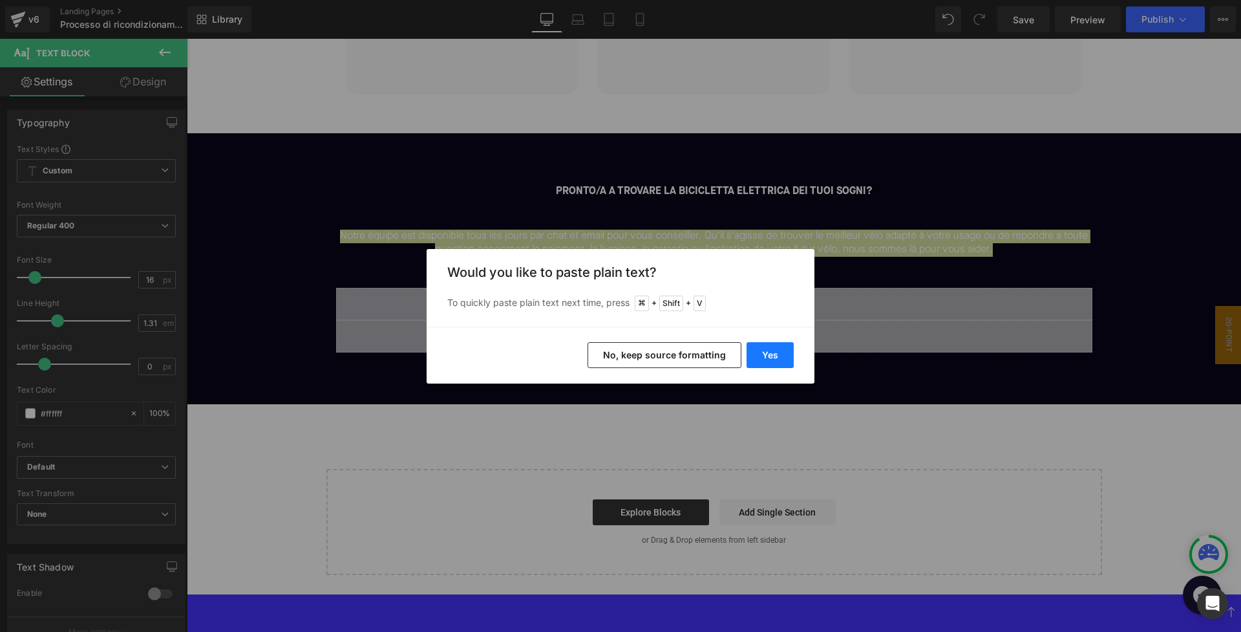
click at [755, 349] on button "Yes" at bounding box center [770, 355] width 47 height 26
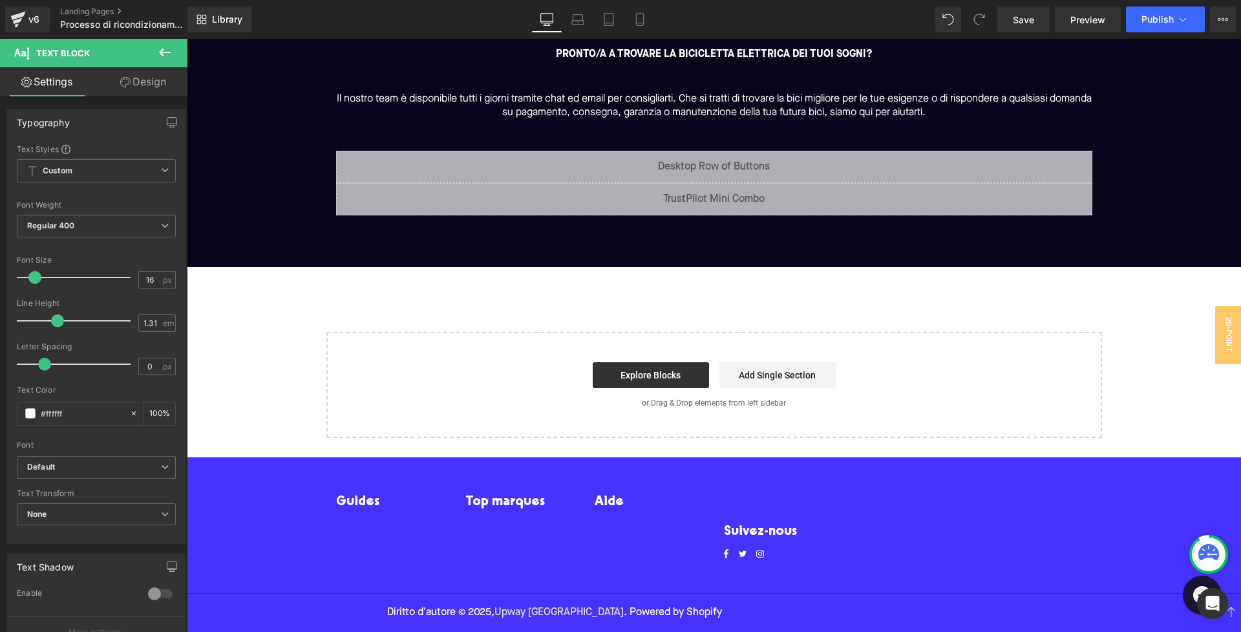
scroll to position [2030, 0]
click at [1025, 23] on span "Save" at bounding box center [1023, 20] width 21 height 14
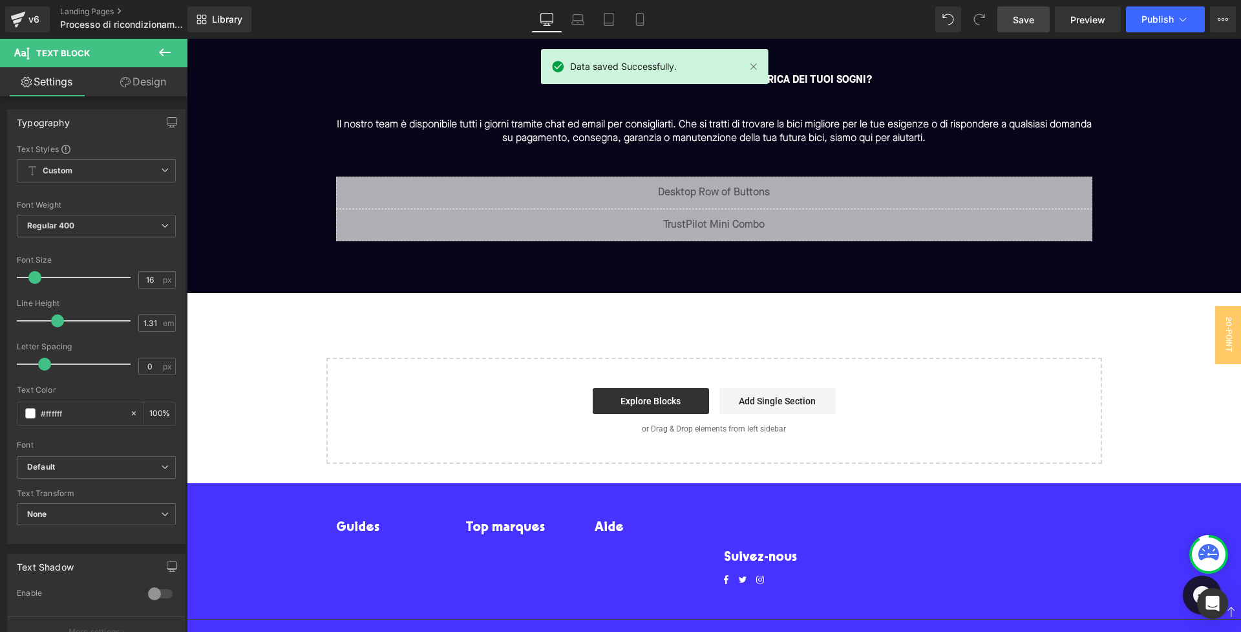
scroll to position [2016, 0]
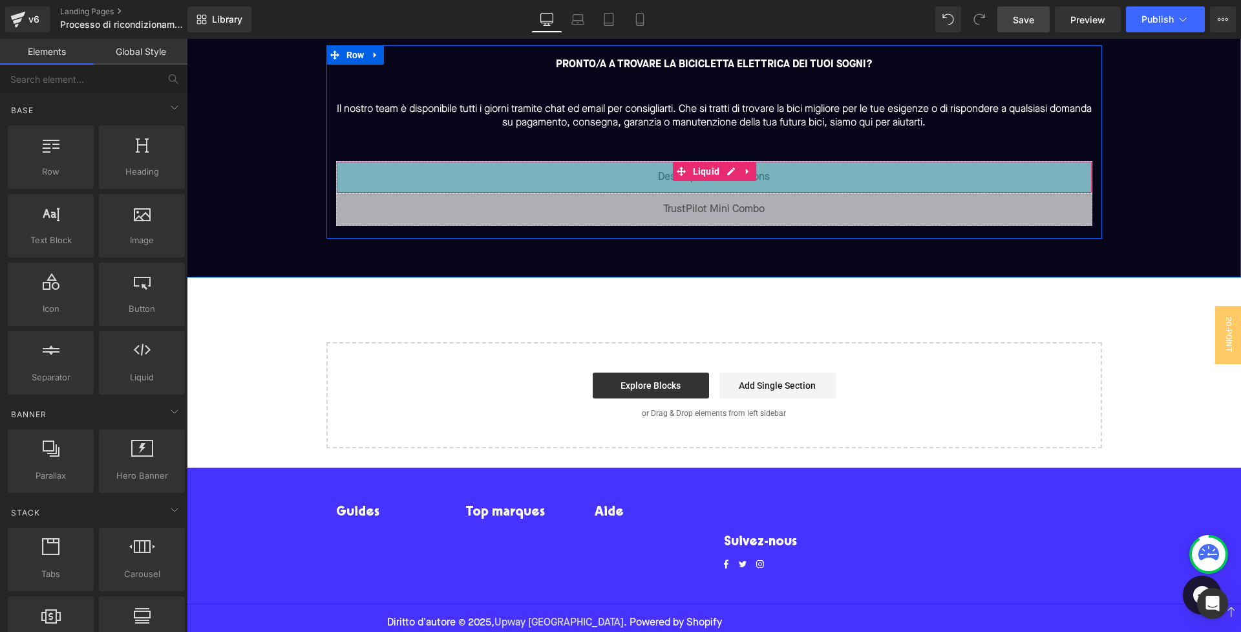
click at [665, 189] on div "48px" at bounding box center [714, 177] width 755 height 31
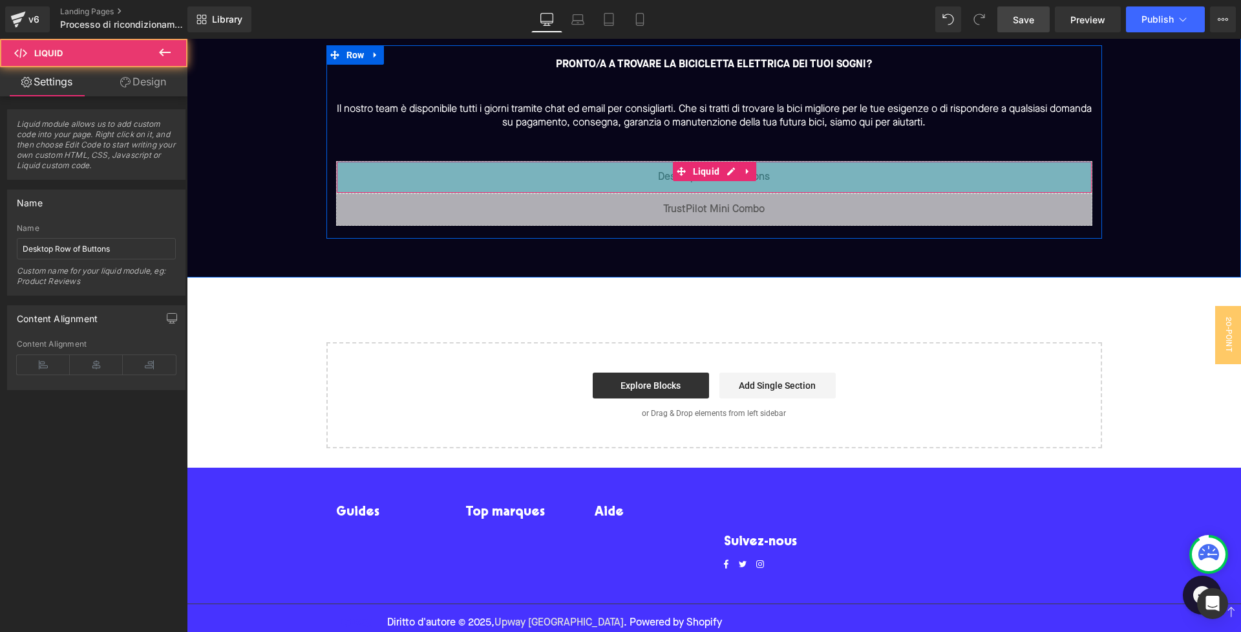
click at [591, 187] on div "48px" at bounding box center [714, 177] width 755 height 31
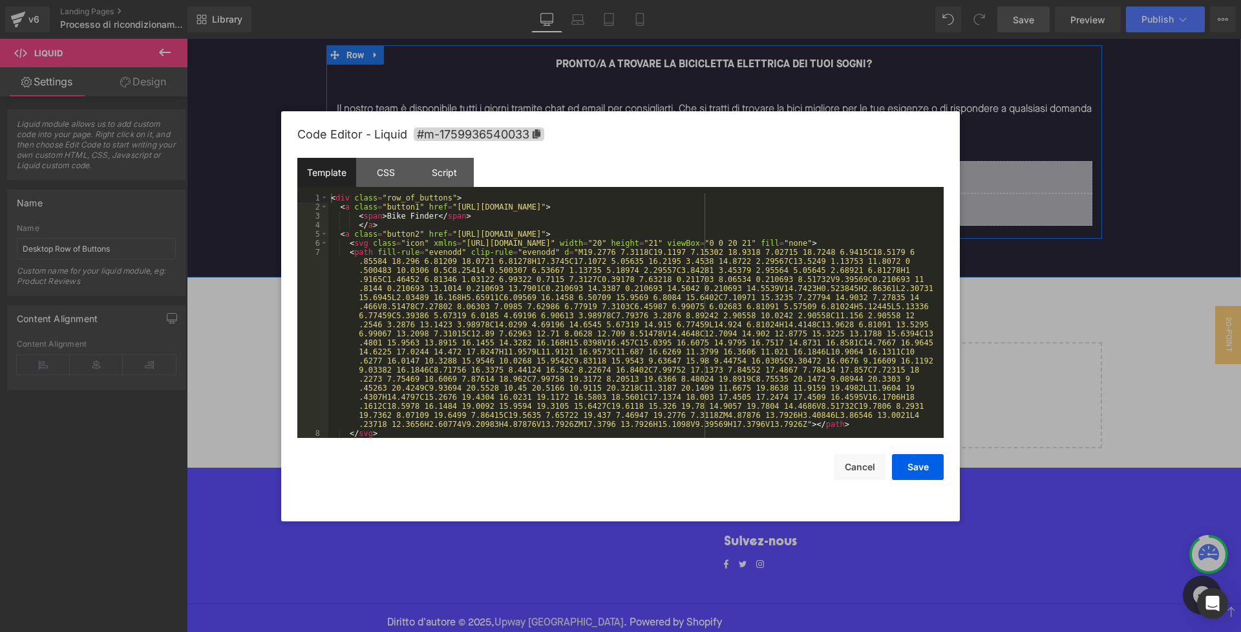
click at [730, 172] on div "Liquid 48px" at bounding box center [714, 177] width 756 height 32
click at [538, 234] on div "< div class = "row_of_buttons" > < a class = "button1" href = "https://upway.it…" at bounding box center [633, 324] width 610 height 262
click at [556, 233] on div "< div class = "row_of_buttons" > < a class = "button1" href = "https://upway.it…" at bounding box center [633, 324] width 610 height 262
click at [590, 235] on div "< div class = "row_of_buttons" > < a class = "button1" href = "https://upway.it…" at bounding box center [633, 324] width 610 height 262
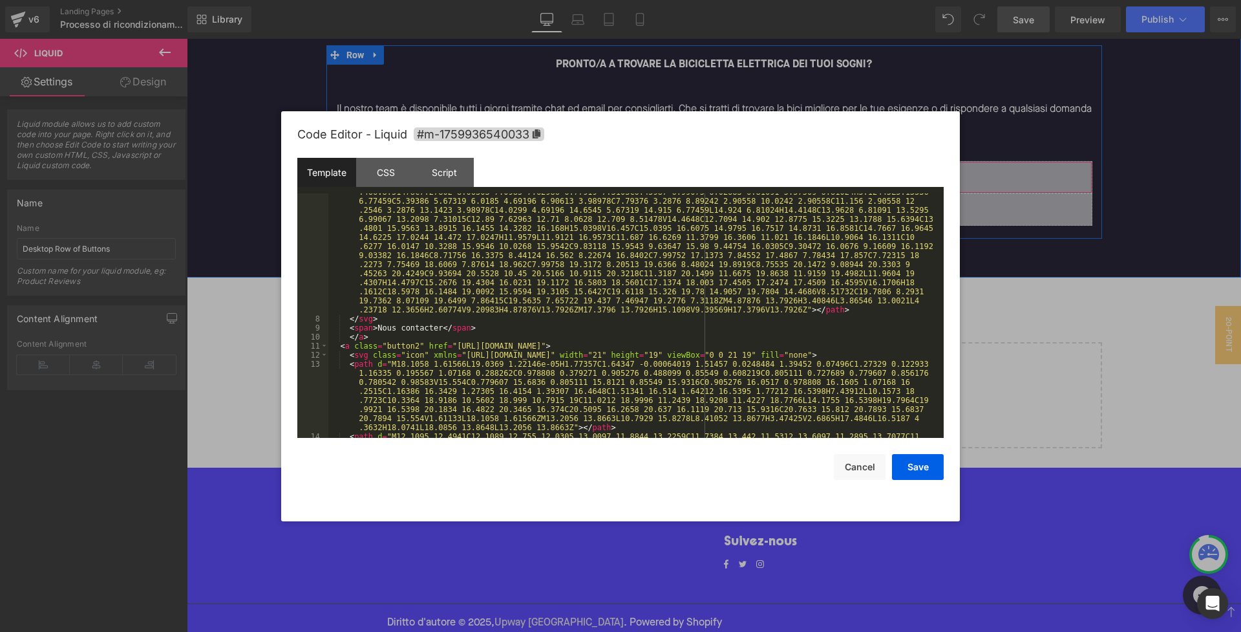
scroll to position [133, 0]
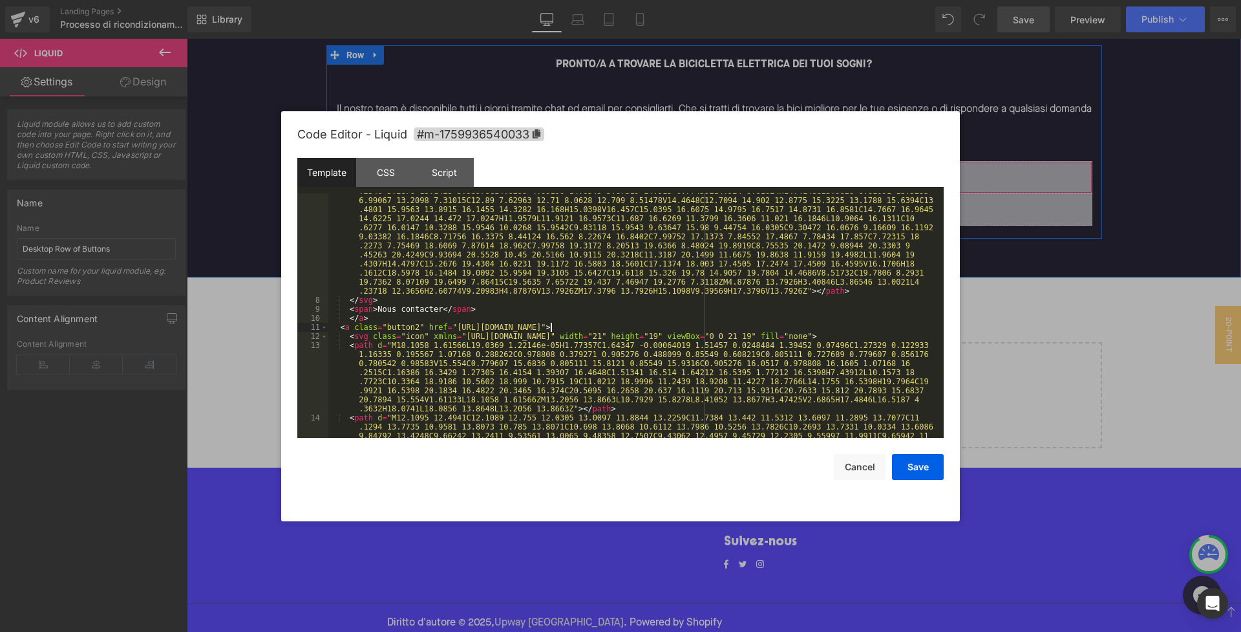
click at [550, 326] on div "< path fill-rule = "evenodd" clip-rule = "evenodd" d = "M19.2776 7.3118C19.1197…" at bounding box center [633, 349] width 610 height 471
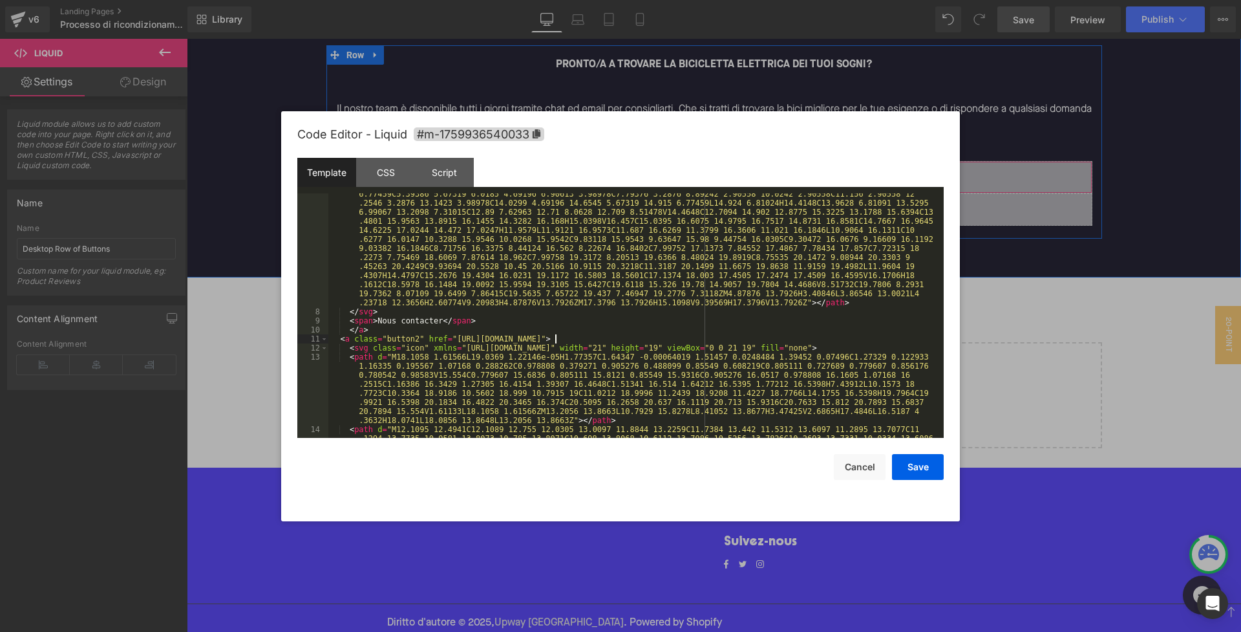
scroll to position [24, 0]
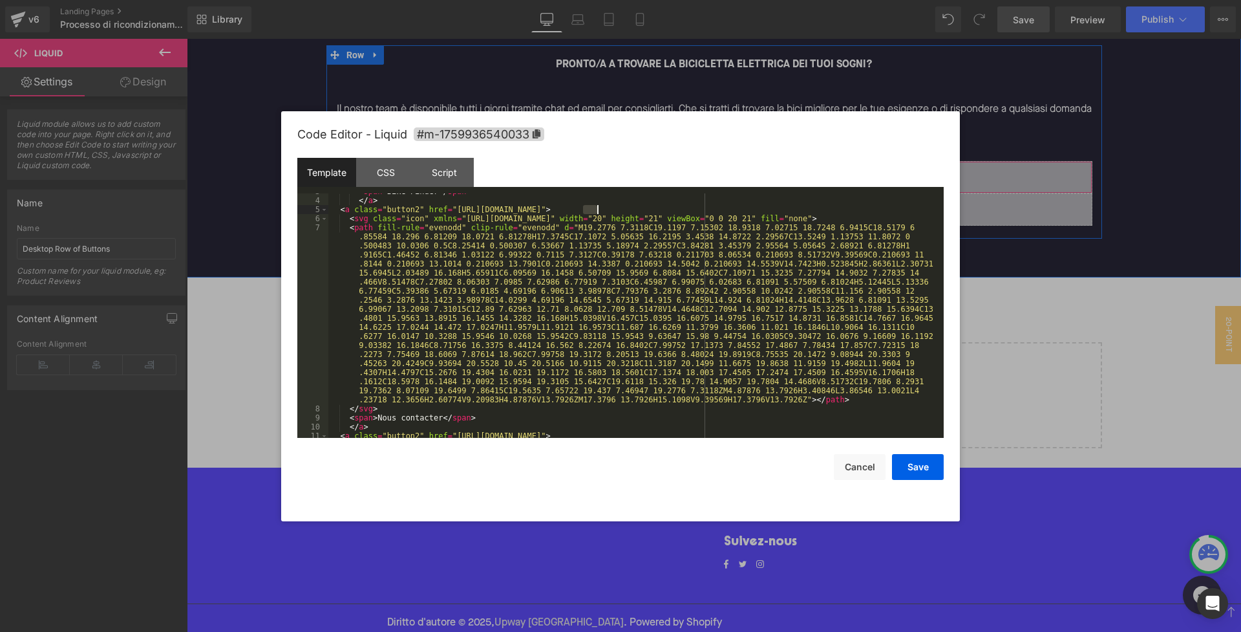
drag, startPoint x: 585, startPoint y: 209, endPoint x: 597, endPoint y: 208, distance: 11.7
click at [597, 208] on div "< span > Bike Finder </ span > </ a > < a class = "button2" href = "https://hel…" at bounding box center [633, 318] width 610 height 262
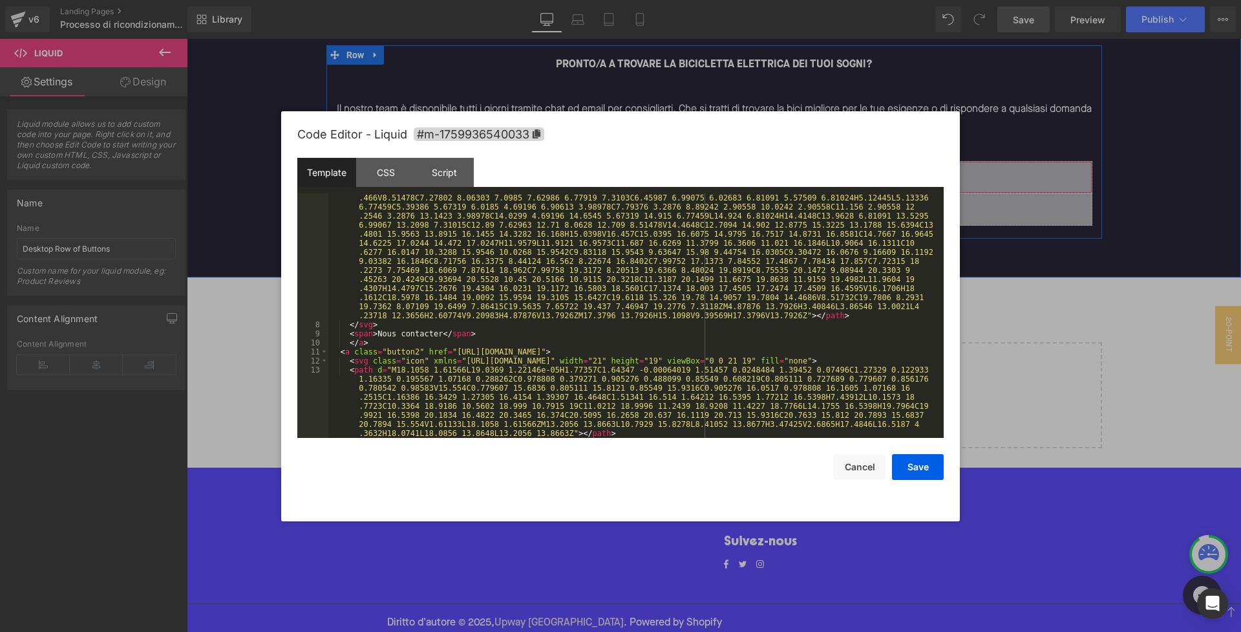
scroll to position [0, 0]
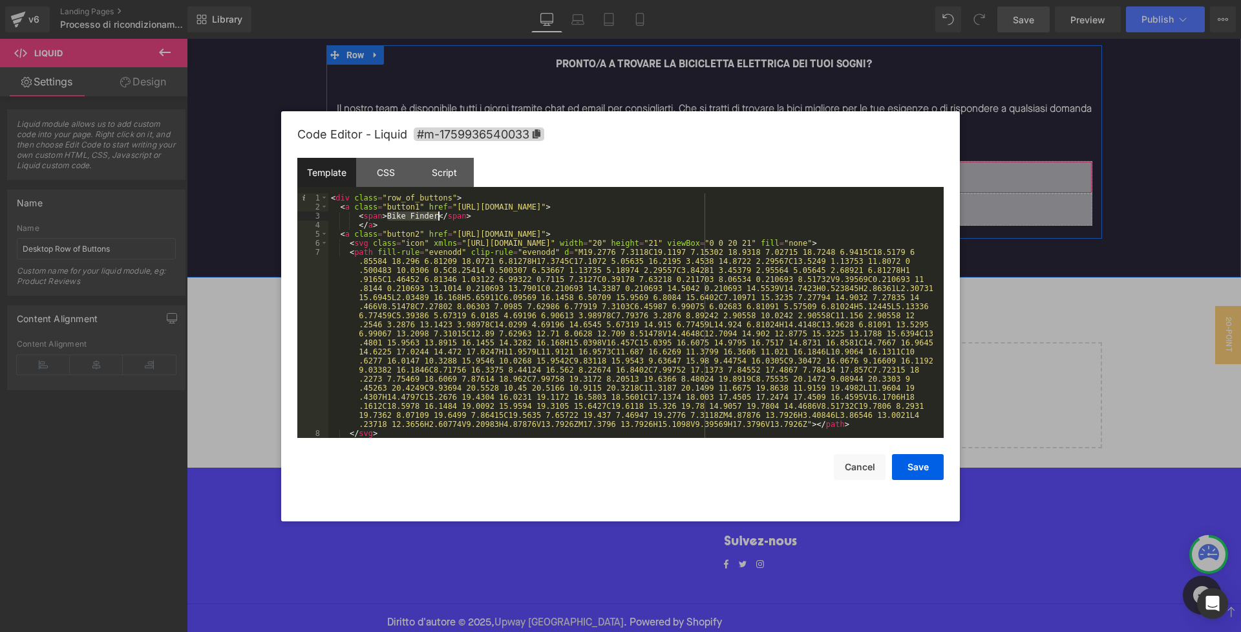
drag, startPoint x: 387, startPoint y: 215, endPoint x: 437, endPoint y: 217, distance: 49.8
click at [437, 217] on div "< div class = "row_of_buttons" > < a class = "button1" href = "https://upway.it…" at bounding box center [633, 324] width 610 height 262
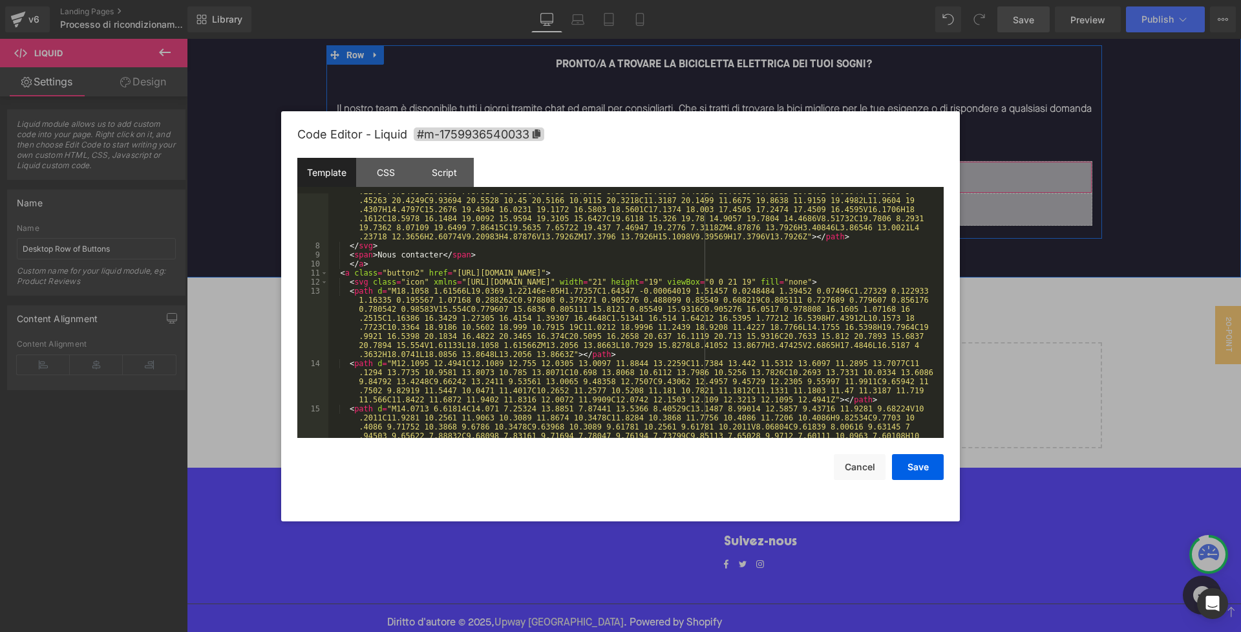
scroll to position [204, 0]
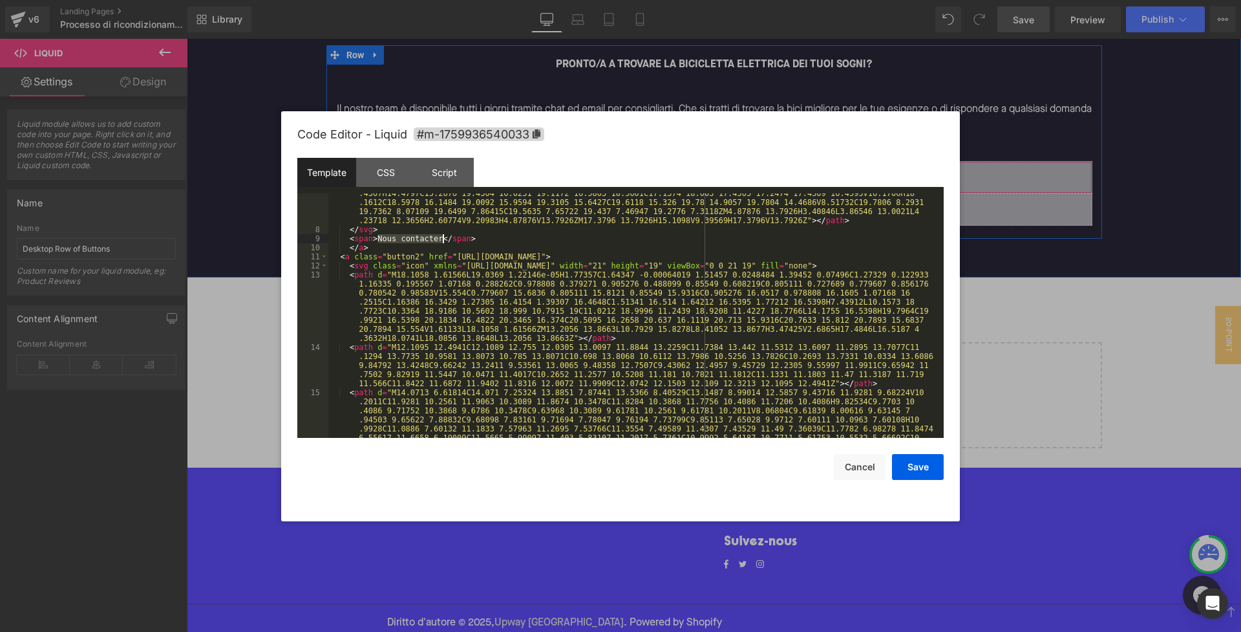
drag, startPoint x: 378, startPoint y: 238, endPoint x: 441, endPoint y: 239, distance: 64.0
click at [441, 239] on div "< path fill-rule = "evenodd" clip-rule = "evenodd" d = "M19.2776 7.3118C19.1197…" at bounding box center [633, 311] width 610 height 534
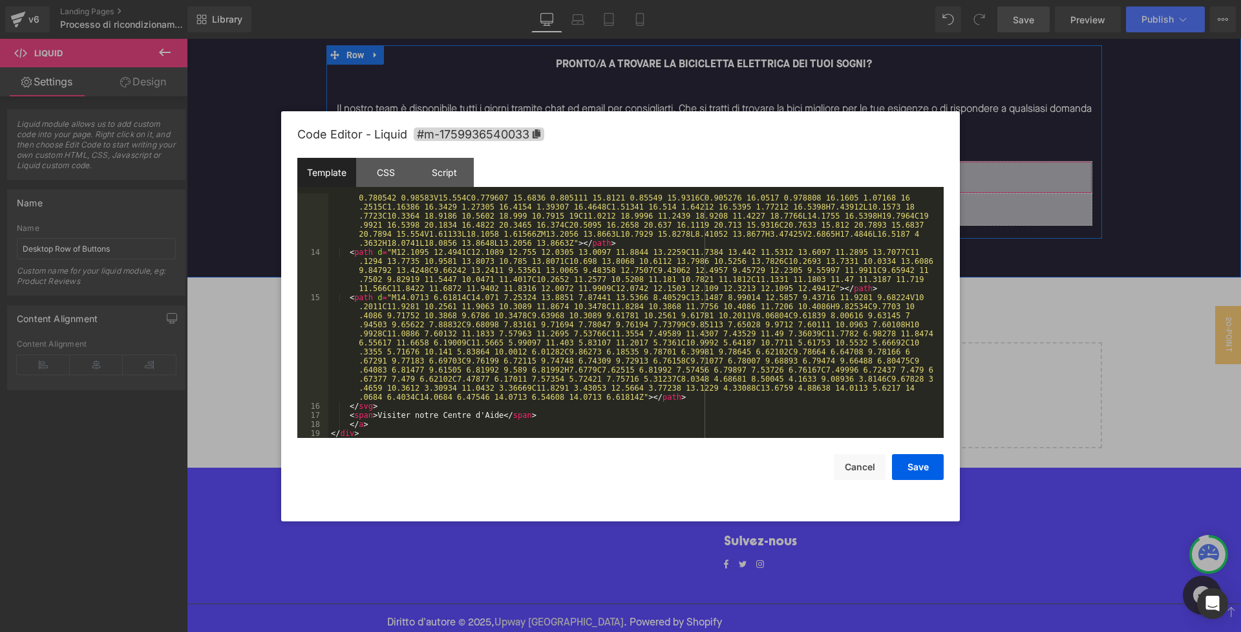
scroll to position [299, 0]
drag, startPoint x: 378, startPoint y: 414, endPoint x: 502, endPoint y: 417, distance: 124.2
click at [502, 417] on div "< path d = "M18.1058 1.61566L19.0369 1.22146e-05H1.77357C1.64347 -0.00064019 1.…" at bounding box center [633, 338] width 610 height 326
click at [928, 464] on button "Save" at bounding box center [918, 467] width 52 height 26
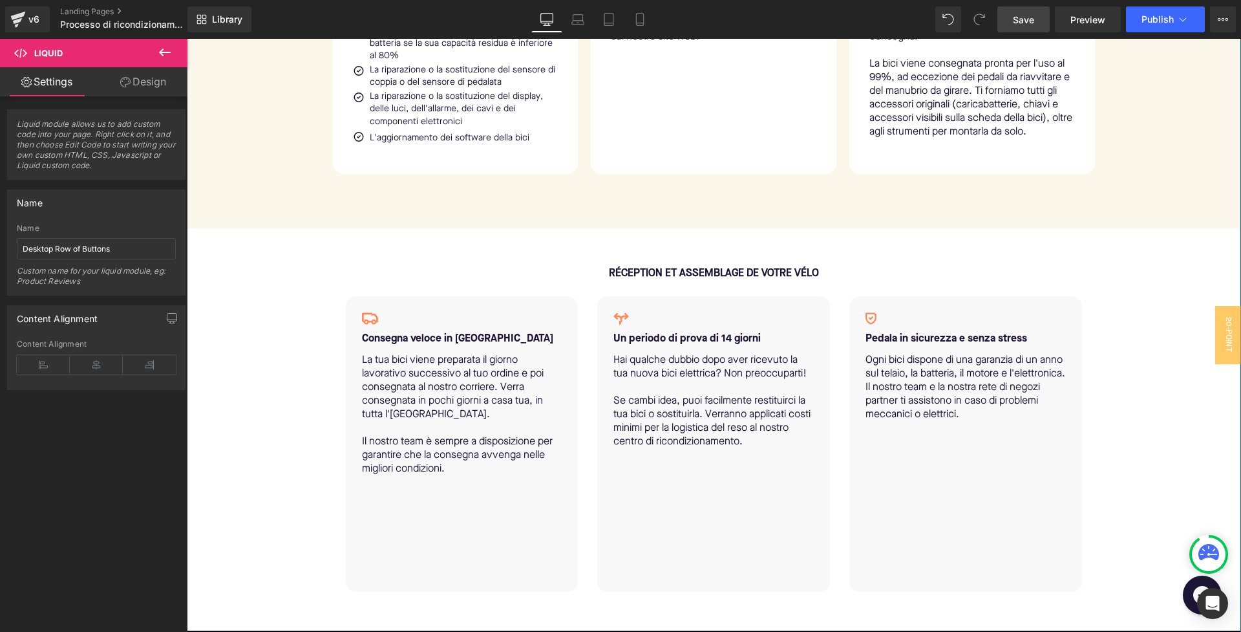
scroll to position [1162, 0]
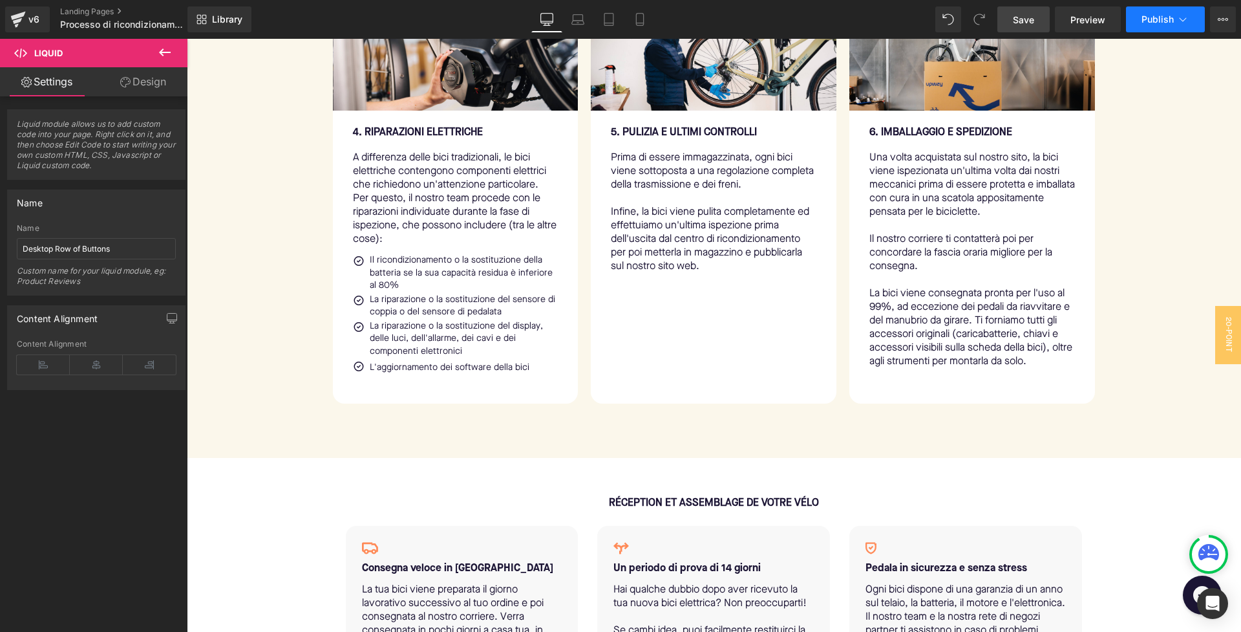
click at [1187, 18] on icon at bounding box center [1182, 19] width 13 height 13
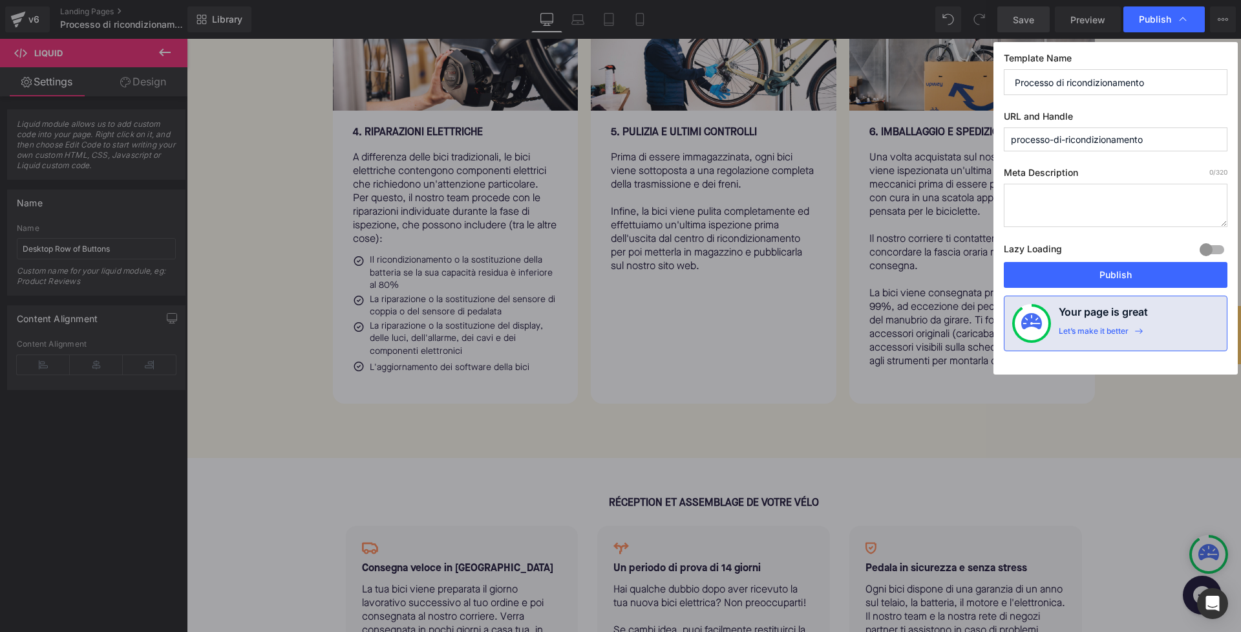
click at [1203, 246] on div at bounding box center [1212, 249] width 31 height 21
click at [1144, 270] on button "Publish" at bounding box center [1116, 275] width 224 height 26
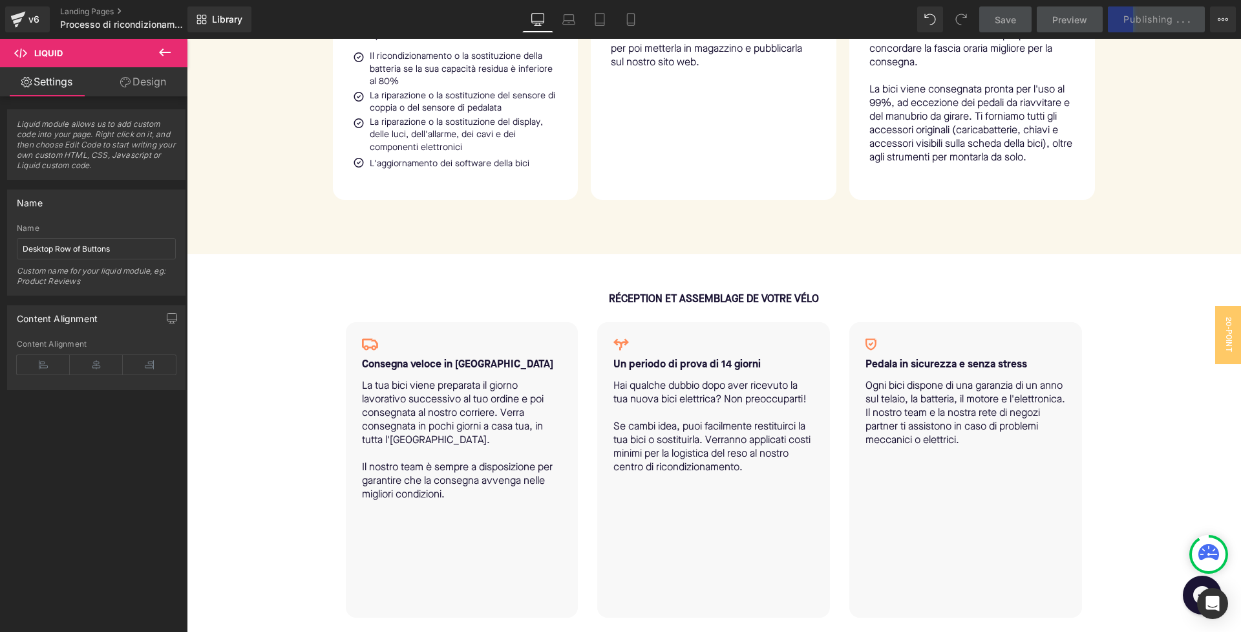
scroll to position [1349, 0]
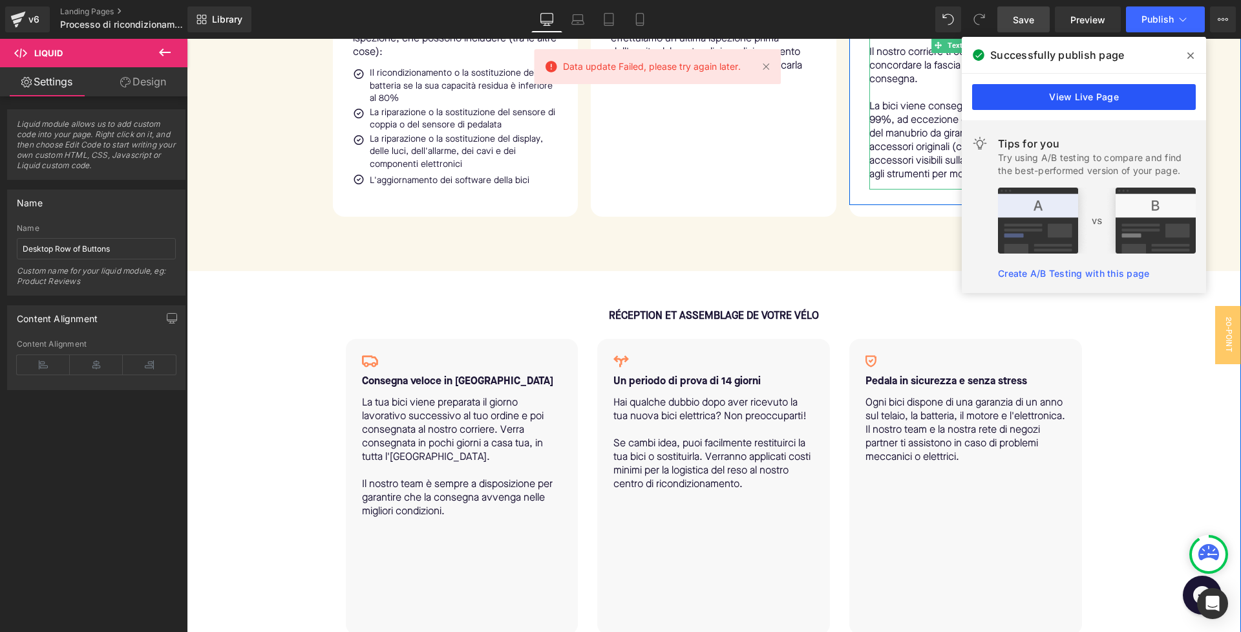
click at [1050, 103] on link "View Live Page" at bounding box center [1084, 97] width 224 height 26
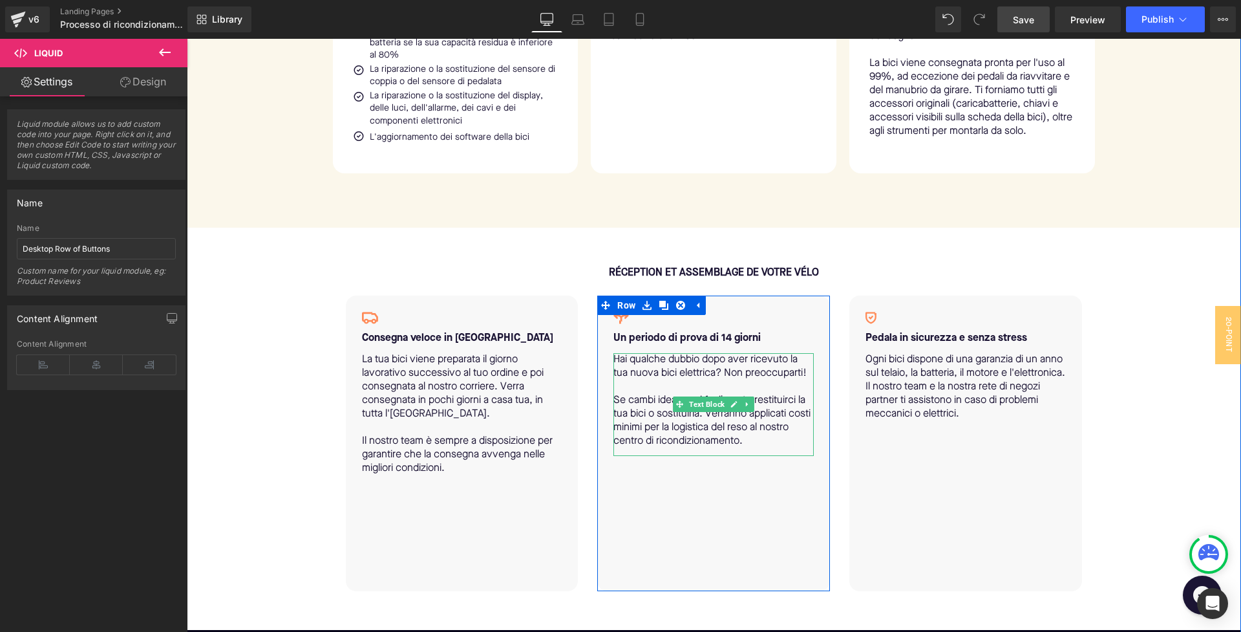
scroll to position [1397, 0]
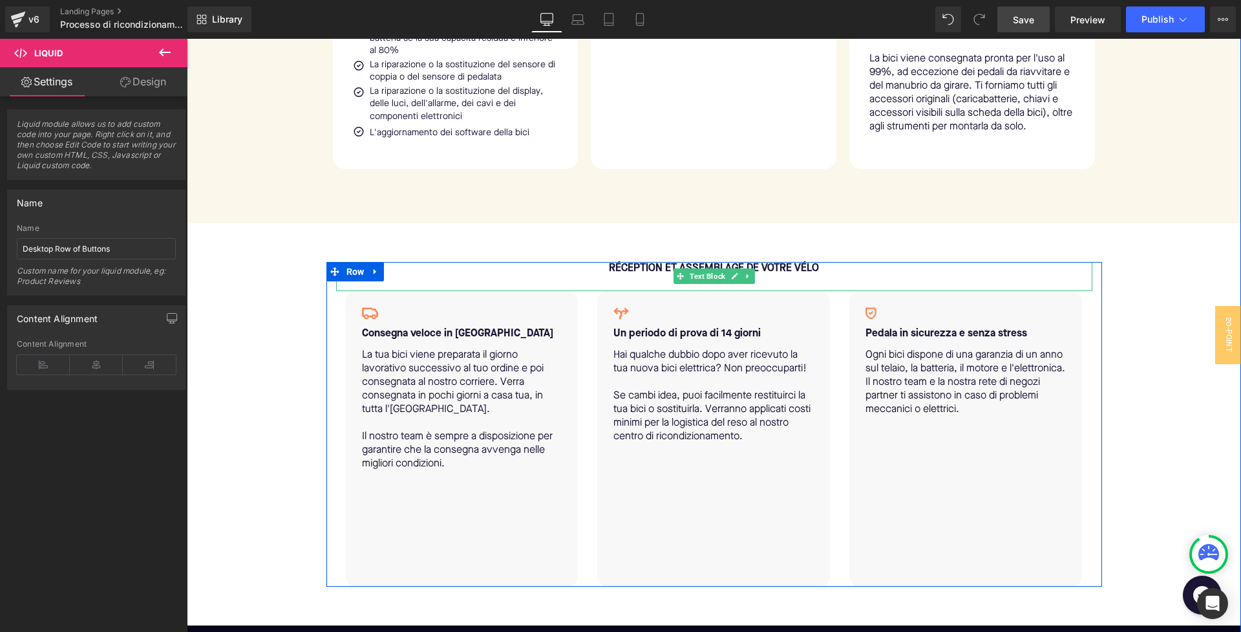
click at [646, 273] on b "RÉCEPTION ET ASSEMBLAGE DE VOTRE VÉLO" at bounding box center [714, 268] width 210 height 10
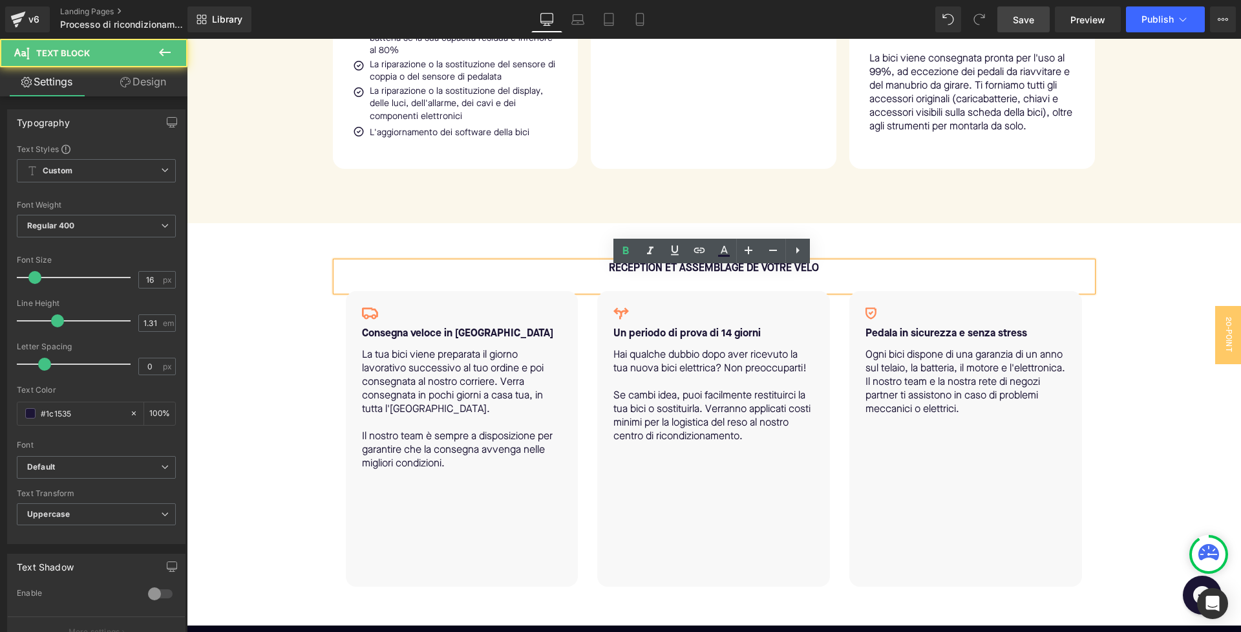
click at [632, 273] on b "RÉCEPTION ET ASSEMBLAGE DE VOTRE VÉLO" at bounding box center [714, 268] width 210 height 10
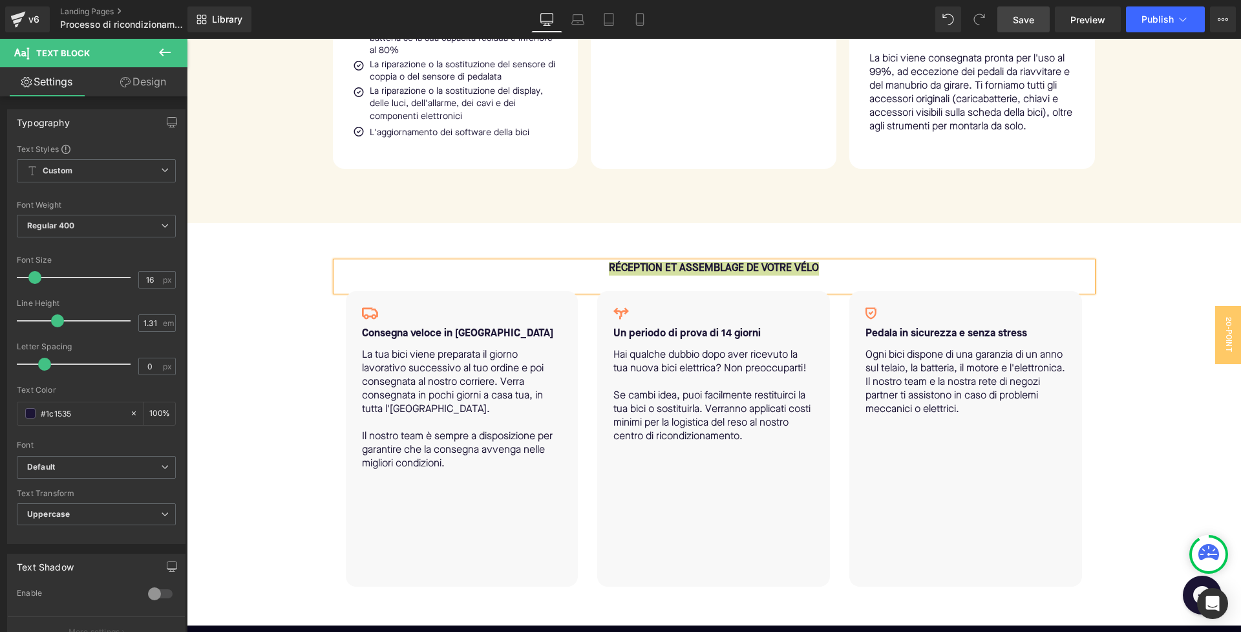
drag, startPoint x: 672, startPoint y: 629, endPoint x: 627, endPoint y: 271, distance: 360.3
click at [627, 271] on b "RÉCEPTION ET ASSEMBLAGE DE VOTRE VÉLO" at bounding box center [714, 268] width 210 height 10
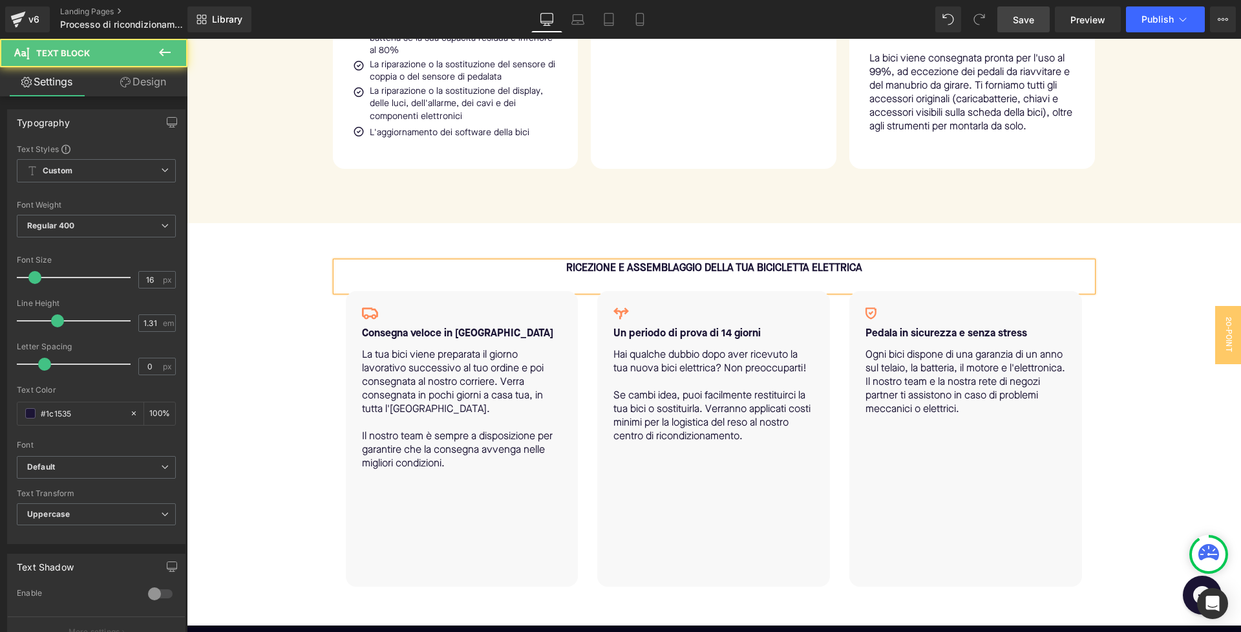
click at [778, 273] on b "RICEZIONE E ASSEMBLAGGIO DELLA TUA BICICLETTA ELETTRICA" at bounding box center [714, 268] width 296 height 10
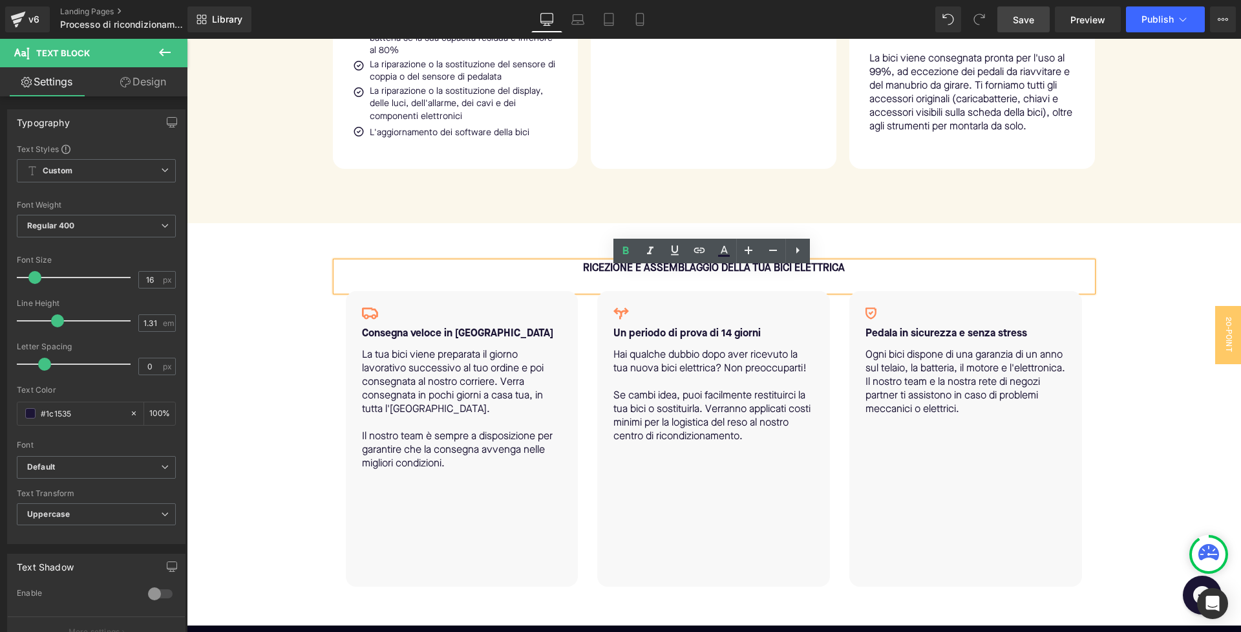
click at [863, 248] on div "RICEZIONE E ASSEMBLAGGIO DELLA TUA BICI ELETTRICA Text Block Icon Consegna velo…" at bounding box center [714, 424] width 1054 height 402
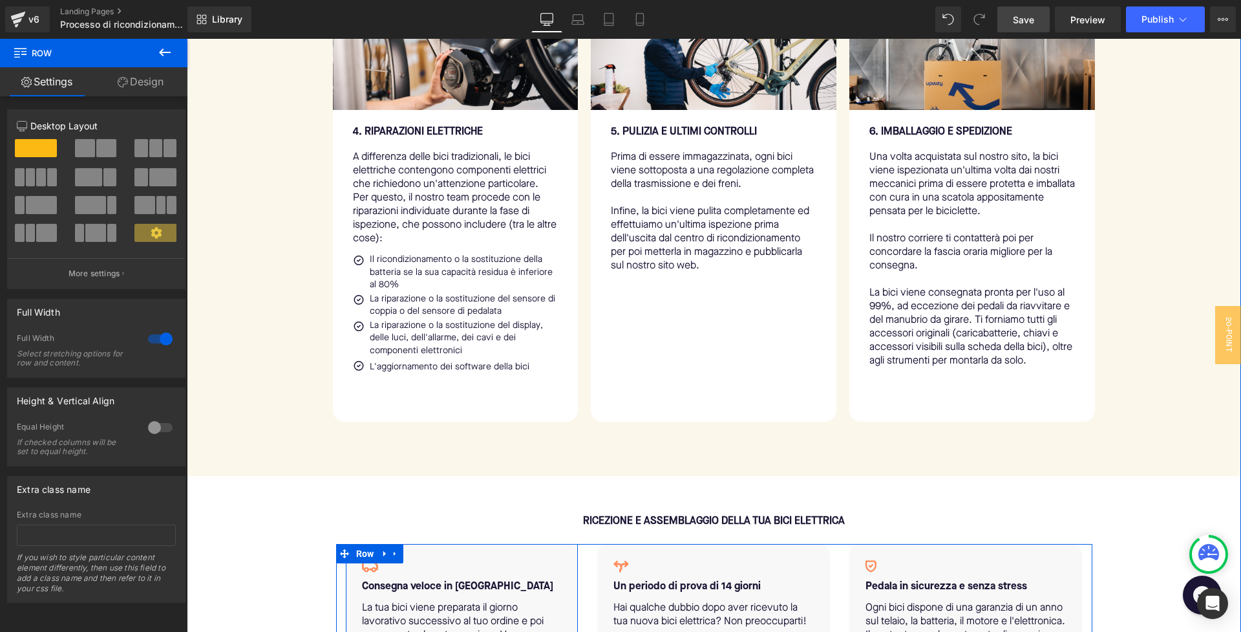
scroll to position [1033, 0]
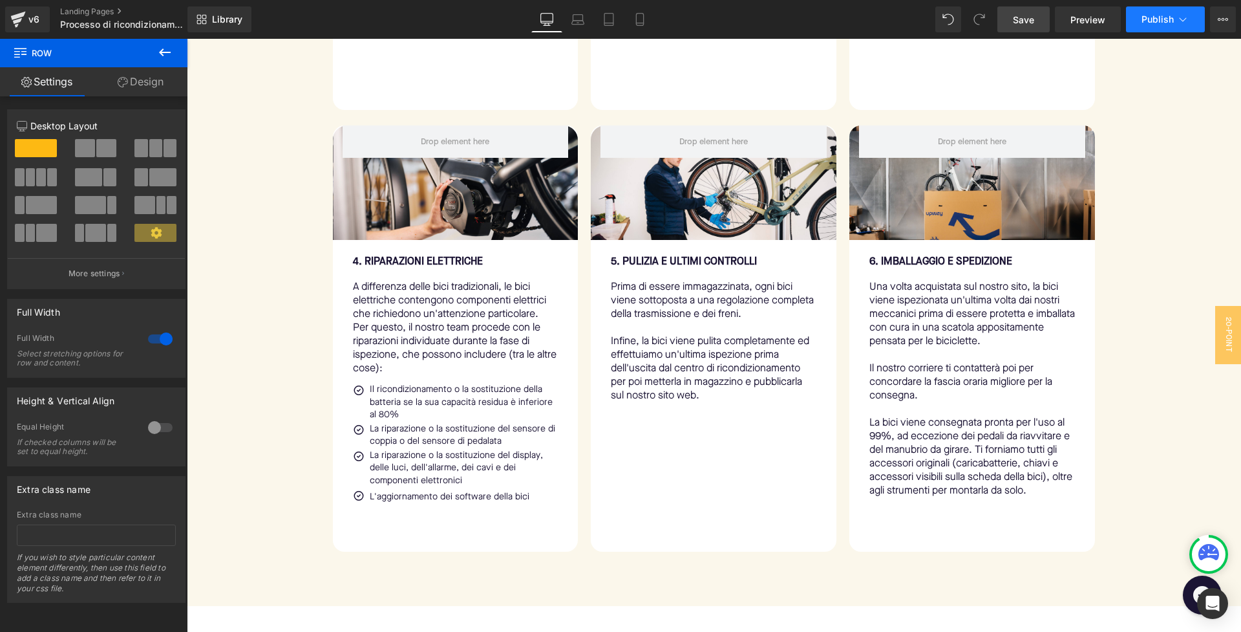
click at [1167, 15] on span "Publish" at bounding box center [1158, 19] width 32 height 10
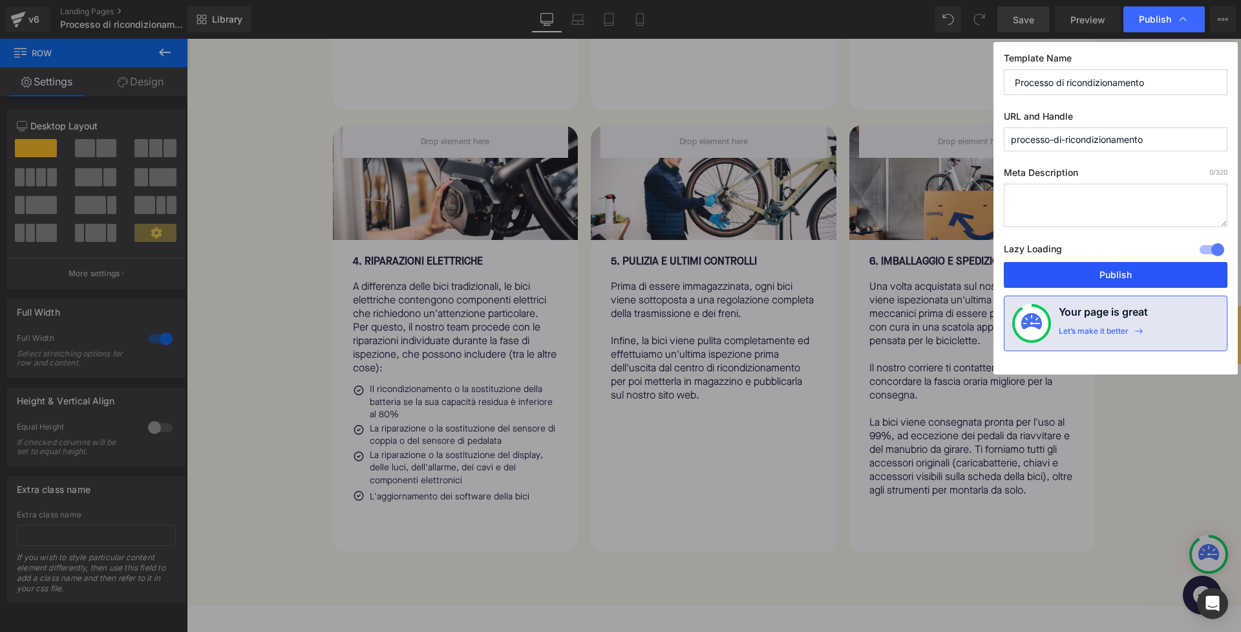
click at [1102, 272] on button "Publish" at bounding box center [1116, 275] width 224 height 26
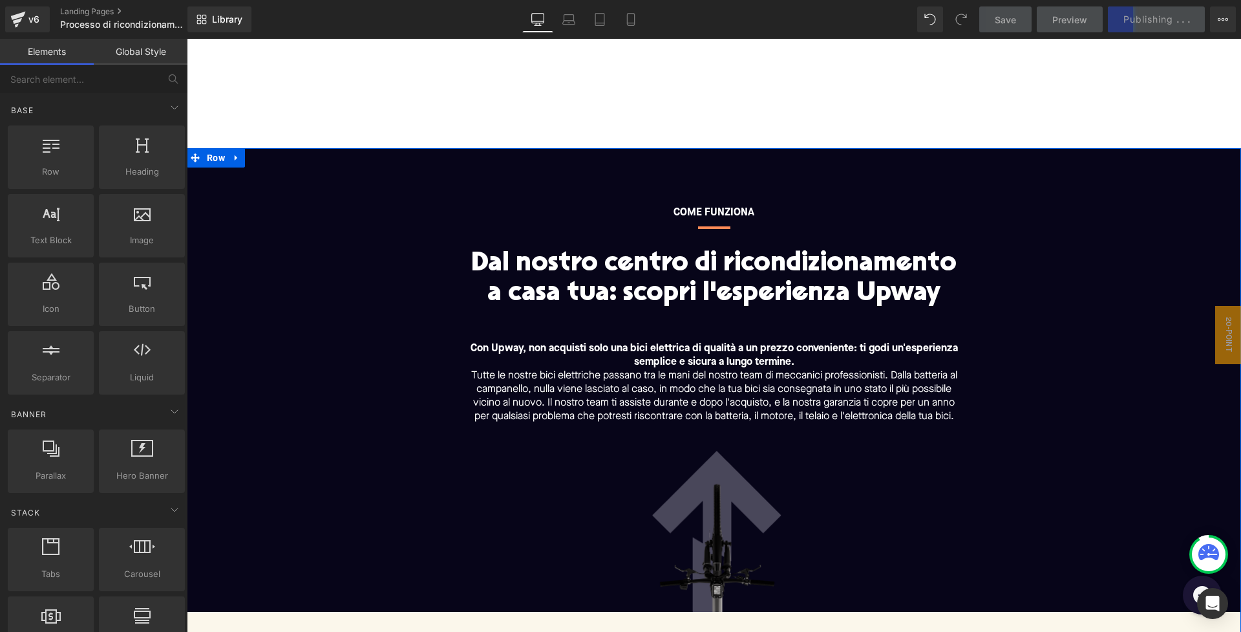
scroll to position [-1, 0]
click at [318, 210] on div "COME FUNZIONA Text Block Separator Dal nostro centro di ricondizionamento a cas…" at bounding box center [714, 406] width 1003 height 412
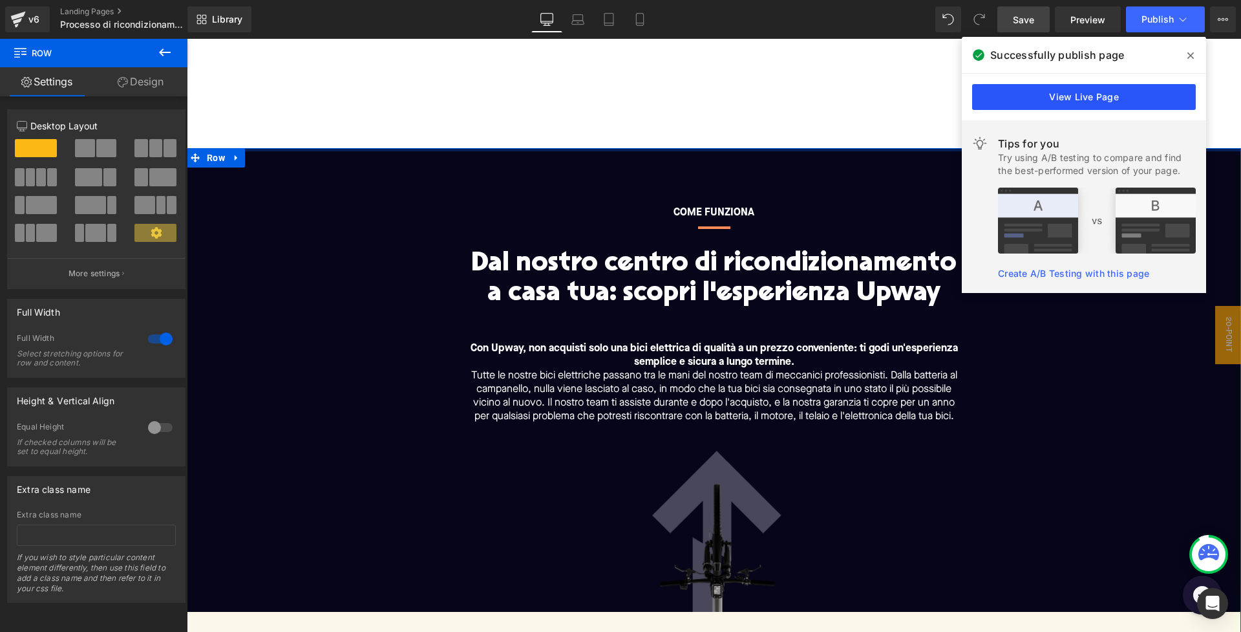
click at [1070, 86] on link "View Live Page" at bounding box center [1084, 97] width 224 height 26
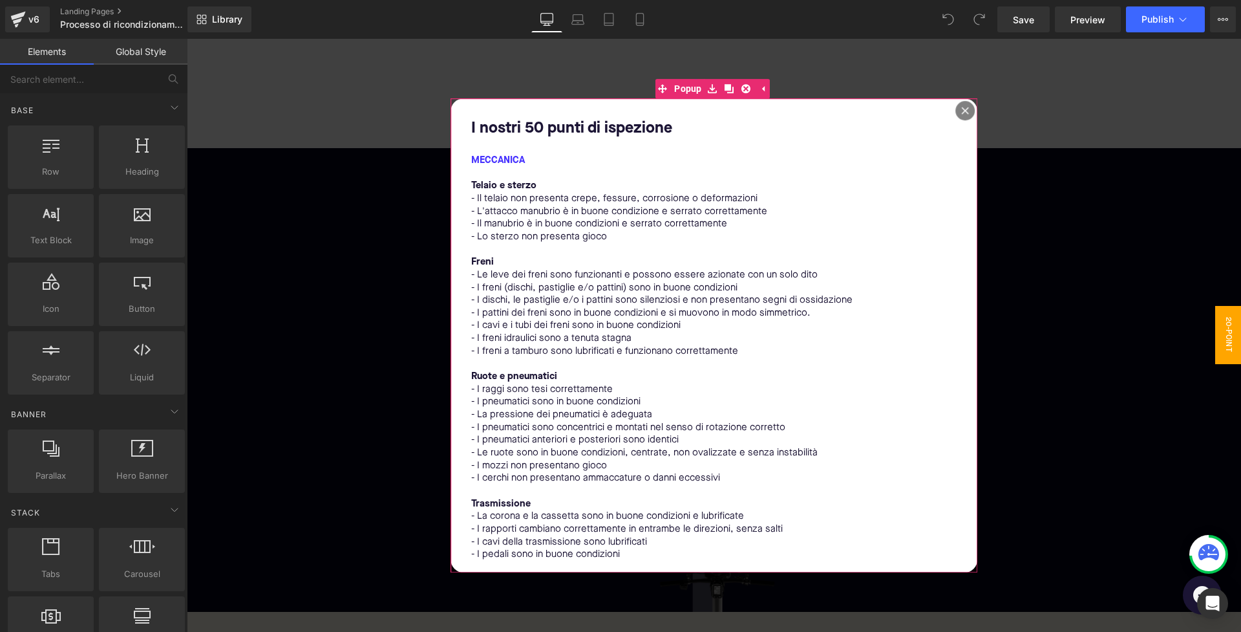
click at [955, 109] on div at bounding box center [964, 110] width 19 height 19
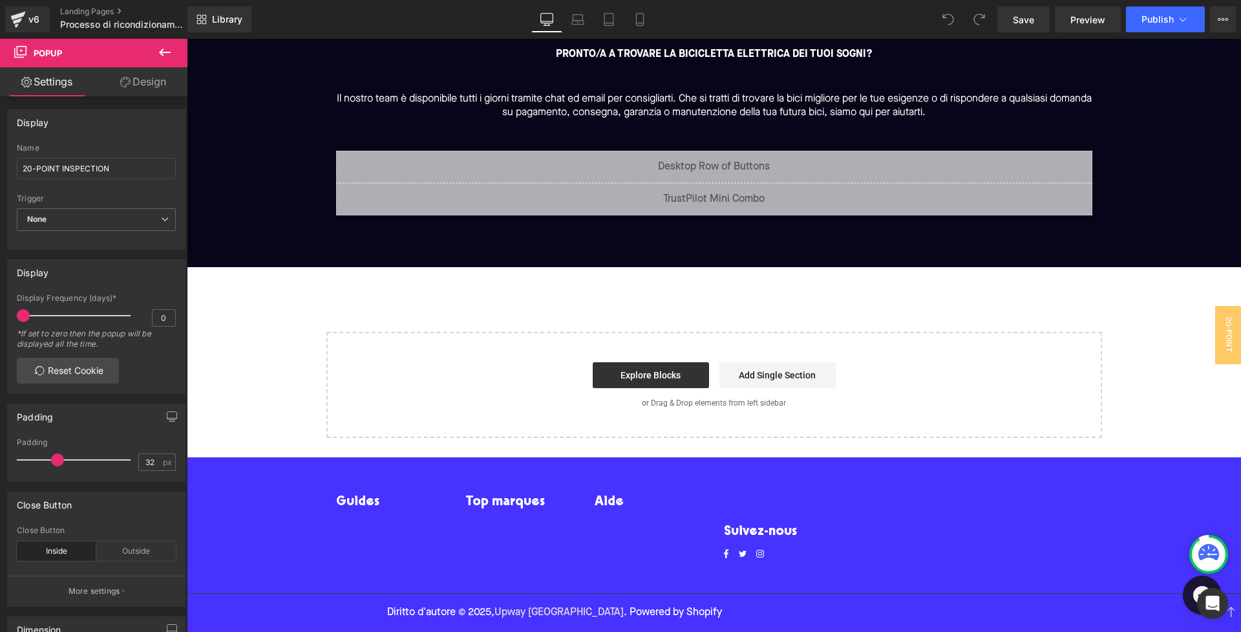
scroll to position [2030, 0]
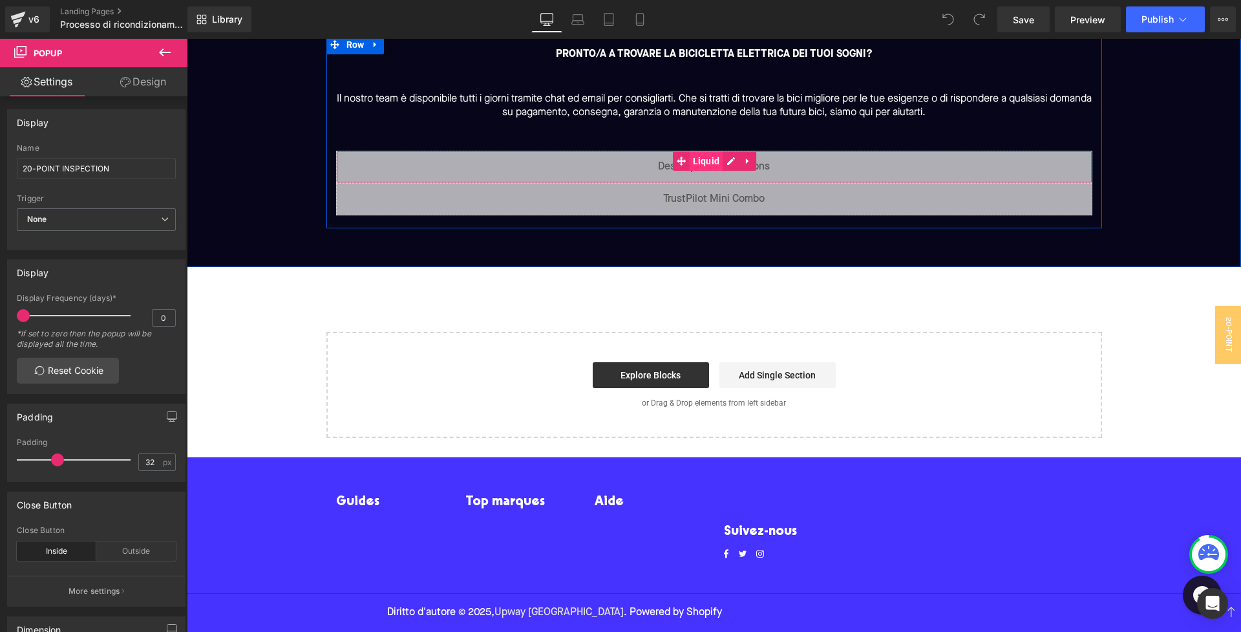
click at [705, 169] on span "Liquid" at bounding box center [707, 160] width 34 height 19
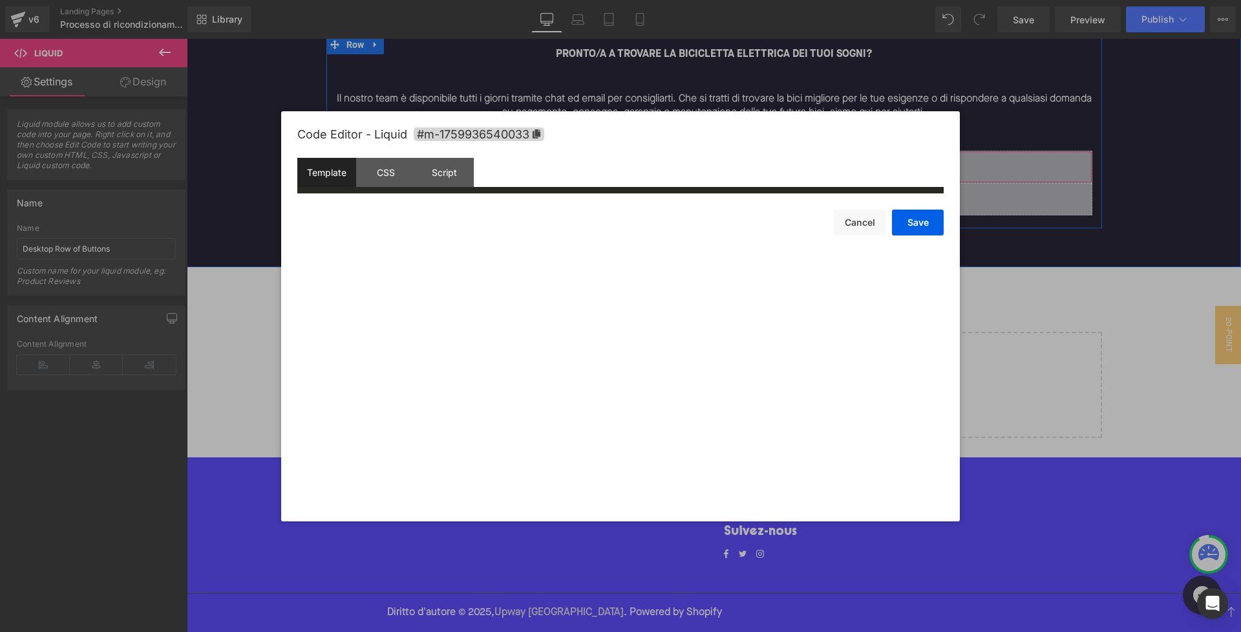
click at [727, 163] on icon at bounding box center [731, 161] width 9 height 10
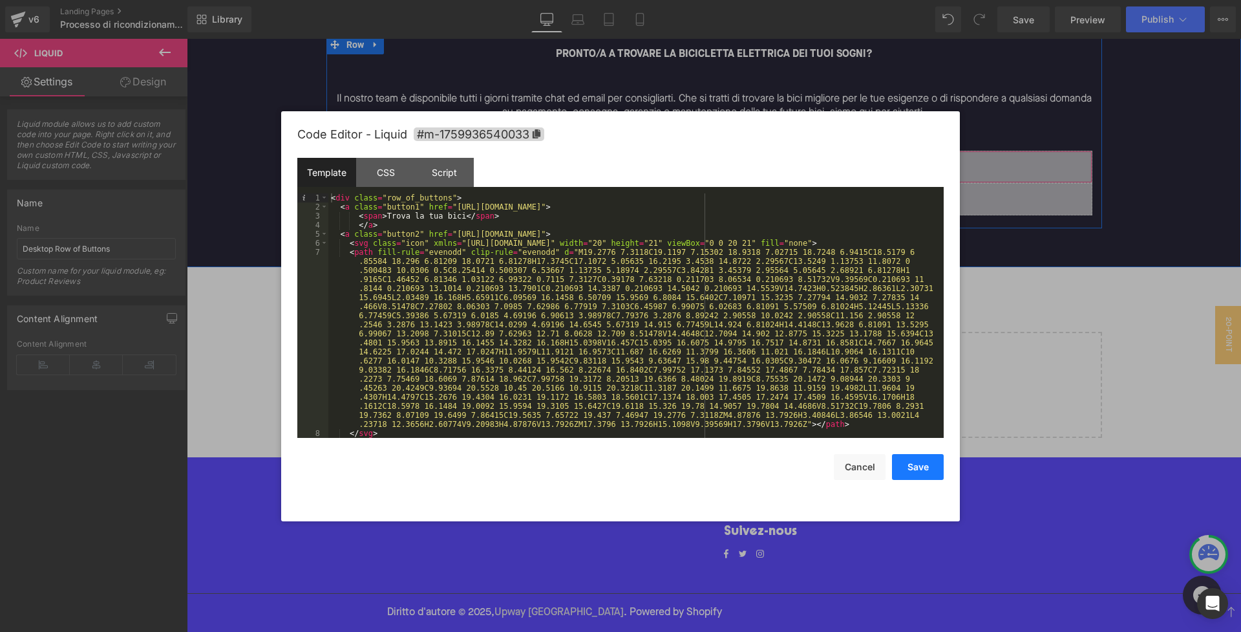
click at [928, 466] on button "Save" at bounding box center [918, 467] width 52 height 26
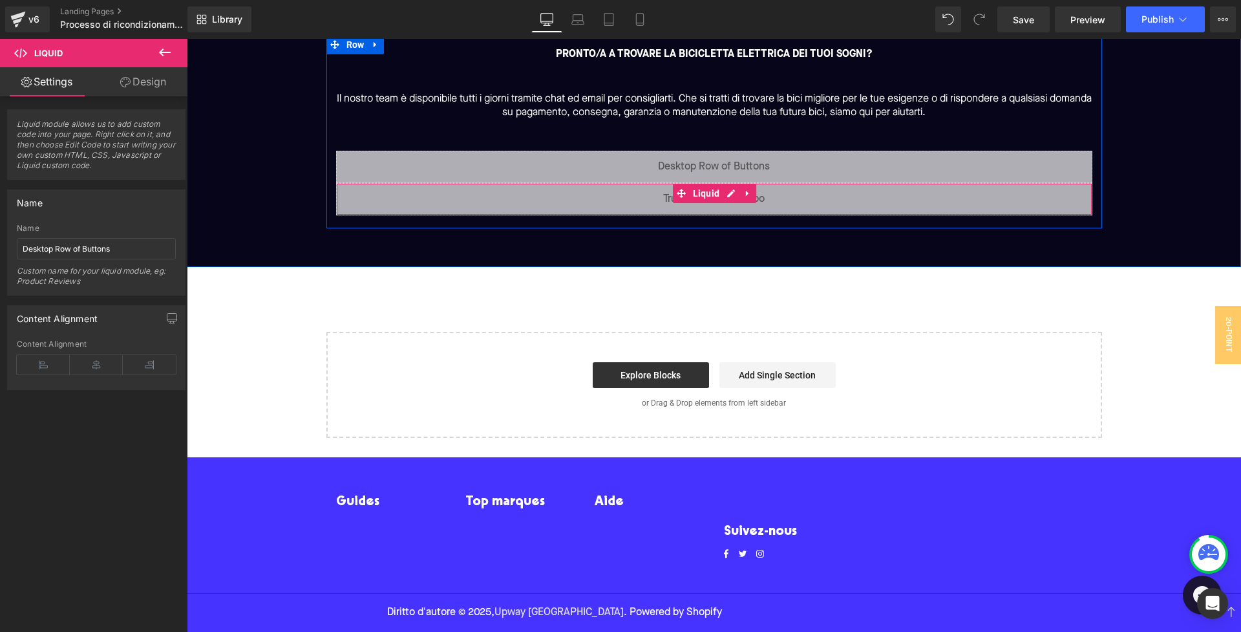
click at [718, 205] on div "Liquid" at bounding box center [714, 199] width 756 height 32
click at [727, 198] on div "Liquid" at bounding box center [714, 199] width 756 height 32
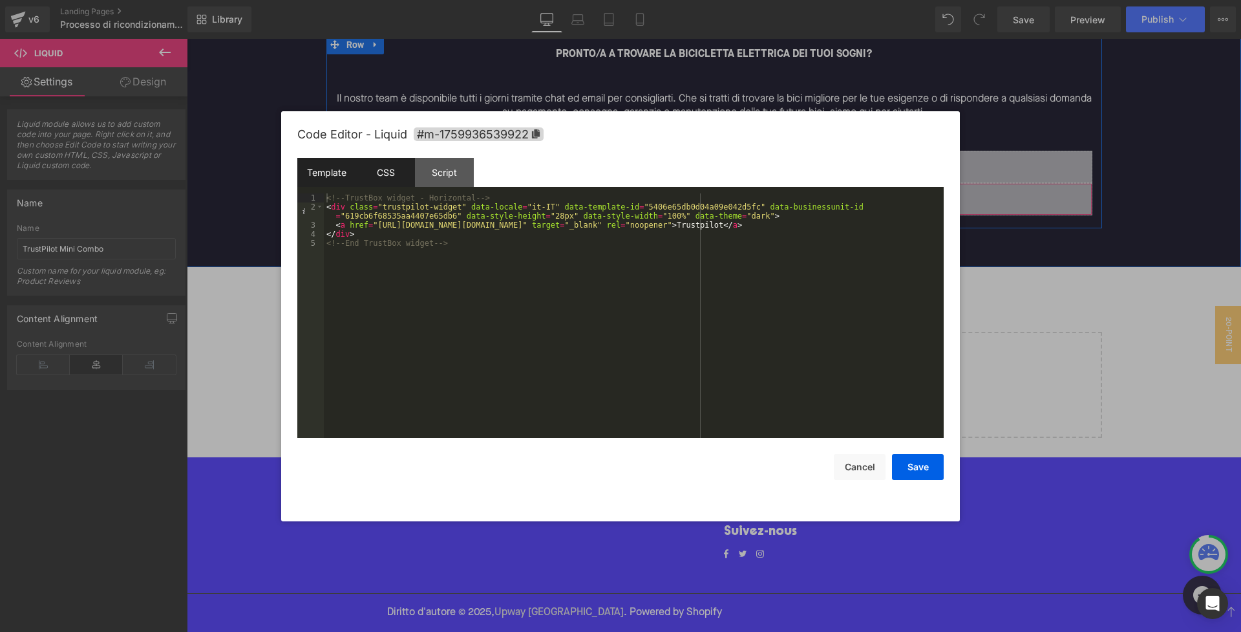
click at [396, 176] on div "CSS" at bounding box center [385, 172] width 59 height 29
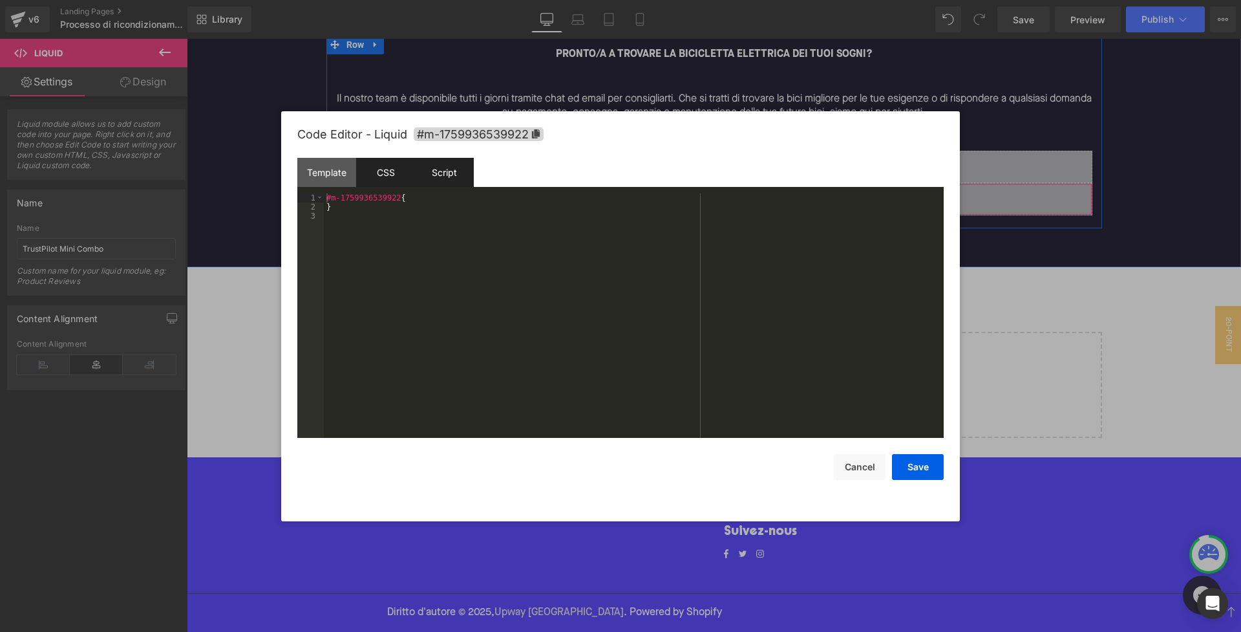
click at [432, 171] on div "Script" at bounding box center [444, 172] width 59 height 29
click at [330, 171] on div "Template" at bounding box center [326, 172] width 59 height 29
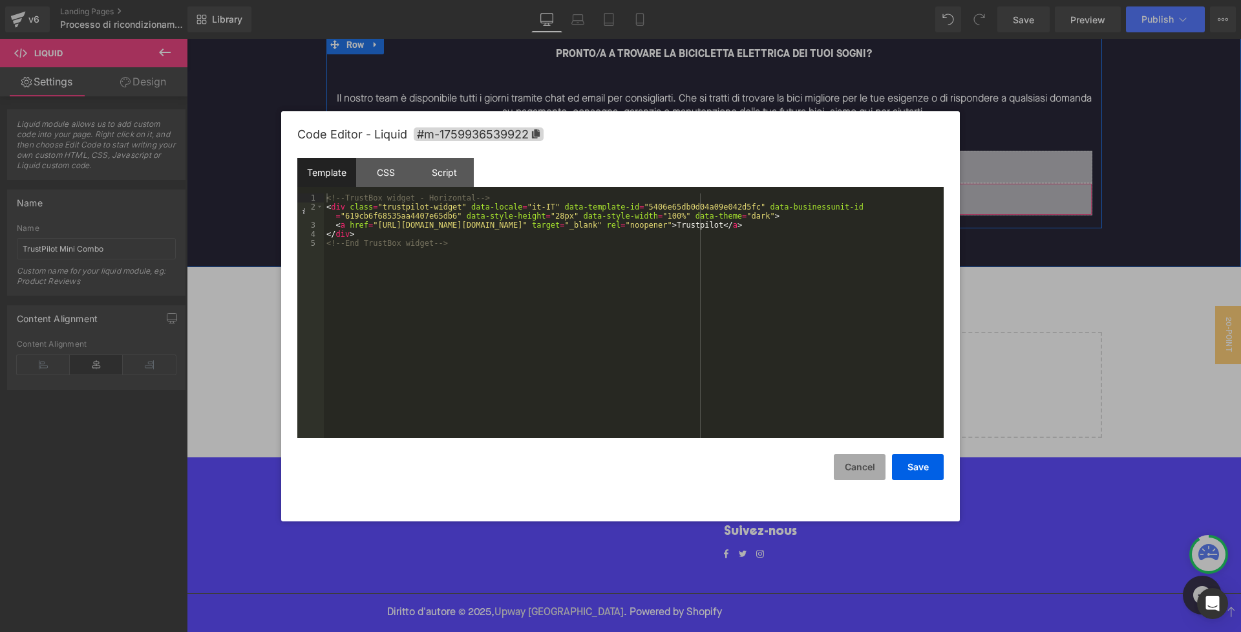
click at [865, 468] on button "Cancel" at bounding box center [860, 467] width 52 height 26
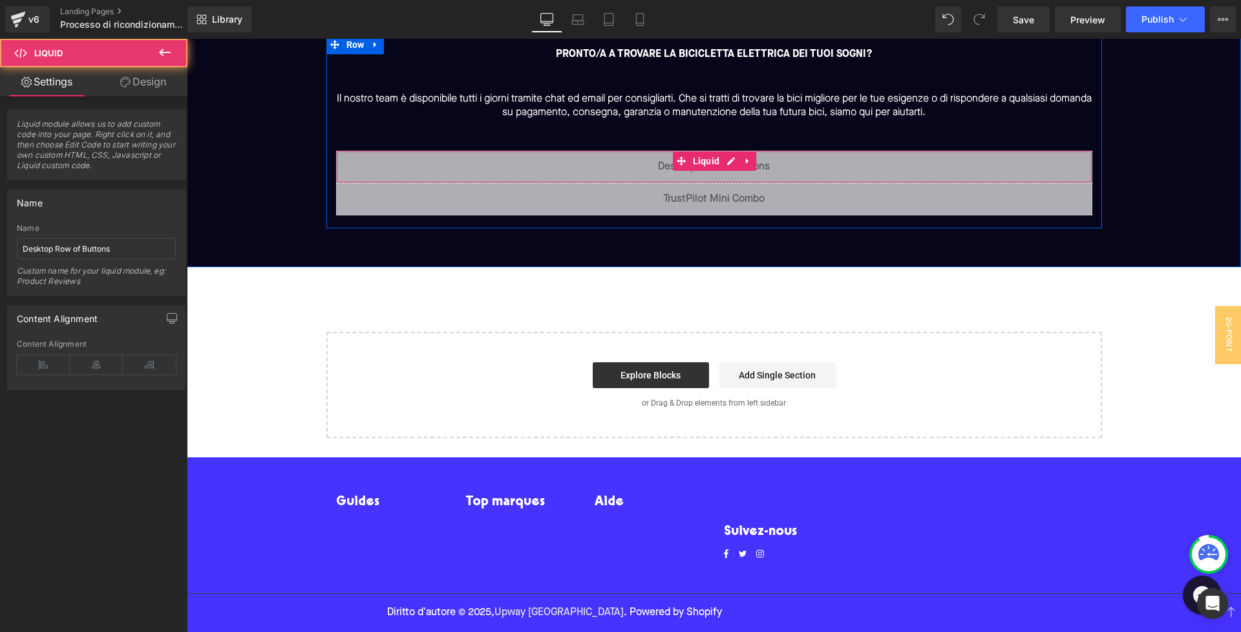
click at [736, 171] on div "Liquid" at bounding box center [714, 167] width 756 height 32
click at [730, 162] on div "Liquid" at bounding box center [714, 167] width 756 height 32
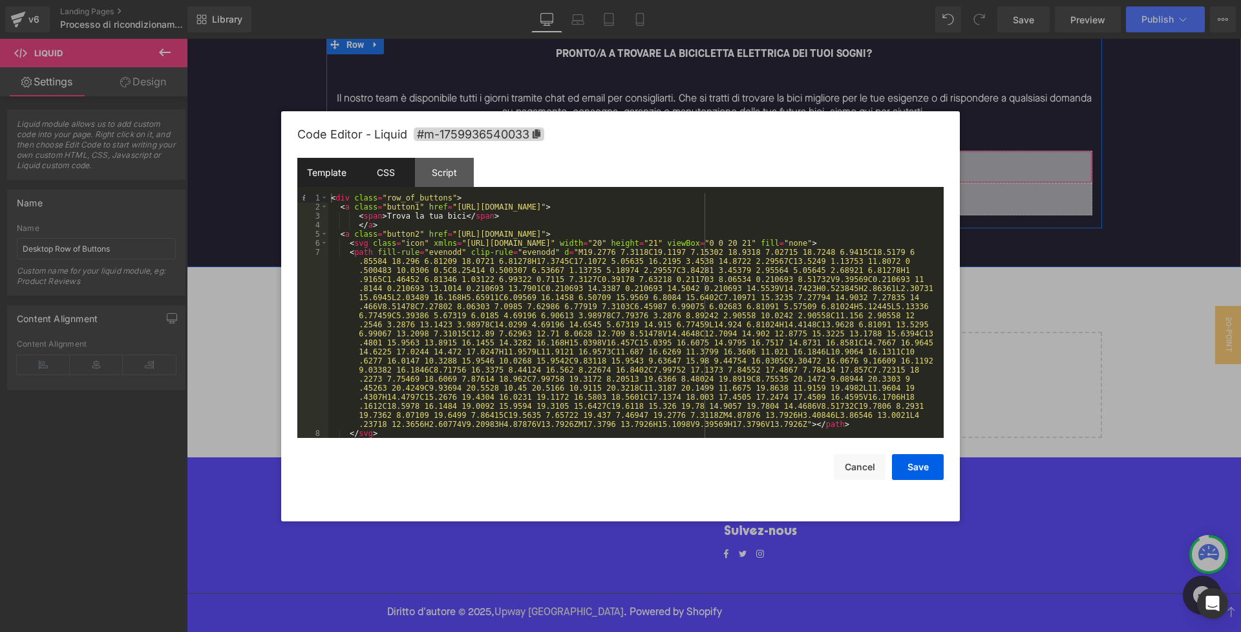
click at [377, 180] on div "CSS" at bounding box center [385, 172] width 59 height 29
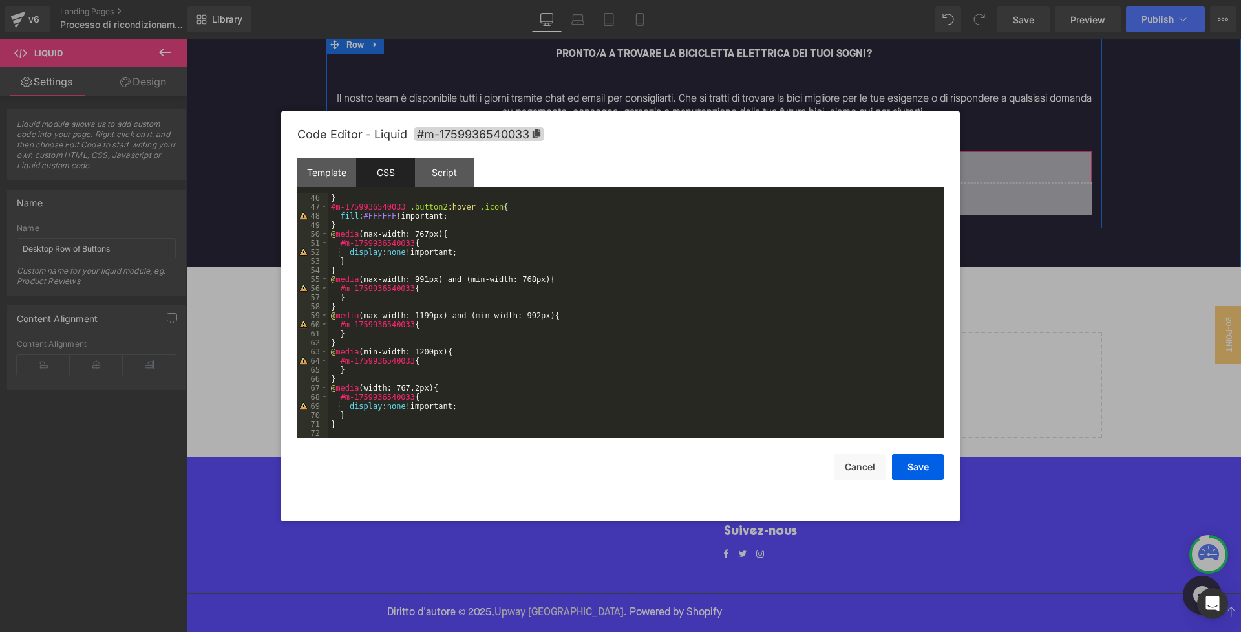
scroll to position [0, 0]
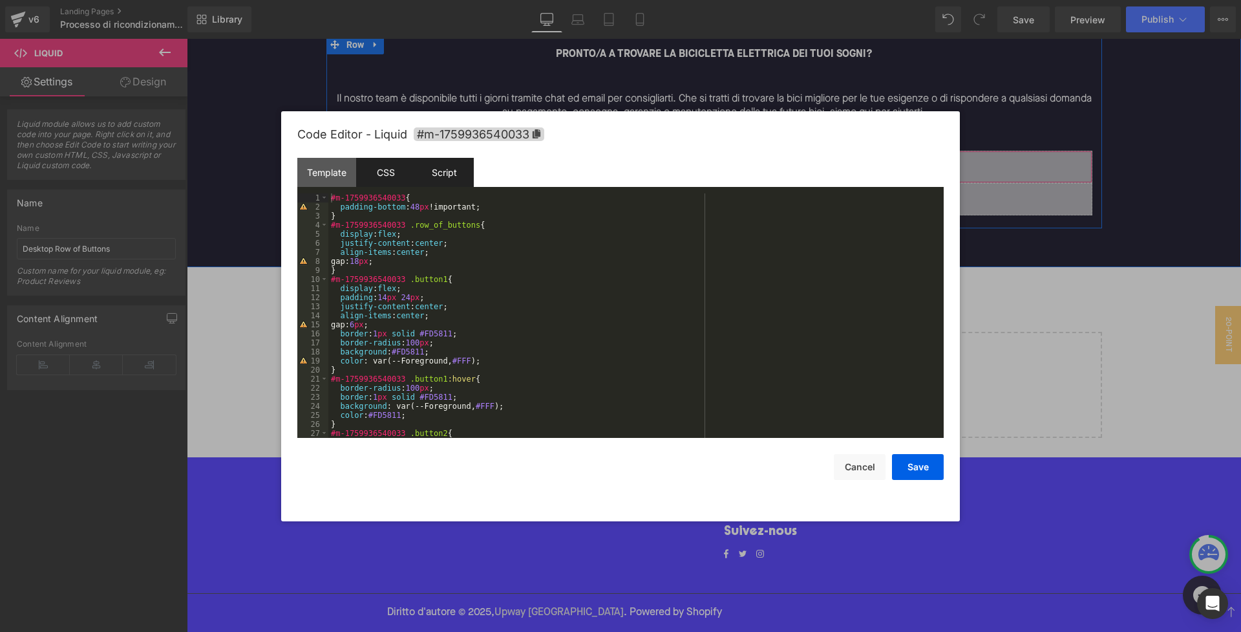
click at [443, 167] on div "Script" at bounding box center [444, 172] width 59 height 29
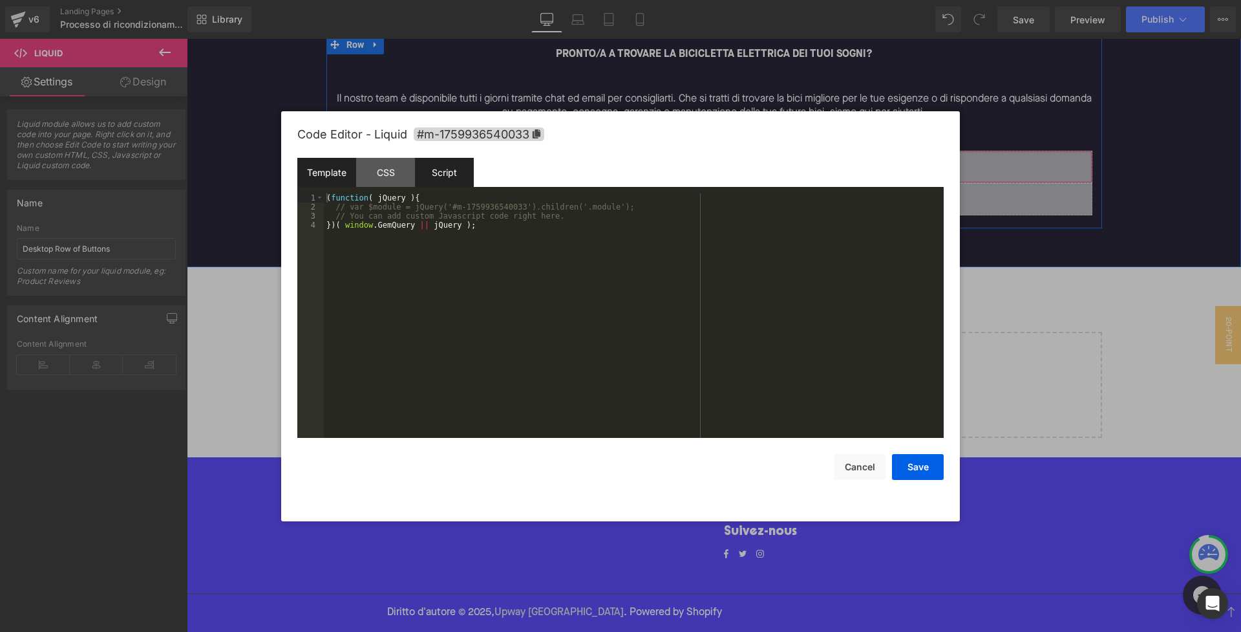
click at [306, 160] on div "Template" at bounding box center [326, 172] width 59 height 29
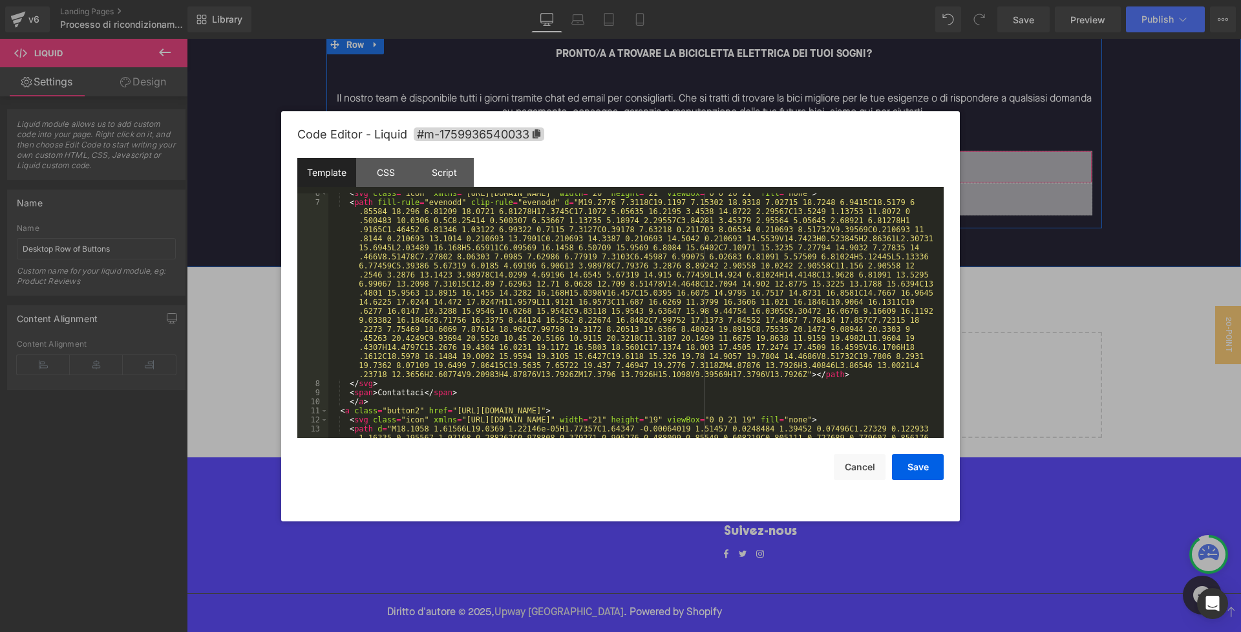
scroll to position [101, 0]
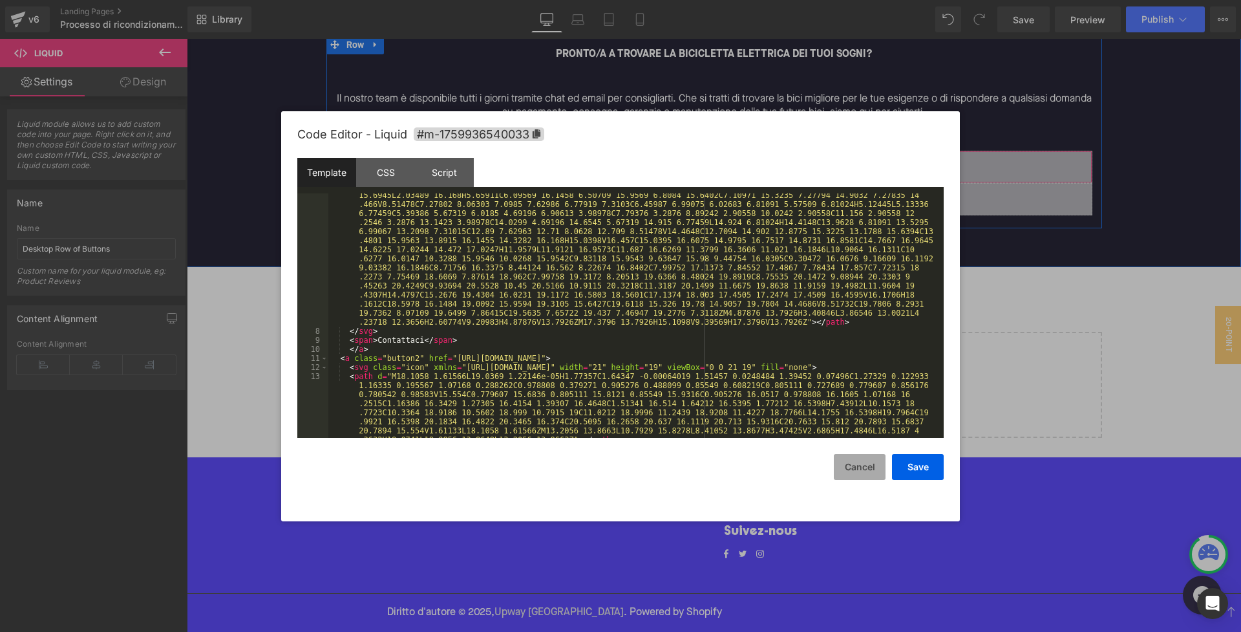
click at [852, 462] on button "Cancel" at bounding box center [860, 467] width 52 height 26
